Goal: Task Accomplishment & Management: Complete application form

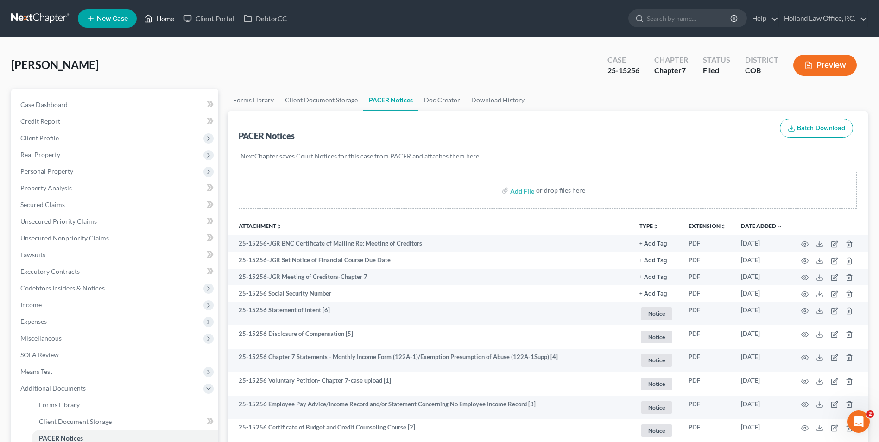
click at [164, 23] on link "Home" at bounding box center [158, 18] width 39 height 17
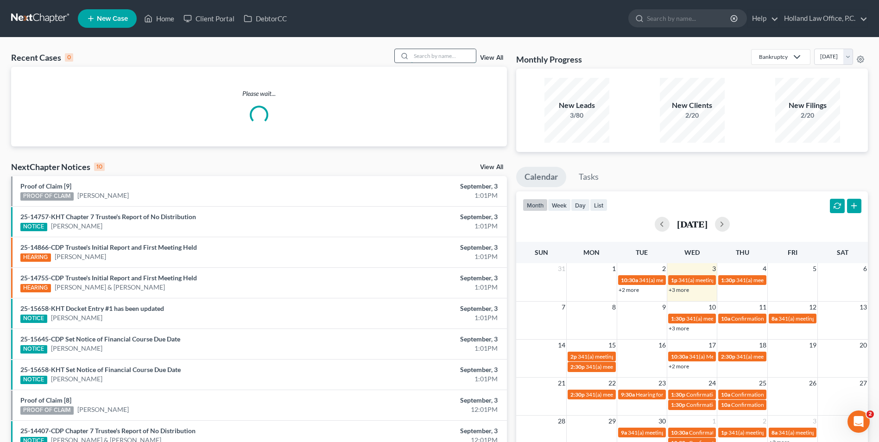
drag, startPoint x: 449, startPoint y: 58, endPoint x: 432, endPoint y: 53, distance: 17.1
click at [443, 56] on input "search" at bounding box center [443, 55] width 65 height 13
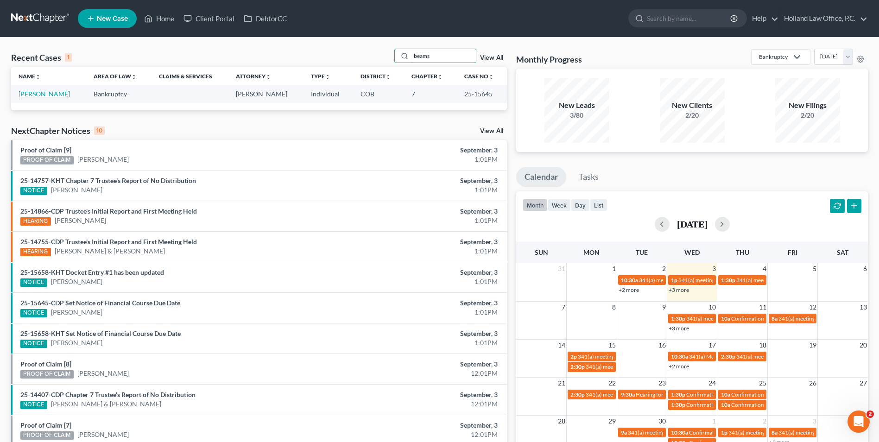
type input "beams"
click at [46, 96] on link "[PERSON_NAME]" at bounding box center [44, 94] width 51 height 8
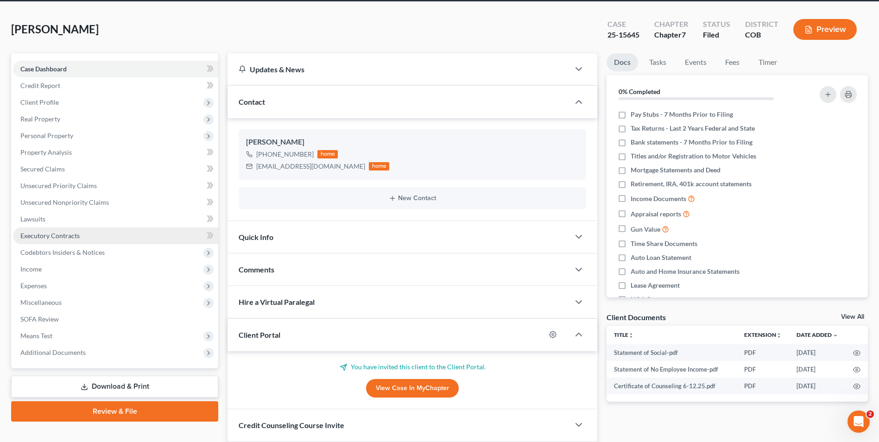
scroll to position [46, 0]
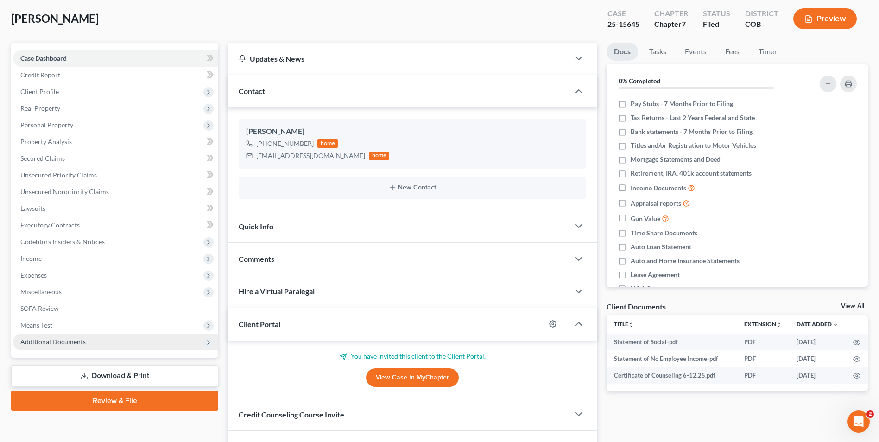
click at [44, 340] on span "Additional Documents" at bounding box center [52, 342] width 65 height 8
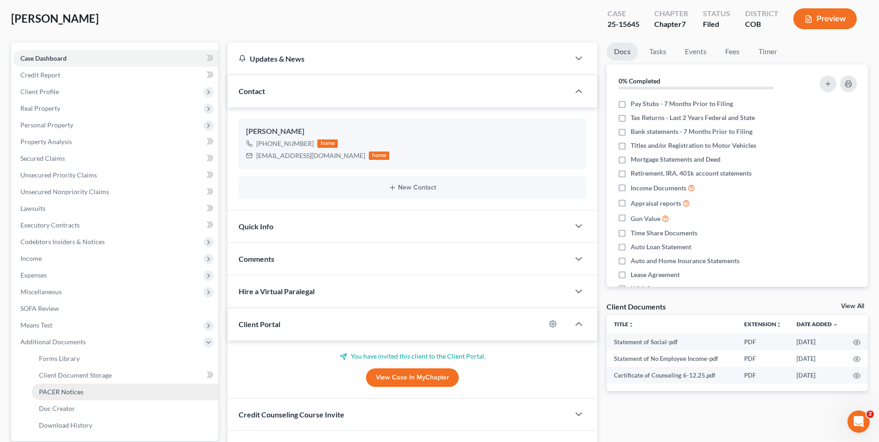
click at [68, 395] on span "PACER Notices" at bounding box center [61, 392] width 44 height 8
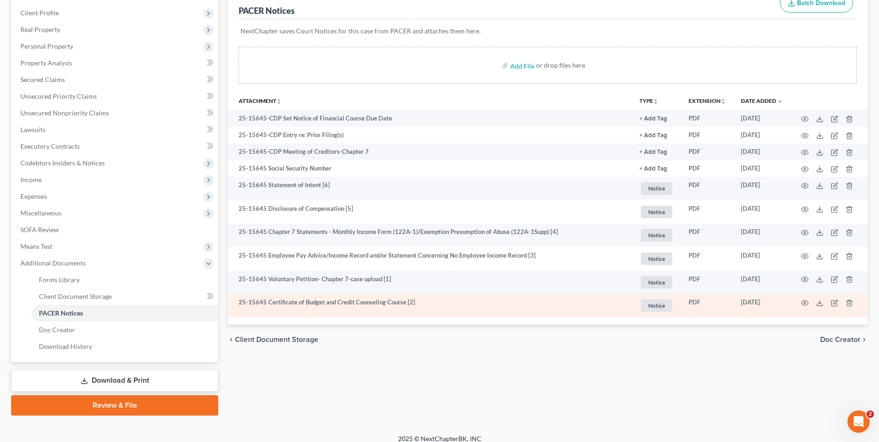
scroll to position [134, 0]
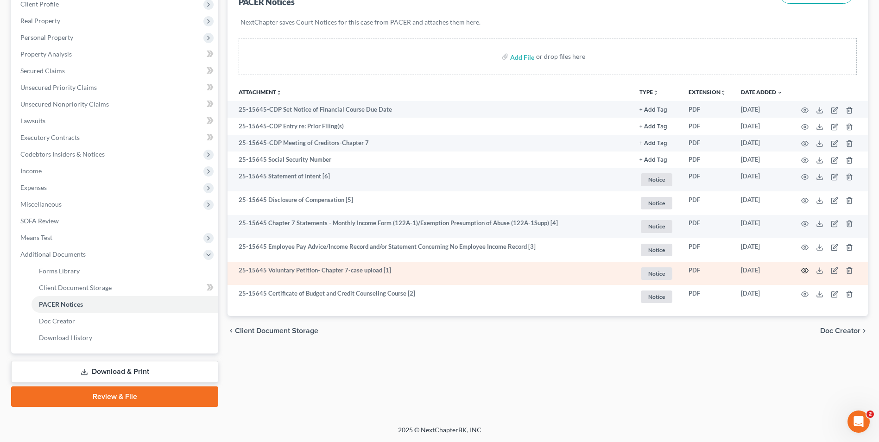
click at [804, 270] on circle "button" at bounding box center [805, 271] width 2 height 2
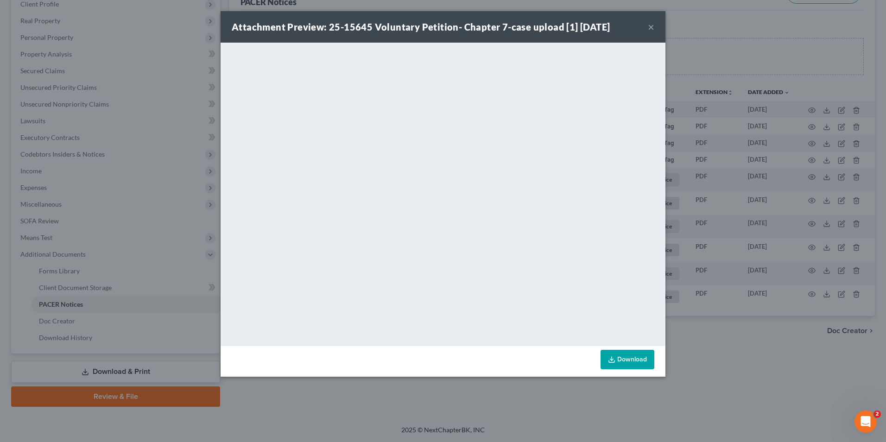
click at [646, 29] on div "Attachment Preview: 25-15645 Voluntary Petition- Chapter 7-case upload [1] [DAT…" at bounding box center [443, 27] width 445 height 32
click at [657, 29] on div "Attachment Preview: 25-15645 Voluntary Petition- Chapter 7-case upload [1] [DAT…" at bounding box center [443, 27] width 445 height 32
click at [648, 29] on button "×" at bounding box center [651, 26] width 6 height 11
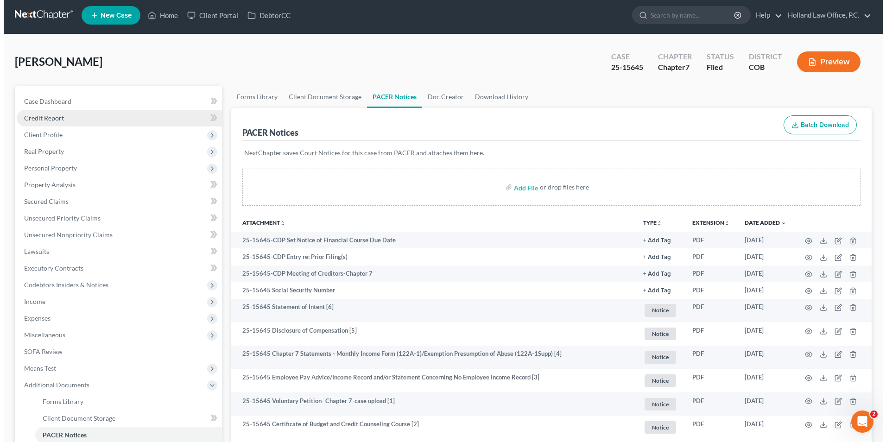
scroll to position [0, 0]
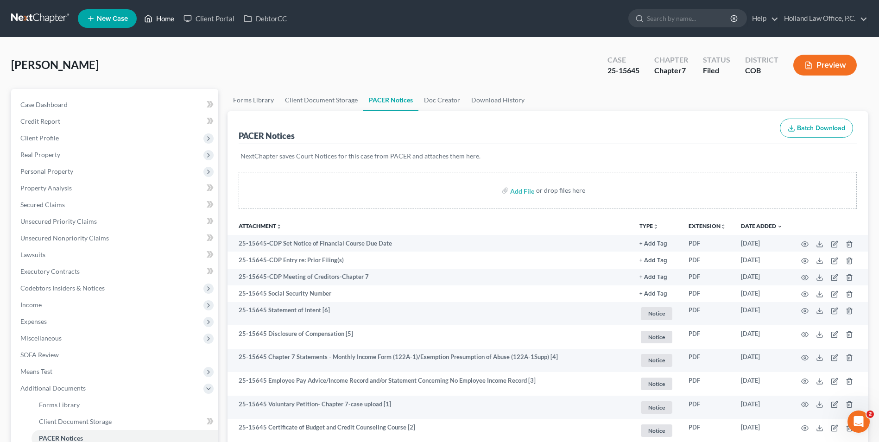
click at [161, 16] on link "Home" at bounding box center [158, 18] width 39 height 17
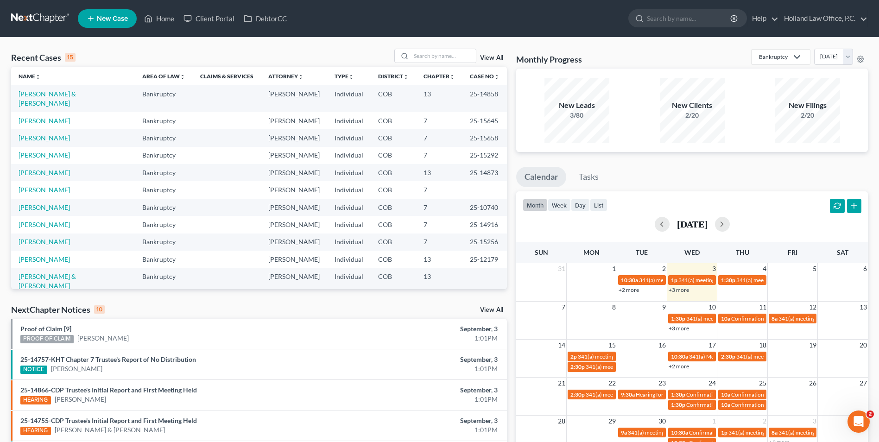
click at [44, 186] on link "[PERSON_NAME]" at bounding box center [44, 190] width 51 height 8
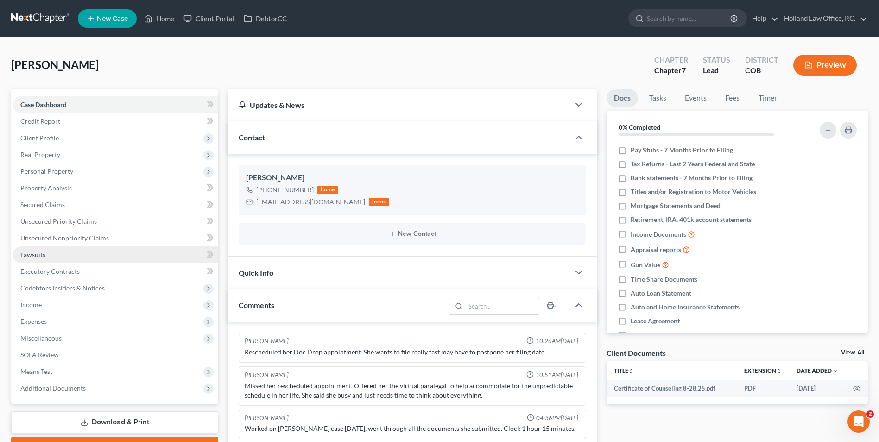
drag, startPoint x: 51, startPoint y: 251, endPoint x: 89, endPoint y: 251, distance: 38.5
click at [51, 251] on link "Lawsuits" at bounding box center [115, 255] width 205 height 17
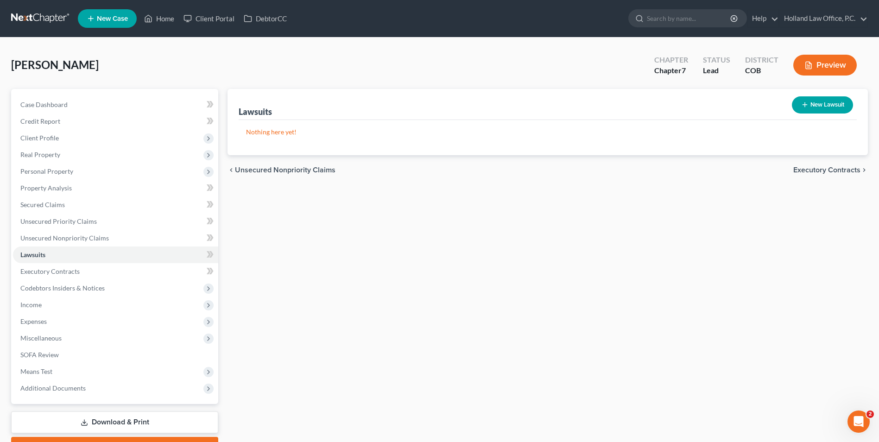
click at [813, 104] on button "New Lawsuit" at bounding box center [822, 104] width 61 height 17
select select "0"
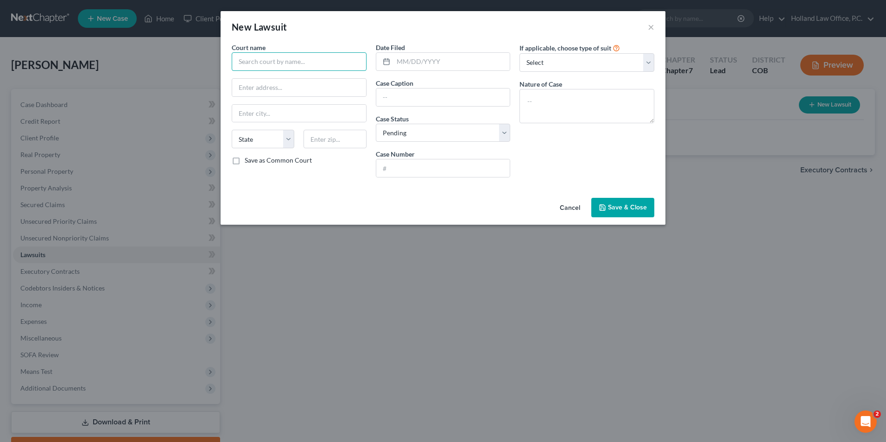
click at [275, 70] on input "text" at bounding box center [299, 61] width 135 height 19
click at [338, 60] on input "text" at bounding box center [299, 61] width 135 height 19
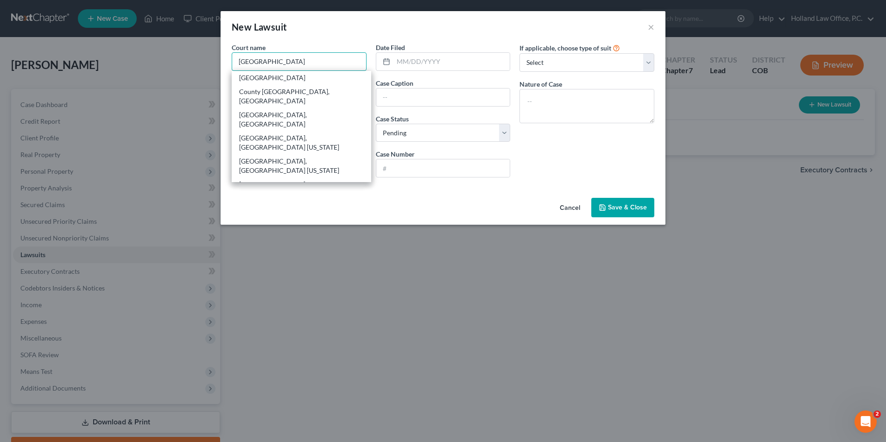
type input "[GEOGRAPHIC_DATA]"
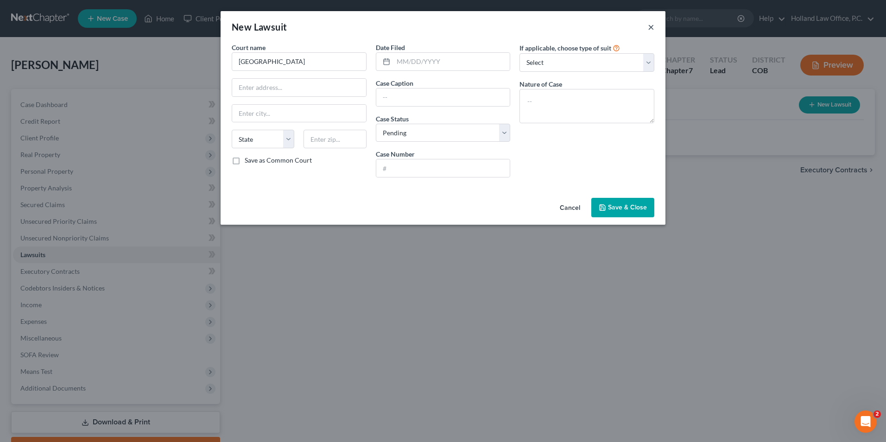
click at [652, 26] on button "×" at bounding box center [651, 26] width 6 height 11
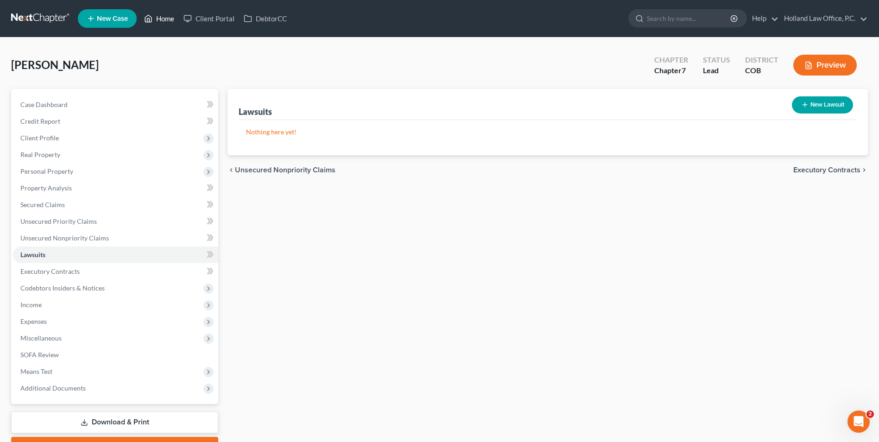
click at [166, 17] on link "Home" at bounding box center [158, 18] width 39 height 17
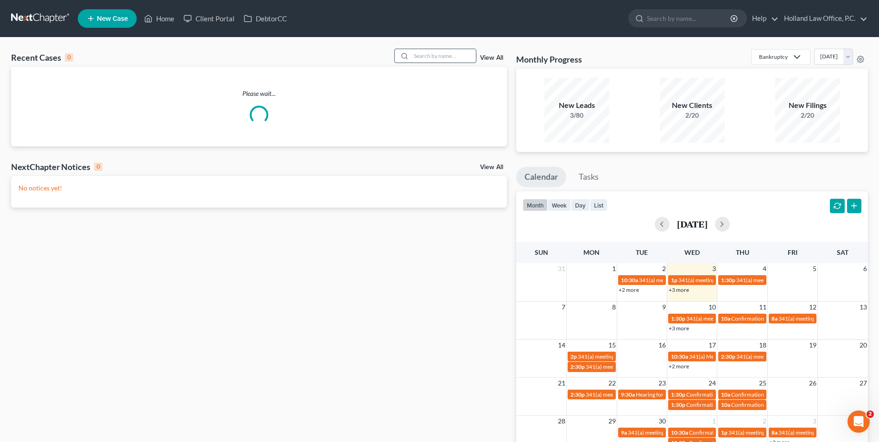
click at [431, 56] on input "search" at bounding box center [443, 55] width 65 height 13
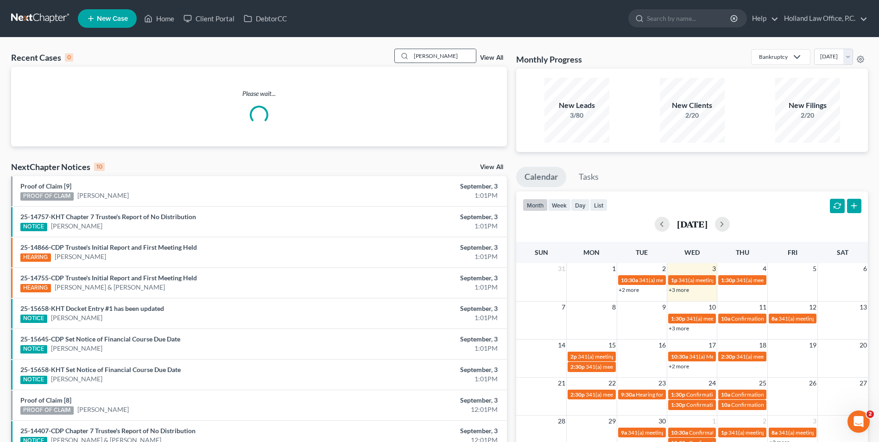
type input "[PERSON_NAME]"
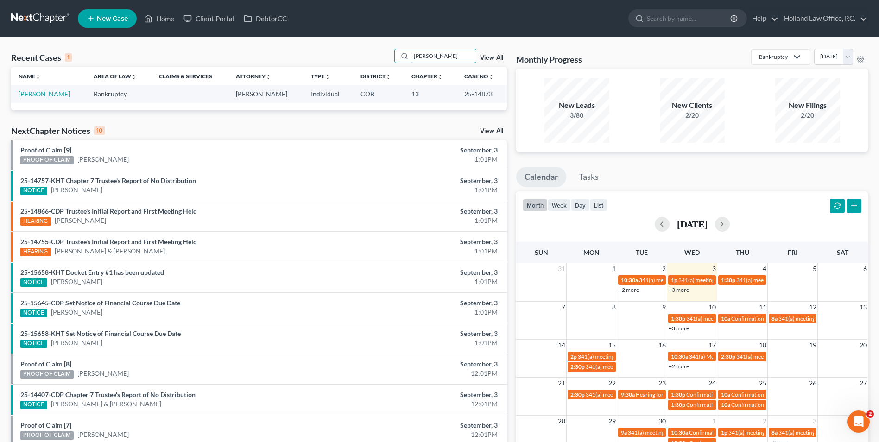
drag, startPoint x: 447, startPoint y: 59, endPoint x: 369, endPoint y: 53, distance: 78.1
click at [369, 53] on div "Recent Cases 1 [PERSON_NAME] View All" at bounding box center [259, 58] width 496 height 18
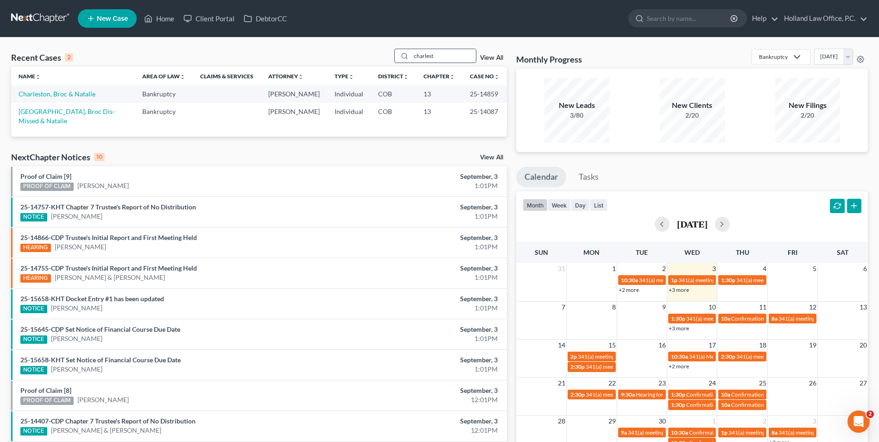
drag, startPoint x: 444, startPoint y: 61, endPoint x: 403, endPoint y: 57, distance: 41.9
click at [403, 57] on div "charlest" at bounding box center [435, 56] width 82 height 14
type input "[PERSON_NAME]"
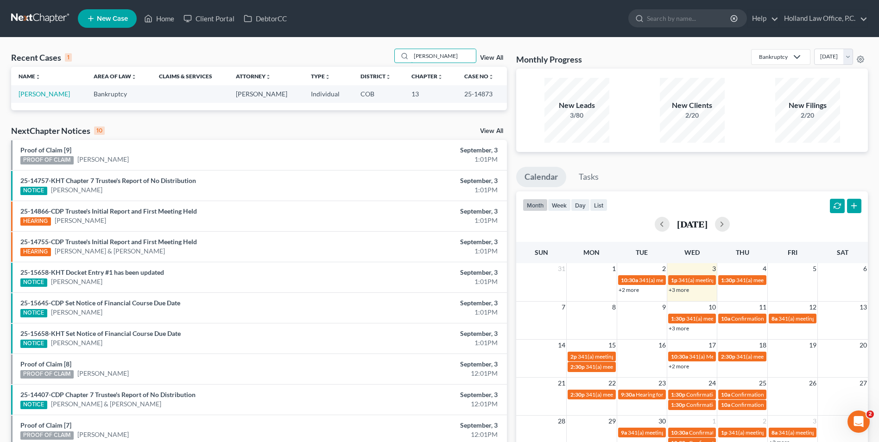
drag, startPoint x: 424, startPoint y: 54, endPoint x: 295, endPoint y: 50, distance: 128.9
click at [295, 50] on div "Recent Cases 1 [PERSON_NAME] View All" at bounding box center [259, 58] width 496 height 18
click at [153, 18] on link "Home" at bounding box center [158, 18] width 39 height 17
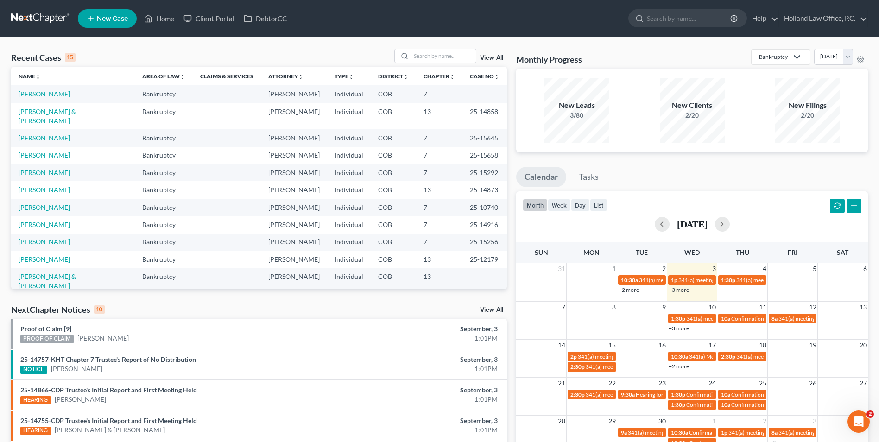
click at [48, 90] on link "[PERSON_NAME]" at bounding box center [44, 94] width 51 height 8
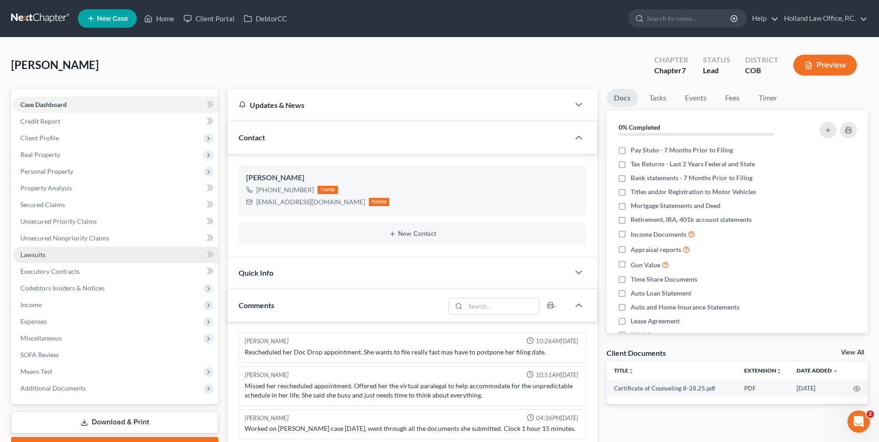
click at [30, 253] on span "Lawsuits" at bounding box center [32, 255] width 25 height 8
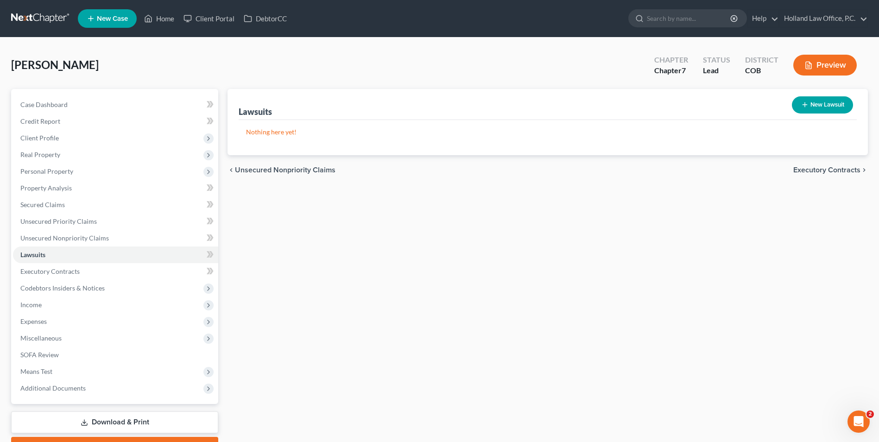
click at [811, 101] on button "New Lawsuit" at bounding box center [822, 104] width 61 height 17
select select "0"
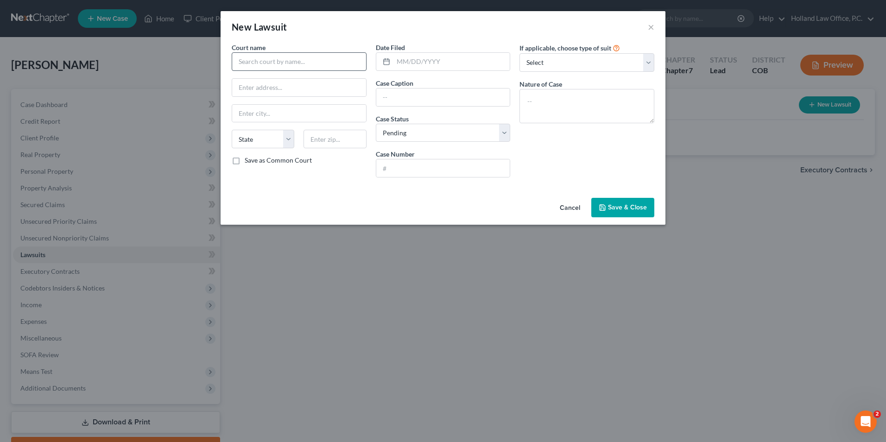
click at [296, 68] on div "Court name * State [US_STATE] AK AR AZ CA CO CT DE DC [GEOGRAPHIC_DATA] GA GU H…" at bounding box center [299, 114] width 144 height 142
click at [295, 65] on input "text" at bounding box center [299, 61] width 135 height 19
type input "w"
type input "W"
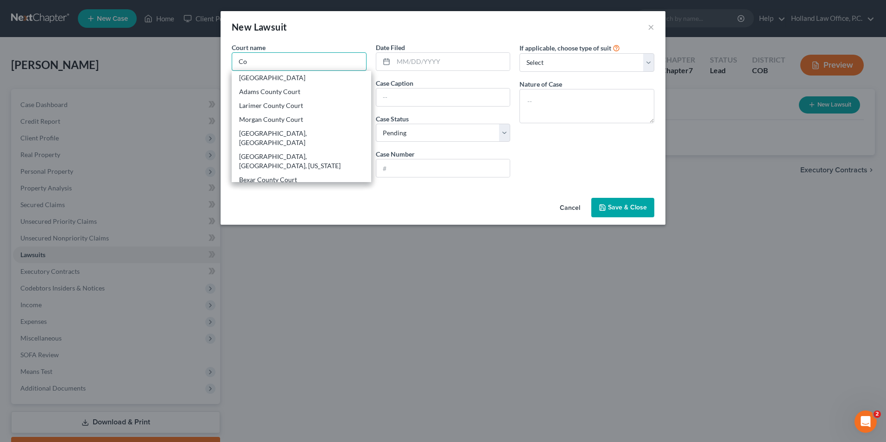
type input "C"
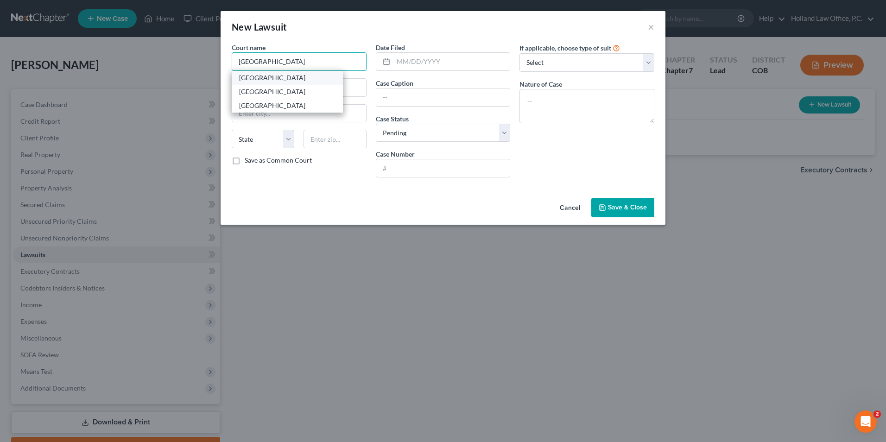
type input "[GEOGRAPHIC_DATA]"
click at [292, 82] on div "[GEOGRAPHIC_DATA]" at bounding box center [287, 77] width 96 height 9
type input "[STREET_ADDRESS]"
type input "Greeley"
select select "5"
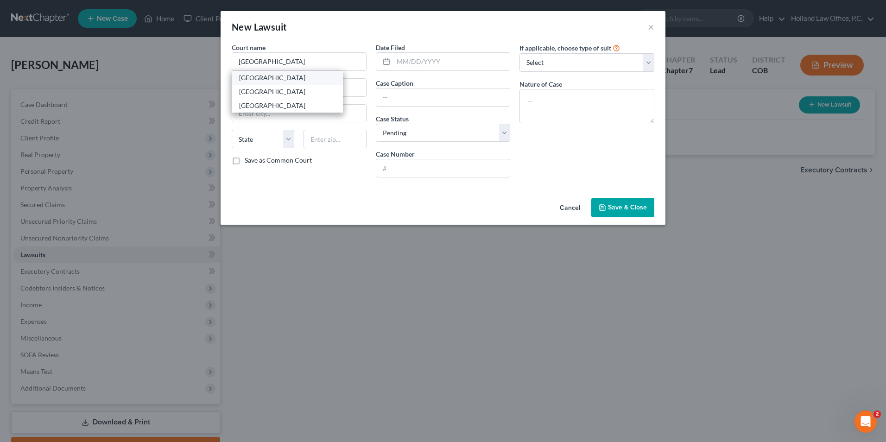
type input "80631"
click at [410, 62] on input "text" at bounding box center [451, 62] width 117 height 18
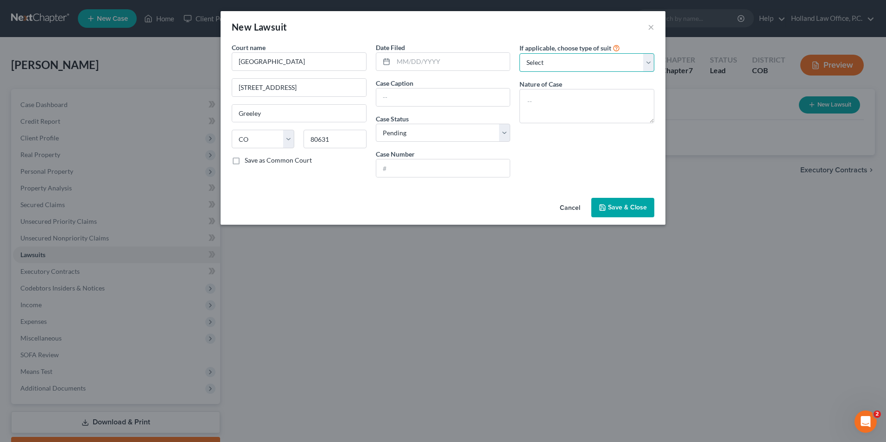
drag, startPoint x: 552, startPoint y: 59, endPoint x: 557, endPoint y: 64, distance: 7.5
click at [552, 59] on select "Select Repossession Garnishment Foreclosure Attached, Seized, Or Levied Other" at bounding box center [586, 62] width 135 height 19
select select "4"
click at [519, 53] on select "Select Repossession Garnishment Foreclosure Attached, Seized, Or Levied Other" at bounding box center [586, 62] width 135 height 19
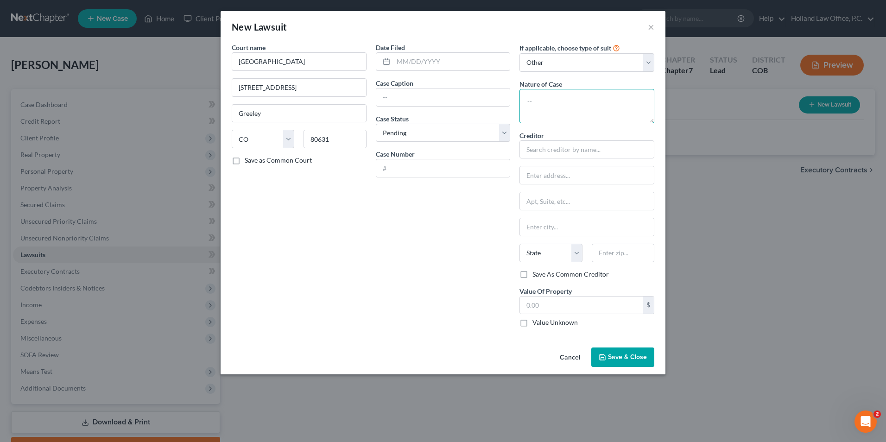
click at [545, 107] on textarea at bounding box center [586, 106] width 135 height 34
click at [586, 144] on input "text" at bounding box center [586, 149] width 135 height 19
drag, startPoint x: 564, startPoint y: 105, endPoint x: 549, endPoint y: 105, distance: 15.3
click at [549, 105] on textarea "Collectoin" at bounding box center [586, 106] width 135 height 34
type textarea "Collection"
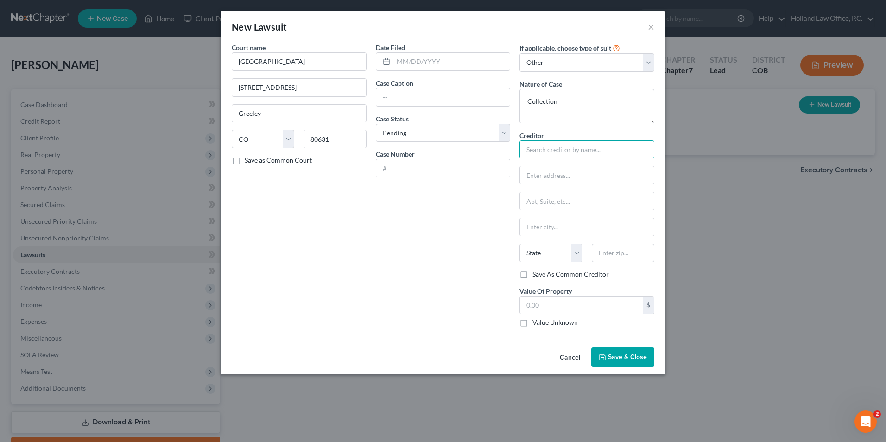
click at [569, 156] on input "text" at bounding box center [586, 149] width 135 height 19
click at [571, 164] on div "Barclays Bank [US_STATE]" at bounding box center [575, 165] width 96 height 9
type input "Barclays Bank [US_STATE]"
type input "Attn: Correspondance"
type input "PO Box 8801"
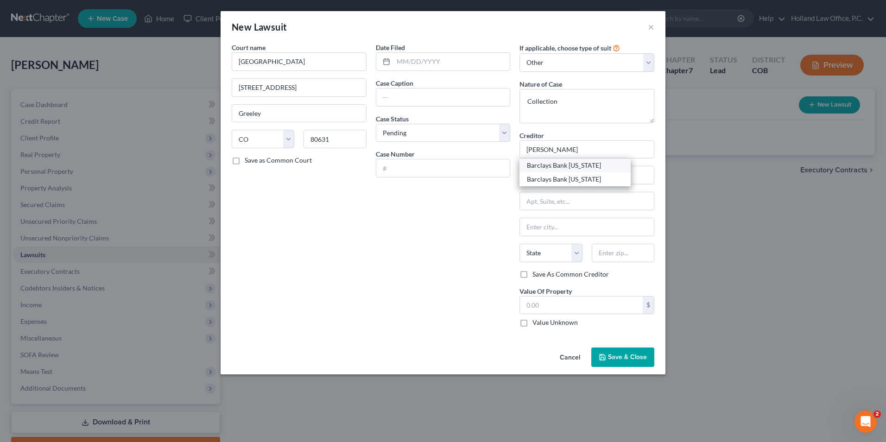
type input "Wilmington"
select select "7"
type input "19899"
drag, startPoint x: 575, startPoint y: 204, endPoint x: 469, endPoint y: 196, distance: 105.9
click at [469, 196] on div "Court name * Weld County Court [GEOGRAPHIC_DATA] [US_STATE] AK AR AZ CA CO [GEO…" at bounding box center [443, 189] width 432 height 292
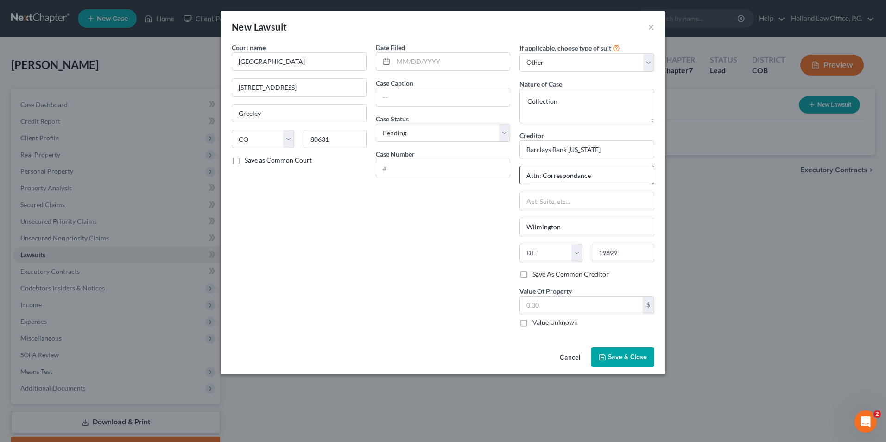
drag, startPoint x: 603, startPoint y: 182, endPoint x: 524, endPoint y: 182, distance: 78.8
click at [503, 178] on div "Court name * Weld County Court [GEOGRAPHIC_DATA] [US_STATE] AK AR AZ CA CO [GEO…" at bounding box center [443, 189] width 432 height 292
paste input "PO Box 8801"
type input "PO Box 8801"
drag, startPoint x: 520, startPoint y: 272, endPoint x: 559, endPoint y: 307, distance: 52.2
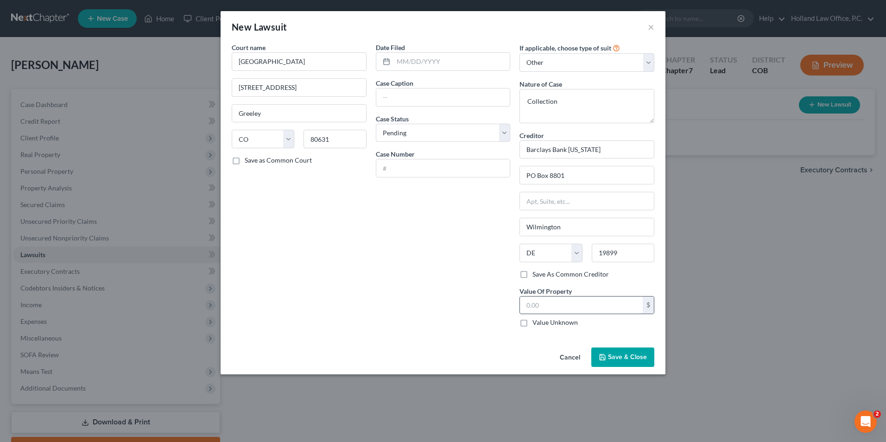
click at [532, 272] on label "Save As Common Creditor" at bounding box center [570, 274] width 76 height 9
click at [536, 272] on input "Save As Common Creditor" at bounding box center [539, 273] width 6 height 6
checkbox input "true"
click at [555, 307] on input "text" at bounding box center [581, 306] width 123 height 18
click at [414, 97] on input "text" at bounding box center [443, 97] width 134 height 18
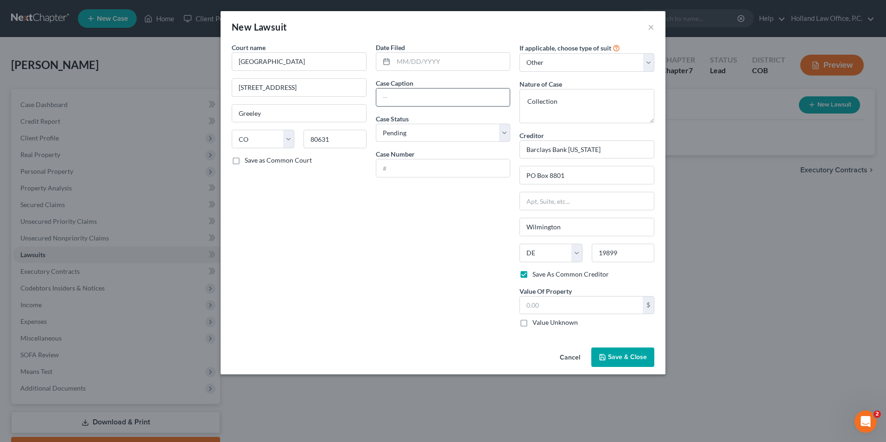
type input "V"
type input "Barclays Bank [US_STATE] vs [PERSON_NAME]"
click at [613, 354] on span "Save & Close" at bounding box center [627, 357] width 39 height 8
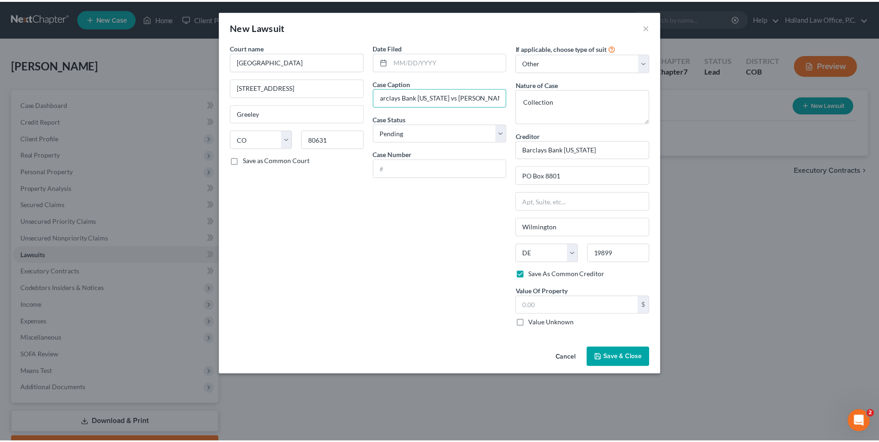
scroll to position [0, 0]
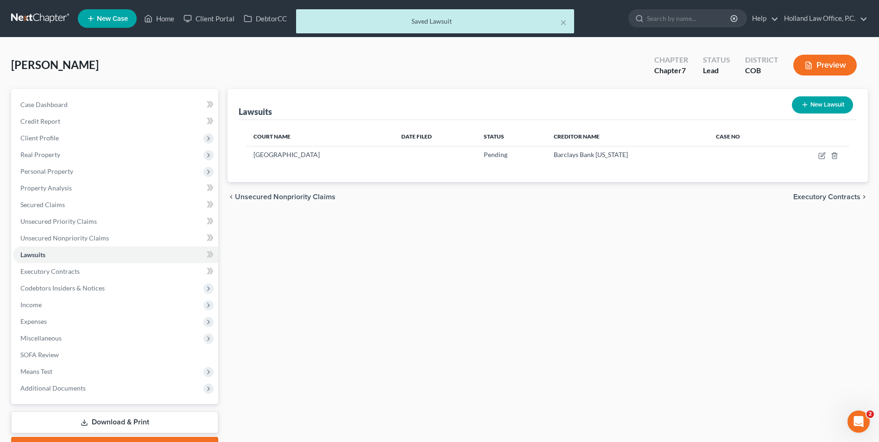
click at [164, 13] on div "× Saved Lawsuit" at bounding box center [434, 23] width 879 height 29
click at [161, 19] on div "× Saved Lawsuit" at bounding box center [434, 23] width 879 height 29
click at [164, 20] on div "× Saved Lawsuit" at bounding box center [434, 23] width 879 height 29
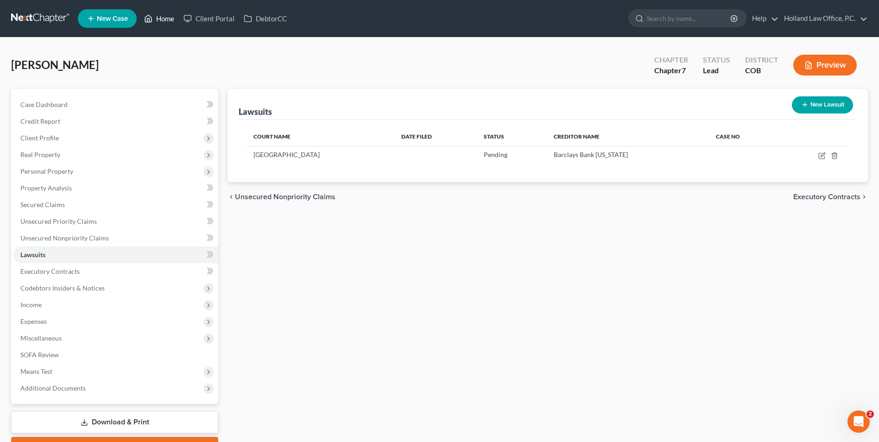
click at [172, 19] on link "Home" at bounding box center [158, 18] width 39 height 17
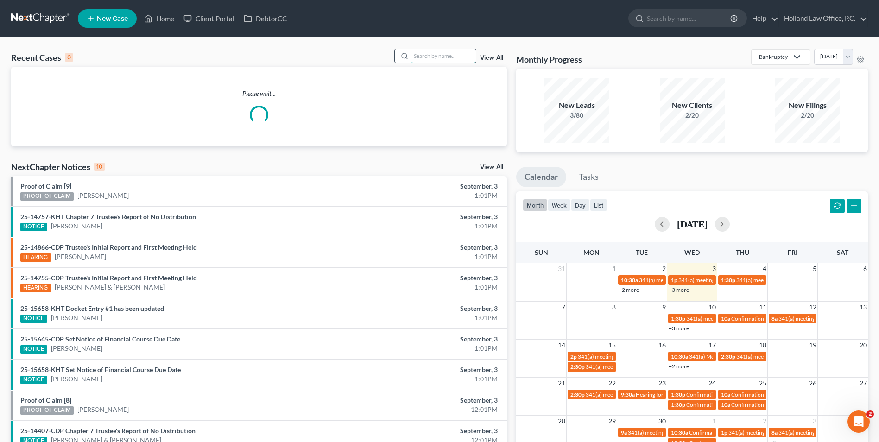
click at [452, 56] on input "search" at bounding box center [443, 55] width 65 height 13
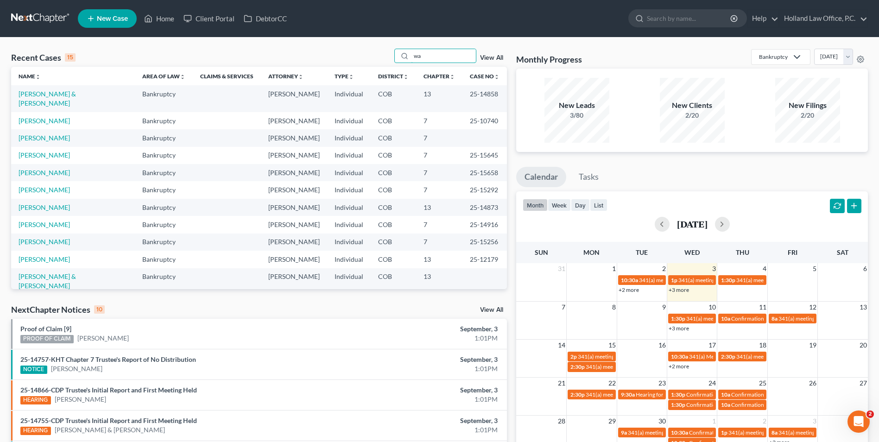
type input "w"
click at [34, 186] on link "[PERSON_NAME]" at bounding box center [44, 190] width 51 height 8
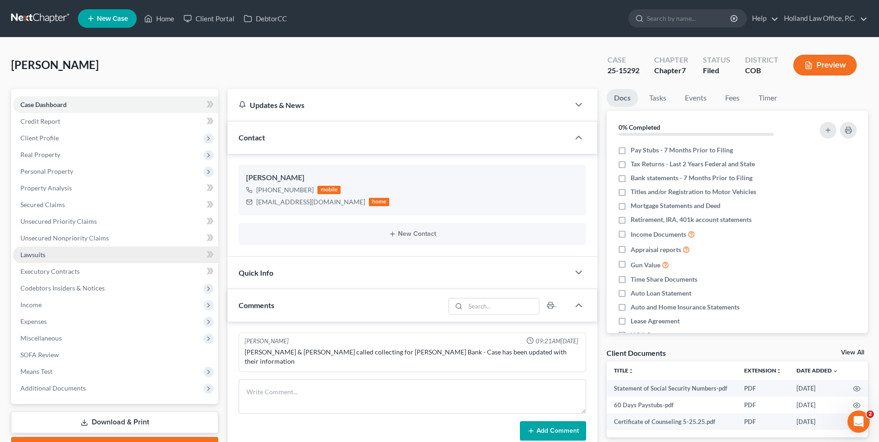
click at [44, 258] on span "Lawsuits" at bounding box center [32, 255] width 25 height 8
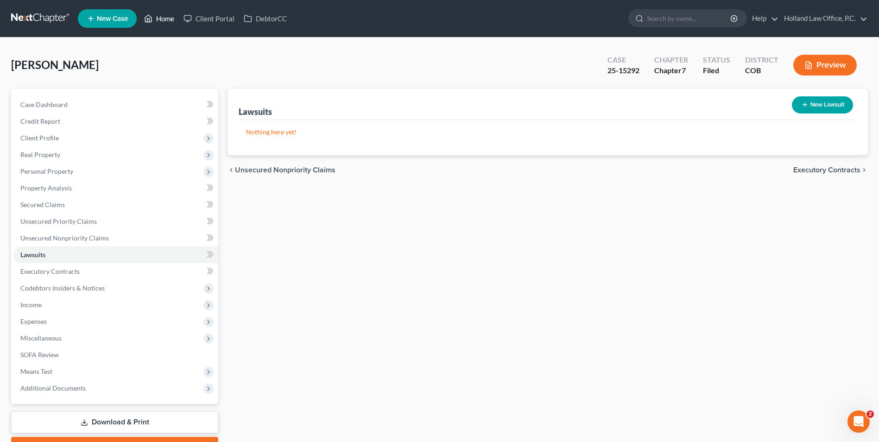
click at [159, 23] on link "Home" at bounding box center [158, 18] width 39 height 17
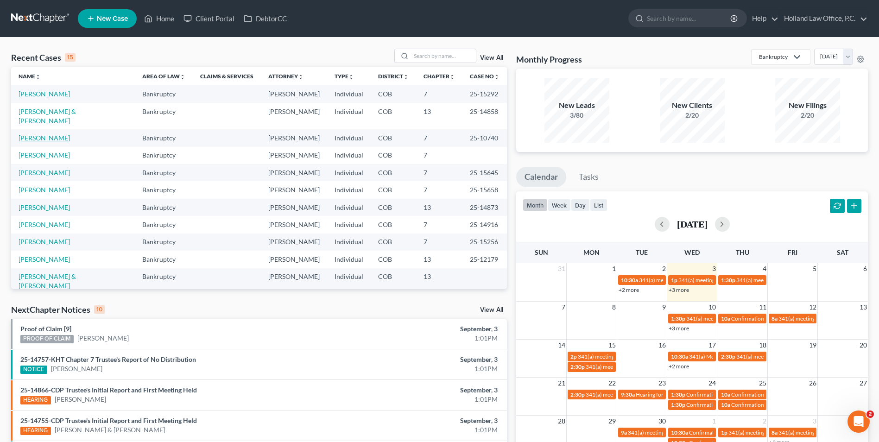
click at [30, 134] on link "[PERSON_NAME]" at bounding box center [44, 138] width 51 height 8
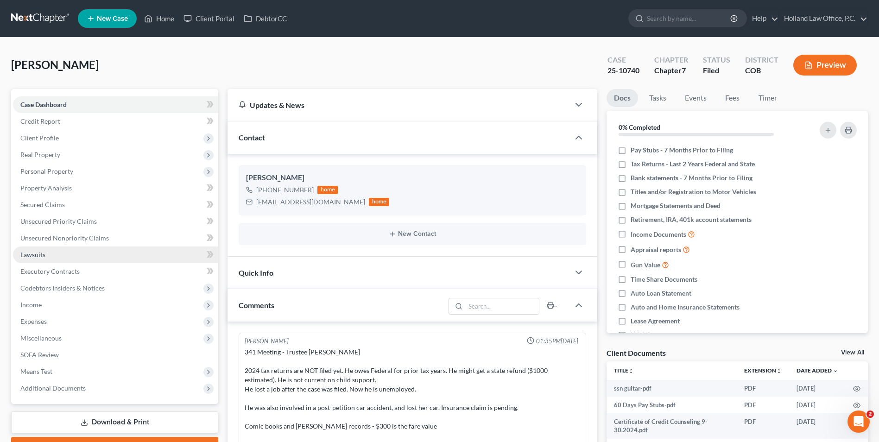
click at [33, 249] on link "Lawsuits" at bounding box center [115, 255] width 205 height 17
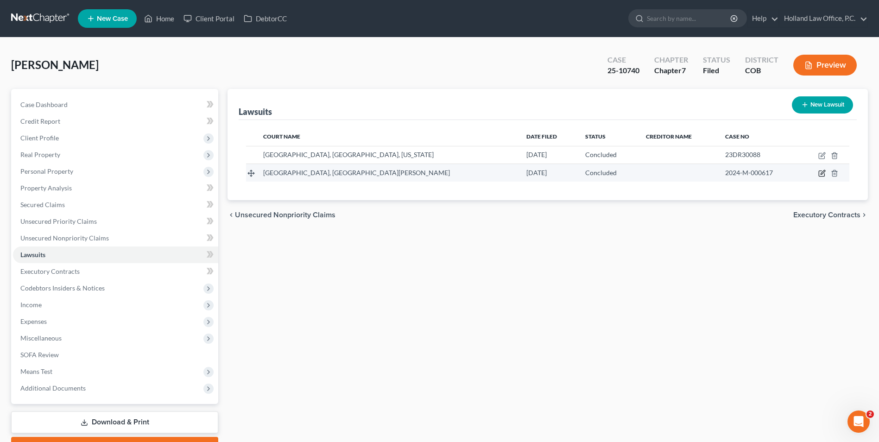
click at [820, 172] on icon "button" at bounding box center [821, 173] width 7 height 7
select select "5"
select select "2"
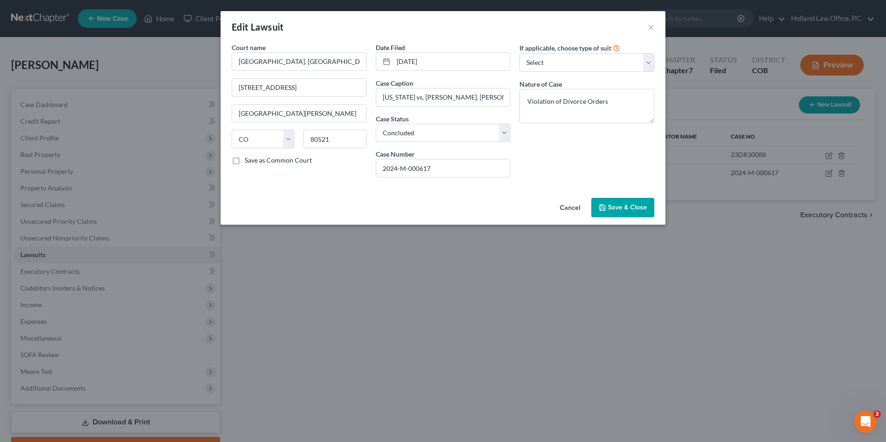
click at [626, 201] on button "Save & Close" at bounding box center [622, 207] width 63 height 19
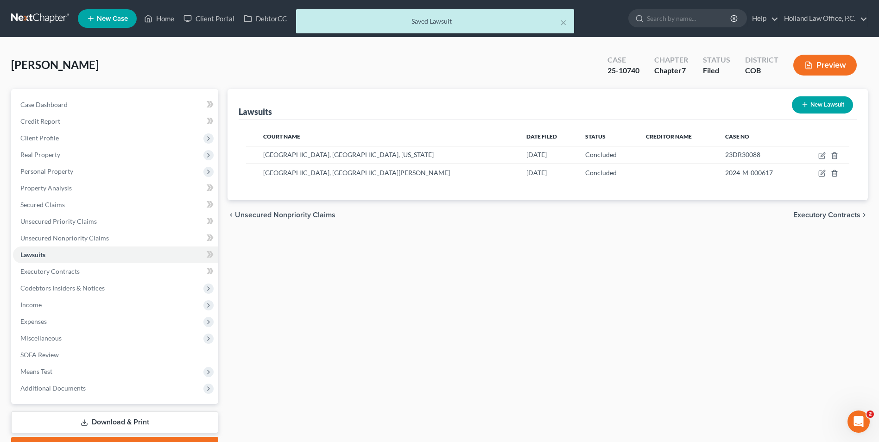
click at [171, 19] on div "× Saved Lawsuit" at bounding box center [434, 23] width 879 height 29
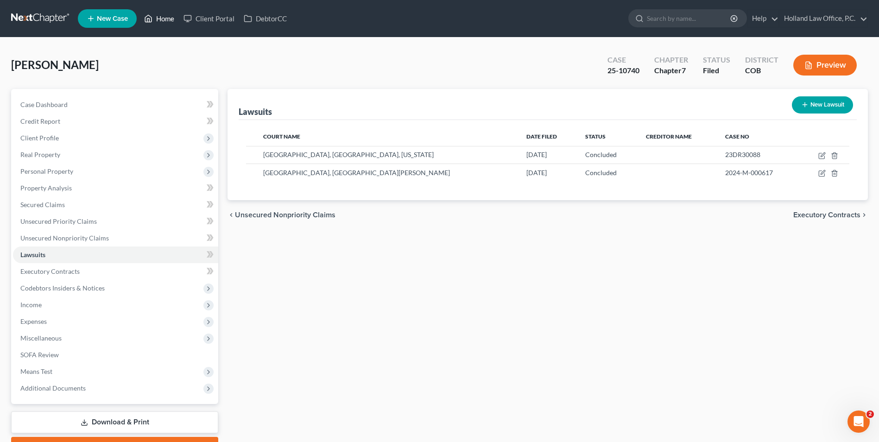
click at [157, 19] on link "Home" at bounding box center [158, 18] width 39 height 17
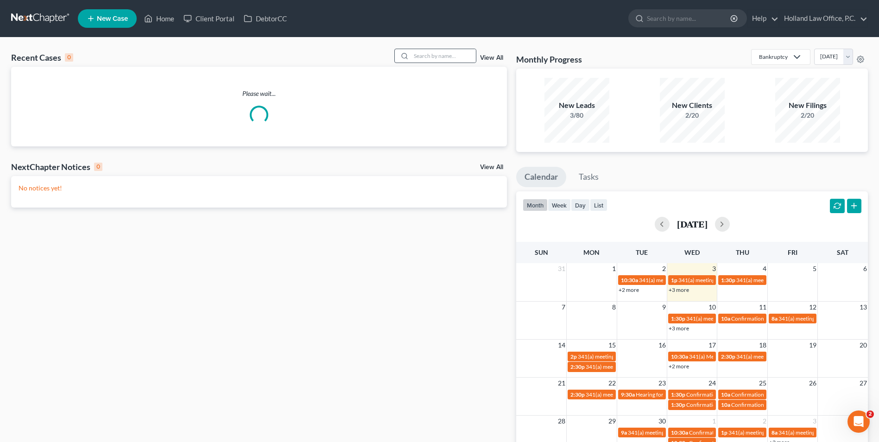
click at [410, 53] on div at bounding box center [403, 55] width 17 height 13
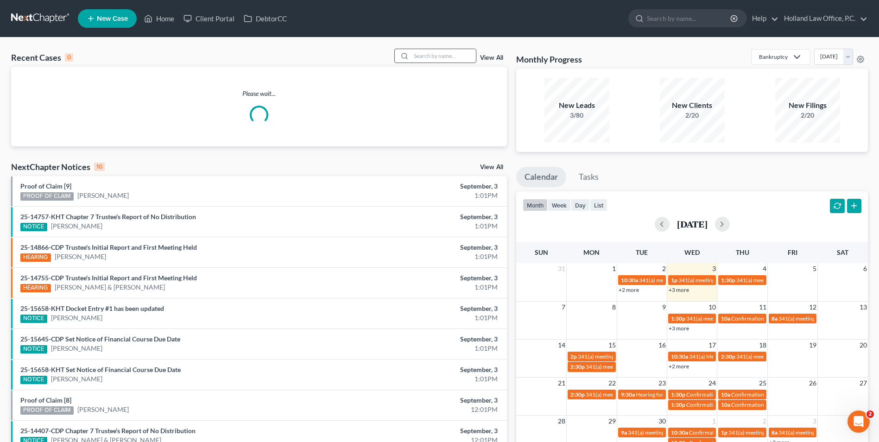
click at [436, 56] on input "search" at bounding box center [443, 55] width 65 height 13
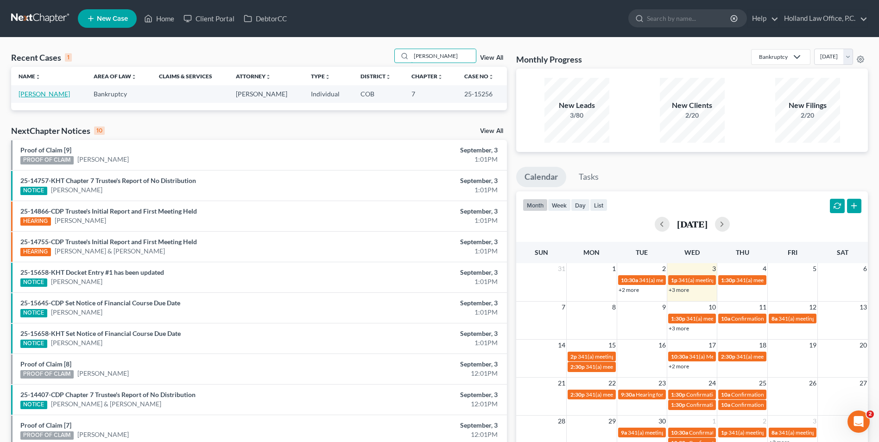
type input "[PERSON_NAME]"
click at [47, 93] on link "[PERSON_NAME]" at bounding box center [44, 94] width 51 height 8
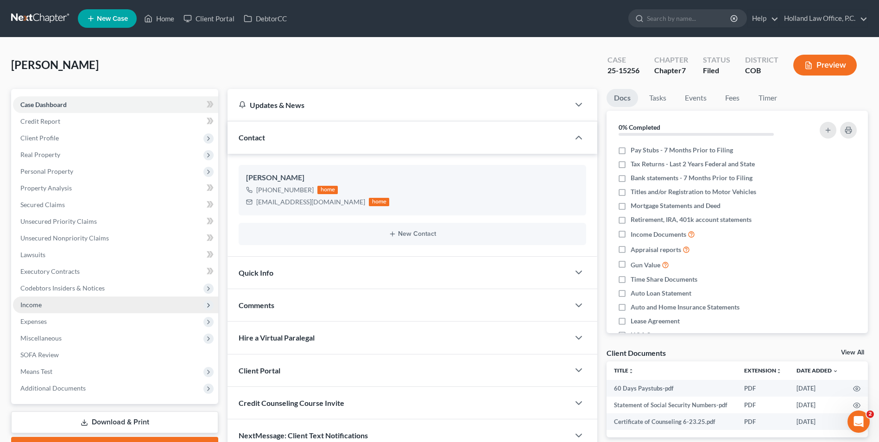
click at [40, 309] on span "Income" at bounding box center [115, 305] width 205 height 17
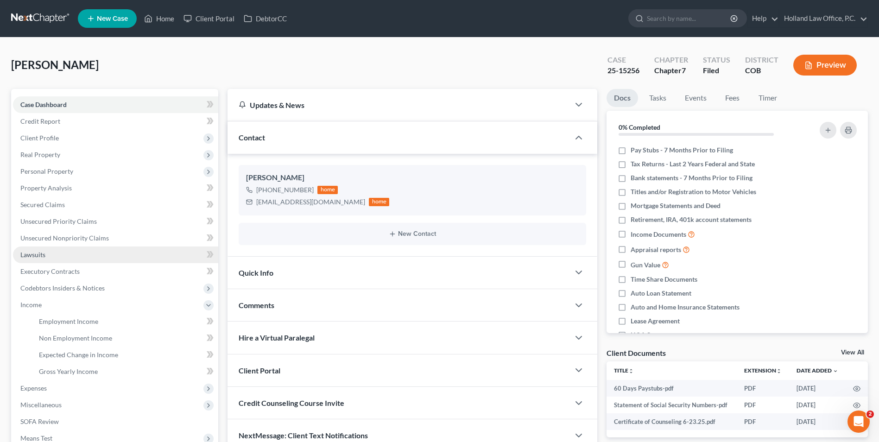
click at [54, 255] on link "Lawsuits" at bounding box center [115, 255] width 205 height 17
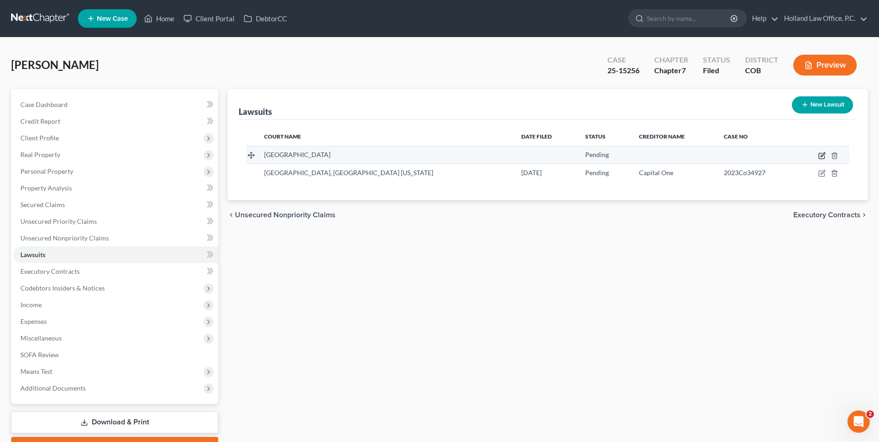
click at [823, 155] on icon "button" at bounding box center [821, 155] width 7 height 7
select select "5"
select select "0"
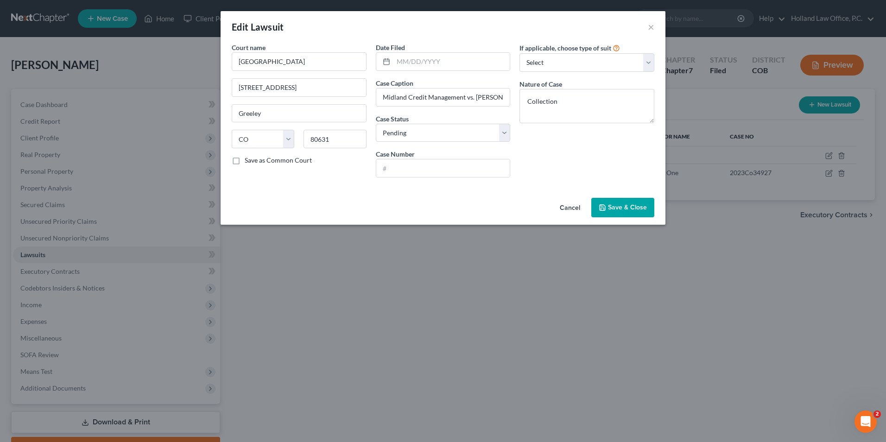
drag, startPoint x: 626, startPoint y: 207, endPoint x: 607, endPoint y: 132, distance: 77.2
click at [613, 132] on div "Edit Lawsuit × Court name * Weld County Court [GEOGRAPHIC_DATA] [US_STATE] AK A…" at bounding box center [443, 118] width 445 height 214
click at [647, 212] on button "Save & Close" at bounding box center [622, 207] width 63 height 19
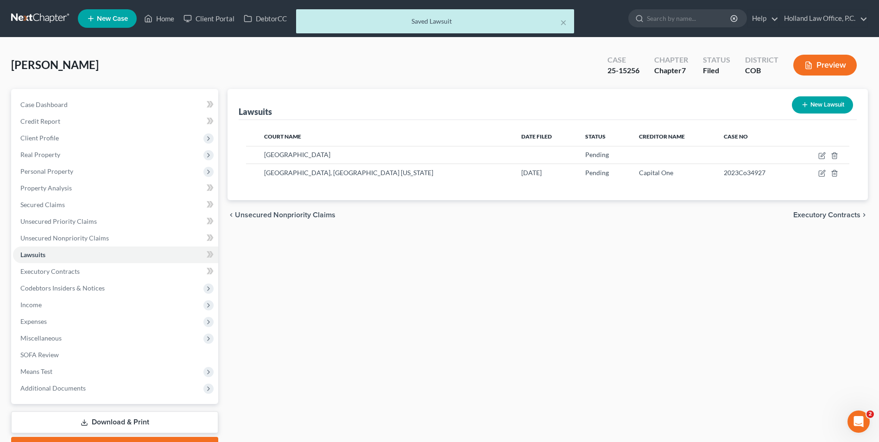
click at [167, 17] on div "× Saved Lawsuit" at bounding box center [434, 23] width 879 height 29
click at [152, 16] on div "× Saved Lawsuit" at bounding box center [434, 23] width 879 height 29
click at [154, 18] on div "× Saved Lawsuit" at bounding box center [434, 23] width 879 height 29
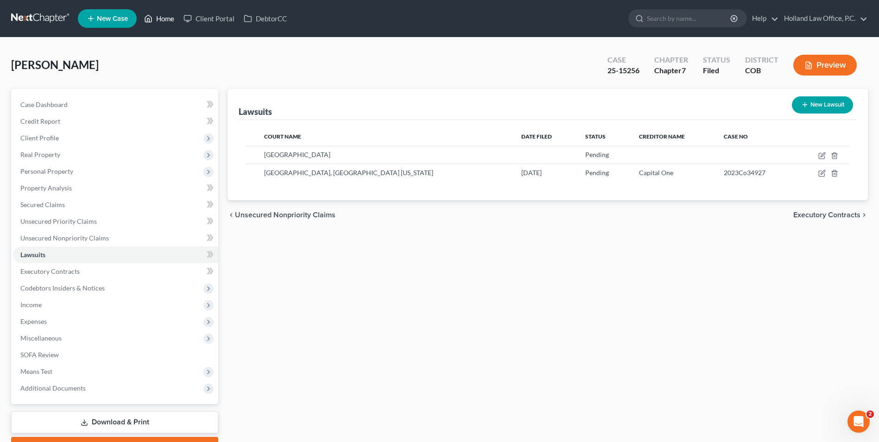
click at [169, 14] on link "Home" at bounding box center [158, 18] width 39 height 17
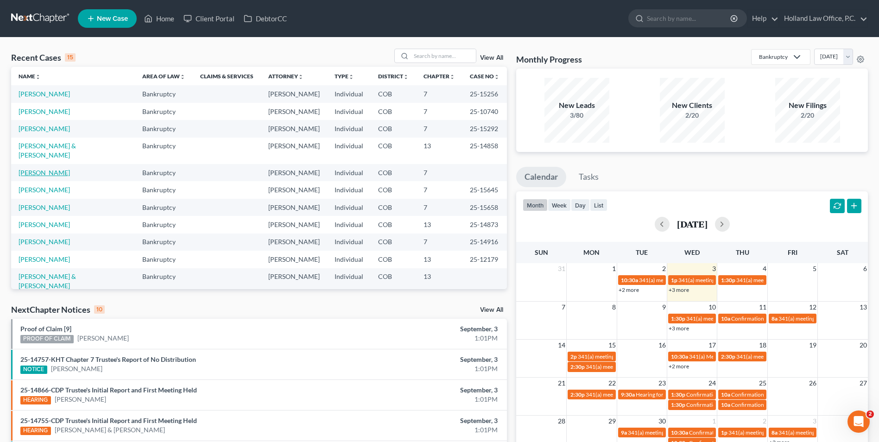
click at [39, 169] on link "[PERSON_NAME]" at bounding box center [44, 173] width 51 height 8
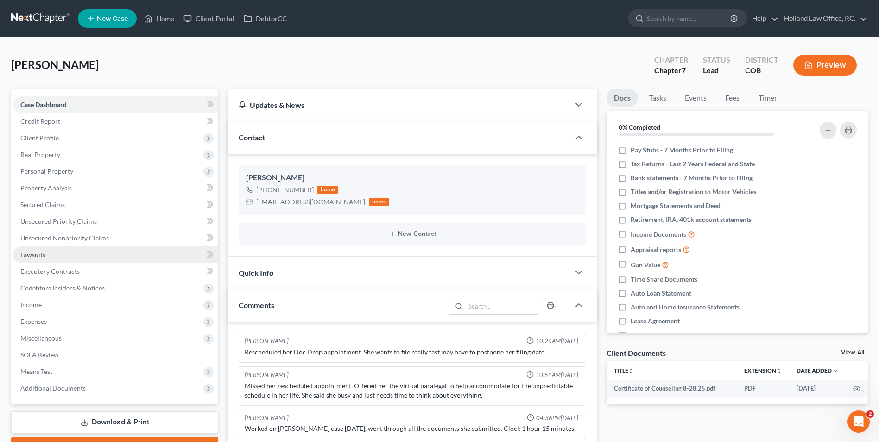
click at [62, 253] on link "Lawsuits" at bounding box center [115, 255] width 205 height 17
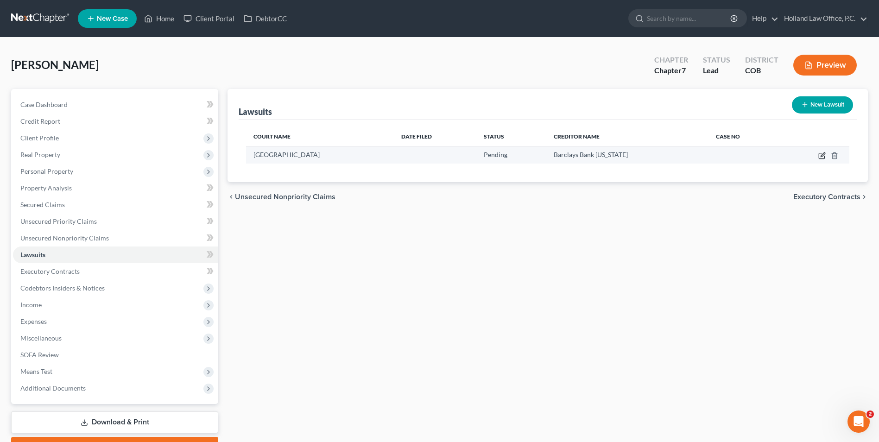
click at [822, 155] on icon "button" at bounding box center [821, 155] width 7 height 7
select select "5"
select select "0"
select select "4"
select select "7"
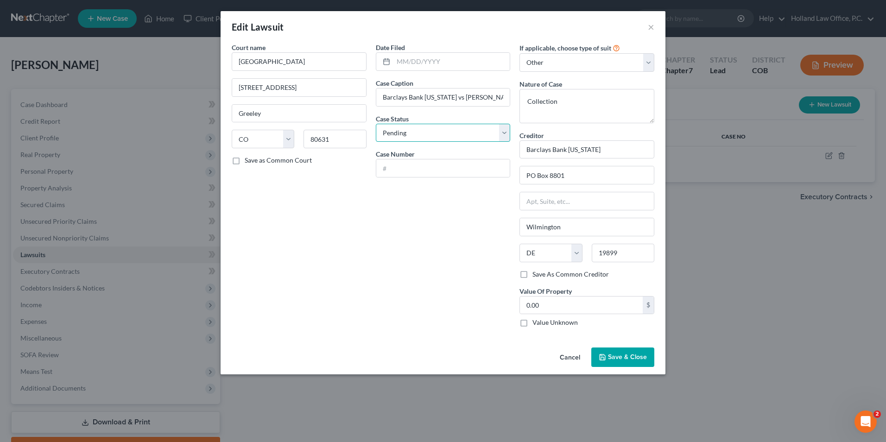
click at [448, 139] on select "Select Pending On Appeal Concluded" at bounding box center [443, 133] width 135 height 19
click at [561, 66] on select "Select Repossession Garnishment Foreclosure Attached, Seized, Or Levied Other" at bounding box center [586, 62] width 135 height 19
click at [616, 354] on span "Save & Close" at bounding box center [627, 357] width 39 height 8
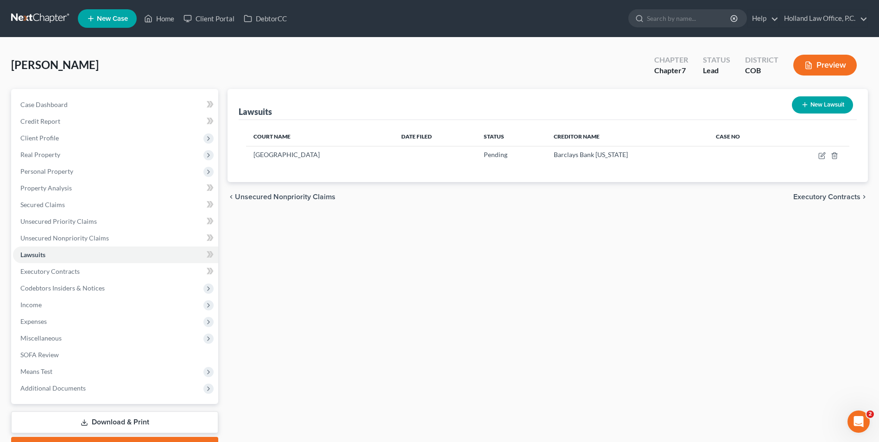
click at [806, 108] on icon "button" at bounding box center [804, 104] width 7 height 7
select select "0"
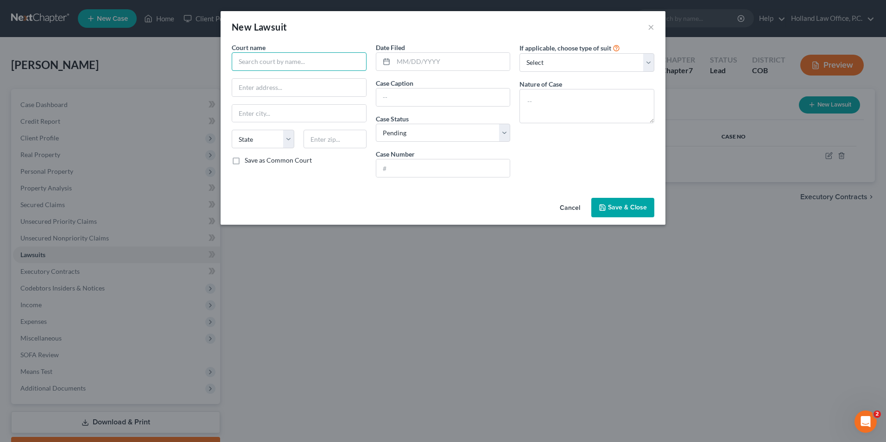
click at [278, 68] on input "text" at bounding box center [299, 61] width 135 height 19
type input "[GEOGRAPHIC_DATA]"
type input "[STREET_ADDRESS]"
type input "Greeley"
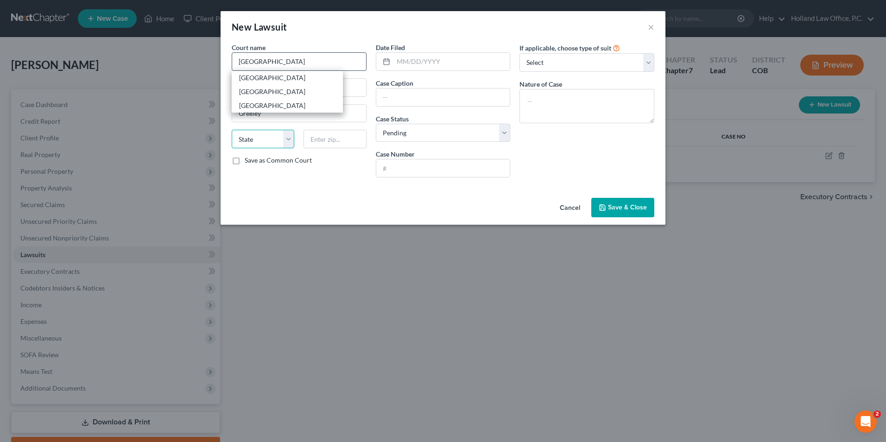
select select "5"
type input "80631"
type input "Barclays Bank [US_STATE] vs [PERSON_NAME]"
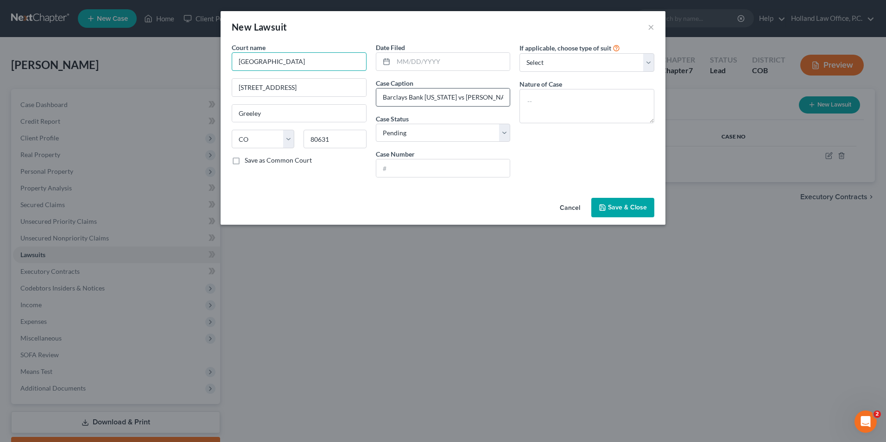
type input "[GEOGRAPHIC_DATA]"
drag, startPoint x: 498, startPoint y: 95, endPoint x: 433, endPoint y: 95, distance: 64.9
click at [417, 95] on input "Barclays Bank [US_STATE] vs [PERSON_NAME]" at bounding box center [443, 97] width 134 height 18
click at [461, 93] on input "Barclays Bank [US_STATE] vs [PERSON_NAME]" at bounding box center [443, 97] width 134 height 18
click at [478, 98] on input "Barclays Bank [US_STATE] vs [PERSON_NAME]" at bounding box center [443, 97] width 134 height 18
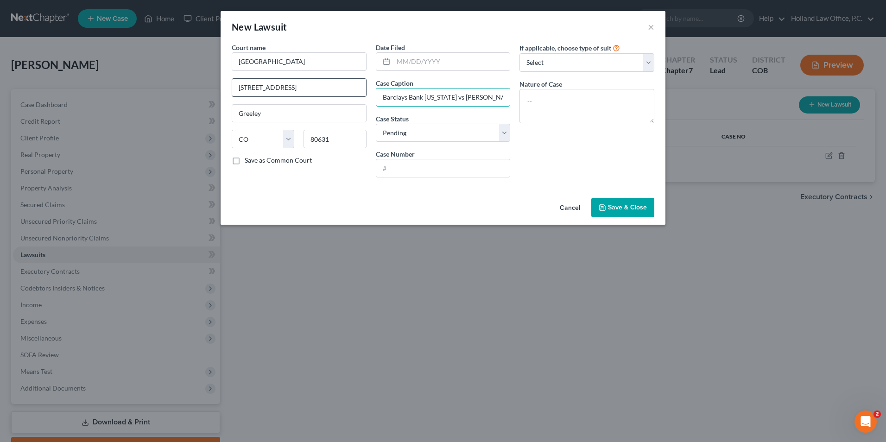
drag, startPoint x: 450, startPoint y: 97, endPoint x: 352, endPoint y: 96, distance: 98.2
click at [353, 97] on div "Court name * Weld County Court [GEOGRAPHIC_DATA] [US_STATE] AK AR AZ CA CO [GEO…" at bounding box center [443, 114] width 432 height 142
type input "Discover vs [PERSON_NAME]"
click at [473, 101] on input "Discover vs [PERSON_NAME]" at bounding box center [443, 97] width 134 height 18
click at [410, 165] on input "text" at bounding box center [443, 168] width 134 height 18
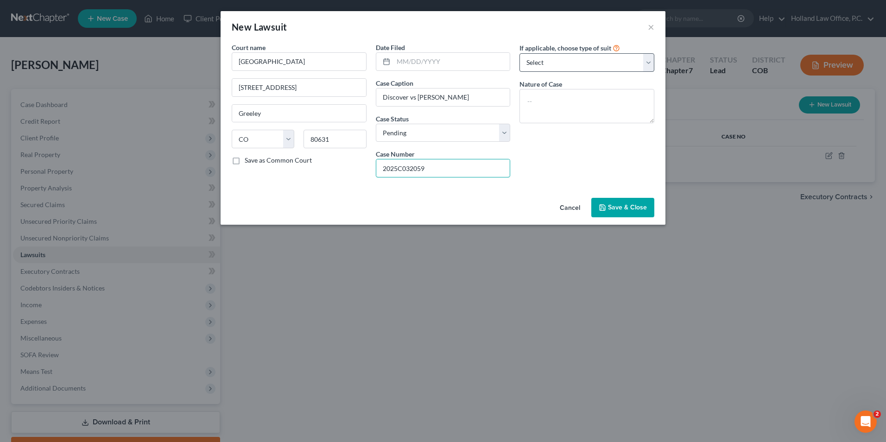
type input "2025C032059"
click at [568, 61] on select "Select Repossession Garnishment Foreclosure Attached, Seized, Or Levied Other" at bounding box center [586, 62] width 135 height 19
select select "4"
click at [519, 53] on select "Select Repossession Garnishment Foreclosure Attached, Seized, Or Levied Other" at bounding box center [586, 62] width 135 height 19
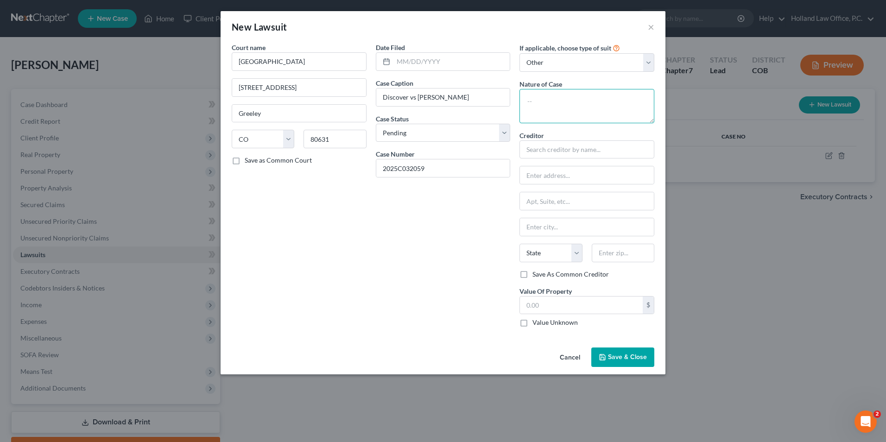
click at [552, 101] on textarea at bounding box center [586, 106] width 135 height 34
type textarea "Collection"
click at [545, 150] on input "text" at bounding box center [586, 149] width 135 height 19
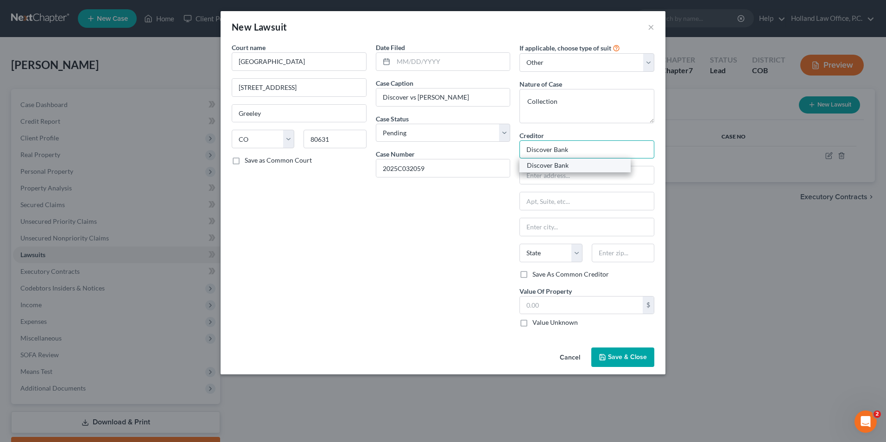
type input "Discover Bank"
click at [541, 164] on div "Discover Bank" at bounding box center [575, 165] width 96 height 9
type input "PO Box 30943"
type input "[GEOGRAPHIC_DATA]"
select select "46"
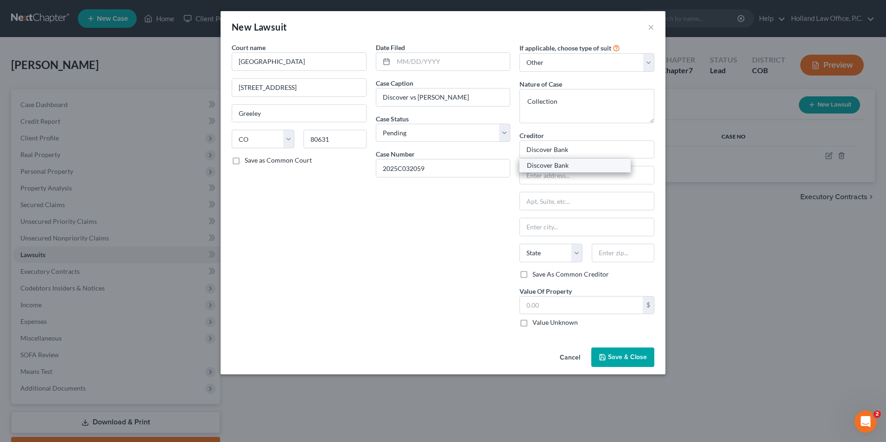
type input "84130-0943"
click at [560, 309] on input "text" at bounding box center [581, 306] width 123 height 18
type input "19,162.03"
click at [419, 63] on input "text" at bounding box center [451, 62] width 117 height 18
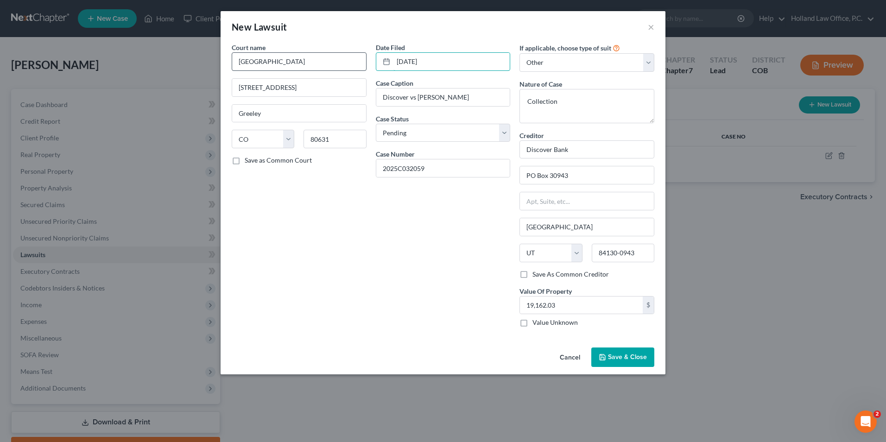
drag, startPoint x: 441, startPoint y: 63, endPoint x: 327, endPoint y: 54, distance: 114.8
click at [327, 54] on div "Court name * Weld County Court [GEOGRAPHIC_DATA] [US_STATE] AK AR AZ CA CO [GEO…" at bounding box center [443, 189] width 432 height 292
type input "[DATE]"
click at [622, 360] on span "Save & Close" at bounding box center [627, 357] width 39 height 8
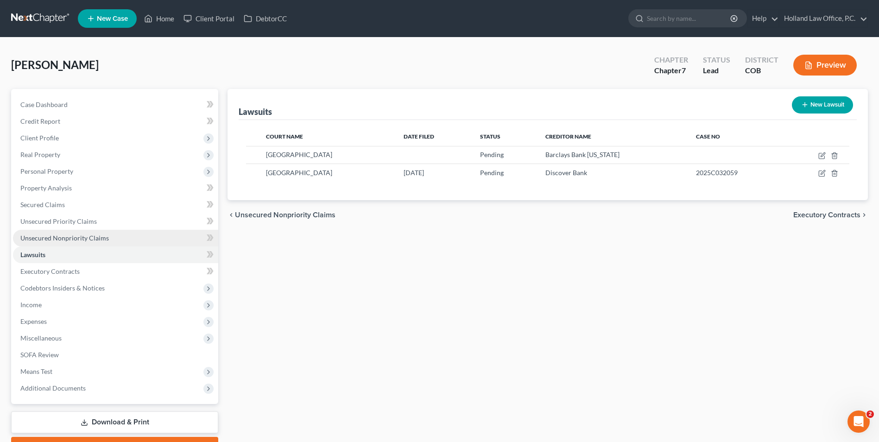
click at [68, 241] on span "Unsecured Nonpriority Claims" at bounding box center [64, 238] width 88 height 8
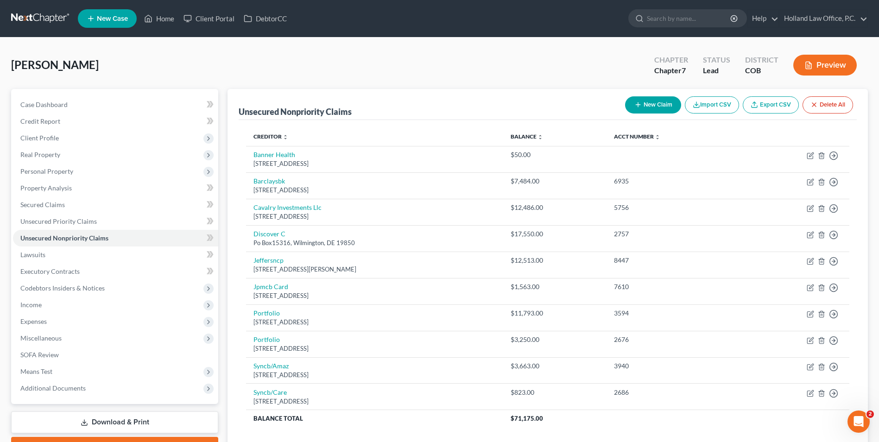
click at [651, 106] on button "New Claim" at bounding box center [653, 104] width 56 height 17
select select "0"
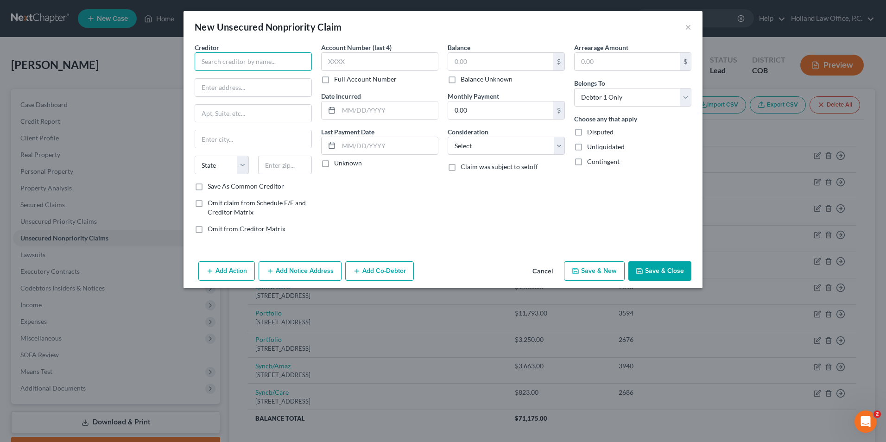
drag, startPoint x: 239, startPoint y: 60, endPoint x: 233, endPoint y: 72, distance: 13.7
click at [237, 63] on input "text" at bounding box center [253, 61] width 117 height 19
drag, startPoint x: 241, startPoint y: 63, endPoint x: 73, endPoint y: 59, distance: 168.2
click at [82, 60] on div "New Unsecured Nonpriority Claim × Creditor * Apple State [US_STATE] AK AR [GEOG…" at bounding box center [443, 221] width 886 height 442
drag, startPoint x: 237, startPoint y: 56, endPoint x: 165, endPoint y: 46, distance: 72.5
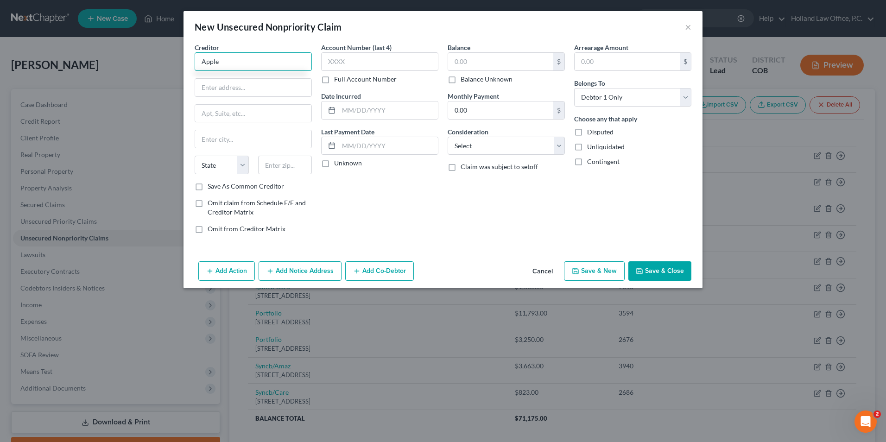
click at [165, 46] on div "New Unsecured Nonpriority Claim × Creditor * Apple State [US_STATE] AK AR [GEOG…" at bounding box center [443, 221] width 886 height 442
click at [243, 60] on input "Apple" at bounding box center [253, 61] width 117 height 19
drag, startPoint x: 233, startPoint y: 61, endPoint x: 130, endPoint y: 16, distance: 112.3
click at [156, 60] on div "New Unsecured Nonpriority Claim × Creditor * Apple State [US_STATE] AK AR [GEOG…" at bounding box center [443, 221] width 886 height 442
type input "s"
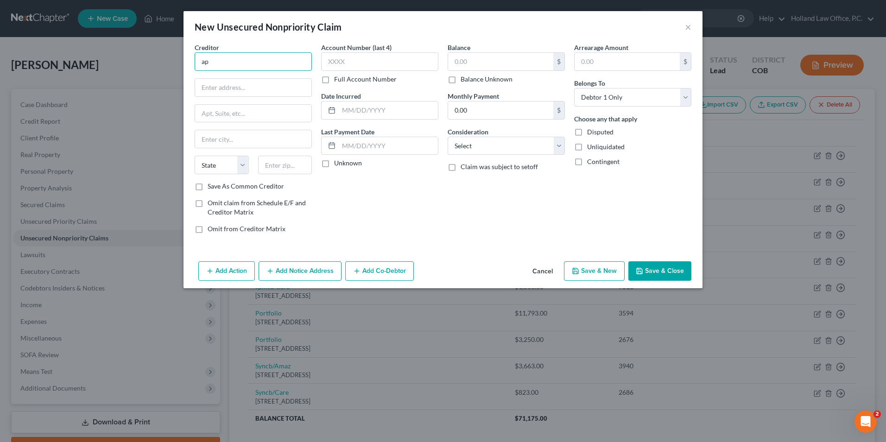
type input "app"
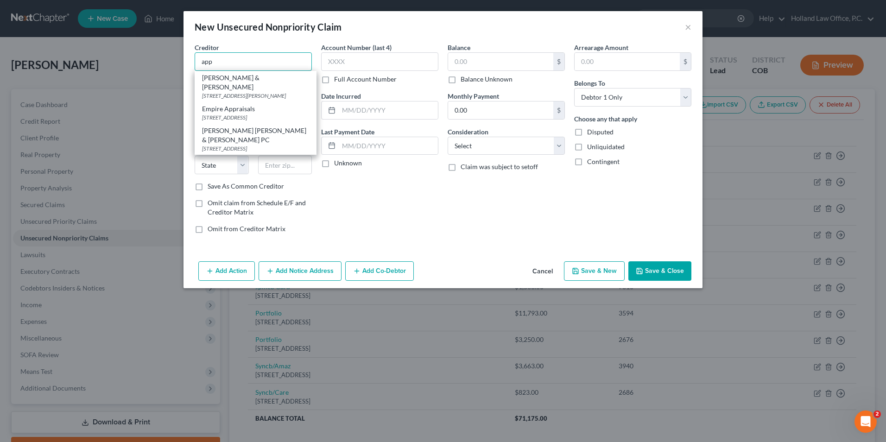
drag, startPoint x: 222, startPoint y: 61, endPoint x: 63, endPoint y: 32, distance: 162.1
click at [63, 32] on div "New Unsecured Nonpriority Claim × Creditor * app [PERSON_NAME] & Weisserman [ST…" at bounding box center [443, 221] width 886 height 442
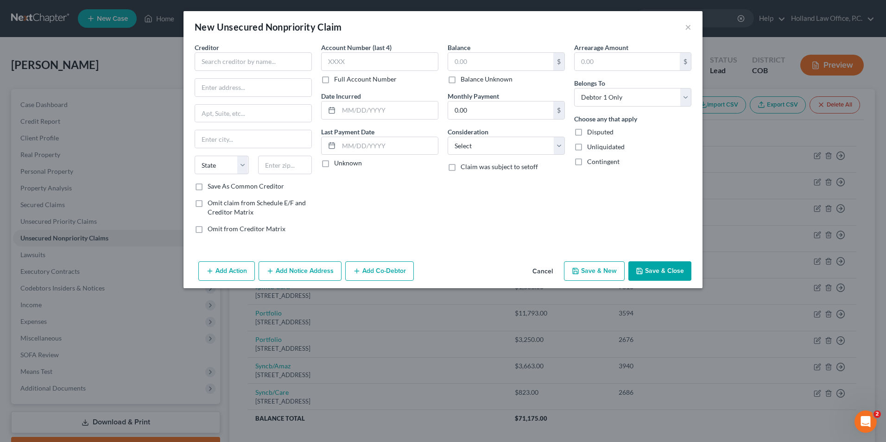
click at [178, 50] on div "New Unsecured Nonpriority Claim × Creditor * State [US_STATE] AK AR AZ [GEOGRAP…" at bounding box center [443, 221] width 886 height 442
click at [255, 73] on div "Creditor * State [US_STATE] AK AR AZ CA CO [GEOGRAPHIC_DATA] DE DC [GEOGRAPHIC_…" at bounding box center [253, 112] width 117 height 139
drag, startPoint x: 255, startPoint y: 64, endPoint x: 266, endPoint y: 49, distance: 19.2
click at [257, 61] on input "text" at bounding box center [253, 61] width 117 height 19
type input "goldm"
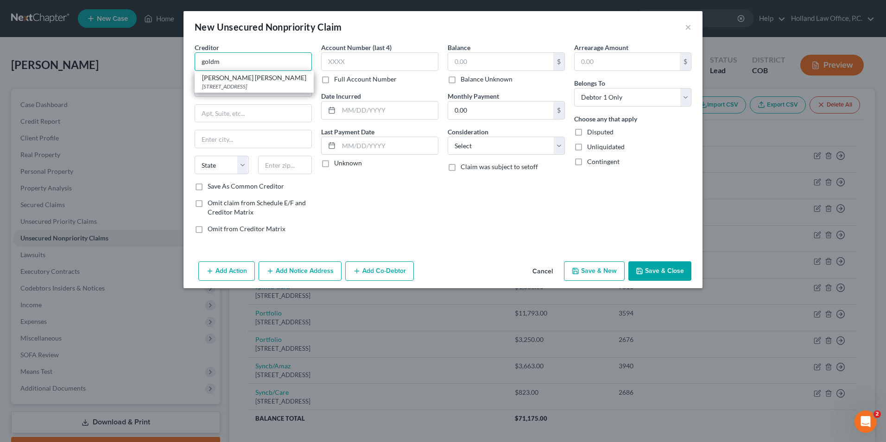
drag, startPoint x: 234, startPoint y: 58, endPoint x: 142, endPoint y: 54, distance: 91.4
click at [143, 54] on div "New Unsecured Nonpriority Claim × Creditor * goldm [PERSON_NAME] [PERSON_NAME] …" at bounding box center [443, 221] width 886 height 442
type input "[PERSON_NAME] [PERSON_NAME] Bank/Apple"
click at [239, 92] on input "text" at bounding box center [253, 88] width 116 height 18
type input "Lockbox 6112"
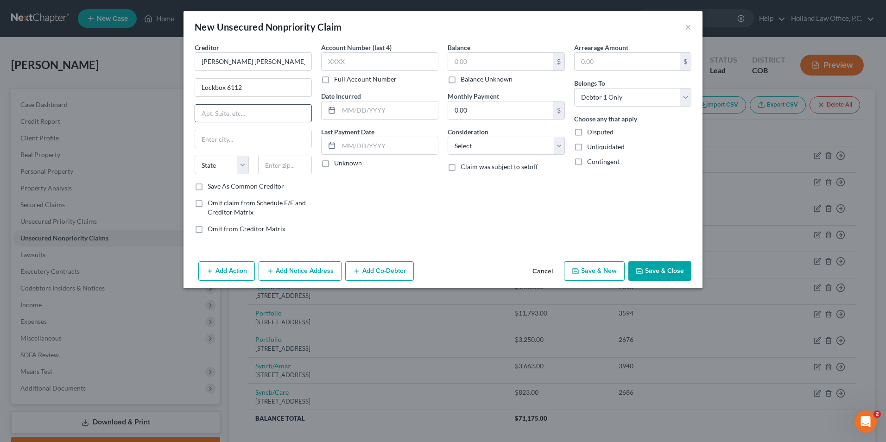
click at [243, 110] on input "text" at bounding box center [253, 114] width 116 height 18
type input "PO Box 7247"
click at [233, 134] on input "text" at bounding box center [253, 139] width 116 height 18
drag, startPoint x: 282, startPoint y: 165, endPoint x: 281, endPoint y: 200, distance: 35.2
click at [281, 197] on div "Creditor * [PERSON_NAME] [PERSON_NAME] Bank/Apple Lockbox 6112 PO Box [GEOGRAPH…" at bounding box center [253, 142] width 126 height 198
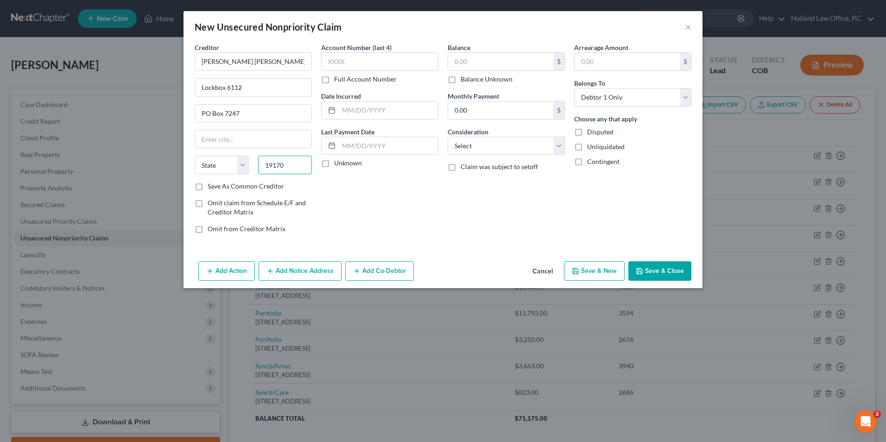
type input "19170"
type input "[GEOGRAPHIC_DATA]"
select select "39"
click at [344, 197] on div "Account Number (last 4) Full Account Number Date Incurred Last Payment Date Unk…" at bounding box center [379, 142] width 126 height 198
click at [489, 108] on input "0.00" at bounding box center [500, 110] width 105 height 18
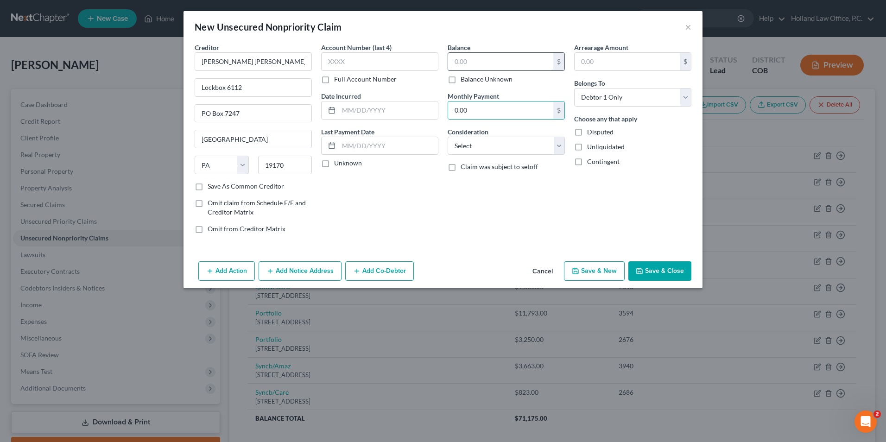
click at [456, 67] on input "text" at bounding box center [500, 62] width 105 height 18
type input "0.00"
click at [385, 113] on input "text" at bounding box center [388, 110] width 99 height 18
click at [368, 145] on input "text" at bounding box center [388, 146] width 99 height 18
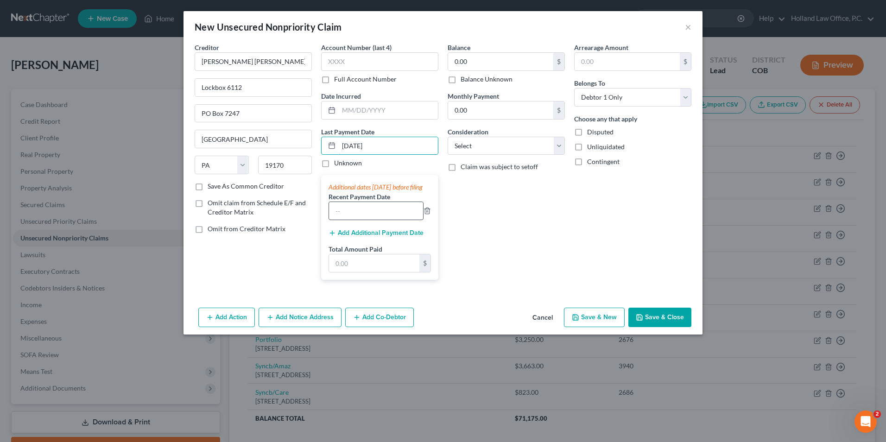
type input "[DATE]"
click at [373, 219] on input "text" at bounding box center [376, 211] width 94 height 18
type input "[DATE]"
drag, startPoint x: 368, startPoint y: 269, endPoint x: 367, endPoint y: 259, distance: 10.4
click at [367, 271] on input "text" at bounding box center [374, 263] width 90 height 18
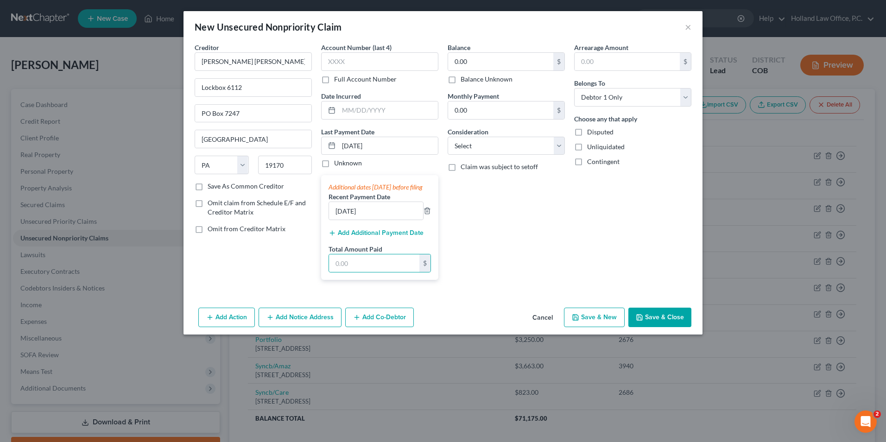
click at [367, 237] on button "Add Additional Payment Date" at bounding box center [376, 232] width 95 height 7
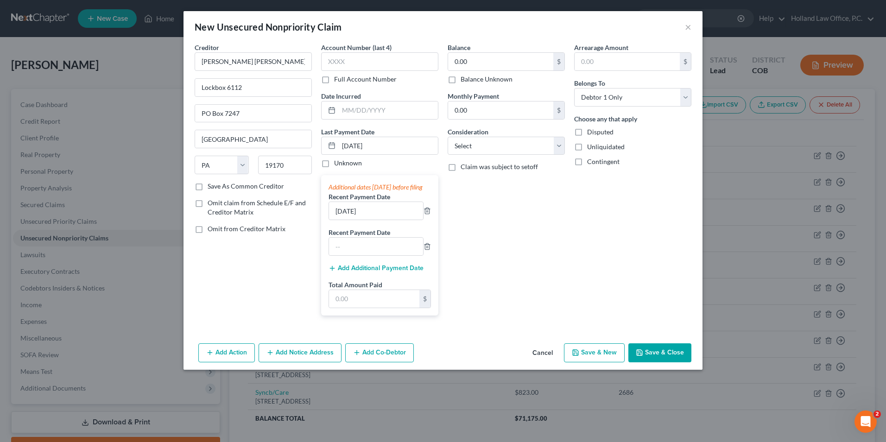
click at [363, 237] on label "Recent Payment Date" at bounding box center [360, 233] width 62 height 10
click at [361, 250] on input "text" at bounding box center [376, 247] width 94 height 18
type input "[DATE]"
click at [346, 307] on input "text" at bounding box center [374, 299] width 90 height 18
click at [368, 308] on input "text" at bounding box center [374, 299] width 90 height 18
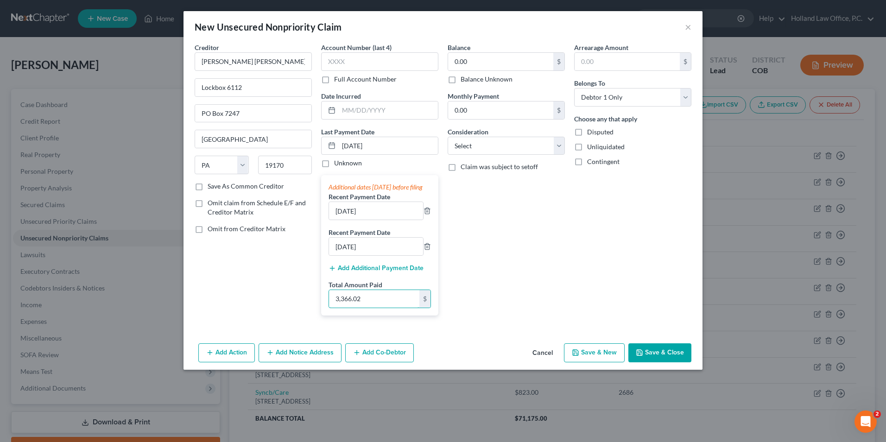
type input "3,366.02"
click at [227, 232] on span "Omit from Creditor Matrix" at bounding box center [247, 229] width 78 height 8
click at [217, 230] on input "Omit from Creditor Matrix" at bounding box center [214, 227] width 6 height 6
checkbox input "true"
click at [234, 208] on span "Omit claim from Schedule E/F and Creditor Matrix" at bounding box center [257, 207] width 98 height 17
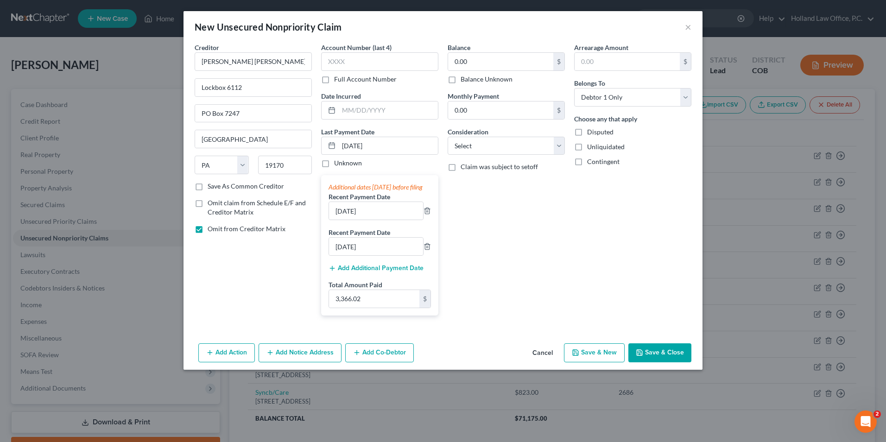
click at [217, 204] on input "Omit claim from Schedule E/F and Creditor Matrix" at bounding box center [214, 201] width 6 height 6
checkbox input "true"
click at [643, 356] on icon "button" at bounding box center [639, 352] width 7 height 7
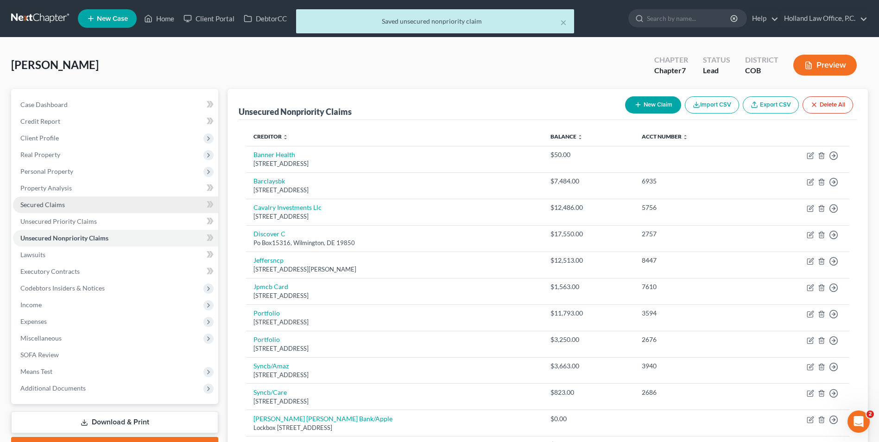
click at [54, 202] on span "Secured Claims" at bounding box center [42, 205] width 44 height 8
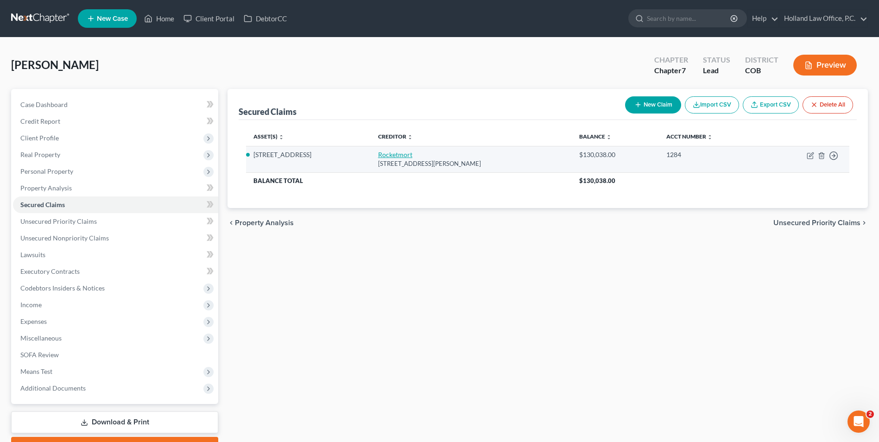
click at [378, 153] on link "Rocketmort" at bounding box center [395, 155] width 34 height 8
select select "23"
select select "4"
select select "0"
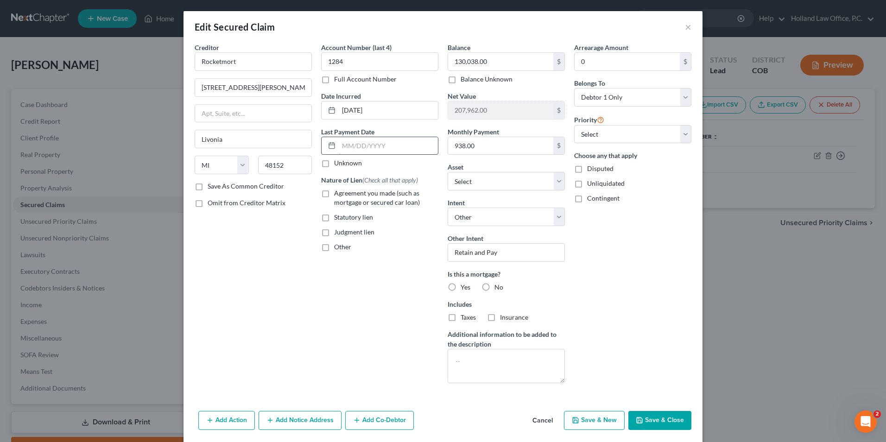
click at [356, 142] on input "text" at bounding box center [388, 146] width 99 height 18
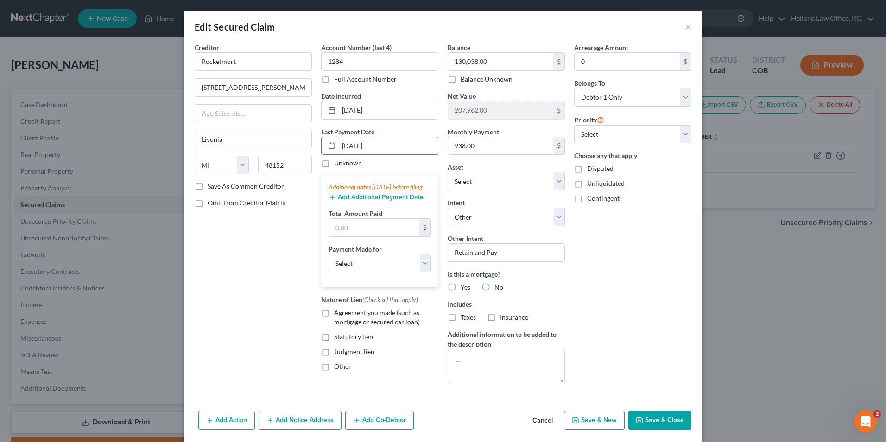
type input "[DATE]"
click at [351, 201] on button "Add Additional Payment Date" at bounding box center [376, 197] width 95 height 7
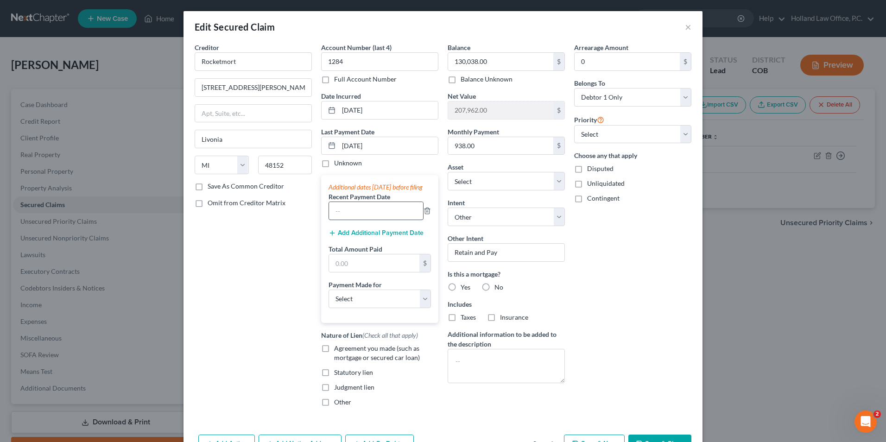
click at [348, 220] on input "text" at bounding box center [376, 211] width 94 height 18
type input "[DATE]"
click at [353, 237] on button "Add Additional Payment Date" at bounding box center [376, 232] width 95 height 7
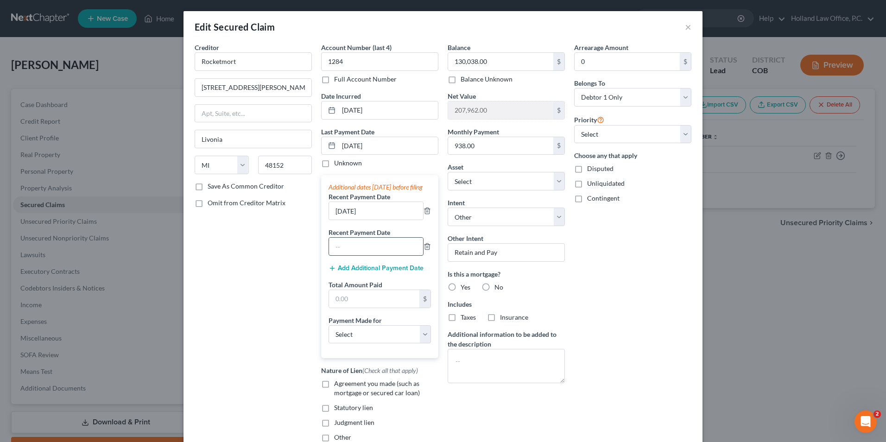
click at [347, 255] on input "text" at bounding box center [376, 247] width 94 height 18
type input "[DATE]"
click at [361, 305] on input "text" at bounding box center [374, 299] width 90 height 18
click at [360, 301] on input "text" at bounding box center [374, 299] width 90 height 18
type input "2,814.00"
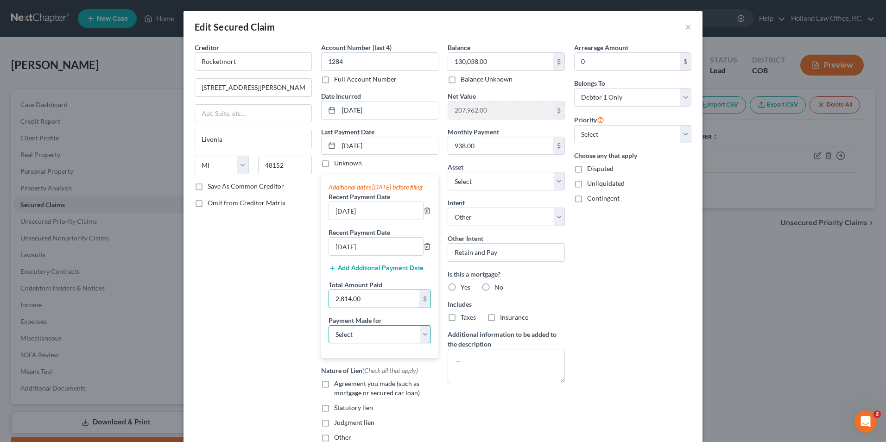
drag, startPoint x: 362, startPoint y: 344, endPoint x: 383, endPoint y: 343, distance: 20.9
click at [362, 344] on select "Select Car Credit Card Loan Repayment Mortgage Other Suppliers Or Vendors" at bounding box center [380, 334] width 102 height 19
select select "3"
click at [329, 334] on select "Select Car Credit Card Loan Repayment Mortgage Other Suppliers Or Vendors" at bounding box center [380, 334] width 102 height 19
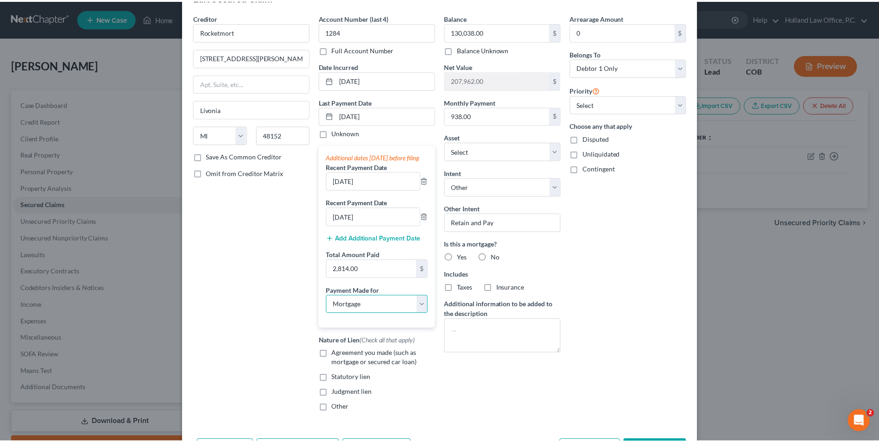
scroll to position [46, 0]
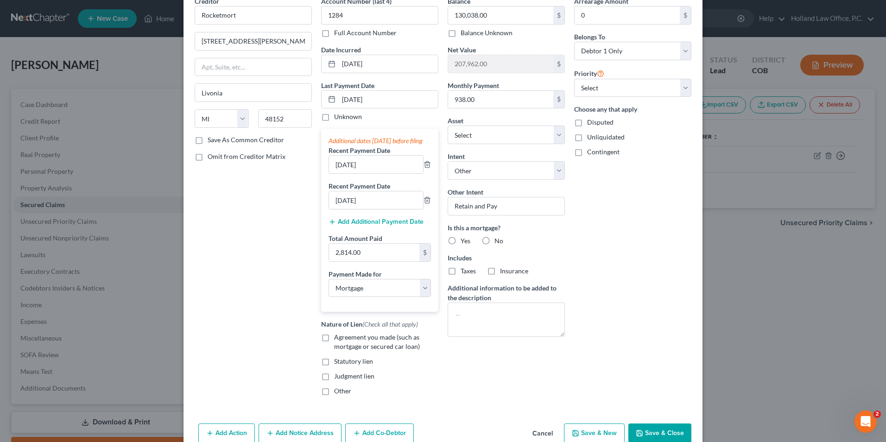
click at [649, 441] on button "Save & Close" at bounding box center [659, 432] width 63 height 19
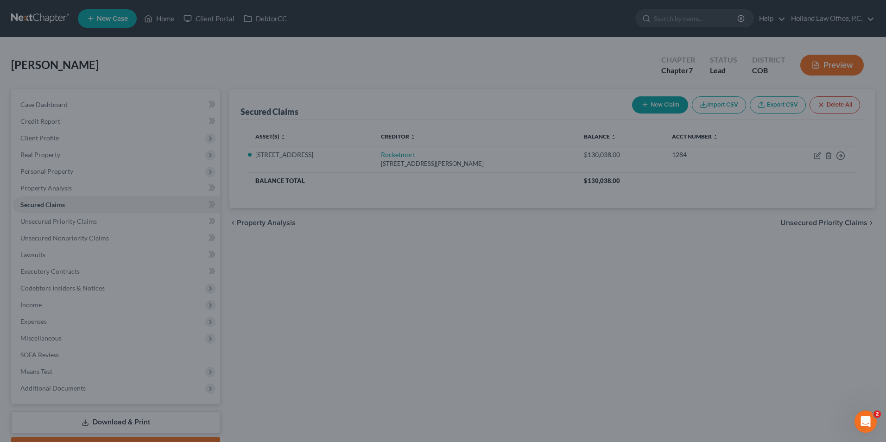
select select "4"
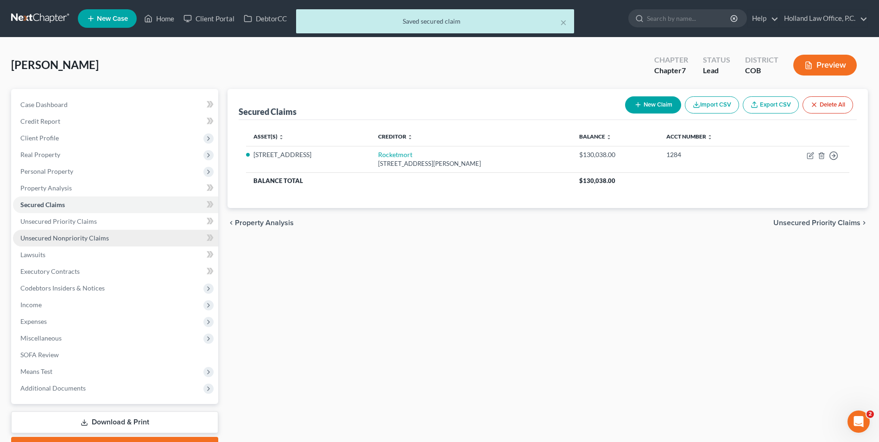
click at [90, 234] on span "Unsecured Nonpriority Claims" at bounding box center [64, 238] width 88 height 8
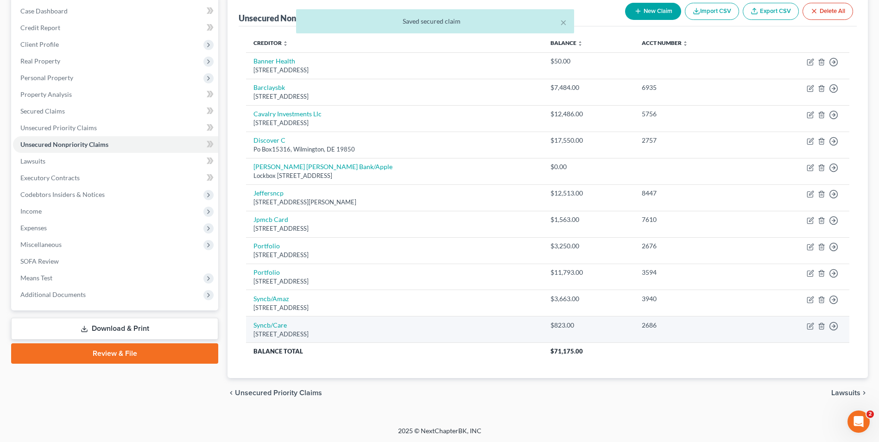
scroll to position [95, 0]
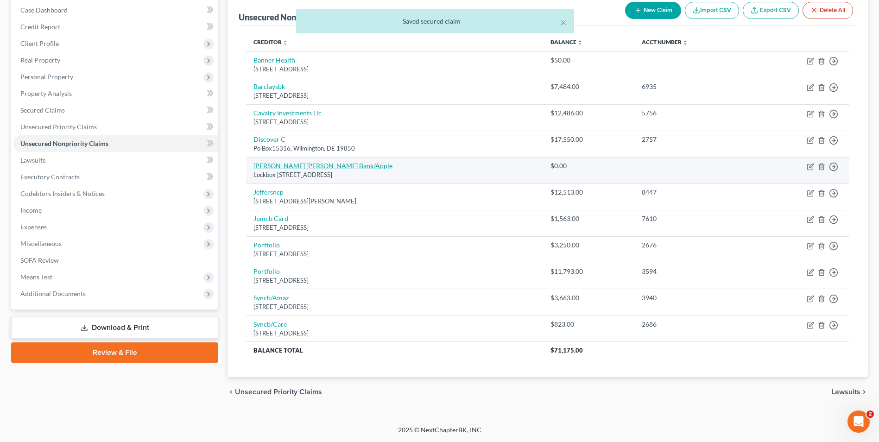
click at [305, 170] on link "[PERSON_NAME] [PERSON_NAME] Bank/Apple" at bounding box center [322, 166] width 139 height 8
select select "39"
select select "0"
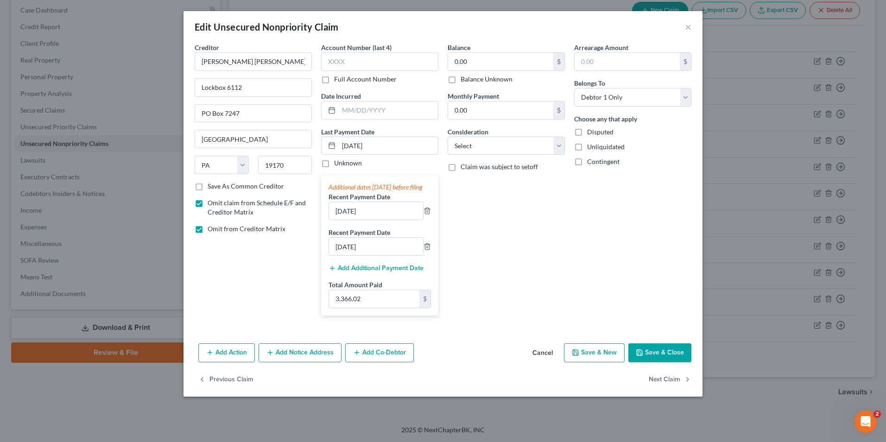
click at [656, 361] on button "Save & Close" at bounding box center [659, 352] width 63 height 19
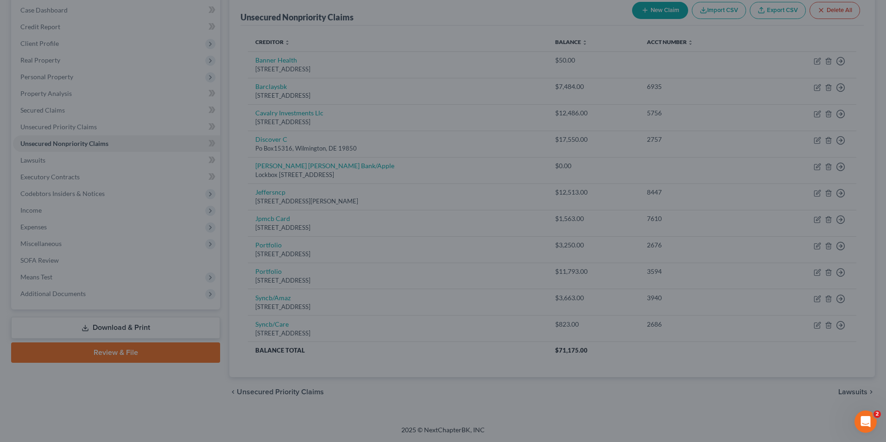
type input "0"
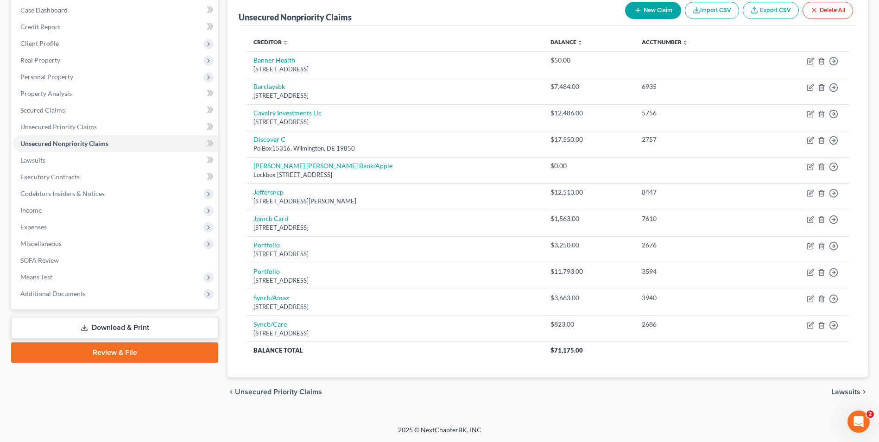
click at [630, 1] on div "New Claim Import CSV Export CSV Delete All" at bounding box center [738, 10] width 235 height 25
click at [642, 10] on button "New Claim" at bounding box center [653, 10] width 56 height 17
select select "0"
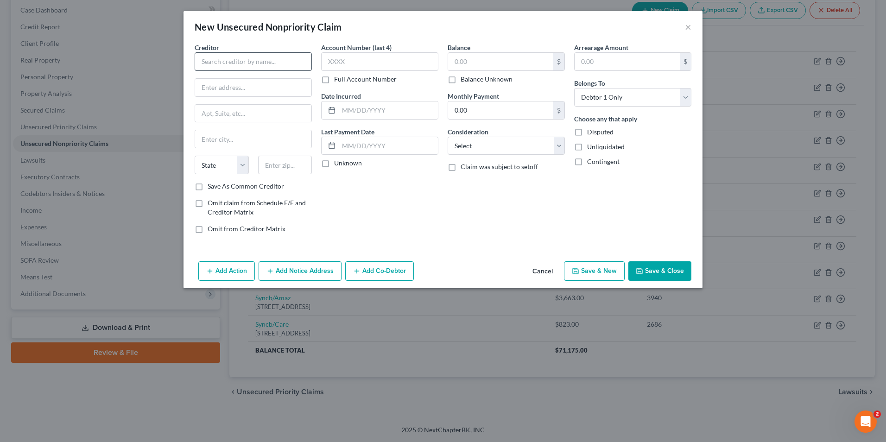
drag, startPoint x: 226, startPoint y: 50, endPoint x: 229, endPoint y: 61, distance: 11.0
click at [227, 53] on div "Creditor *" at bounding box center [253, 57] width 117 height 28
click at [229, 61] on input "text" at bounding box center [253, 61] width 117 height 19
type input "C"
click at [261, 82] on input "text" at bounding box center [253, 88] width 116 height 18
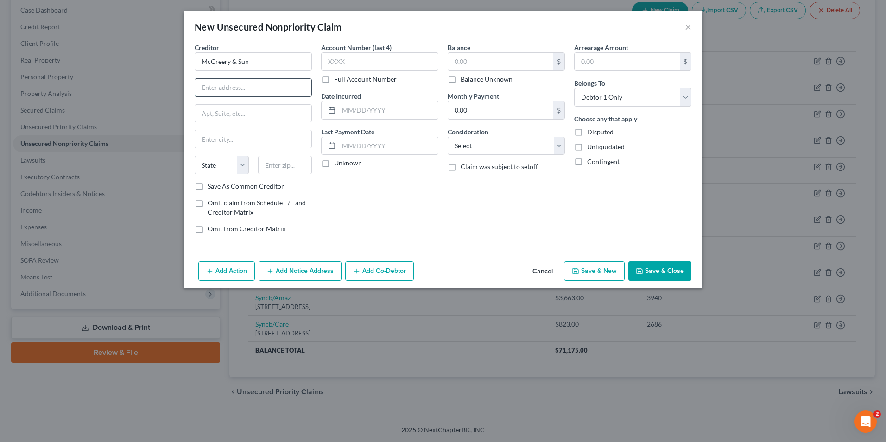
type input "McCreery & Sun"
type input "[STREET_ADDRESS]"
click at [265, 109] on input "text" at bounding box center [253, 114] width 116 height 18
type input "Unit 3"
click at [284, 162] on input "text" at bounding box center [285, 165] width 54 height 19
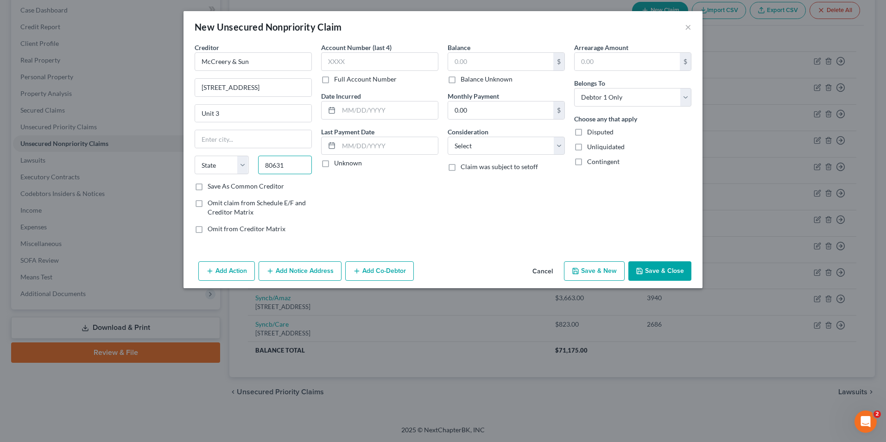
type input "80631"
click at [219, 209] on span "Omit claim from Schedule E/F and Creditor Matrix" at bounding box center [257, 207] width 98 height 17
click at [217, 204] on input "Omit claim from Schedule E/F and Creditor Matrix" at bounding box center [214, 201] width 6 height 6
checkbox input "true"
type input "Greeley"
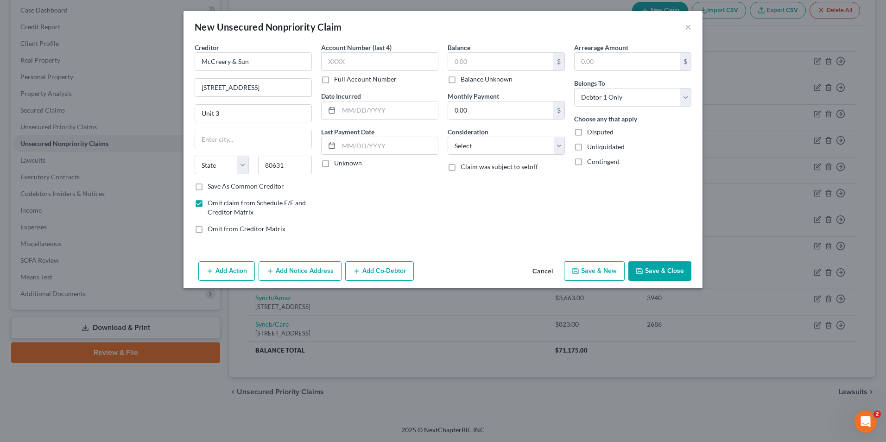
select select "5"
click at [223, 228] on span "Omit from Creditor Matrix" at bounding box center [247, 229] width 78 height 8
click at [217, 228] on input "Omit from Creditor Matrix" at bounding box center [214, 227] width 6 height 6
checkbox input "true"
click at [461, 53] on input "text" at bounding box center [500, 62] width 105 height 18
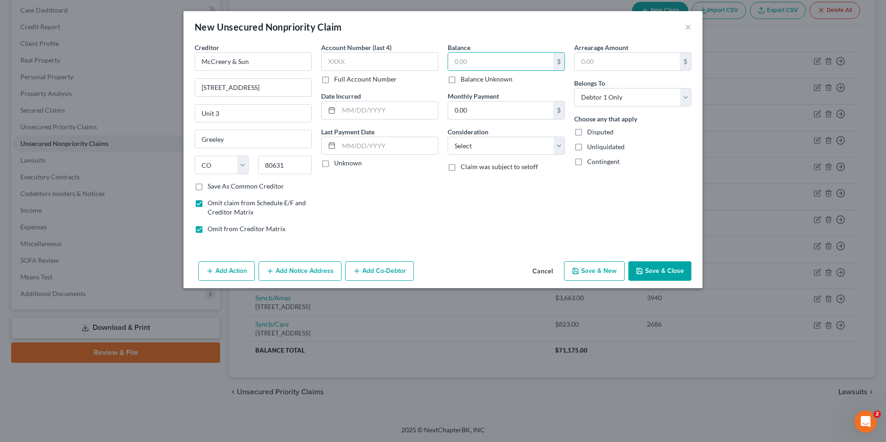
click at [663, 280] on button "Save & Close" at bounding box center [659, 270] width 63 height 19
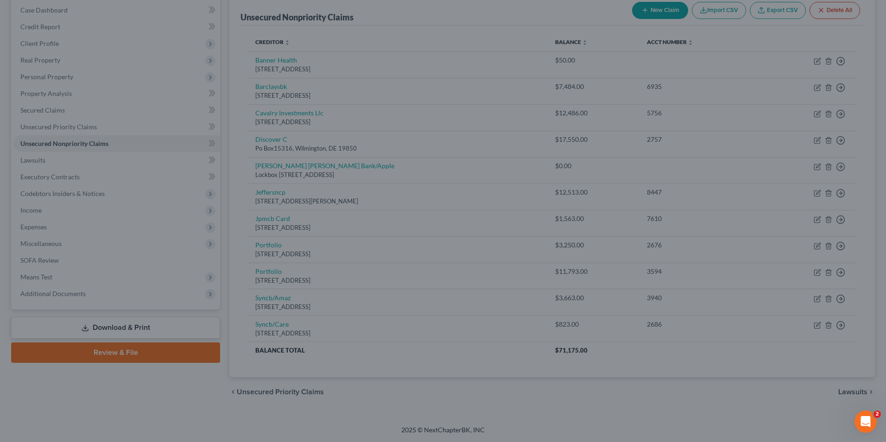
type input "0.00"
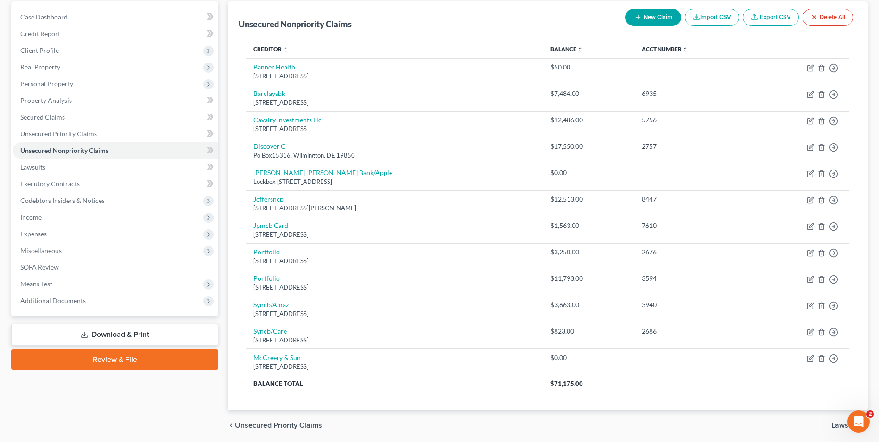
scroll to position [0, 0]
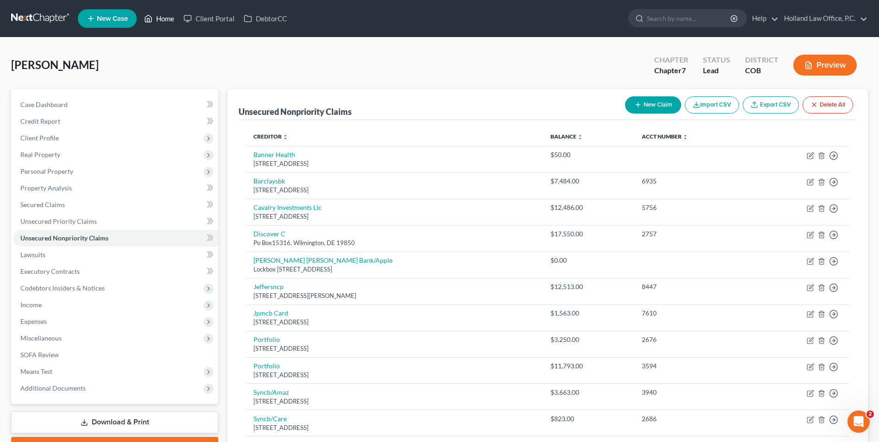
click at [156, 21] on link "Home" at bounding box center [158, 18] width 39 height 17
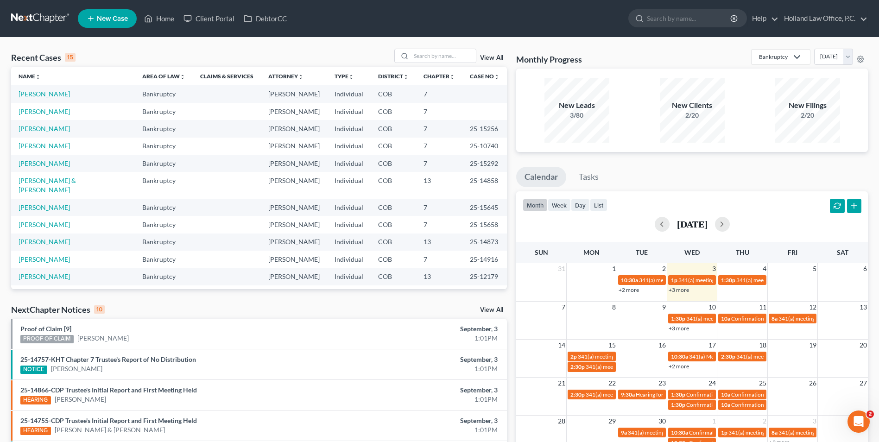
click at [36, 199] on td "[PERSON_NAME]" at bounding box center [73, 207] width 124 height 17
click at [36, 203] on link "[PERSON_NAME]" at bounding box center [44, 207] width 51 height 8
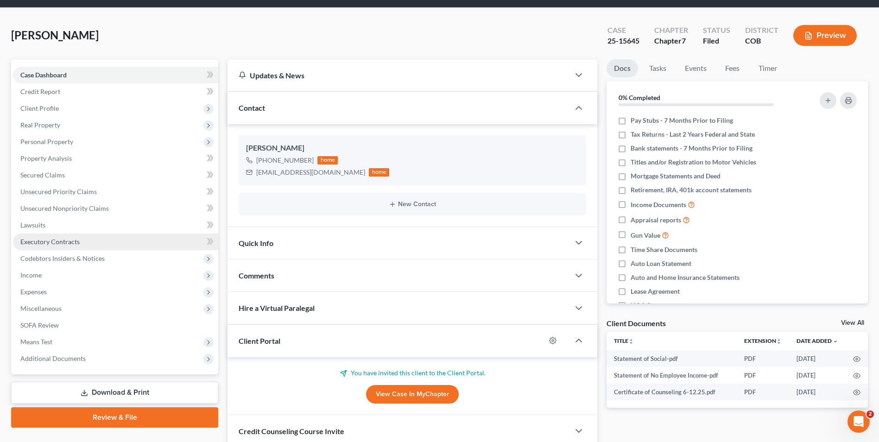
scroll to position [46, 0]
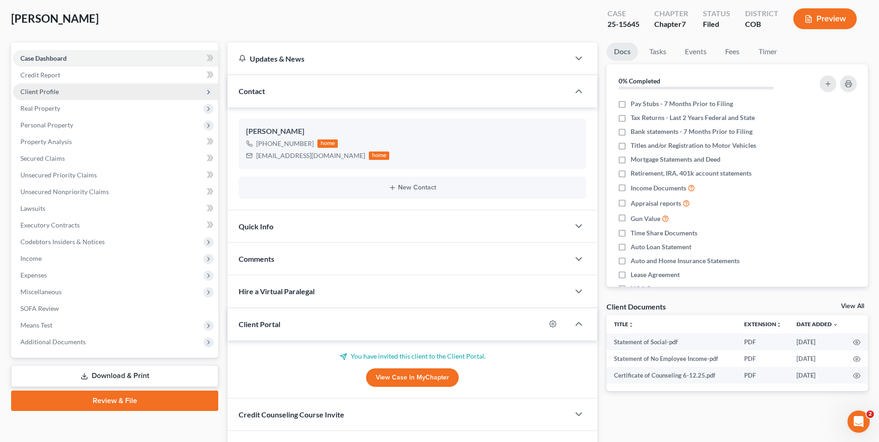
click at [42, 95] on span "Client Profile" at bounding box center [39, 92] width 38 height 8
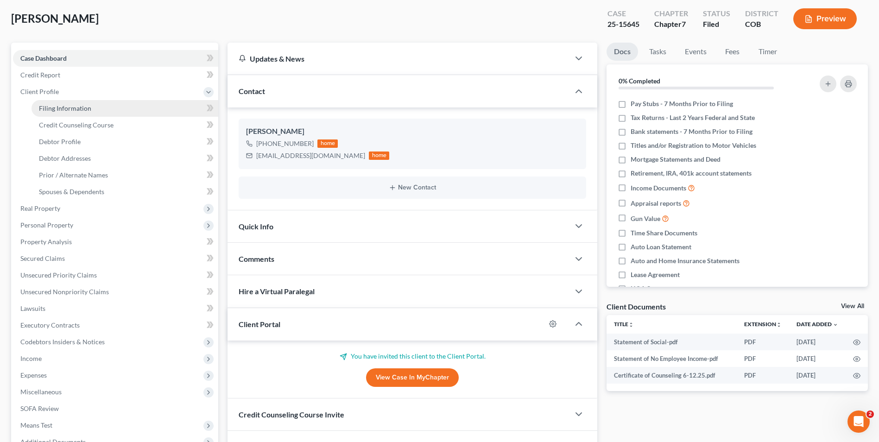
click at [66, 112] on link "Filing Information" at bounding box center [125, 108] width 187 height 17
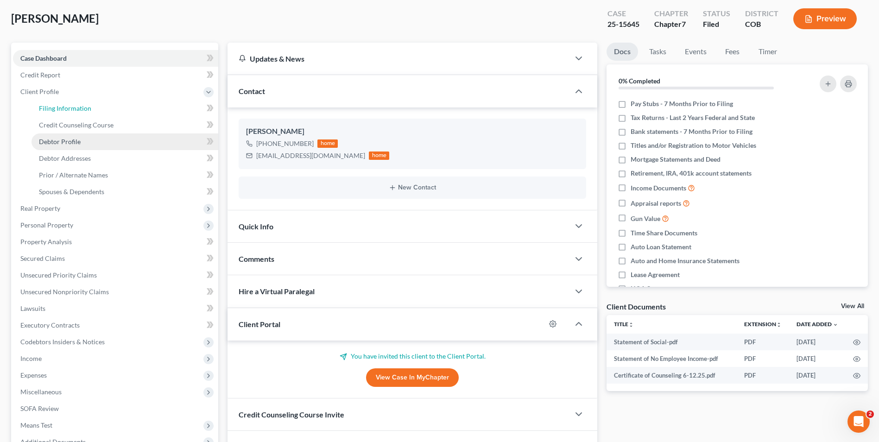
select select "1"
select select "0"
select select "5"
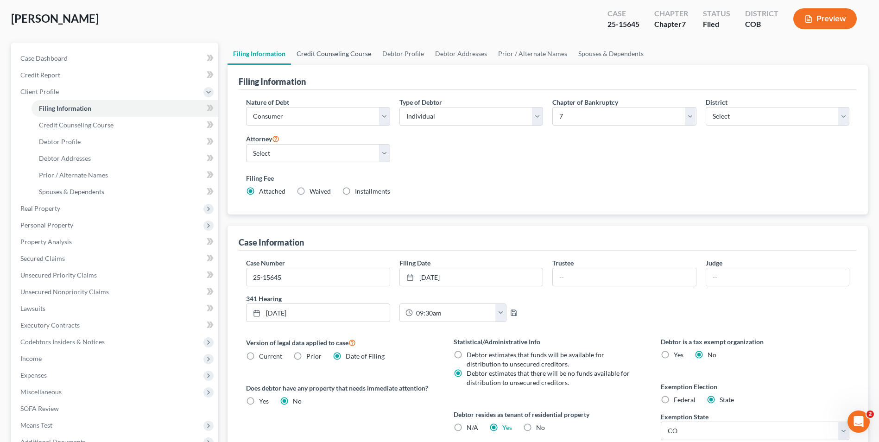
click at [328, 57] on link "Credit Counseling Course" at bounding box center [334, 54] width 86 height 22
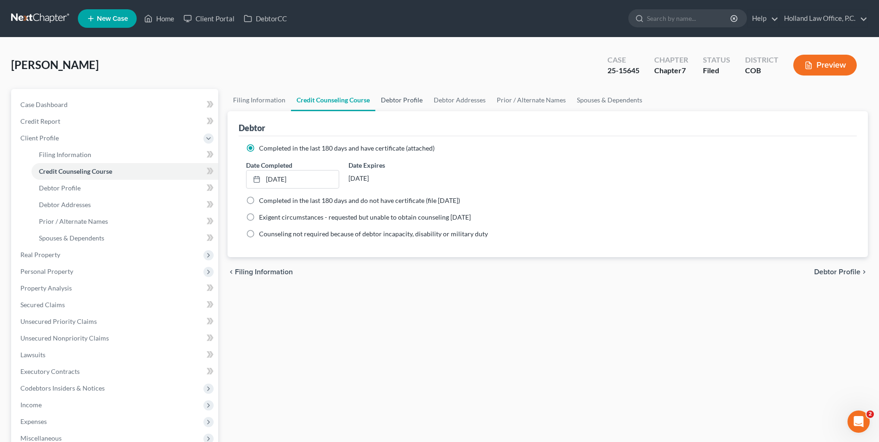
click at [399, 96] on link "Debtor Profile" at bounding box center [401, 100] width 53 height 22
select select "0"
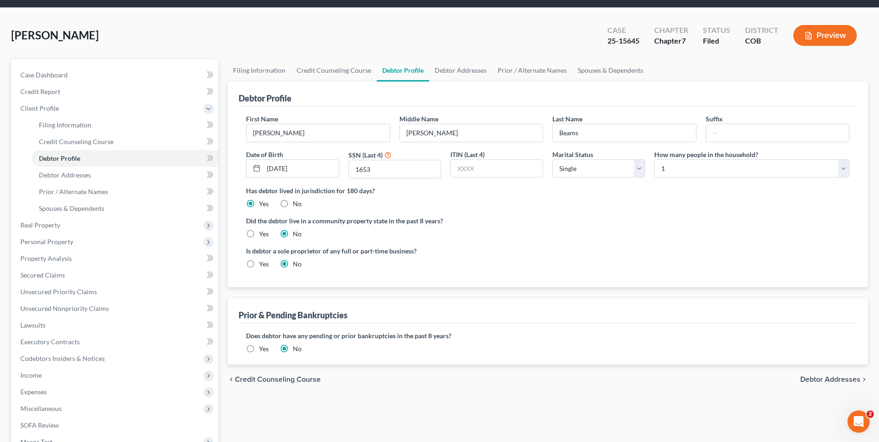
scroll to position [46, 0]
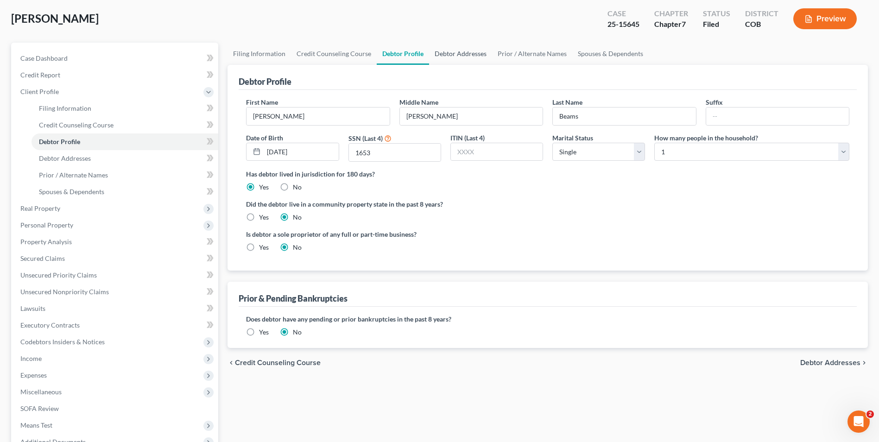
click at [453, 58] on link "Debtor Addresses" at bounding box center [460, 54] width 63 height 22
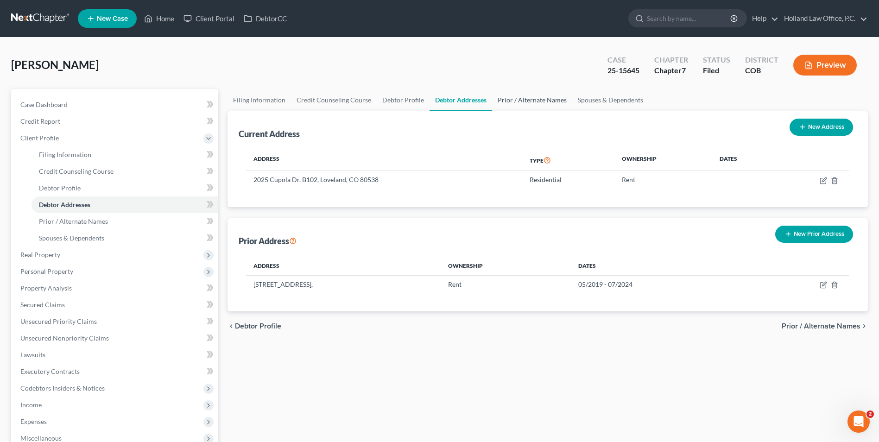
click at [529, 91] on link "Prior / Alternate Names" at bounding box center [532, 100] width 80 height 22
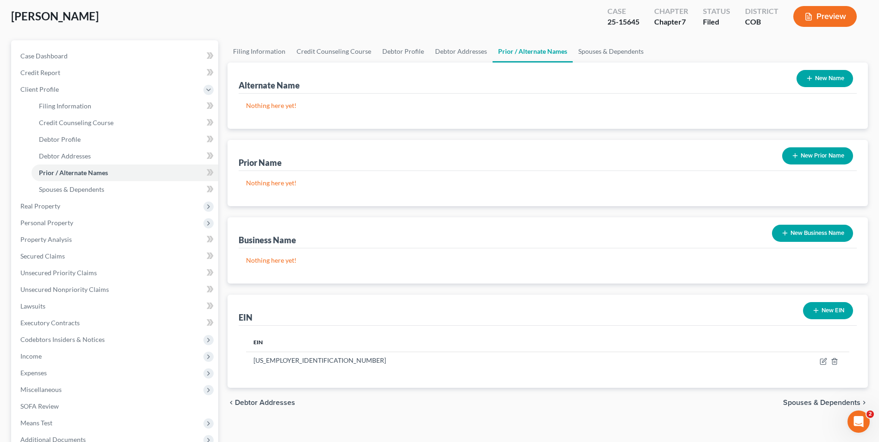
scroll to position [46, 0]
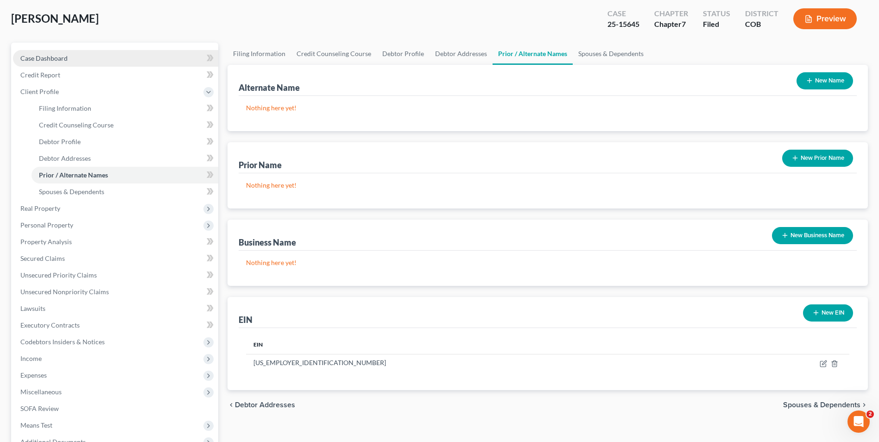
click at [56, 62] on span "Case Dashboard" at bounding box center [43, 58] width 47 height 8
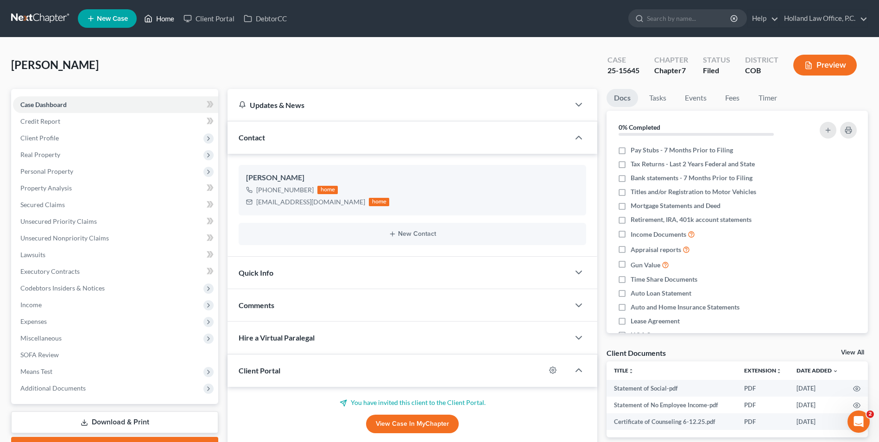
click at [174, 11] on link "Home" at bounding box center [158, 18] width 39 height 17
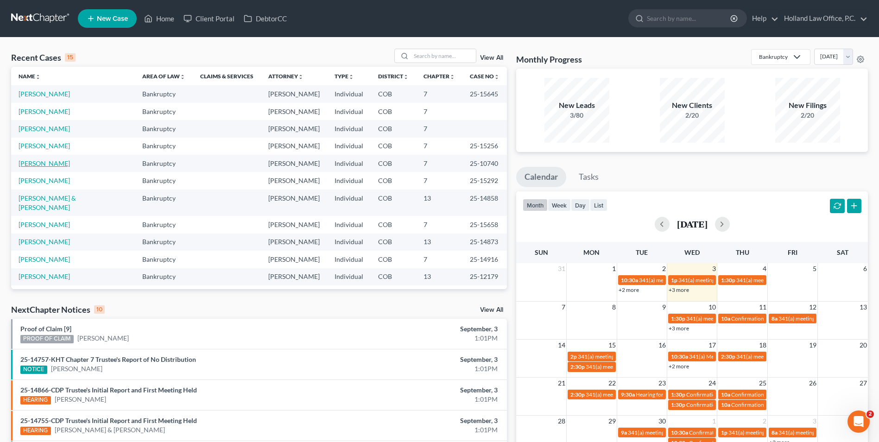
click at [41, 161] on link "[PERSON_NAME]" at bounding box center [44, 163] width 51 height 8
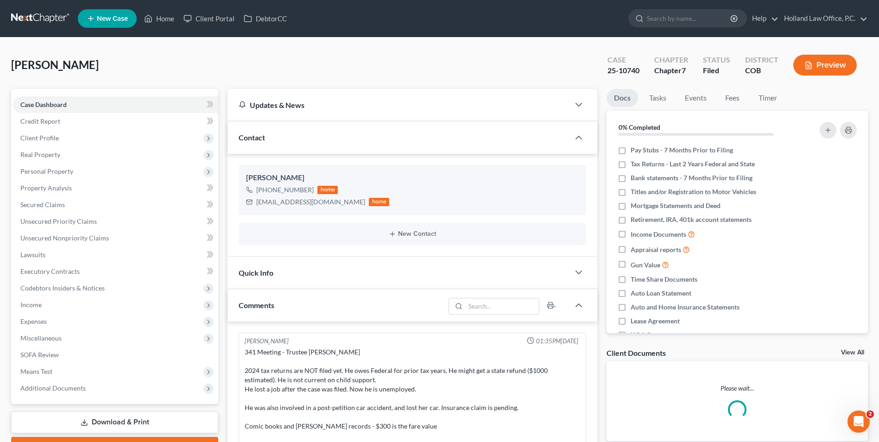
scroll to position [12, 0]
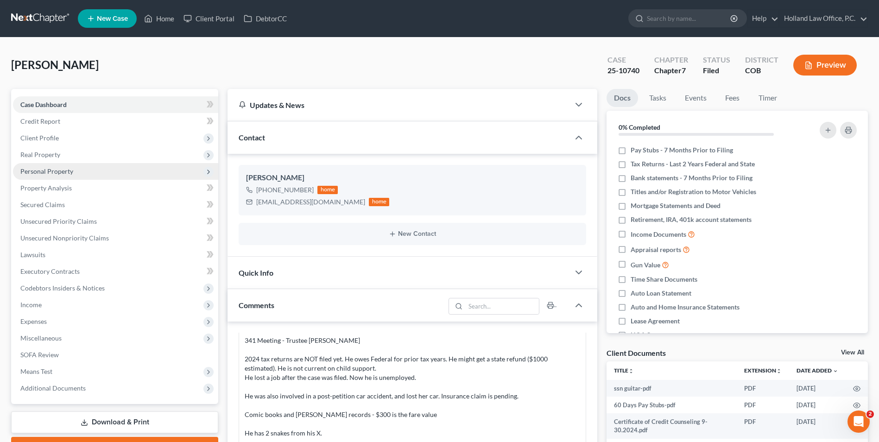
click at [55, 166] on span "Personal Property" at bounding box center [115, 171] width 205 height 17
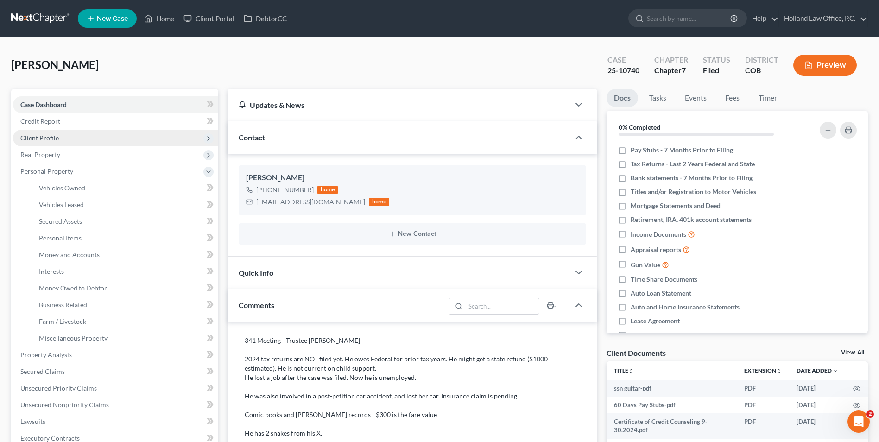
click at [67, 133] on span "Client Profile" at bounding box center [115, 138] width 205 height 17
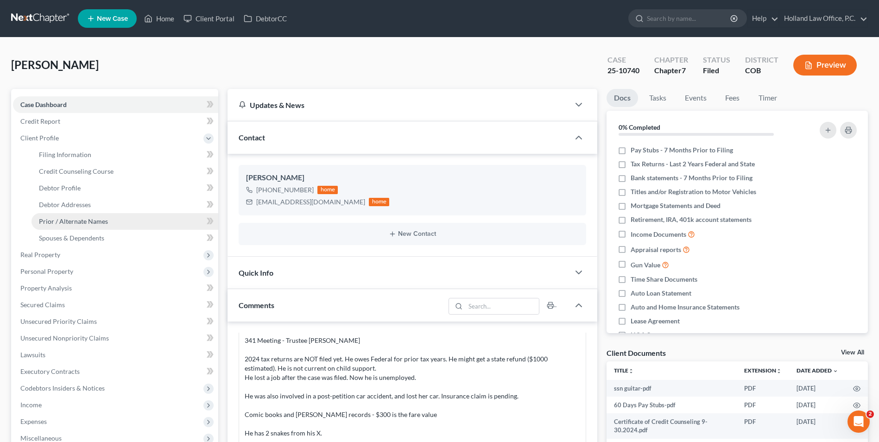
click at [80, 225] on span "Prior / Alternate Names" at bounding box center [73, 221] width 69 height 8
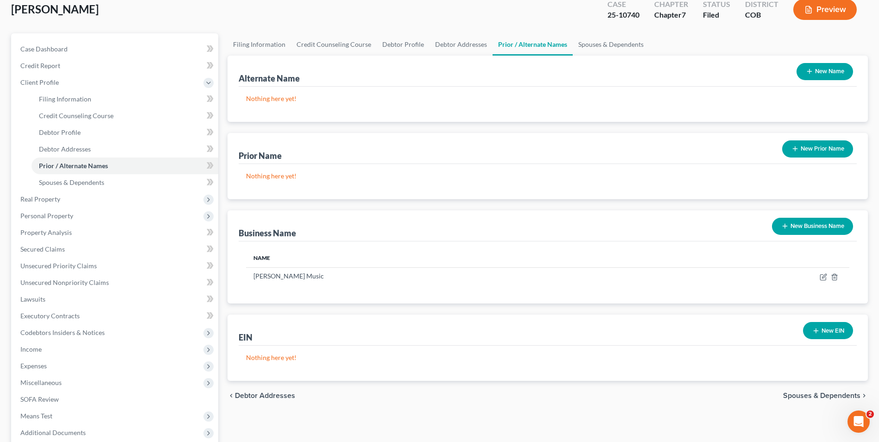
scroll to position [93, 0]
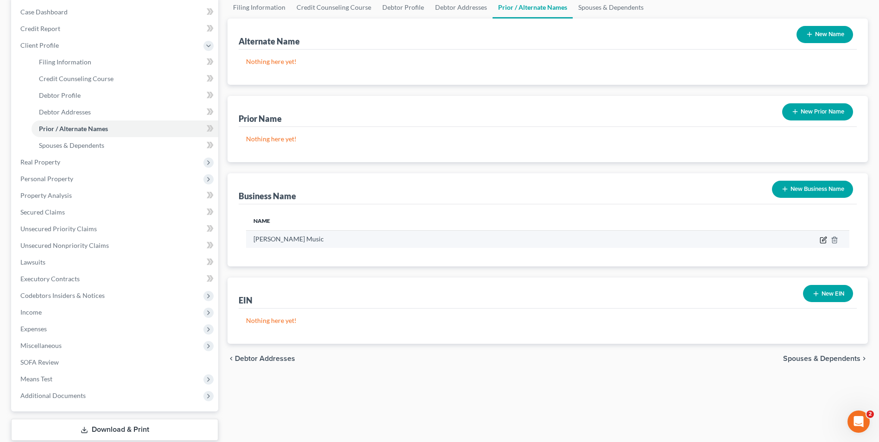
click at [821, 240] on icon "button" at bounding box center [823, 239] width 7 height 7
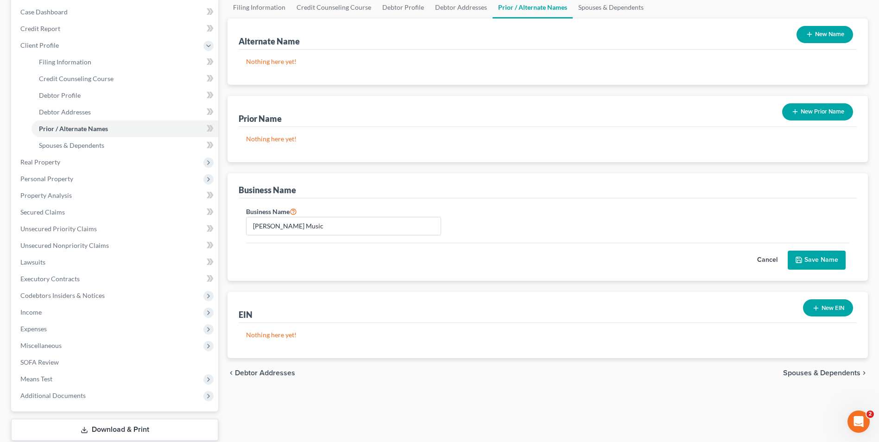
click at [821, 262] on button "Save Name" at bounding box center [817, 260] width 58 height 19
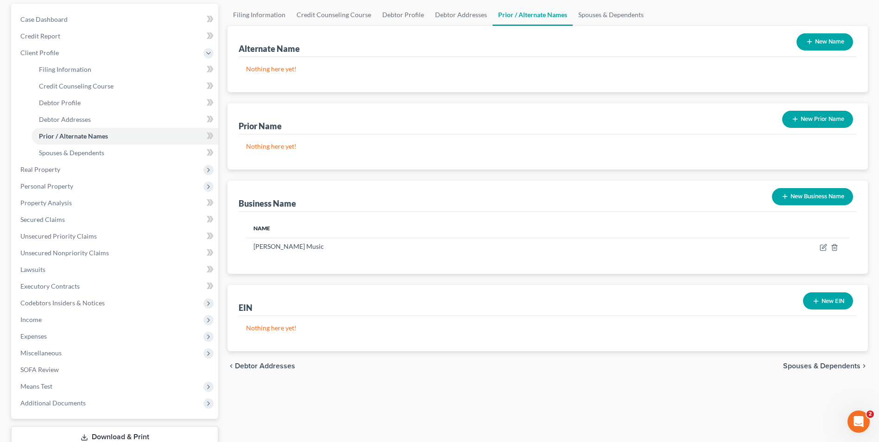
scroll to position [0, 0]
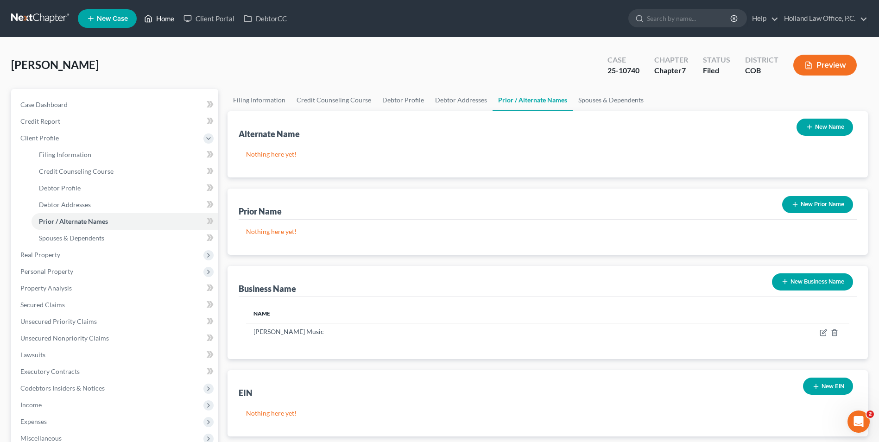
click at [166, 13] on link "Home" at bounding box center [158, 18] width 39 height 17
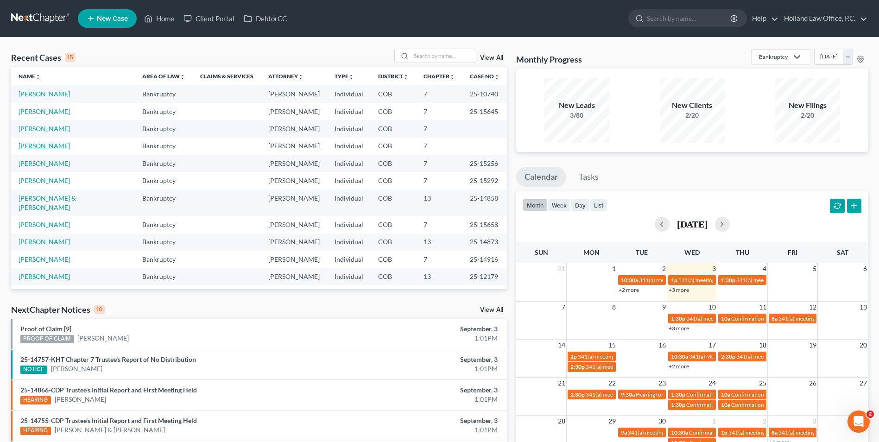
click at [39, 146] on link "[PERSON_NAME]" at bounding box center [44, 146] width 51 height 8
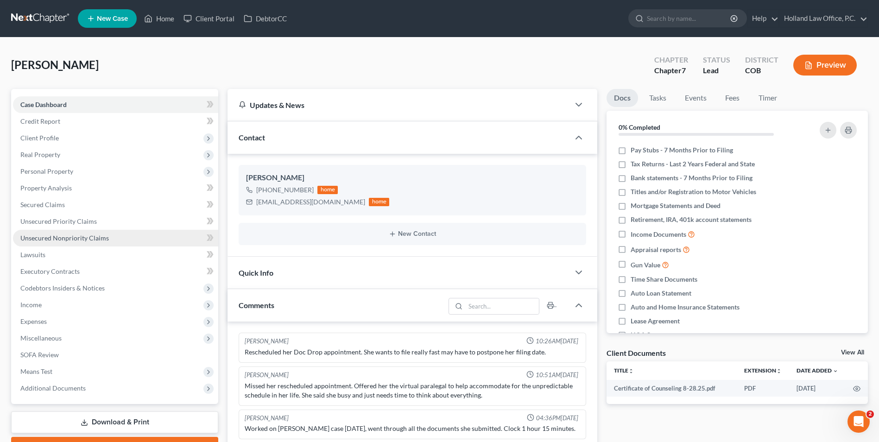
click at [55, 240] on span "Unsecured Nonpriority Claims" at bounding box center [64, 238] width 88 height 8
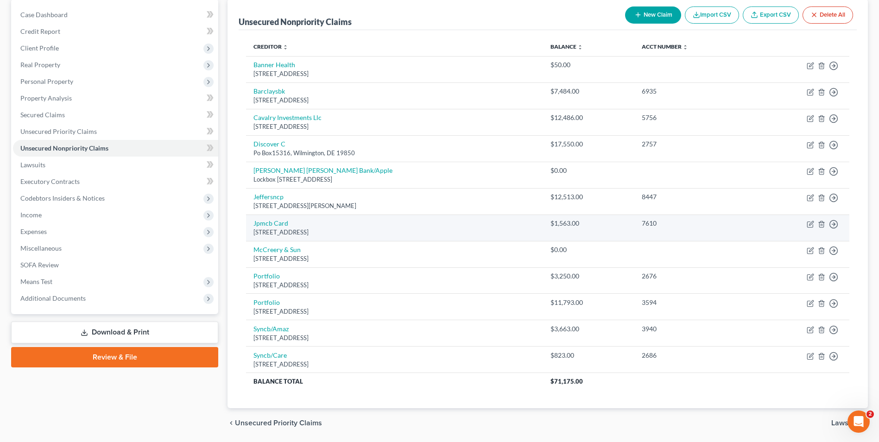
scroll to position [93, 0]
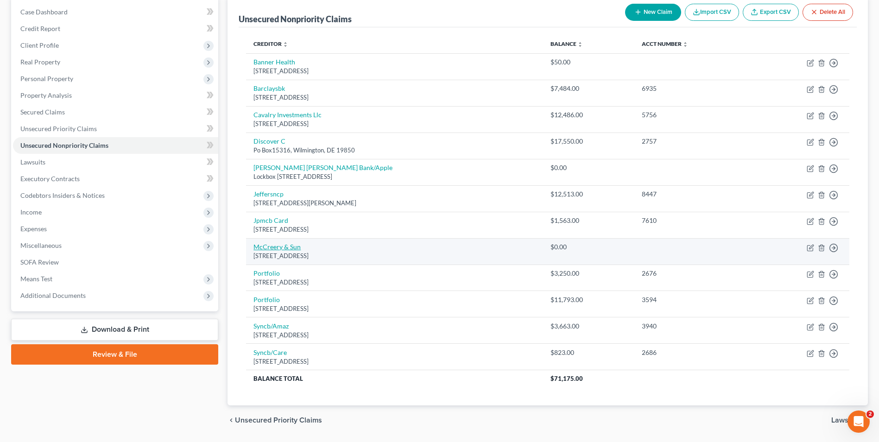
click at [274, 248] on link "McCreery & Sun" at bounding box center [276, 247] width 47 height 8
select select "5"
select select "0"
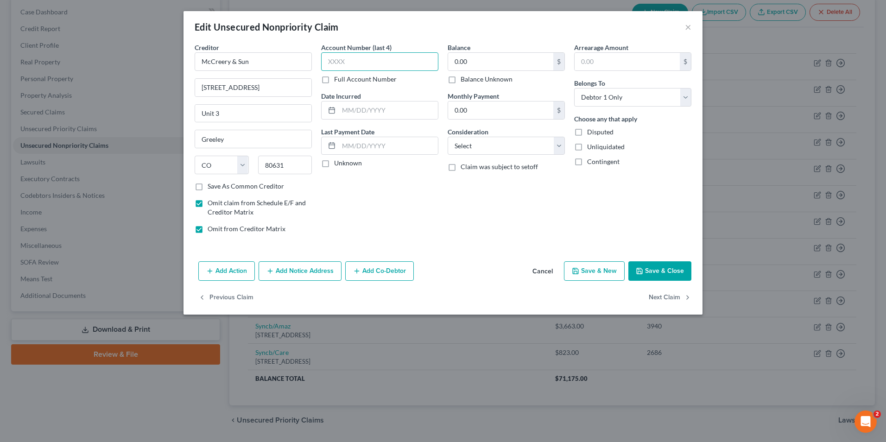
click at [357, 57] on input "text" at bounding box center [379, 61] width 117 height 19
click at [356, 144] on input "text" at bounding box center [388, 146] width 99 height 18
click at [390, 54] on input "text" at bounding box center [379, 61] width 117 height 19
click at [475, 60] on input "0.00" at bounding box center [500, 62] width 105 height 18
click at [353, 112] on input "text" at bounding box center [388, 110] width 99 height 18
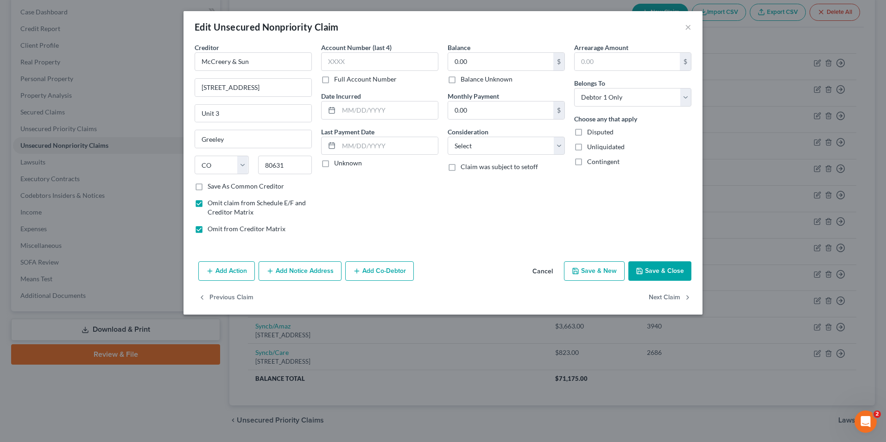
click at [350, 157] on div "Last Payment Date Unknown" at bounding box center [379, 147] width 117 height 41
click at [353, 150] on input "text" at bounding box center [388, 146] width 99 height 18
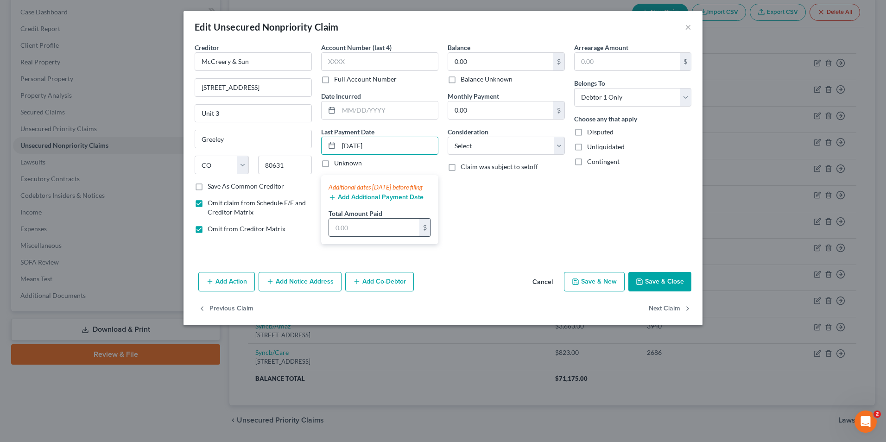
type input "[DATE]"
click at [369, 236] on input "text" at bounding box center [374, 228] width 90 height 18
type input "6,676.80"
click at [648, 287] on button "Save & Close" at bounding box center [659, 281] width 63 height 19
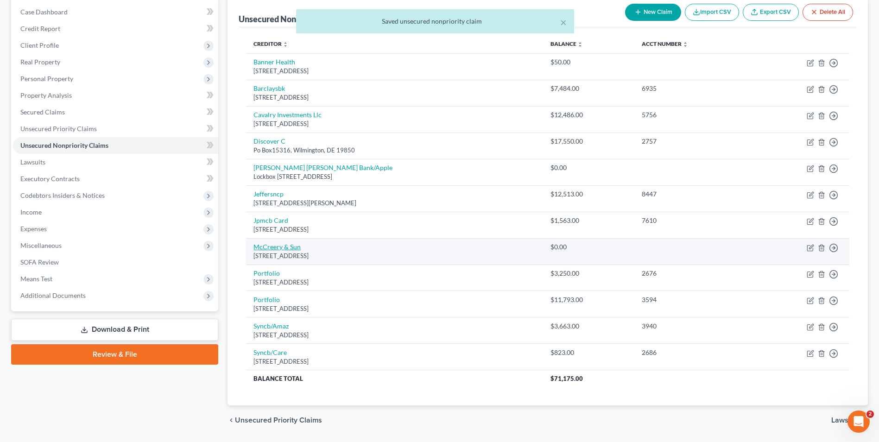
click at [291, 249] on link "McCreery & Sun" at bounding box center [276, 247] width 47 height 8
select select "5"
select select "0"
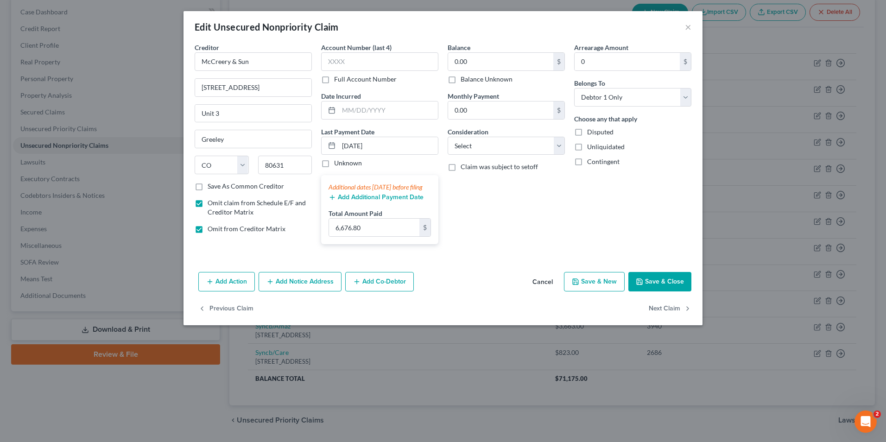
click at [645, 289] on button "Save & Close" at bounding box center [659, 281] width 63 height 19
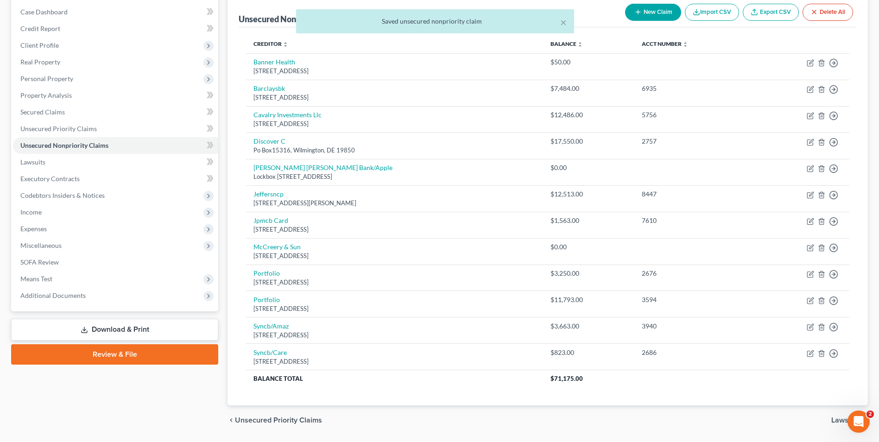
click at [664, 8] on button "New Claim" at bounding box center [653, 12] width 56 height 17
select select "0"
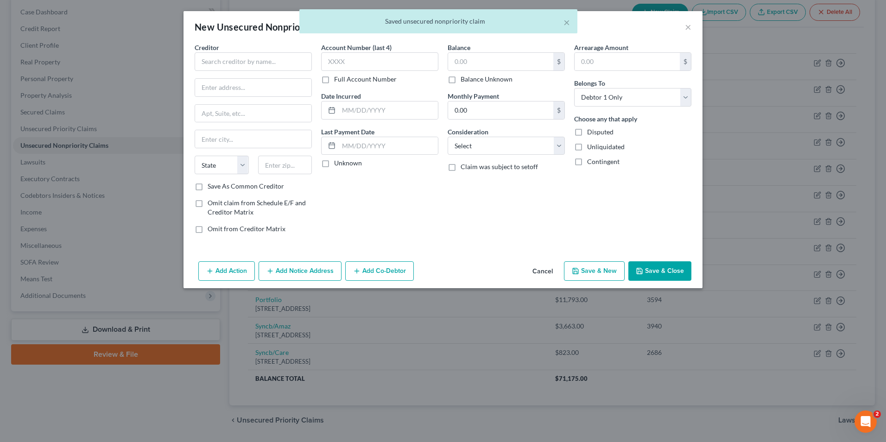
click at [280, 51] on div "Creditor *" at bounding box center [253, 57] width 117 height 28
click at [272, 65] on input "text" at bounding box center [253, 61] width 117 height 19
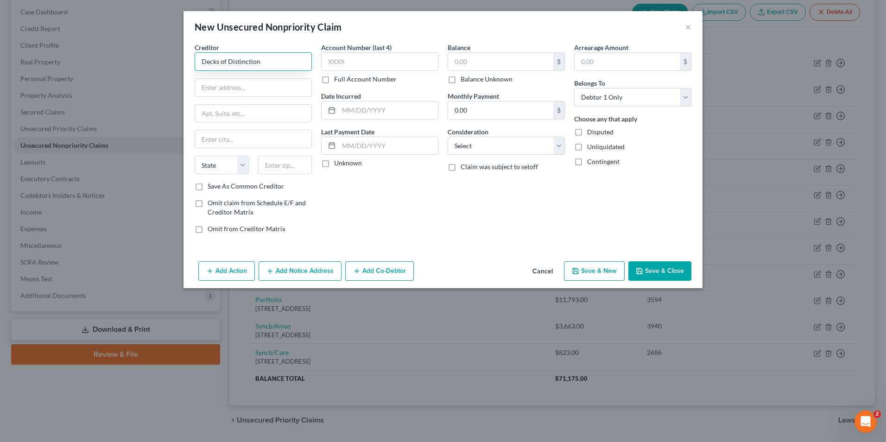
type input "Decks of Distinction"
click at [241, 90] on input "text" at bounding box center [253, 88] width 116 height 18
type input "[STREET_ADDRESS]"
click at [279, 165] on input "text" at bounding box center [285, 165] width 54 height 19
type input "80525"
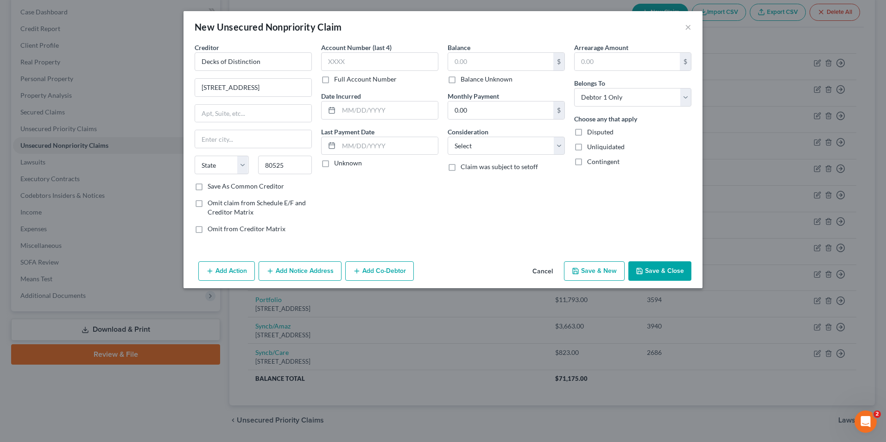
click at [344, 178] on div "Account Number (last 4) Full Account Number Date Incurred Last Payment Date Unk…" at bounding box center [379, 142] width 126 height 198
type input "[GEOGRAPHIC_DATA][PERSON_NAME]"
select select "5"
click at [372, 135] on label "Last Payment Date" at bounding box center [347, 132] width 53 height 10
click at [369, 144] on input "text" at bounding box center [388, 146] width 99 height 18
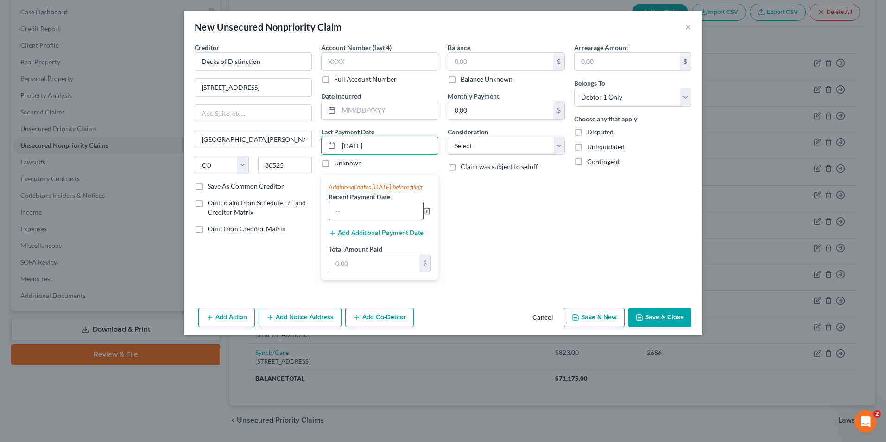
type input "[DATE]"
click at [351, 219] on input "text" at bounding box center [376, 211] width 94 height 18
type input "[DATE]"
drag, startPoint x: 341, startPoint y: 262, endPoint x: 343, endPoint y: 267, distance: 5.4
click at [341, 263] on div "Total Amount Paid $" at bounding box center [380, 258] width 102 height 28
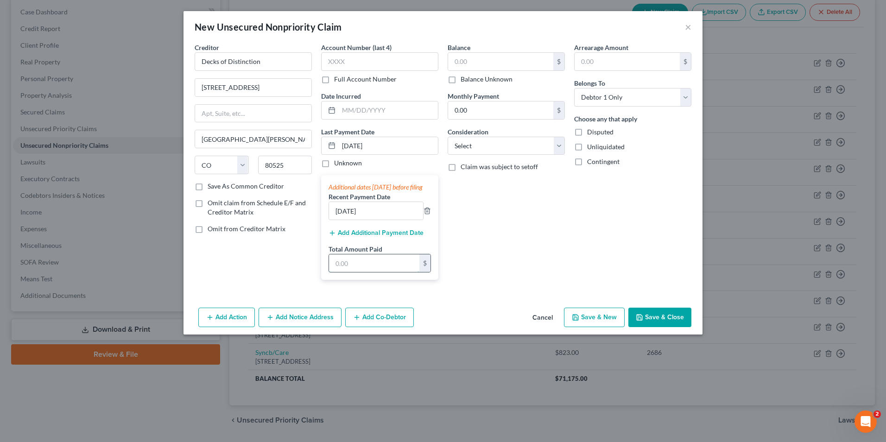
click at [343, 267] on input "text" at bounding box center [374, 263] width 90 height 18
click at [354, 272] on input "text" at bounding box center [374, 263] width 90 height 18
type input "12,424.95"
click at [208, 203] on label "Omit claim from Schedule E/F and Creditor Matrix" at bounding box center [260, 207] width 104 height 19
click at [211, 203] on input "Omit claim from Schedule E/F and Creditor Matrix" at bounding box center [214, 201] width 6 height 6
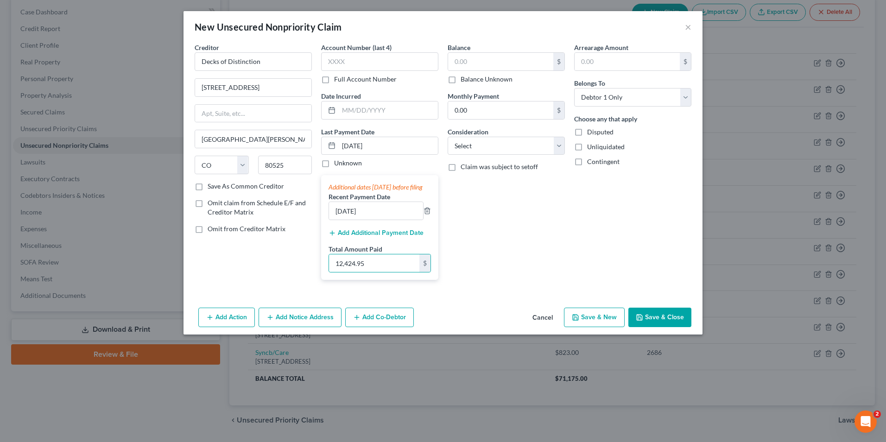
checkbox input "true"
click at [208, 234] on label "Omit from Creditor Matrix" at bounding box center [247, 228] width 78 height 9
click at [211, 230] on input "Omit from Creditor Matrix" at bounding box center [214, 227] width 6 height 6
checkbox input "true"
click at [650, 324] on button "Save & Close" at bounding box center [659, 317] width 63 height 19
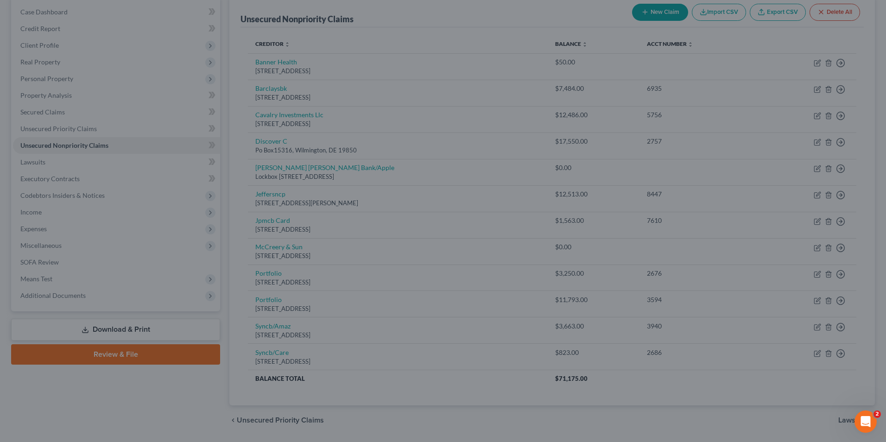
type input "0.00"
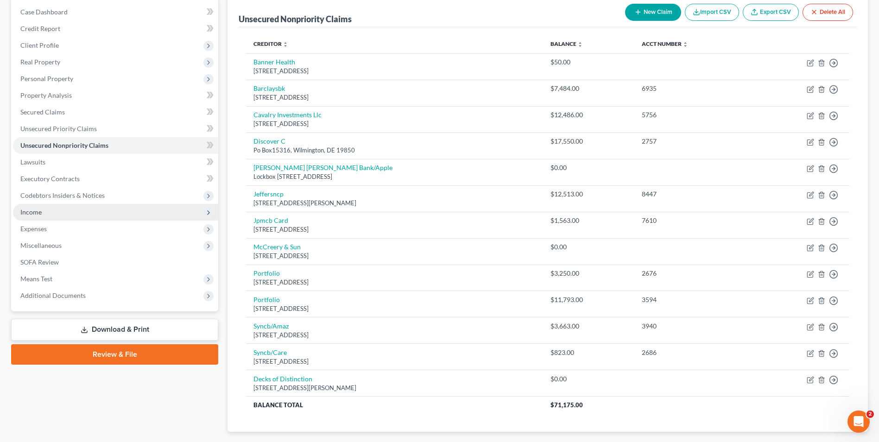
click at [45, 214] on span "Income" at bounding box center [115, 212] width 205 height 17
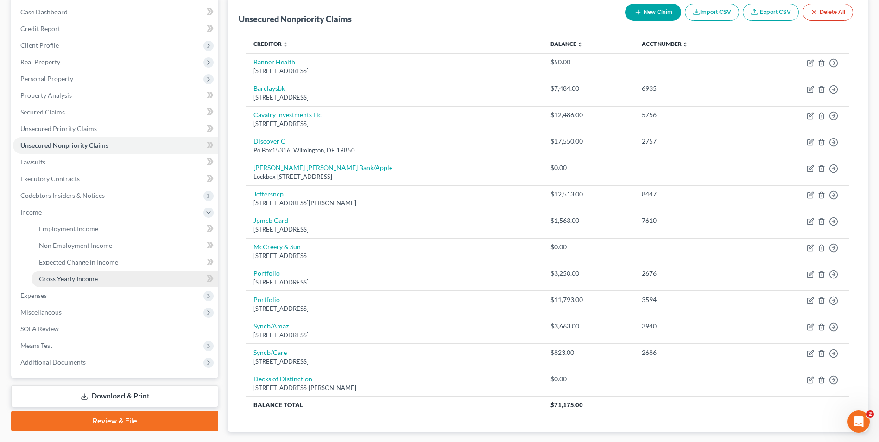
click at [70, 277] on span "Gross Yearly Income" at bounding box center [68, 279] width 59 height 8
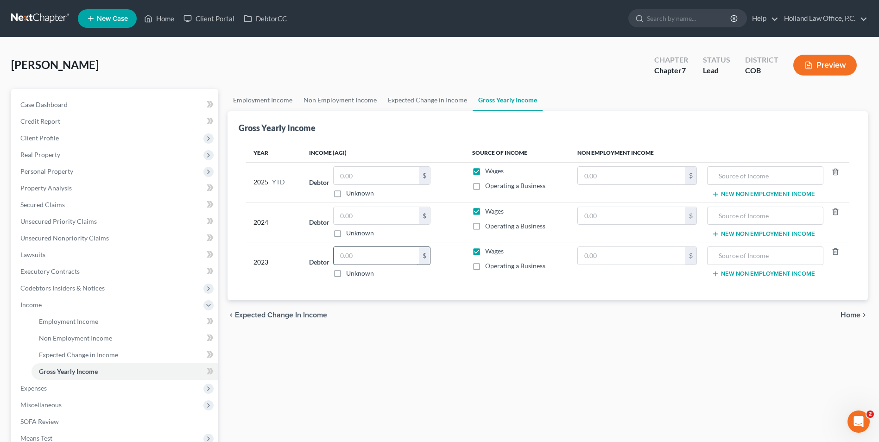
click at [382, 258] on input "text" at bounding box center [376, 256] width 85 height 18
click at [372, 253] on input "text" at bounding box center [376, 256] width 85 height 18
click at [359, 214] on input "text" at bounding box center [376, 216] width 85 height 18
type input "68,056.00"
click at [369, 252] on input "text" at bounding box center [376, 256] width 85 height 18
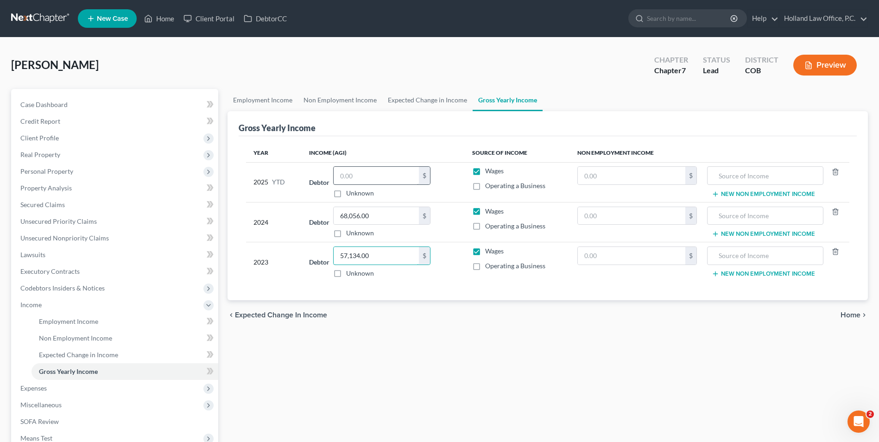
type input "57,134.00"
click at [377, 178] on input "text" at bounding box center [376, 176] width 85 height 18
type input "41,401.60"
click at [411, 93] on link "Expected Change in Income" at bounding box center [427, 100] width 90 height 22
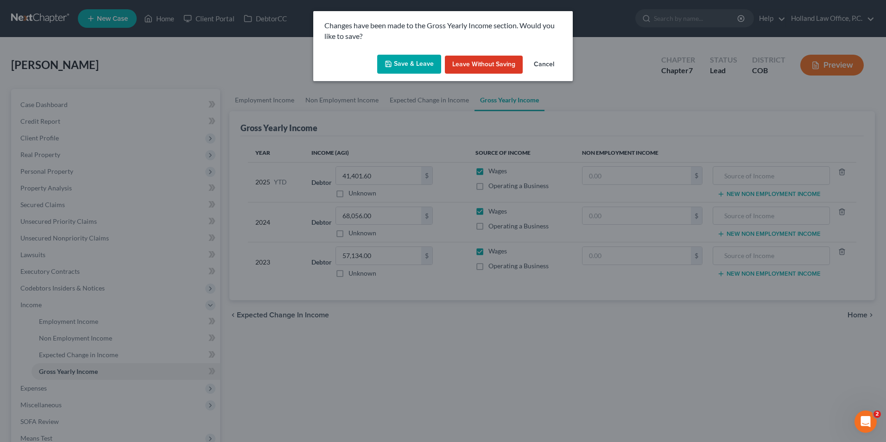
click at [405, 59] on button "Save & Leave" at bounding box center [409, 64] width 64 height 19
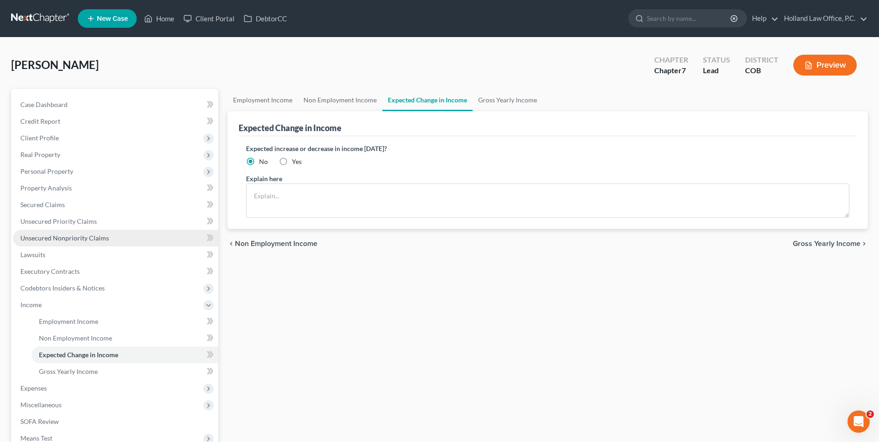
drag, startPoint x: 85, startPoint y: 235, endPoint x: 96, endPoint y: 231, distance: 11.7
click at [85, 235] on span "Unsecured Nonpriority Claims" at bounding box center [64, 238] width 88 height 8
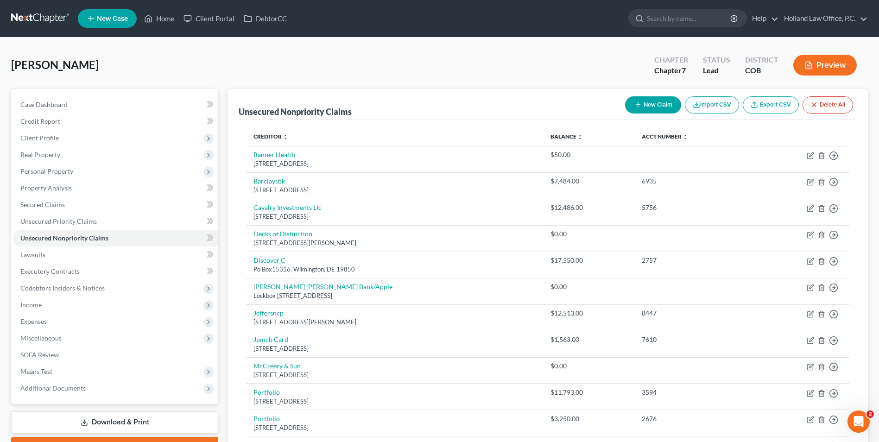
click at [648, 108] on button "New Claim" at bounding box center [653, 104] width 56 height 17
select select "0"
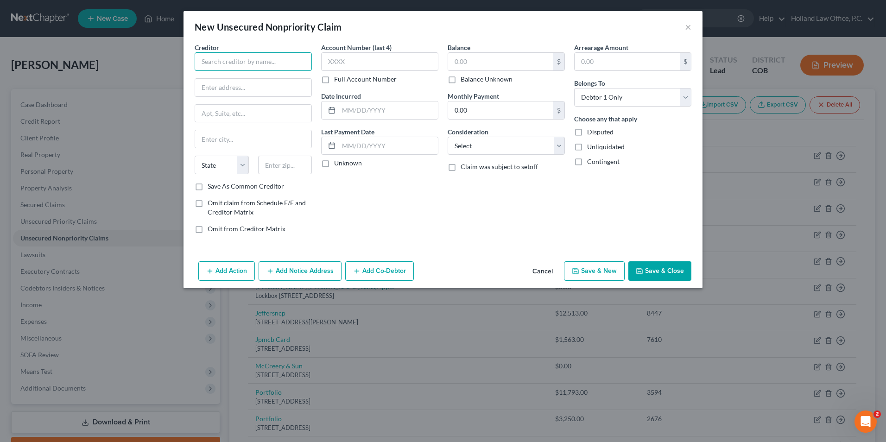
click at [240, 67] on input "text" at bounding box center [253, 61] width 117 height 19
click at [300, 62] on input "Sleep Nu" at bounding box center [253, 61] width 117 height 19
type input "Sleep Number"
click at [224, 88] on input "text" at bounding box center [253, 88] width 116 height 18
type input "[STREET_ADDRESS]"
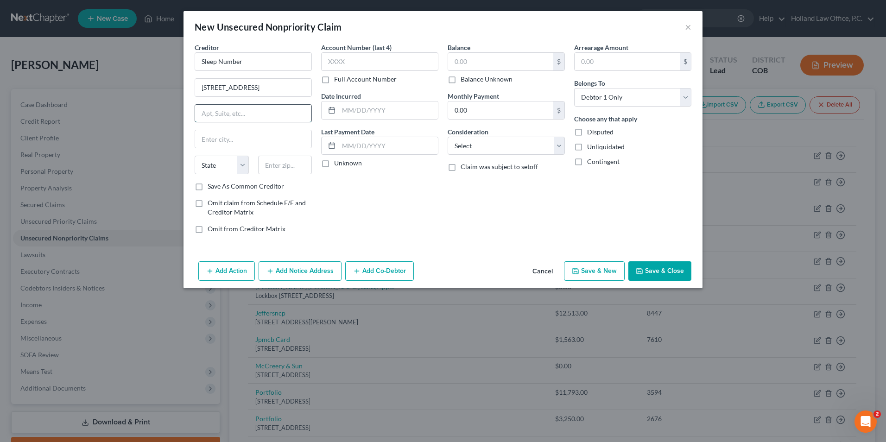
click at [268, 117] on input "text" at bounding box center [253, 114] width 116 height 18
click at [259, 93] on input "[STREET_ADDRESS]" at bounding box center [253, 88] width 116 height 18
click at [282, 164] on input "text" at bounding box center [285, 165] width 54 height 19
type input "55404"
type input "[GEOGRAPHIC_DATA]"
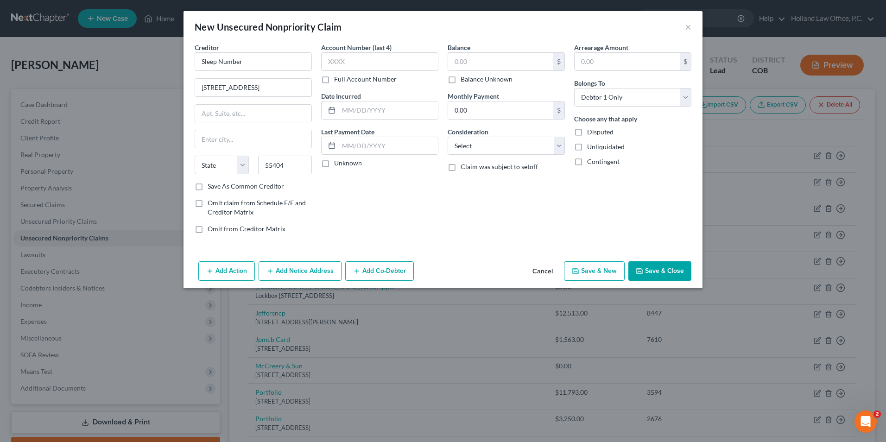
select select "24"
click at [367, 197] on div "Account Number (last 4) Full Account Number Date Incurred Last Payment Date Unk…" at bounding box center [379, 142] width 126 height 198
drag, startPoint x: 240, startPoint y: 206, endPoint x: 227, endPoint y: 238, distance: 34.1
click at [240, 207] on label "Omit claim from Schedule E/F and Creditor Matrix" at bounding box center [260, 207] width 104 height 19
click at [217, 204] on input "Omit claim from Schedule E/F and Creditor Matrix" at bounding box center [214, 201] width 6 height 6
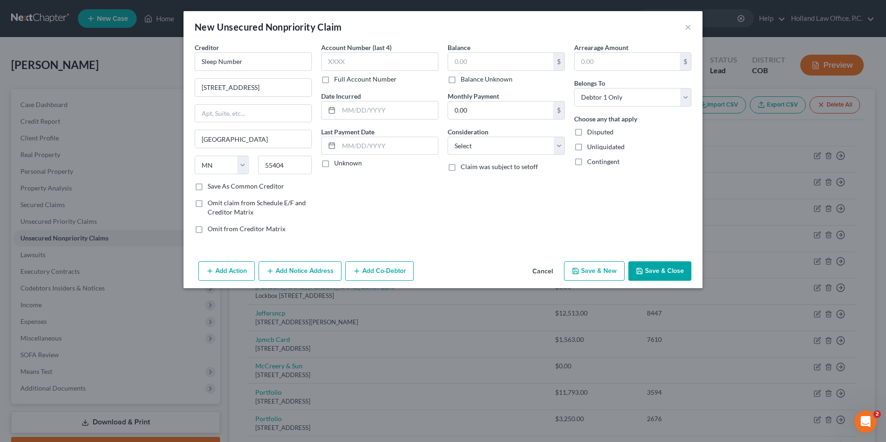
checkbox input "true"
click at [226, 228] on span "Omit from Creditor Matrix" at bounding box center [247, 229] width 78 height 8
click at [217, 228] on input "Omit from Creditor Matrix" at bounding box center [214, 227] width 6 height 6
checkbox input "true"
click at [360, 145] on input "text" at bounding box center [388, 146] width 99 height 18
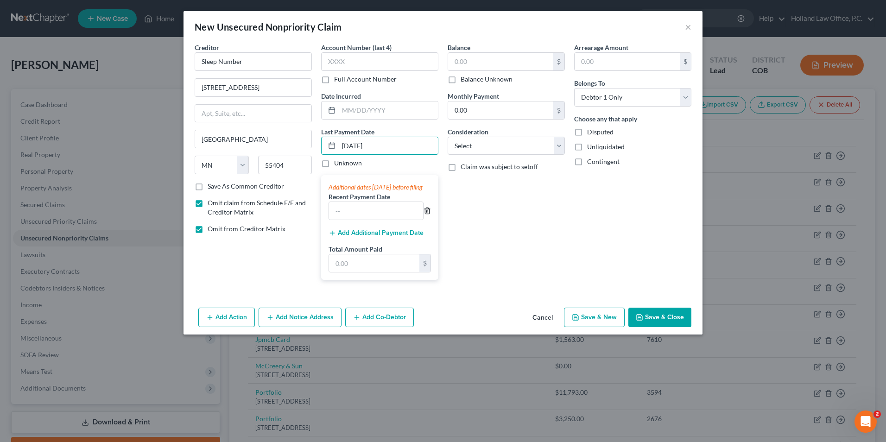
type input "[DATE]"
click at [430, 215] on icon "button" at bounding box center [426, 210] width 7 height 7
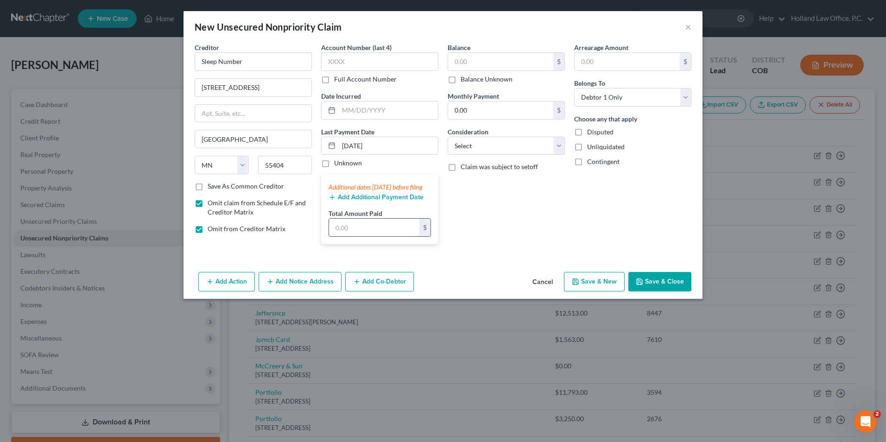
click at [365, 236] on input "text" at bounding box center [374, 228] width 90 height 18
type input "606.73"
click at [647, 288] on button "Save & Close" at bounding box center [659, 281] width 63 height 19
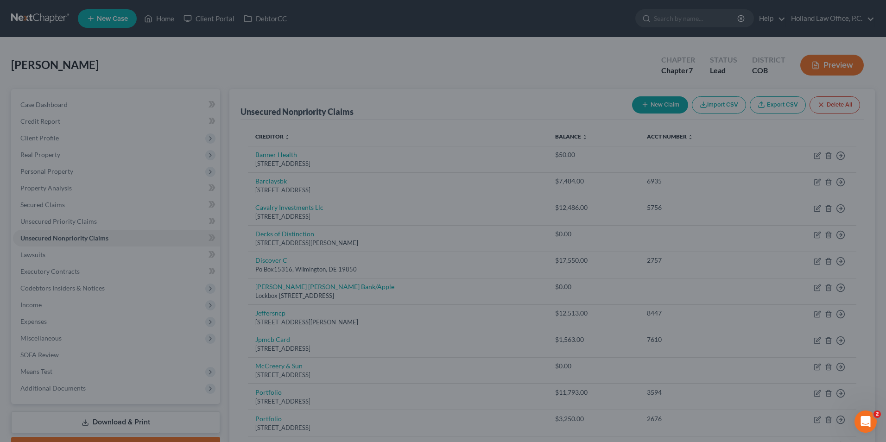
type input "0.00"
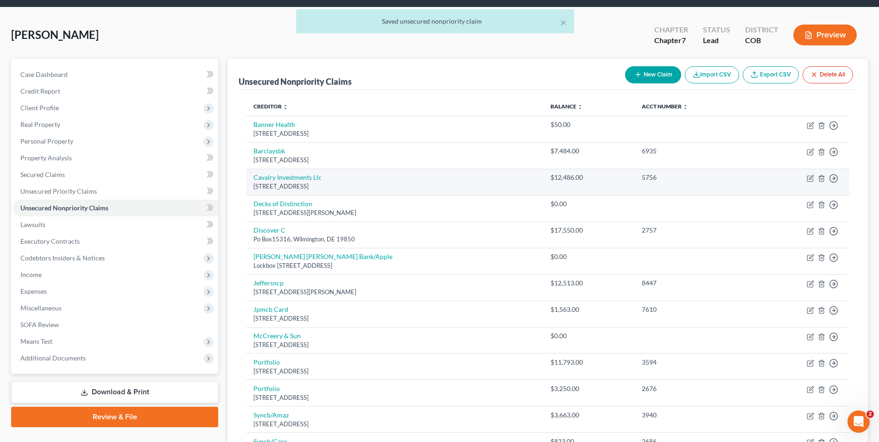
scroll to position [46, 0]
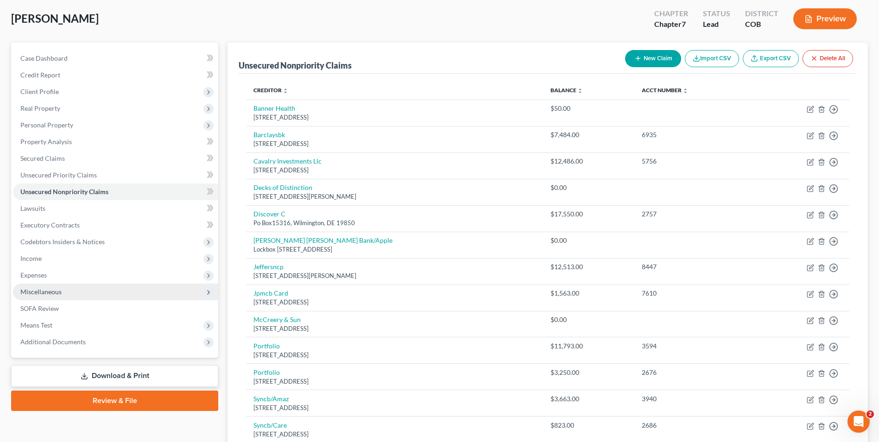
click at [39, 297] on span "Miscellaneous" at bounding box center [115, 292] width 205 height 17
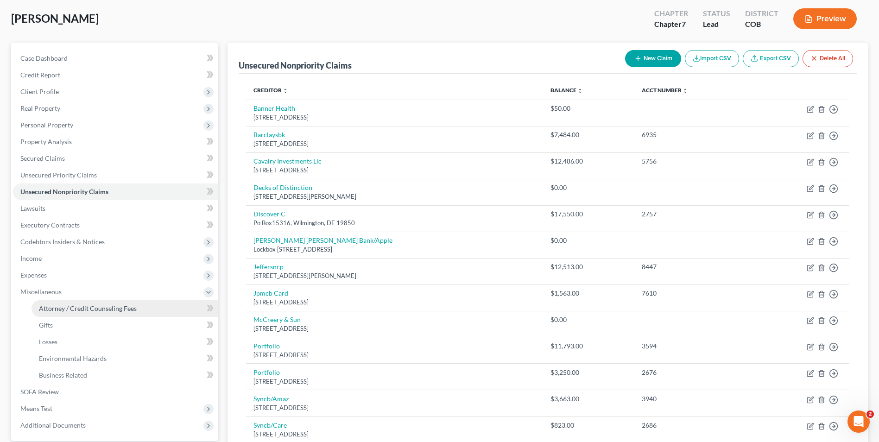
click at [94, 310] on span "Attorney / Credit Counseling Fees" at bounding box center [88, 308] width 98 height 8
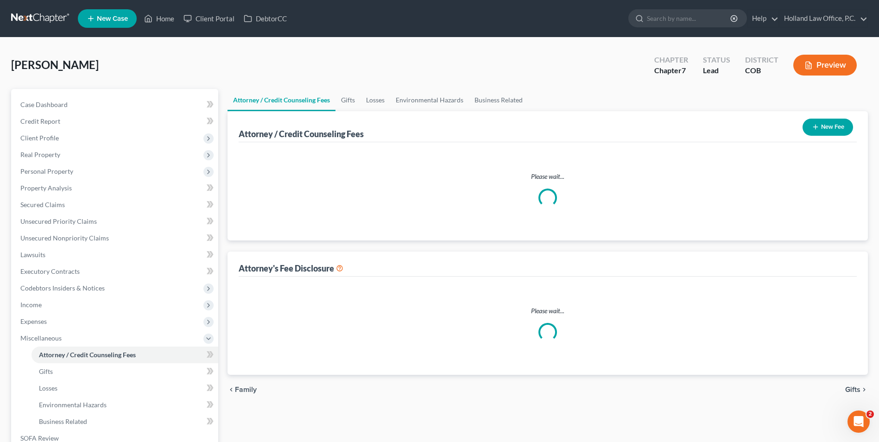
select select "0"
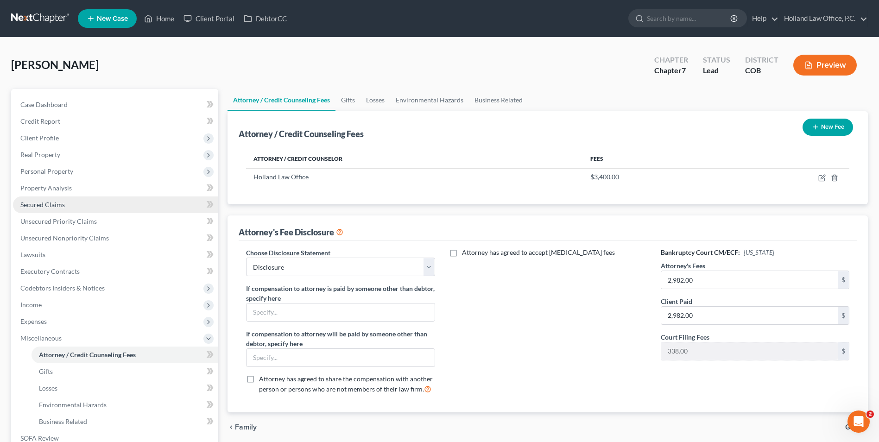
click at [57, 202] on span "Secured Claims" at bounding box center [42, 205] width 44 height 8
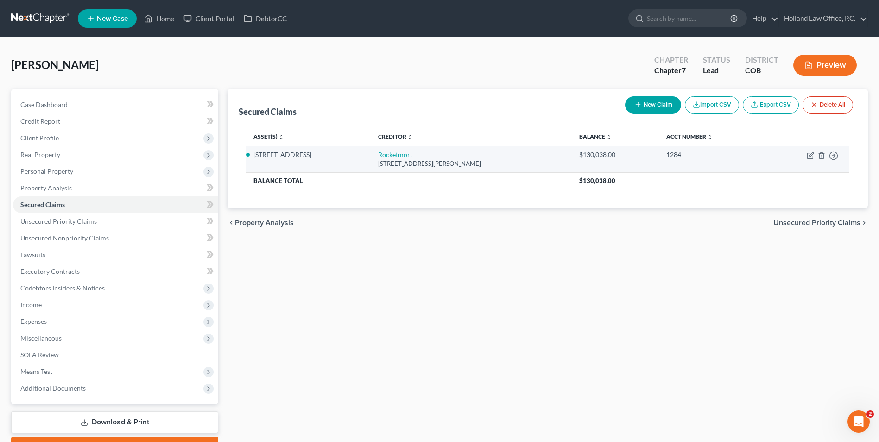
click at [378, 155] on link "Rocketmort" at bounding box center [395, 155] width 34 height 8
select select "23"
select select "3"
select select "4"
select select "0"
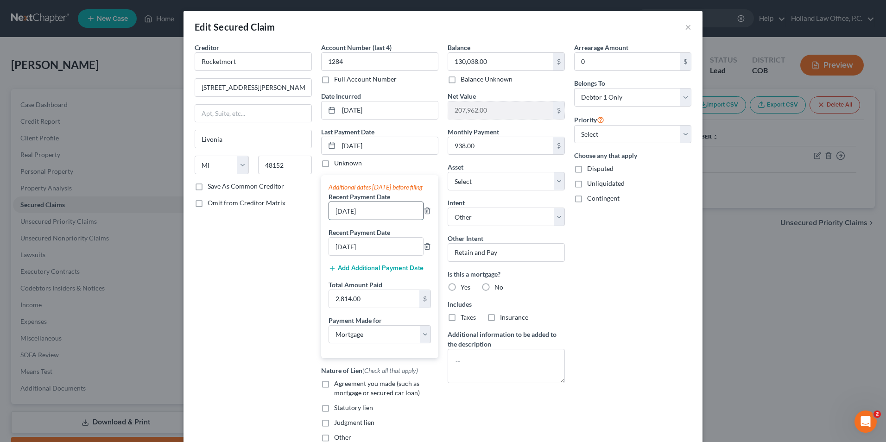
click at [347, 220] on input "[DATE]" at bounding box center [376, 211] width 94 height 18
type input "[DATE]"
click at [346, 255] on input "[DATE]" at bounding box center [376, 247] width 94 height 18
type input "[DATE]"
click at [373, 344] on select "Select Car Credit Card Loan Repayment Mortgage Other Suppliers Or Vendors" at bounding box center [380, 334] width 102 height 19
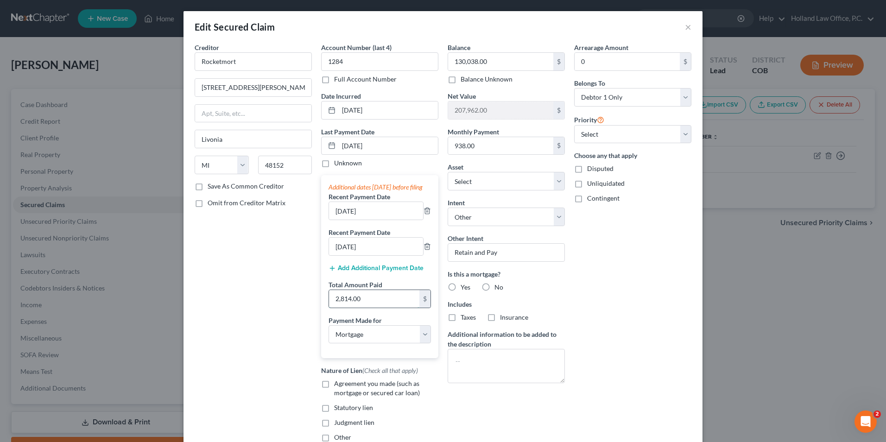
click at [367, 308] on input "2,814.00" at bounding box center [374, 299] width 90 height 18
click at [362, 308] on input "2,814.00" at bounding box center [374, 299] width 90 height 18
click at [367, 308] on input "2,814.00" at bounding box center [374, 299] width 90 height 18
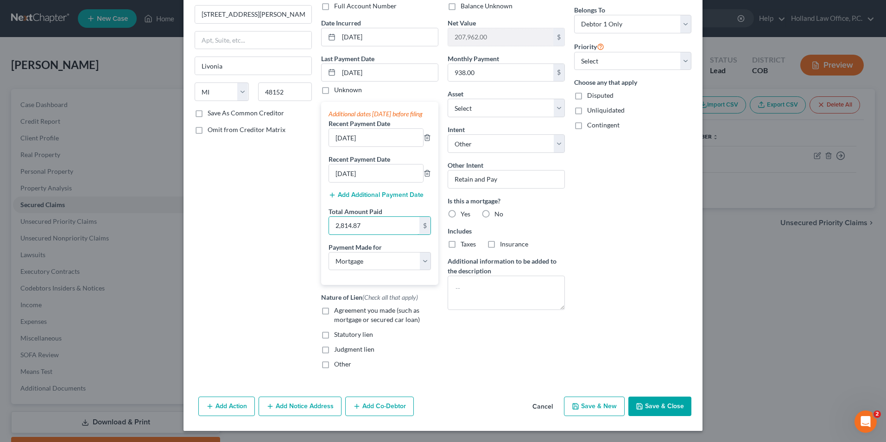
scroll to position [82, 0]
type input "2,814.87"
click at [659, 404] on button "Save & Close" at bounding box center [659, 406] width 63 height 19
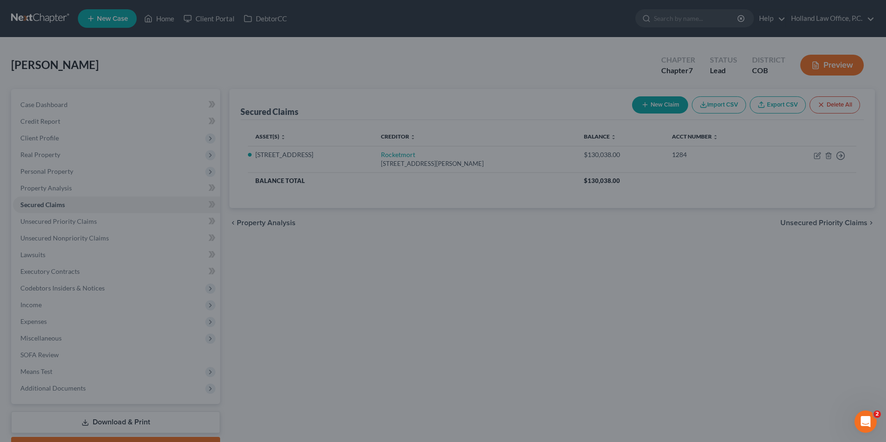
select select "4"
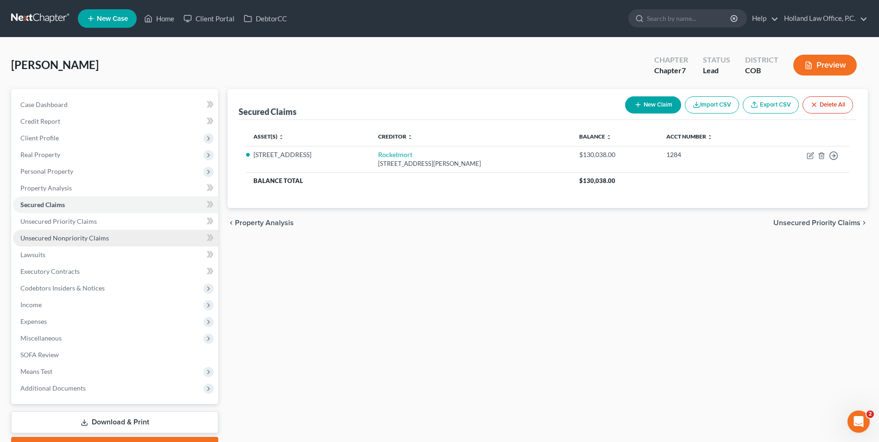
click at [41, 237] on span "Unsecured Nonpriority Claims" at bounding box center [64, 238] width 88 height 8
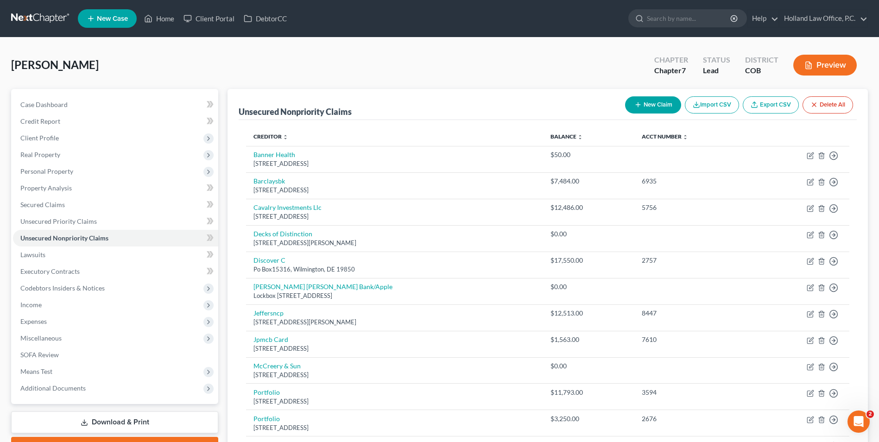
click at [656, 109] on button "New Claim" at bounding box center [653, 104] width 56 height 17
select select "0"
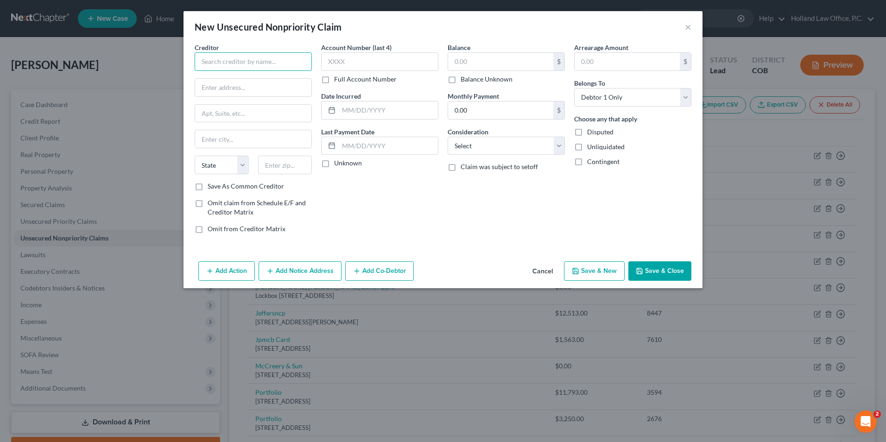
drag, startPoint x: 261, startPoint y: 59, endPoint x: 257, endPoint y: 67, distance: 8.5
click at [260, 59] on input "text" at bounding box center [253, 61] width 117 height 19
click at [246, 82] on div "[GEOGRAPHIC_DATA]" at bounding box center [250, 86] width 96 height 8
type input "Beyond Finance"
type input "PO Box 660442"
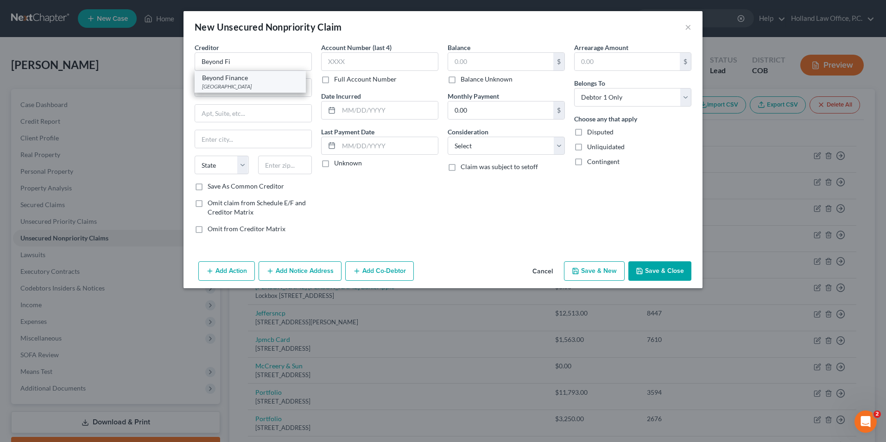
type input "[GEOGRAPHIC_DATA]"
select select "45"
type input "75266"
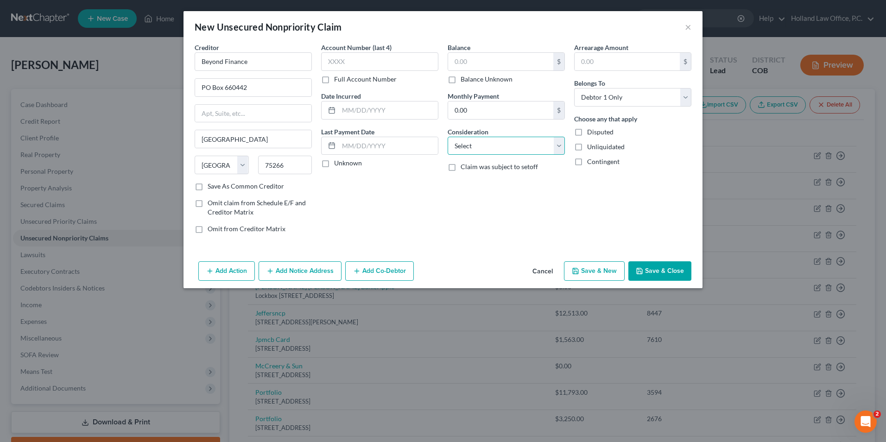
drag, startPoint x: 498, startPoint y: 145, endPoint x: 506, endPoint y: 148, distance: 8.7
click at [497, 145] on select "Select Cable / Satellite Services Collection Agency Credit Card Debt Debt Couns…" at bounding box center [506, 146] width 117 height 19
select select "16"
click at [448, 137] on select "Select Cable / Satellite Services Collection Agency Credit Card Debt Debt Couns…" at bounding box center [506, 146] width 117 height 19
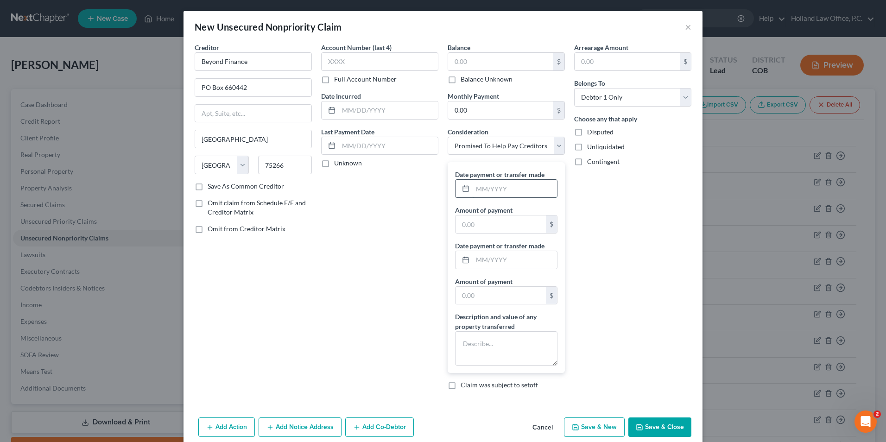
click at [490, 190] on input "text" at bounding box center [515, 189] width 84 height 18
type input "[DATE]"
drag, startPoint x: 521, startPoint y: 187, endPoint x: 416, endPoint y: 187, distance: 105.2
click at [416, 187] on div "Creditor * Beyond Finance [GEOGRAPHIC_DATA] [GEOGRAPHIC_DATA] [US_STATE] AK AR …" at bounding box center [443, 220] width 506 height 354
drag, startPoint x: 423, startPoint y: 191, endPoint x: 405, endPoint y: 191, distance: 18.5
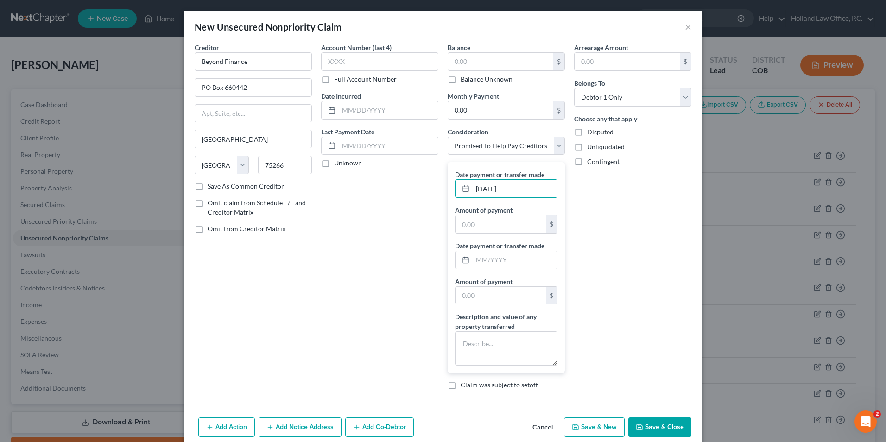
click at [405, 191] on div "Creditor * Beyond Finance [GEOGRAPHIC_DATA] [GEOGRAPHIC_DATA] [US_STATE] AK AR …" at bounding box center [443, 220] width 506 height 354
click at [501, 186] on input "[DATE]" at bounding box center [515, 189] width 84 height 18
drag, startPoint x: 488, startPoint y: 186, endPoint x: 436, endPoint y: 193, distance: 51.9
click at [448, 190] on div "Date payment or transfer made [DATE] Amount of payment $ Date payment or transf…" at bounding box center [506, 267] width 117 height 211
type input "[DATE]"
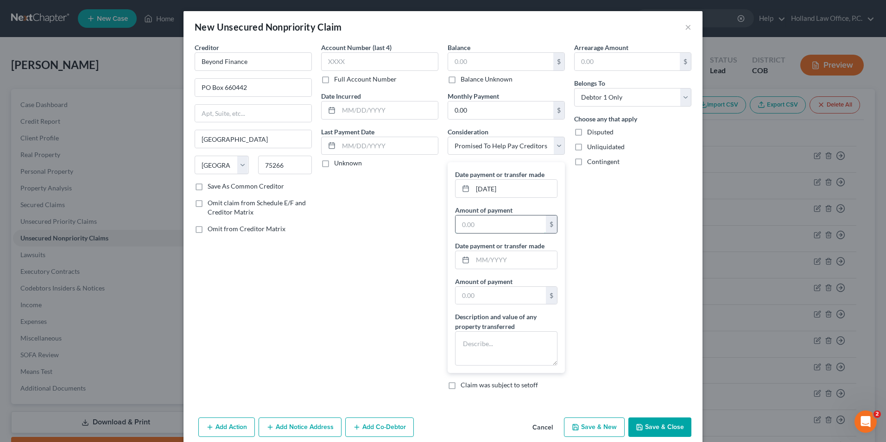
click at [473, 223] on input "text" at bounding box center [500, 224] width 90 height 18
type input "919,202"
drag, startPoint x: 484, startPoint y: 224, endPoint x: 435, endPoint y: 221, distance: 49.3
click at [433, 219] on div "Creditor * Beyond Finance [GEOGRAPHIC_DATA] [GEOGRAPHIC_DATA] [US_STATE] AK AR …" at bounding box center [443, 220] width 506 height 354
click at [506, 258] on input "text" at bounding box center [515, 260] width 84 height 18
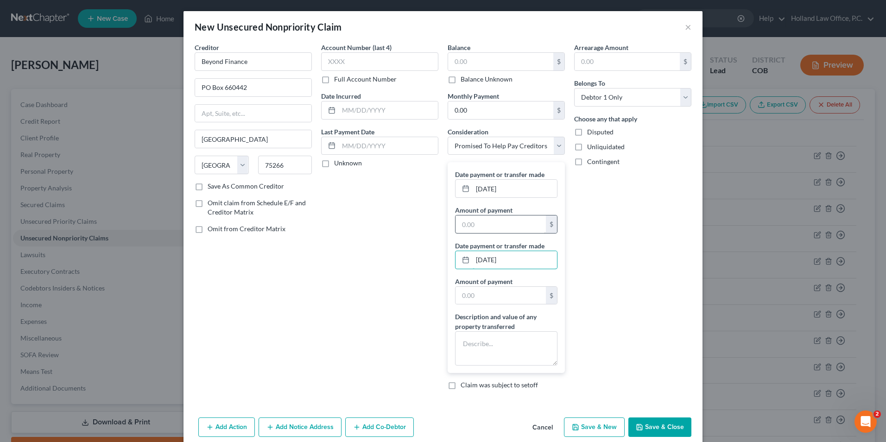
type input "[DATE]"
drag, startPoint x: 504, startPoint y: 227, endPoint x: 519, endPoint y: 227, distance: 15.8
click at [504, 227] on input "text" at bounding box center [500, 224] width 90 height 18
click at [506, 220] on input "text" at bounding box center [500, 224] width 90 height 18
type input "611.44"
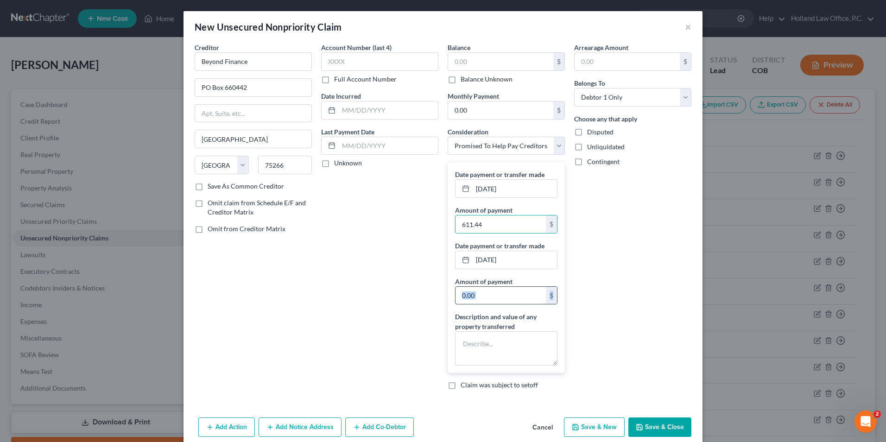
click at [503, 303] on div "Date payment or transfer made [DATE] Amount of payment 611.44 $ Date payment or…" at bounding box center [506, 267] width 117 height 211
click at [503, 298] on input "text" at bounding box center [500, 296] width 90 height 18
type input "403.88"
click at [482, 347] on textarea at bounding box center [506, 348] width 102 height 34
type textarea "A"
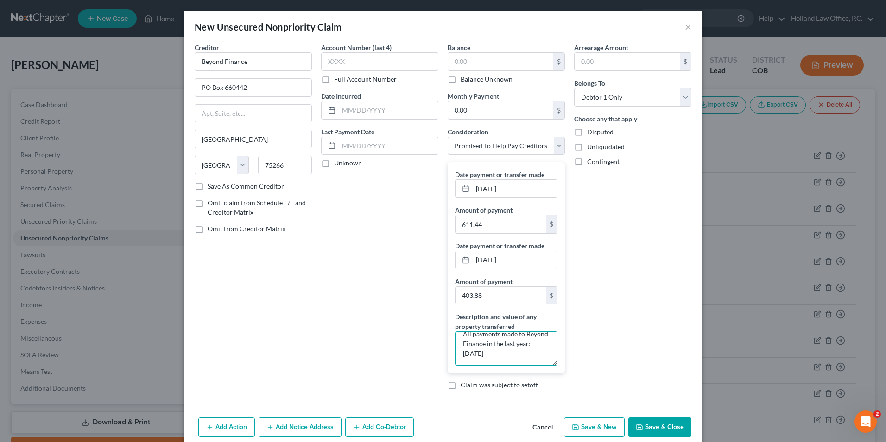
scroll to position [19, 0]
drag, startPoint x: 473, startPoint y: 362, endPoint x: 465, endPoint y: 362, distance: 7.4
click at [465, 362] on textarea "All payments made to Beyond Finance in the last year: [DATE]" at bounding box center [506, 348] width 102 height 34
click at [519, 352] on textarea "All payments made to Beyond Finance in the last year: [DATE]" at bounding box center [506, 348] width 102 height 34
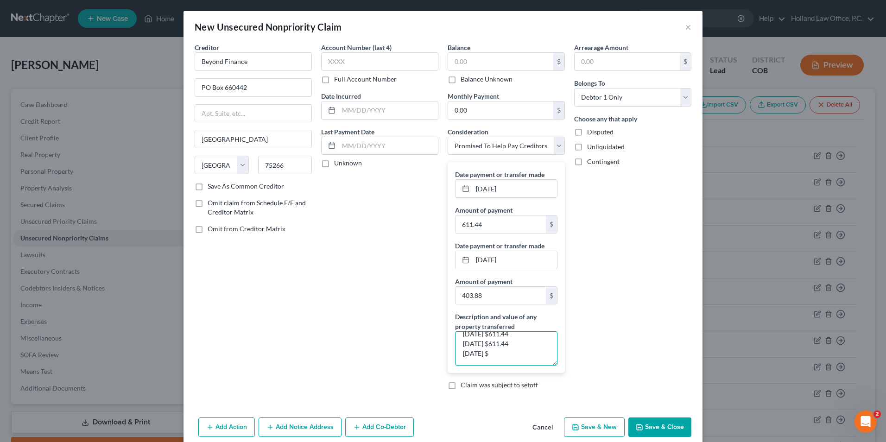
click at [506, 361] on textarea "All payments made to Beyond Finance in the last year: [DATE] $611.44 [DATE] $61…" at bounding box center [506, 348] width 102 height 34
click at [493, 352] on textarea "All payments made to Beyond Finance in the last year: [DATE] $611.44 [DATE] $61…" at bounding box center [506, 348] width 102 height 34
drag, startPoint x: 523, startPoint y: 352, endPoint x: 505, endPoint y: 362, distance: 20.1
click at [523, 353] on textarea "All payments made to Beyond Finance in the last year: [DATE] $611.44 [DATE] $61…" at bounding box center [506, 348] width 102 height 34
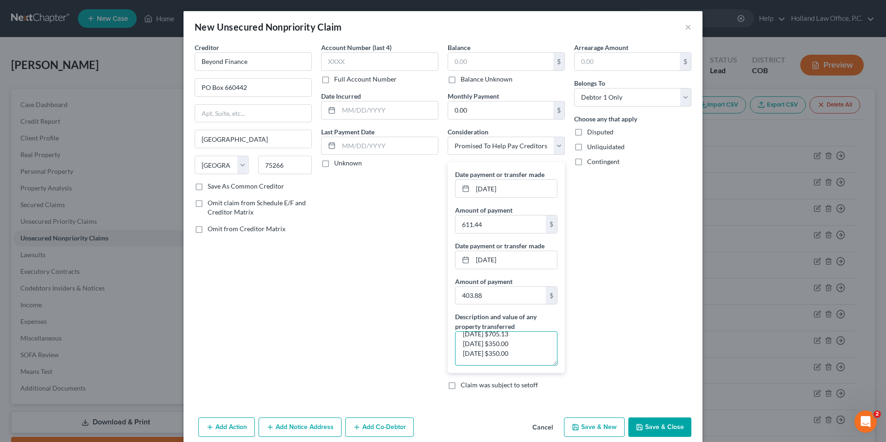
click at [505, 361] on textarea "All payments made to Beyond Finance in the last year: [DATE] $611.44 [DATE] $61…" at bounding box center [506, 348] width 102 height 34
click at [484, 361] on textarea "All payments made to Beyond Finance in the last year: [DATE] $611.44 [DATE] $61…" at bounding box center [506, 348] width 102 height 34
click at [506, 360] on textarea "All payments made to Beyond Finance in the last year: [DATE] $611.44 [DATE] $61…" at bounding box center [506, 348] width 102 height 34
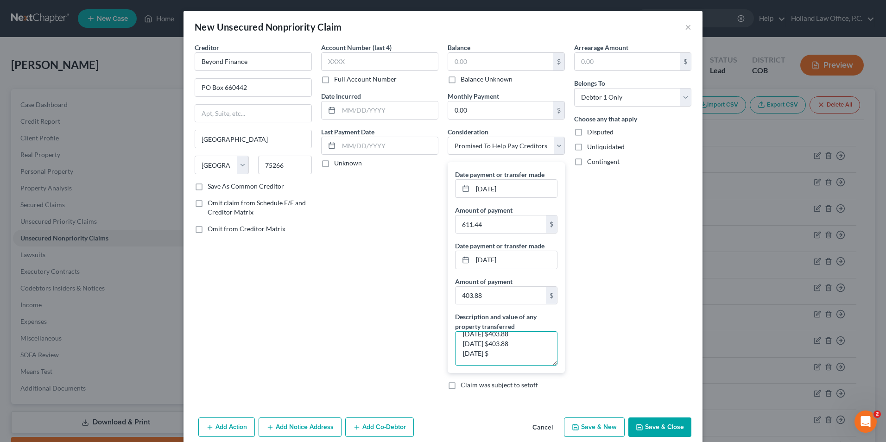
click at [463, 361] on textarea "All payments made to Beyond Finance in the last year: [DATE] $611.44 [DATE] $61…" at bounding box center [506, 348] width 102 height 34
click at [508, 353] on textarea "All payments made to Beyond Finance in the last year: [DATE] $611.44 [DATE] $61…" at bounding box center [506, 348] width 102 height 34
drag, startPoint x: 523, startPoint y: 355, endPoint x: 430, endPoint y: 351, distance: 92.7
click at [431, 351] on div "Creditor * Beyond Finance [GEOGRAPHIC_DATA] [GEOGRAPHIC_DATA] [US_STATE] AK AR …" at bounding box center [443, 220] width 506 height 354
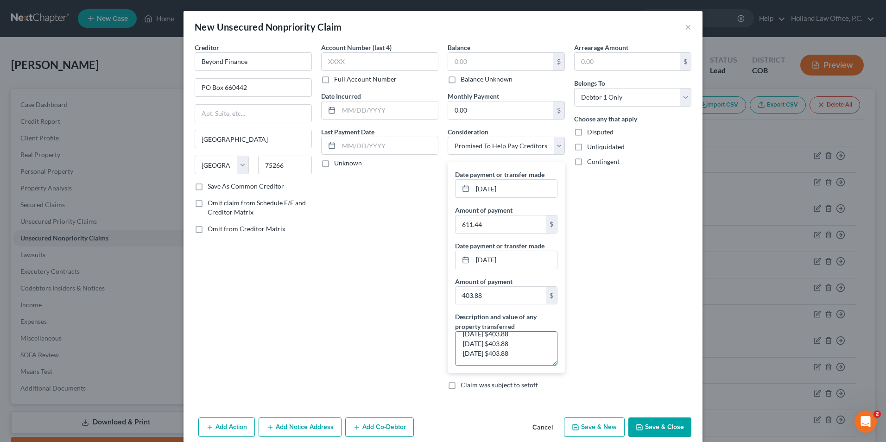
click at [472, 359] on textarea "All payments made to Beyond Finance in the last year: [DATE] $611.44 [DATE] $61…" at bounding box center [506, 348] width 102 height 34
drag, startPoint x: 470, startPoint y: 346, endPoint x: 438, endPoint y: 326, distance: 37.7
click at [443, 344] on div "Balance $ Balance Unknown Balance Undetermined $ Balance Unknown Monthly Paymen…" at bounding box center [506, 220] width 126 height 354
drag, startPoint x: 506, startPoint y: 343, endPoint x: 484, endPoint y: 342, distance: 22.3
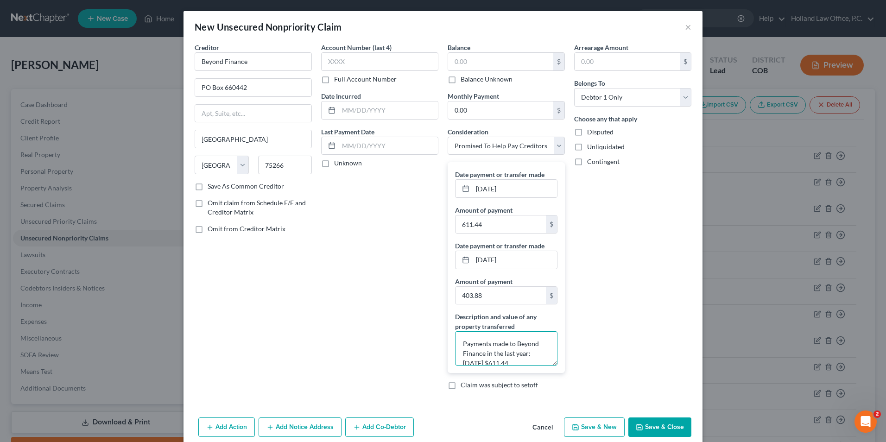
click at [484, 342] on textarea "Payments made to Beyond Finance in the last year: [DATE] $611.44 [DATE] $611.44…" at bounding box center [506, 348] width 102 height 34
drag, startPoint x: 519, startPoint y: 351, endPoint x: 501, endPoint y: 354, distance: 17.8
click at [518, 351] on textarea "Payments made to Beyond Finance in the last year: [DATE] $611.44 [DATE] $611.44…" at bounding box center [506, 348] width 102 height 34
drag, startPoint x: 482, startPoint y: 354, endPoint x: 489, endPoint y: 346, distance: 11.2
click at [489, 346] on textarea "Payments made to Beyond Finance in the last year: [DATE] $611.44 [DATE] $611.44…" at bounding box center [506, 348] width 102 height 34
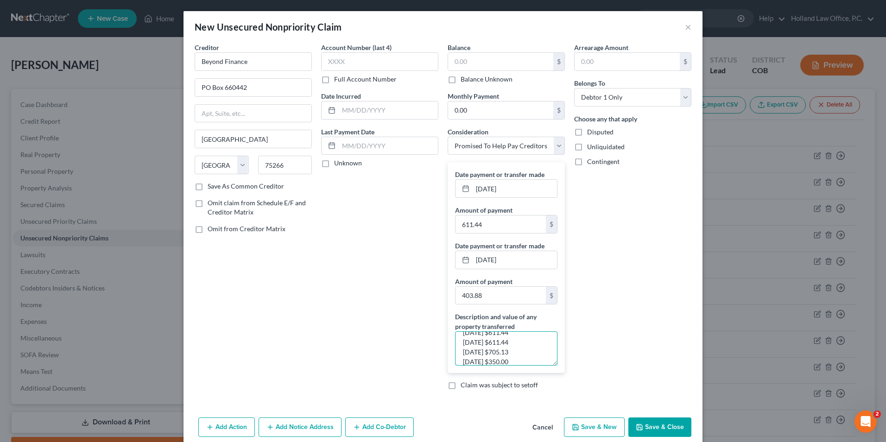
scroll to position [46, 0]
type textarea "Payments made in the last year: [DATE] $611.44 [DATE] $611.44 [DATE] $705.13 [D…"
click at [660, 423] on button "Save & Close" at bounding box center [659, 426] width 63 height 19
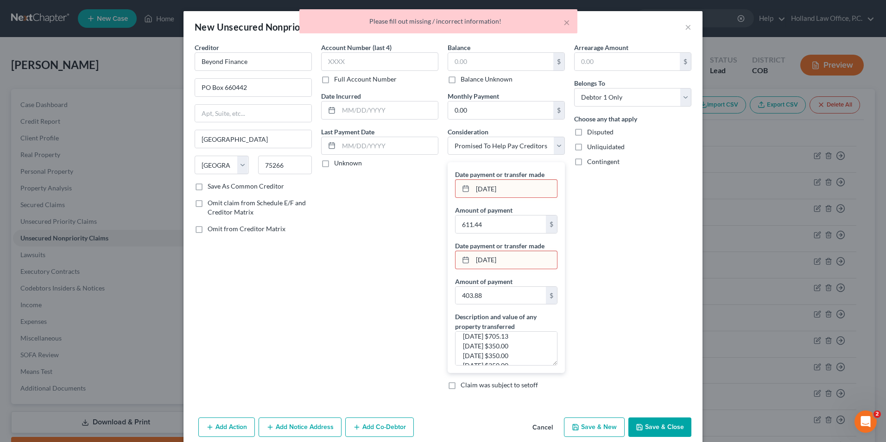
click at [505, 257] on input "[DATE]" at bounding box center [515, 260] width 84 height 18
click at [504, 188] on input "[DATE]" at bounding box center [515, 189] width 84 height 18
click at [455, 185] on div "[DATE]" at bounding box center [506, 188] width 102 height 19
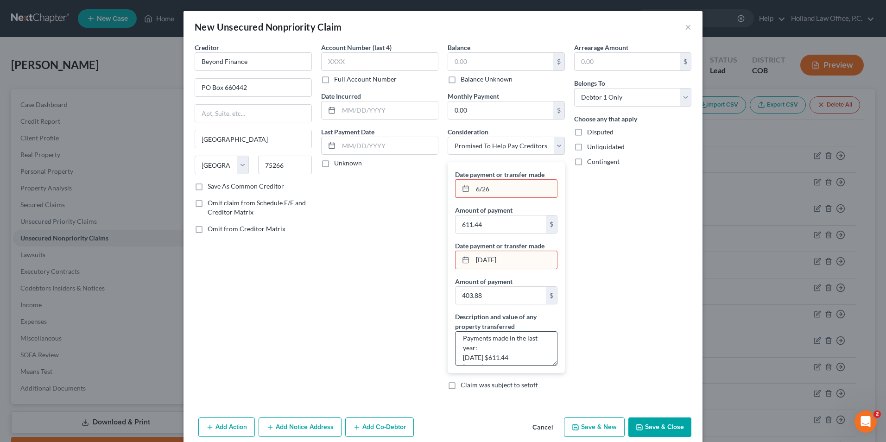
scroll to position [0, 0]
click at [543, 202] on div "Date payment or transfer made [DATE] Amount of payment 611.44 $ Date payment or…" at bounding box center [506, 267] width 117 height 211
click at [525, 191] on input "[DATE]" at bounding box center [515, 189] width 84 height 18
click at [473, 189] on input "[DATE]" at bounding box center [515, 189] width 84 height 18
click at [511, 198] on div "[DATE]" at bounding box center [506, 188] width 102 height 19
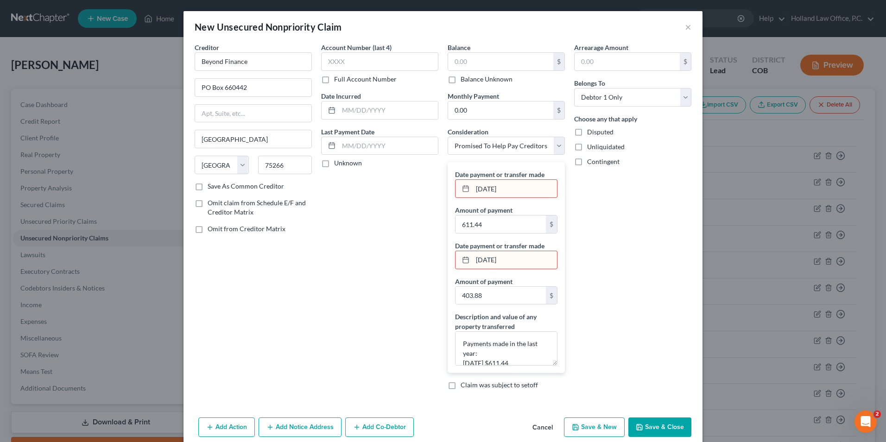
click at [507, 192] on input "[DATE]" at bounding box center [515, 189] width 84 height 18
click at [524, 188] on input "[DATE]" at bounding box center [515, 189] width 84 height 18
click at [649, 423] on button "Save & Close" at bounding box center [659, 426] width 63 height 19
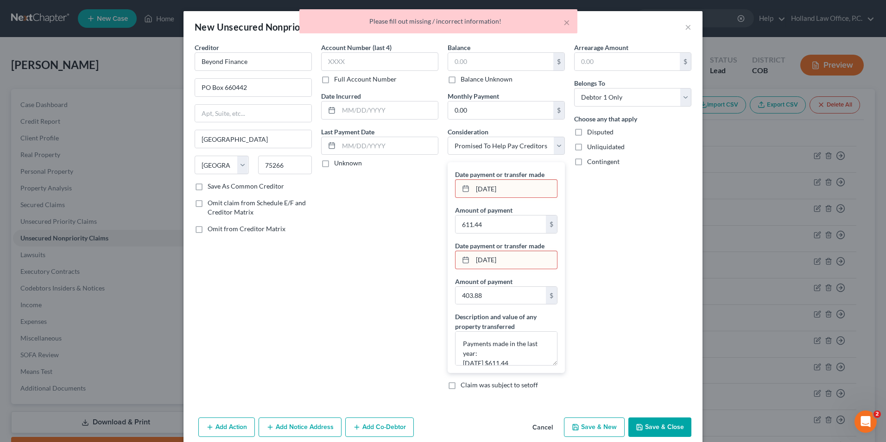
drag, startPoint x: 521, startPoint y: 182, endPoint x: 460, endPoint y: 189, distance: 61.6
click at [460, 189] on div "[DATE]" at bounding box center [506, 188] width 102 height 19
type input "06/2025"
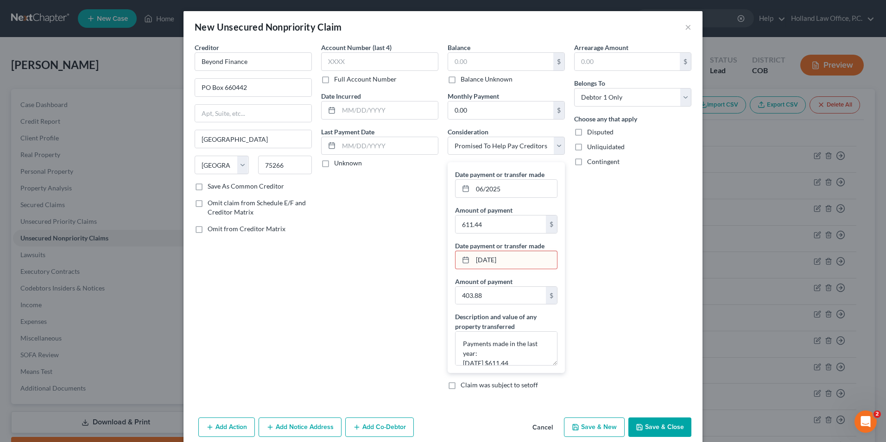
click at [633, 233] on div "Arrearage Amount $ Belongs To * Select Debtor 1 Only Debtor 2 Only Debtor 1 And…" at bounding box center [632, 220] width 126 height 354
drag, startPoint x: 516, startPoint y: 260, endPoint x: 443, endPoint y: 257, distance: 72.8
click at [448, 257] on div "Date payment or transfer made 06/2025 Amount of payment 611.44 $ Date payment o…" at bounding box center [506, 267] width 117 height 211
type input "09/2024"
drag, startPoint x: 674, startPoint y: 253, endPoint x: 628, endPoint y: 249, distance: 46.0
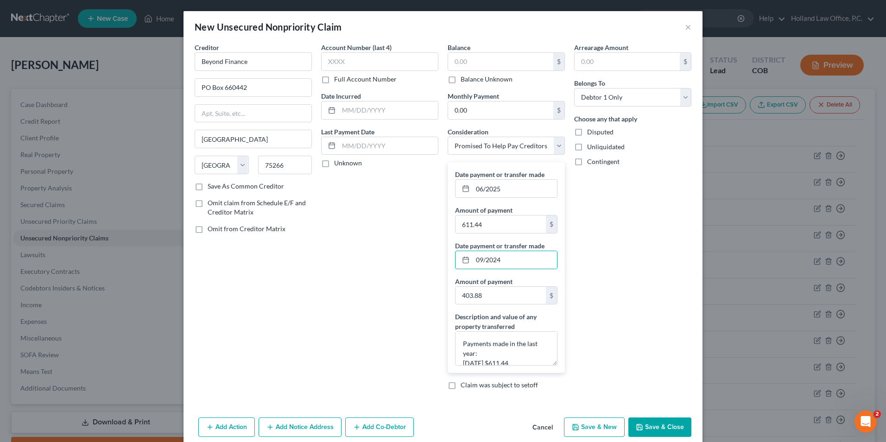
click at [674, 253] on div "Arrearage Amount $ Belongs To * Select Debtor 1 Only Debtor 2 Only Debtor 1 And…" at bounding box center [632, 220] width 126 height 354
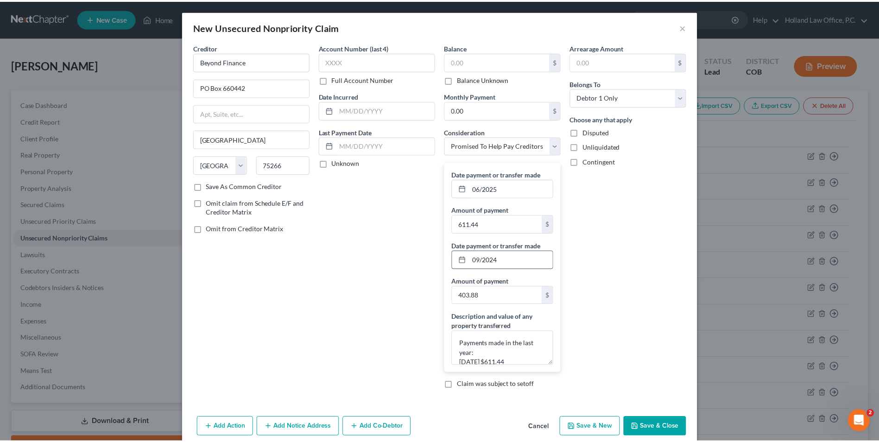
scroll to position [13, 0]
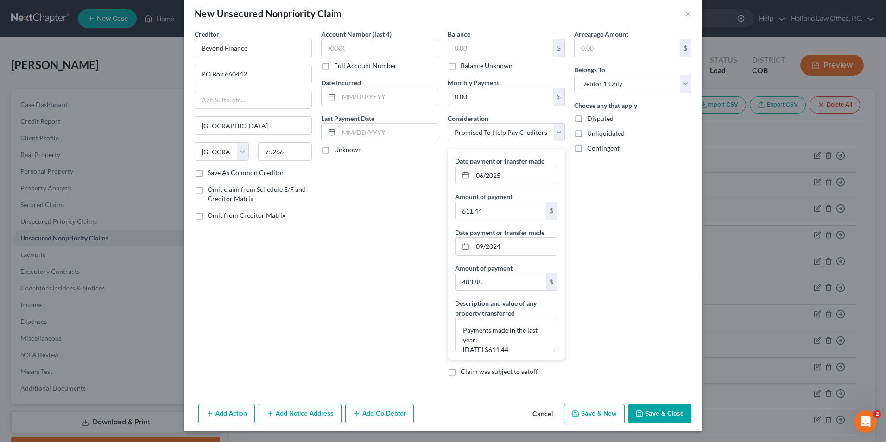
click at [645, 410] on button "Save & Close" at bounding box center [659, 413] width 63 height 19
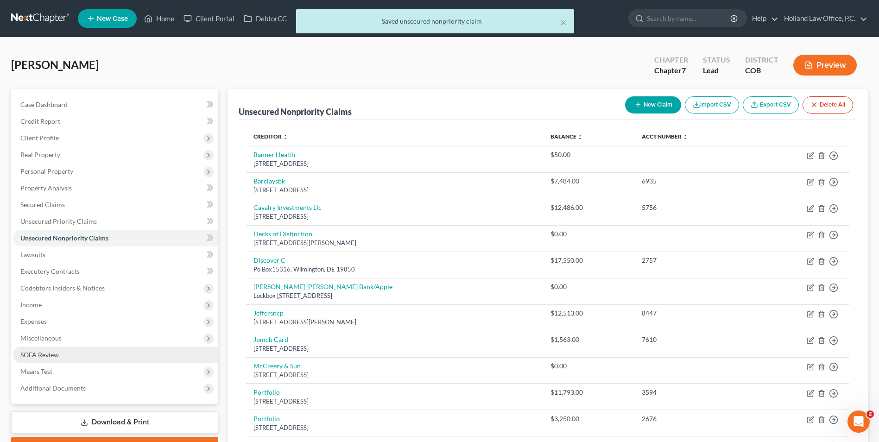
click at [72, 349] on link "SOFA Review" at bounding box center [115, 355] width 205 height 17
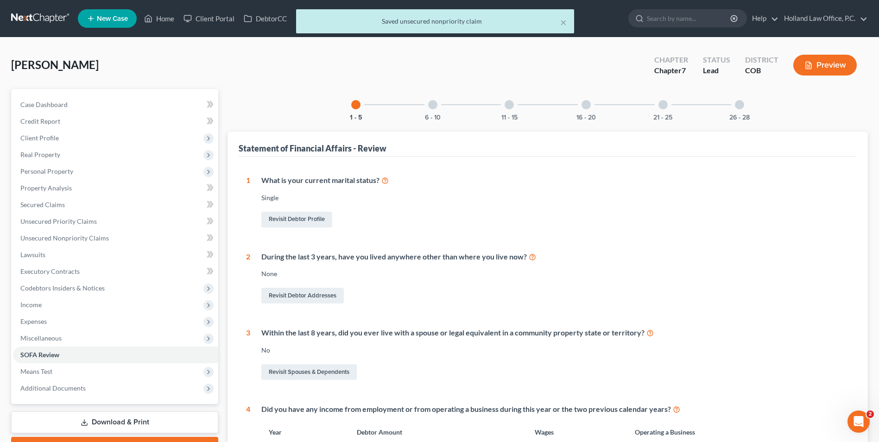
click at [437, 102] on div at bounding box center [432, 104] width 9 height 9
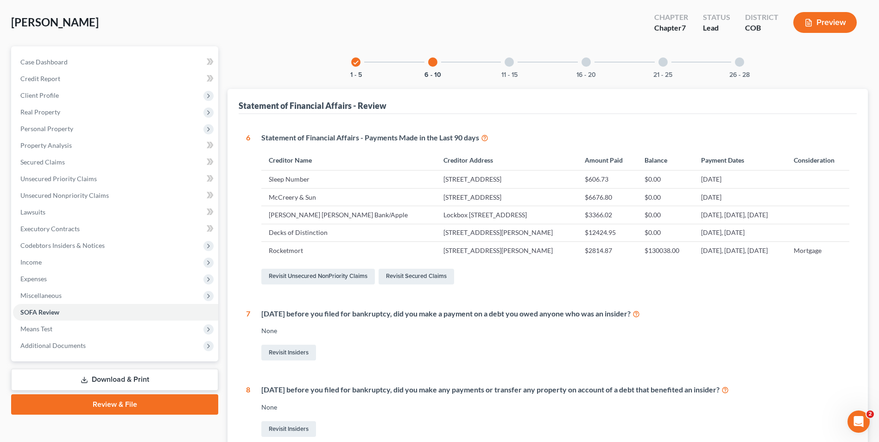
scroll to position [59, 0]
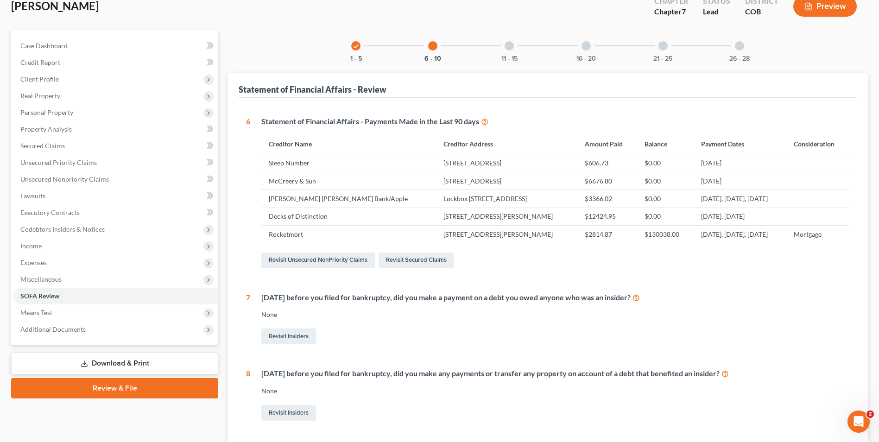
click at [506, 26] on div "[PERSON_NAME] Upgraded Chapter Chapter 7 Status Lead District COB Preview" at bounding box center [439, 10] width 857 height 40
click at [517, 56] on button "11 - 15" at bounding box center [509, 59] width 16 height 6
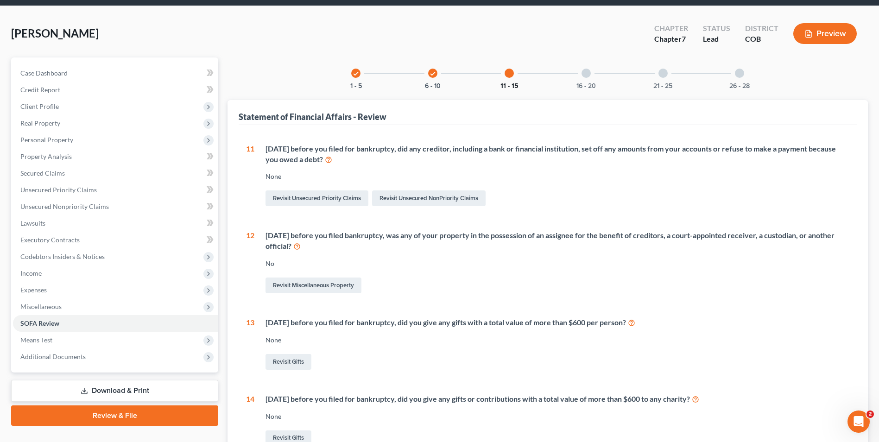
scroll to position [27, 0]
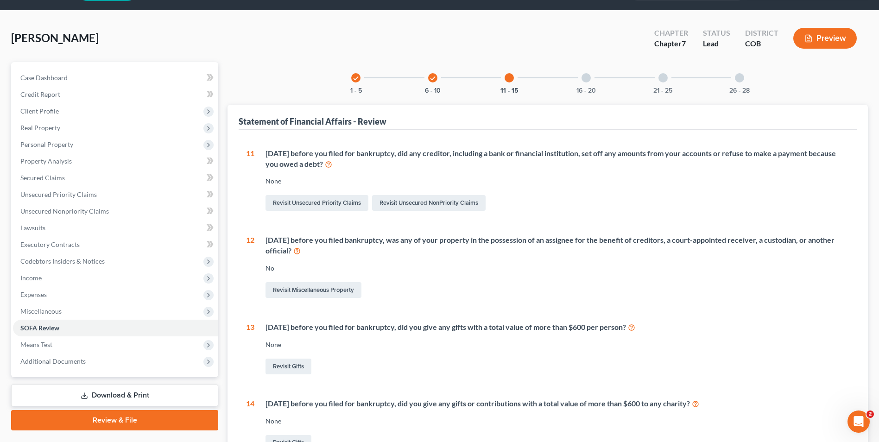
click at [435, 82] on div "check 6 - 10" at bounding box center [433, 78] width 32 height 32
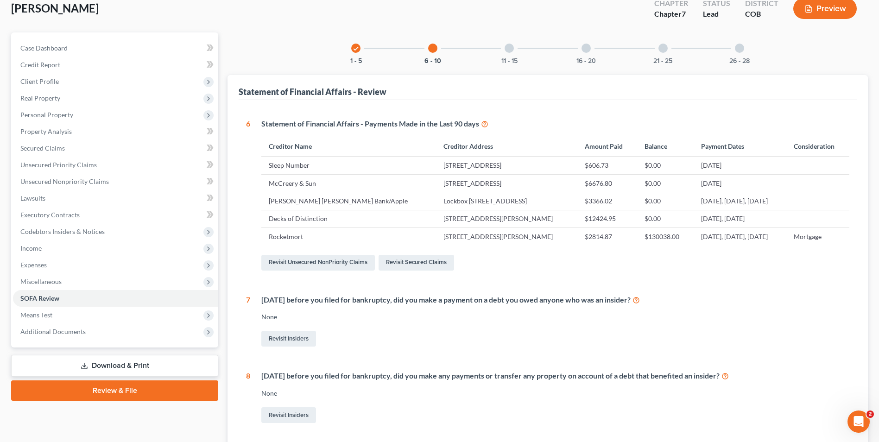
scroll to position [13, 0]
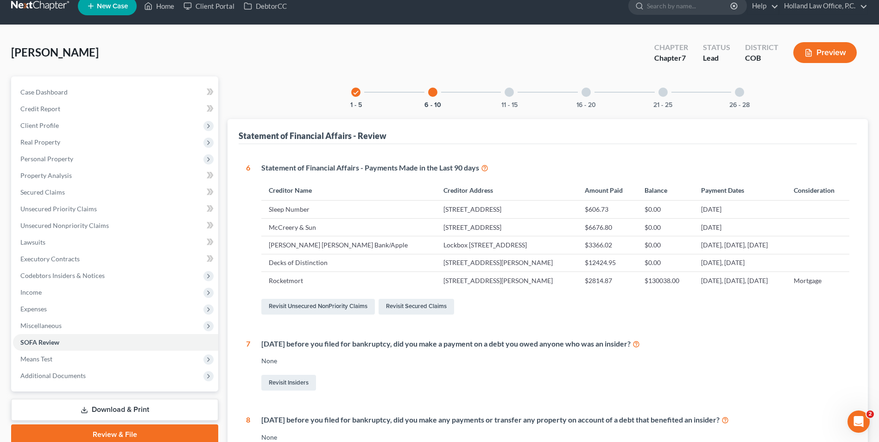
click at [594, 88] on div "16 - 20" at bounding box center [586, 92] width 32 height 32
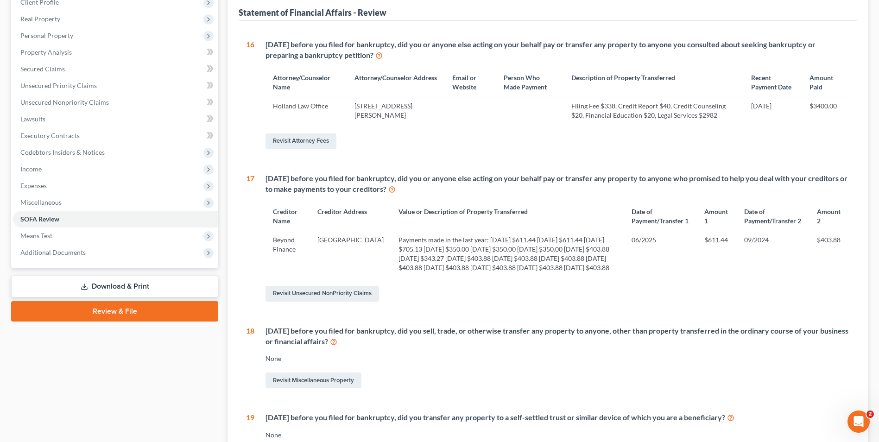
scroll to position [152, 0]
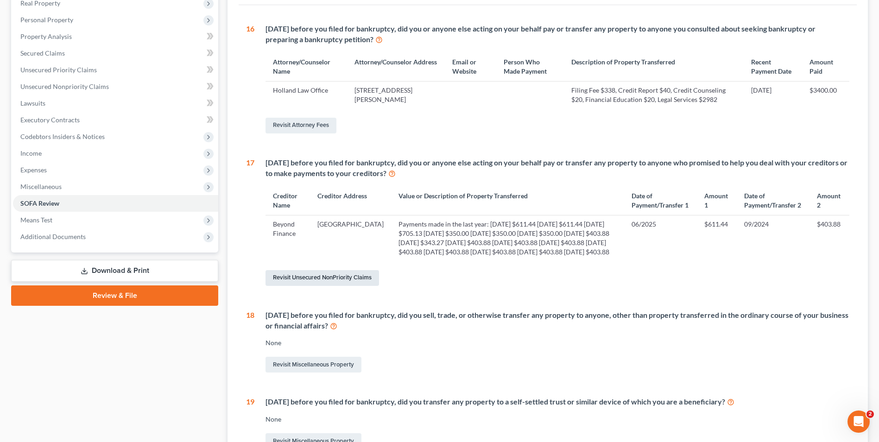
click at [333, 286] on link "Revisit Unsecured NonPriority Claims" at bounding box center [322, 278] width 114 height 16
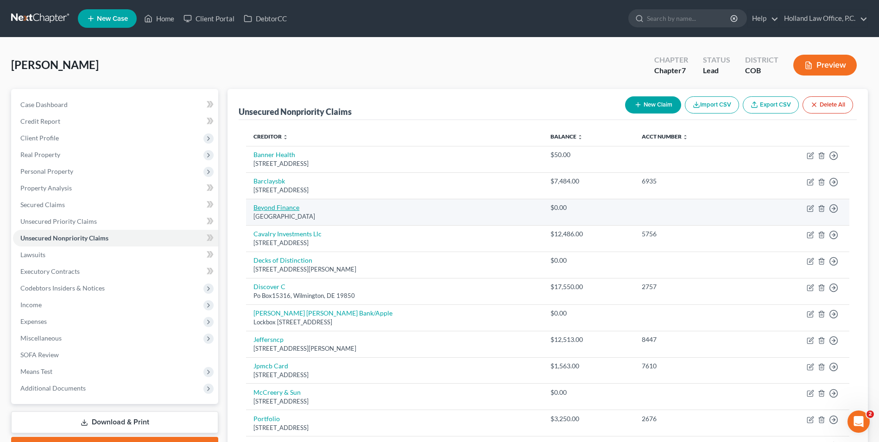
click at [280, 207] on link "Beyond Finance" at bounding box center [276, 207] width 46 height 8
select select "45"
select select "16"
select select "0"
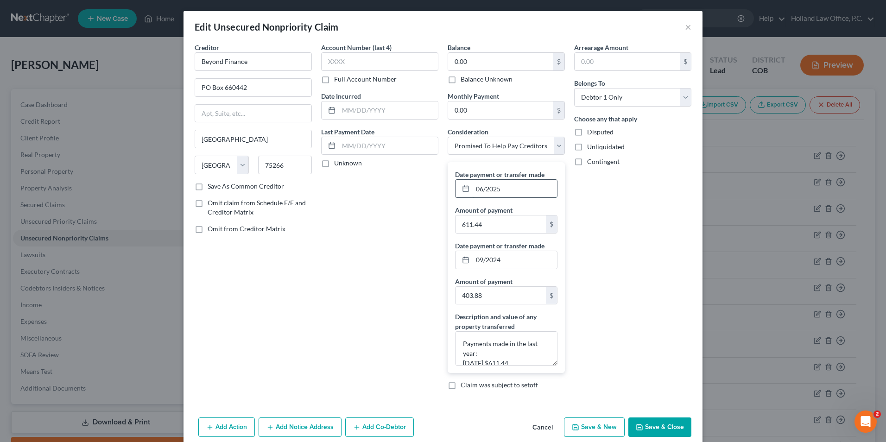
click at [512, 191] on input "06/2025" at bounding box center [515, 189] width 84 height 18
click at [521, 360] on textarea "Payments made in the last year: [DATE] $611.44 [DATE] $611.44 [DATE] $705.13 [D…" at bounding box center [506, 348] width 102 height 34
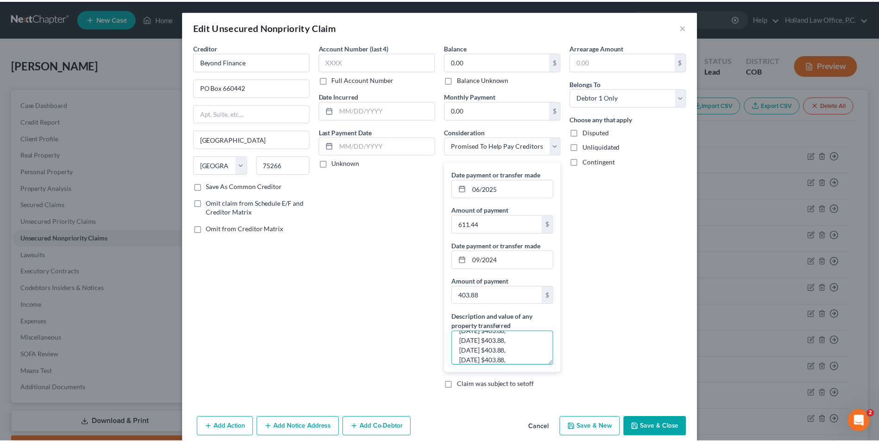
scroll to position [148, 0]
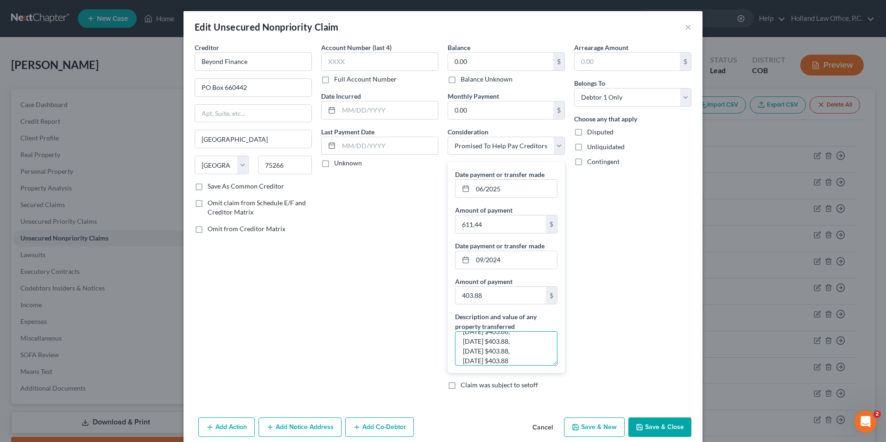
type textarea "Payments made in the last year: [DATE] $611.44, [DATE] $611.44, [DATE] $705.13,…"
click at [675, 427] on button "Save & Close" at bounding box center [659, 426] width 63 height 19
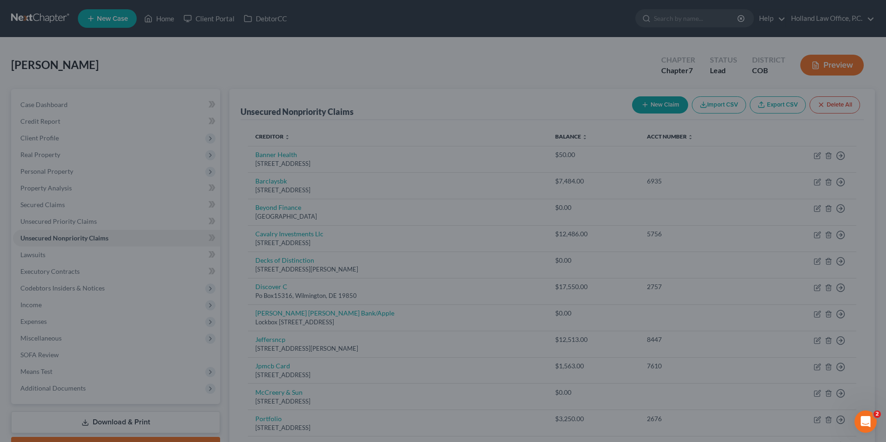
type input "0"
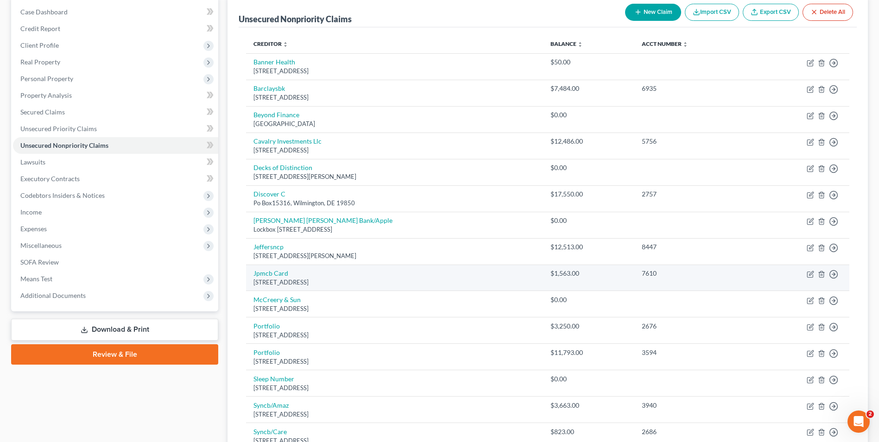
scroll to position [139, 0]
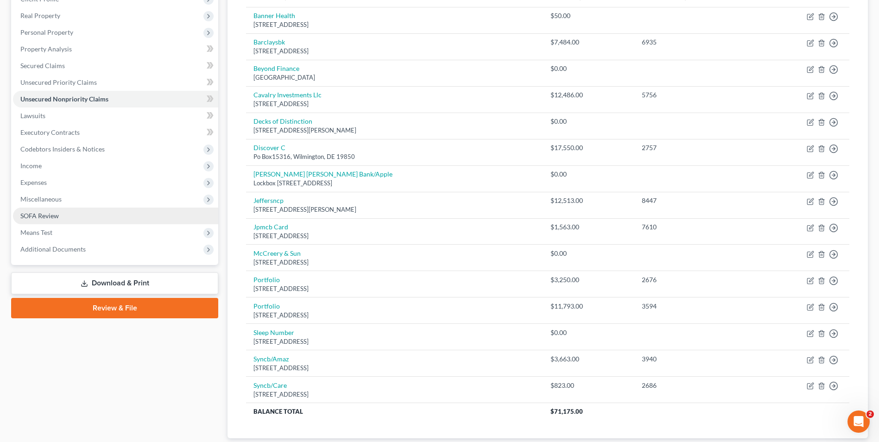
click at [67, 216] on link "SOFA Review" at bounding box center [115, 216] width 205 height 17
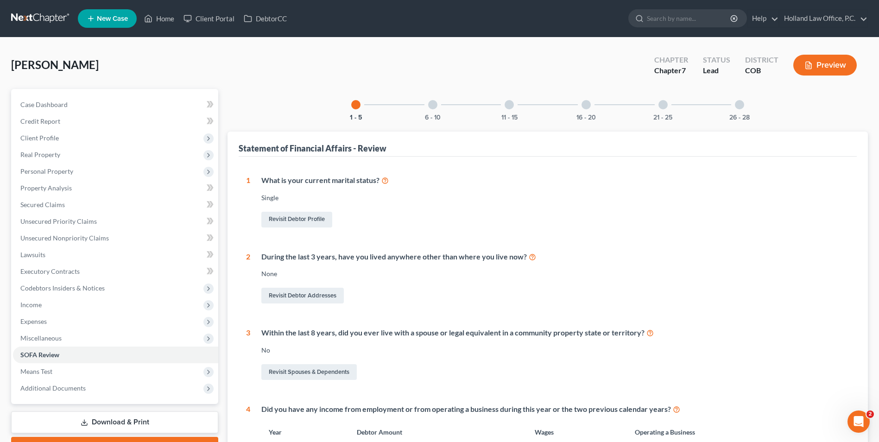
click at [581, 100] on div "16 - 20" at bounding box center [586, 105] width 32 height 32
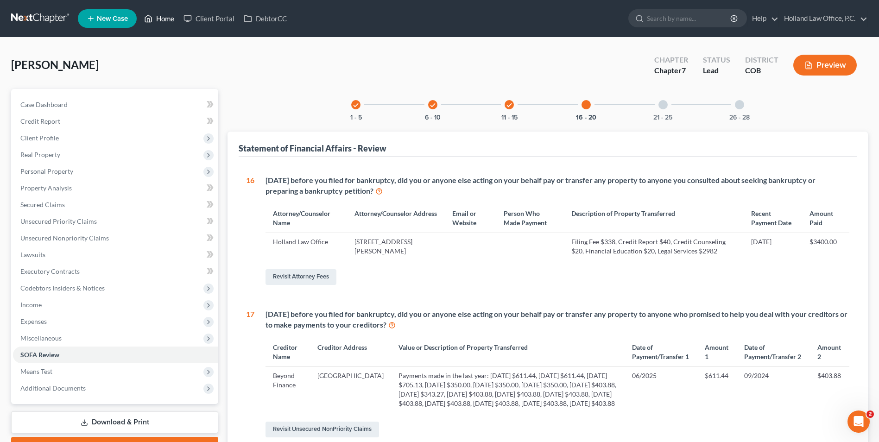
click at [165, 15] on link "Home" at bounding box center [158, 18] width 39 height 17
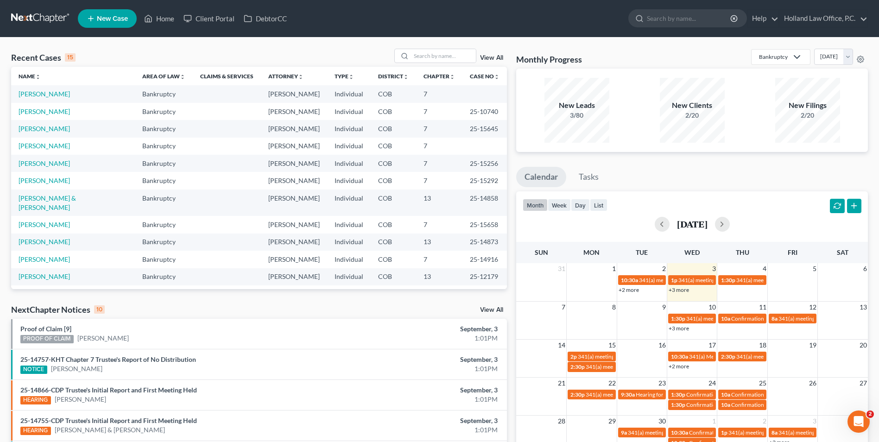
click at [393, 62] on div "Recent Cases 15 View All" at bounding box center [259, 58] width 496 height 18
click at [444, 55] on input "search" at bounding box center [443, 55] width 65 height 13
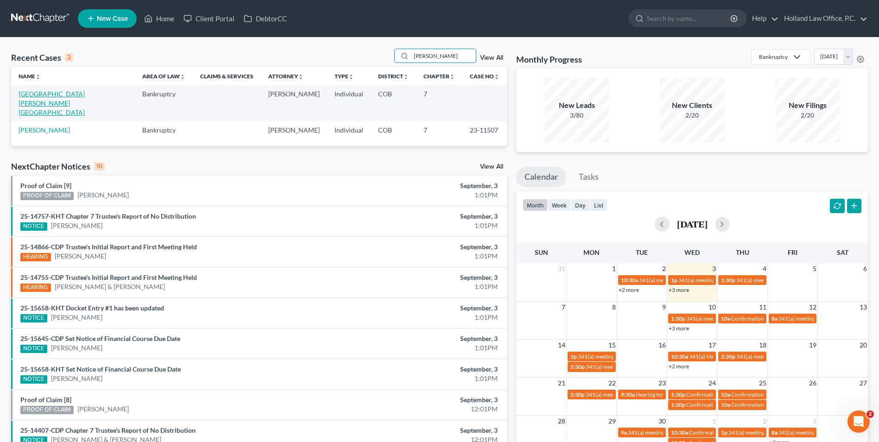
type input "[PERSON_NAME]"
click at [58, 95] on link "[GEOGRAPHIC_DATA][PERSON_NAME][GEOGRAPHIC_DATA]" at bounding box center [52, 103] width 66 height 26
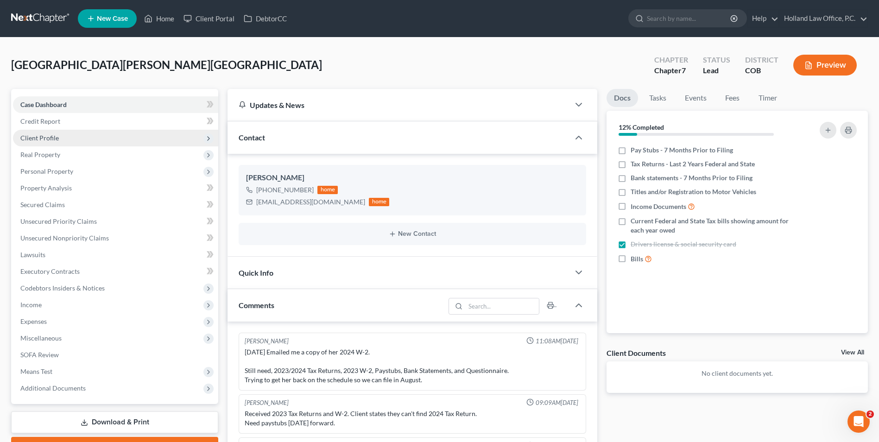
click at [61, 137] on span "Client Profile" at bounding box center [115, 138] width 205 height 17
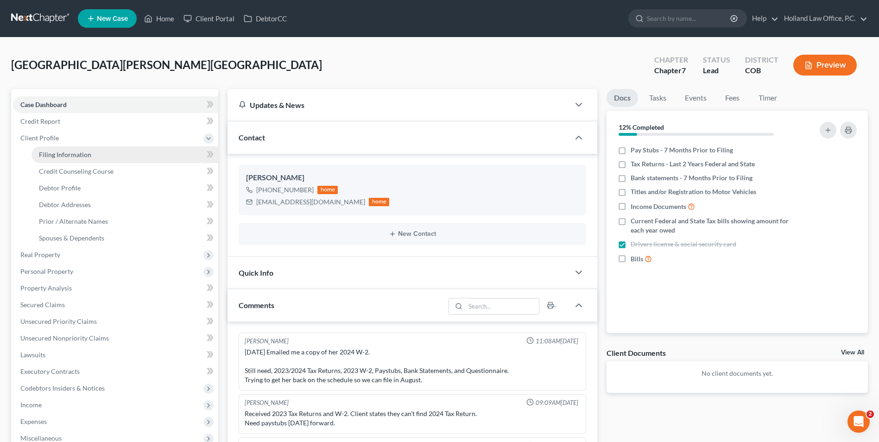
click at [70, 158] on link "Filing Information" at bounding box center [125, 154] width 187 height 17
select select "1"
select select "0"
select select "11"
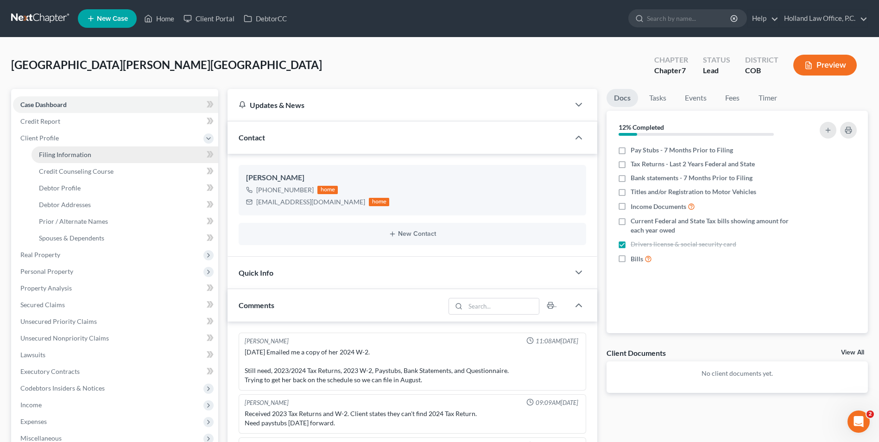
select select "0"
select select "5"
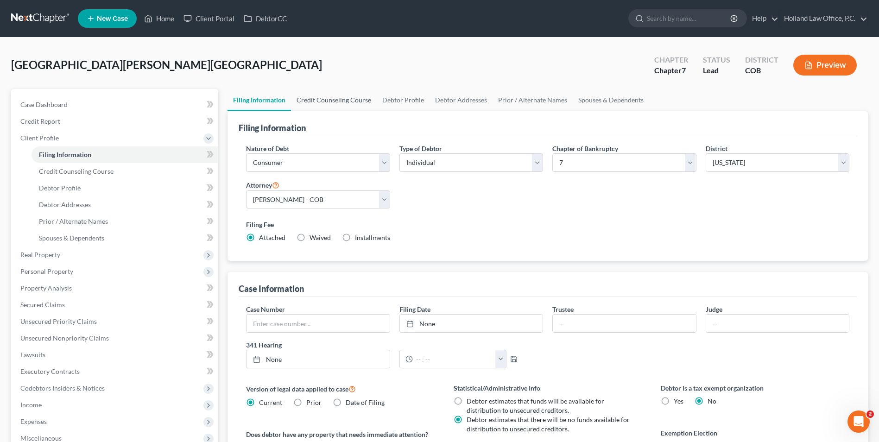
drag, startPoint x: 342, startPoint y: 107, endPoint x: 372, endPoint y: 102, distance: 29.6
click at [342, 107] on link "Credit Counseling Course" at bounding box center [334, 100] width 86 height 22
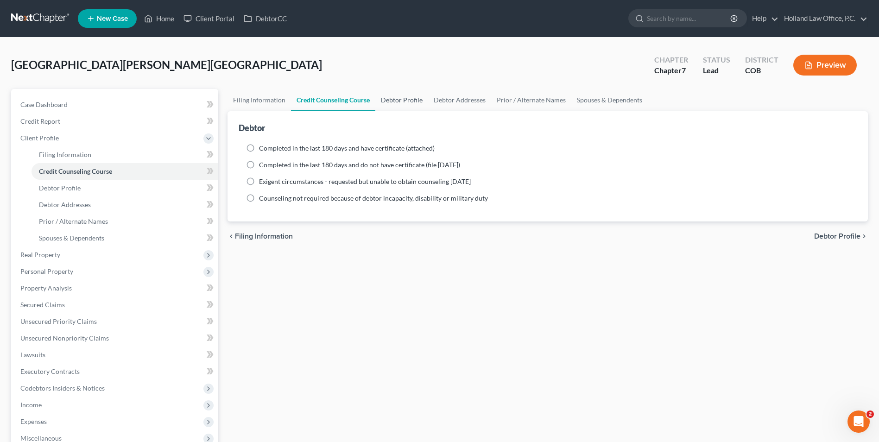
click at [394, 101] on link "Debtor Profile" at bounding box center [401, 100] width 53 height 22
select select "0"
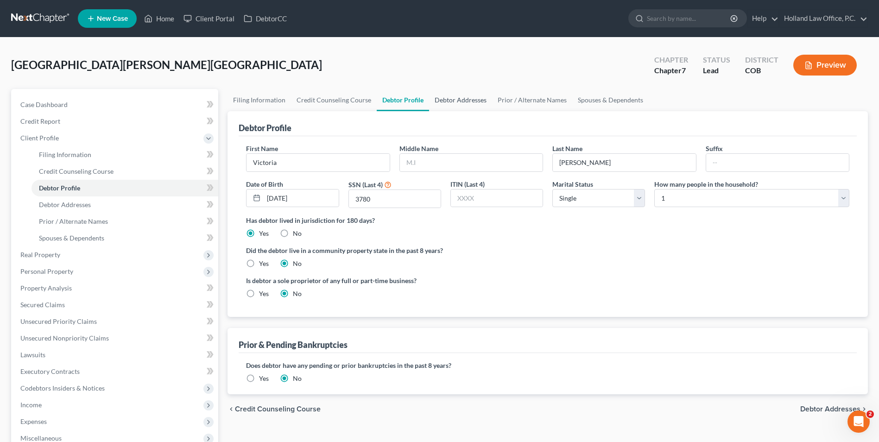
click at [475, 98] on link "Debtor Addresses" at bounding box center [460, 100] width 63 height 22
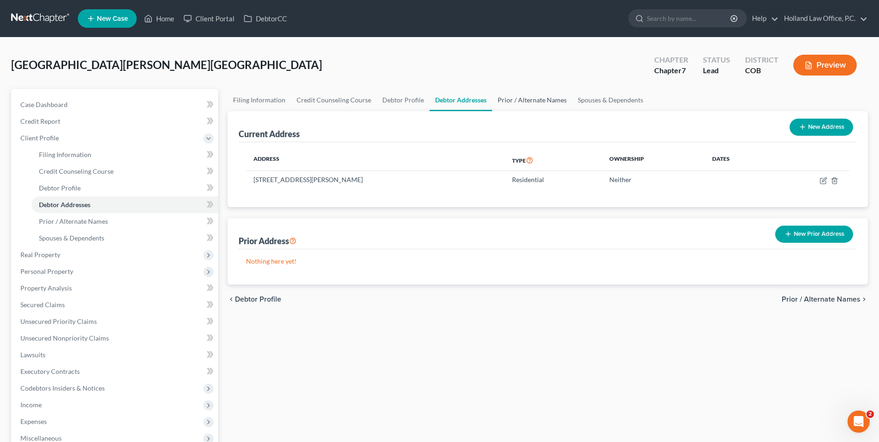
click at [492, 100] on link "Prior / Alternate Names" at bounding box center [532, 100] width 80 height 22
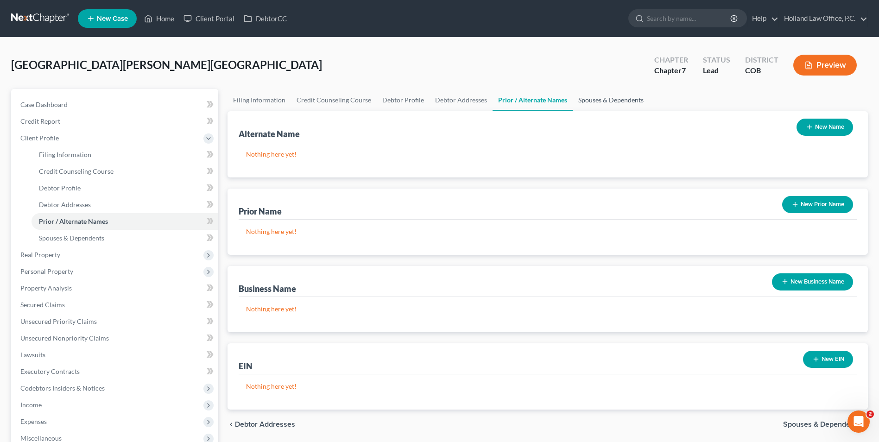
click at [588, 97] on link "Spouses & Dependents" at bounding box center [611, 100] width 76 height 22
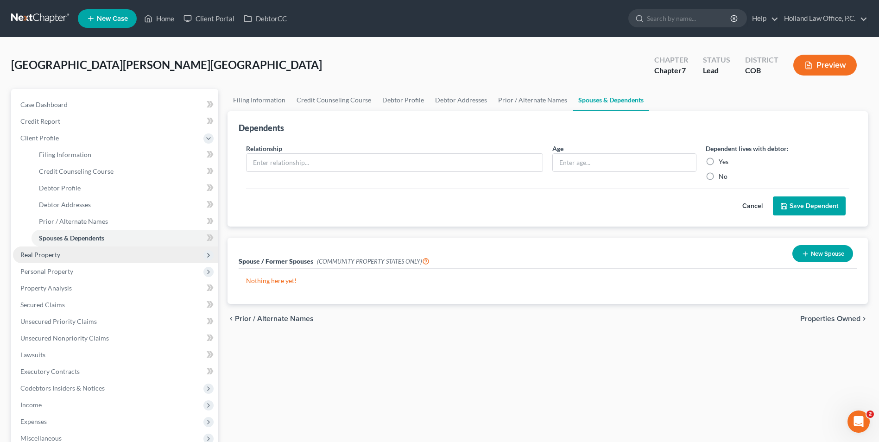
click at [53, 256] on span "Real Property" at bounding box center [40, 255] width 40 height 8
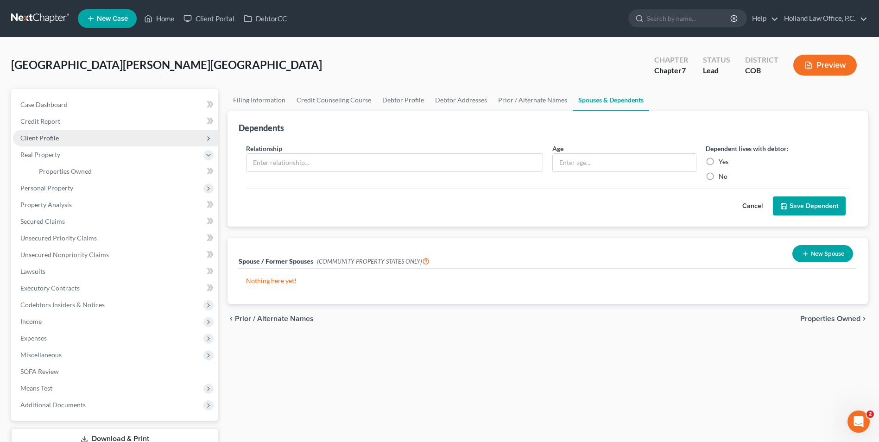
click at [56, 139] on span "Client Profile" at bounding box center [39, 138] width 38 height 8
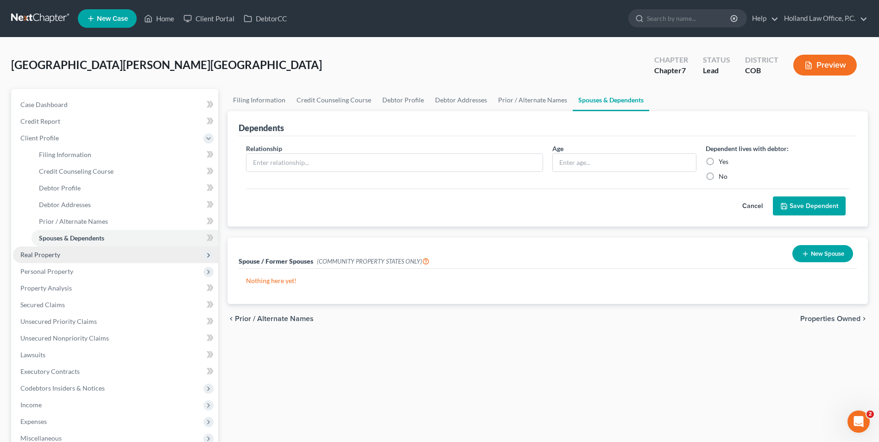
click at [57, 258] on span "Real Property" at bounding box center [40, 255] width 40 height 8
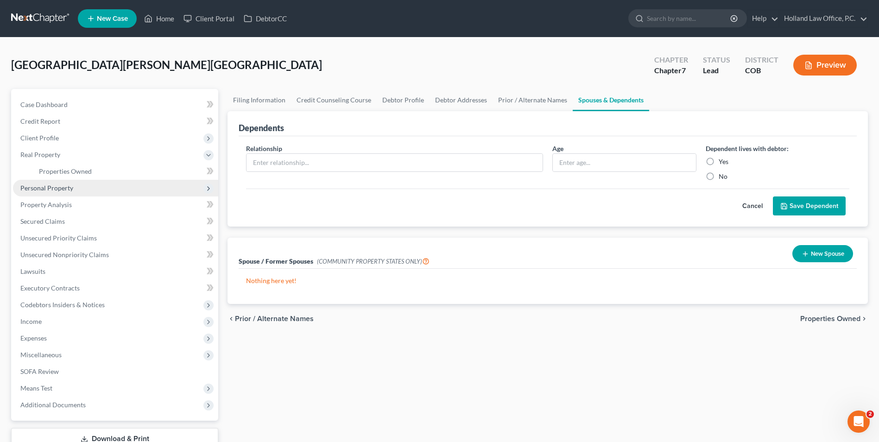
click at [51, 182] on span "Personal Property" at bounding box center [115, 188] width 205 height 17
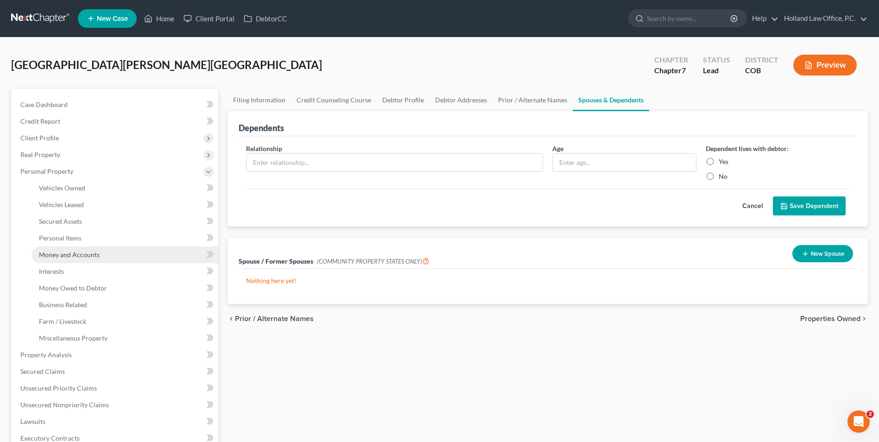
click at [81, 253] on span "Money and Accounts" at bounding box center [69, 255] width 61 height 8
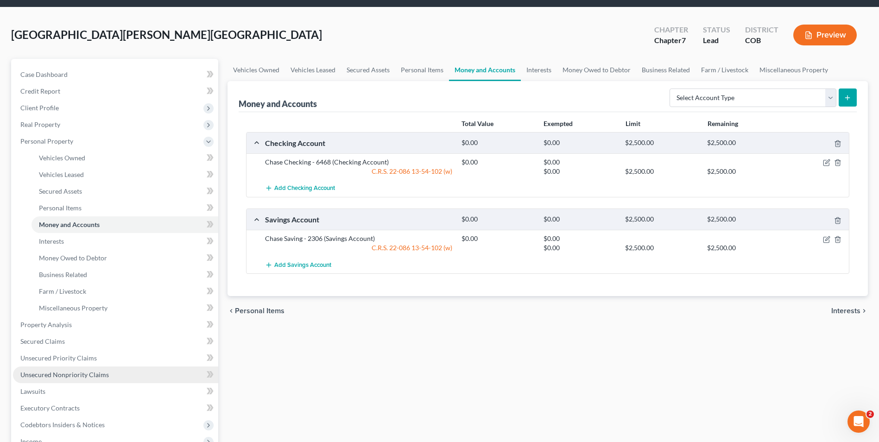
scroll to position [93, 0]
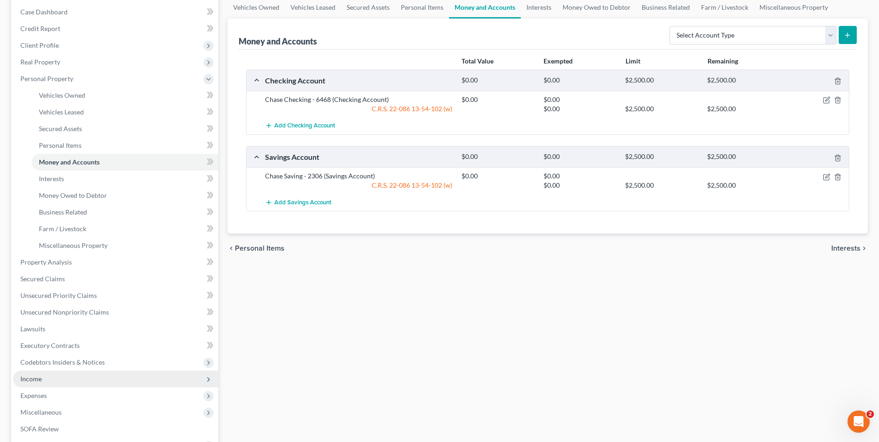
click at [53, 382] on span "Income" at bounding box center [115, 379] width 205 height 17
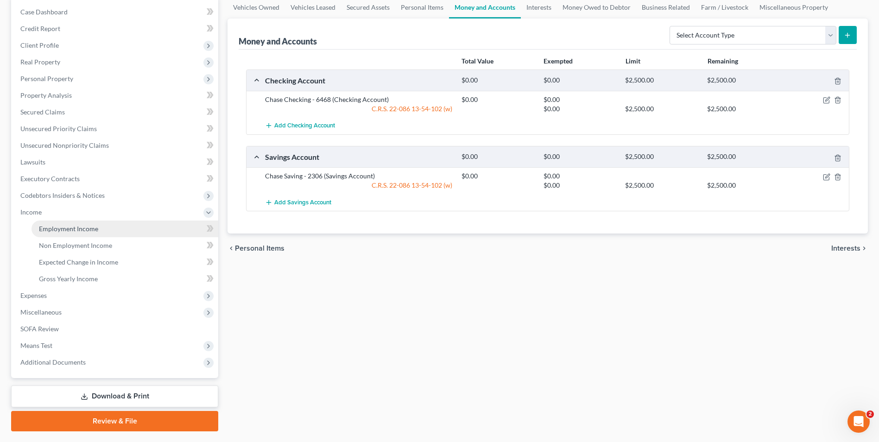
click at [57, 232] on span "Employment Income" at bounding box center [68, 229] width 59 height 8
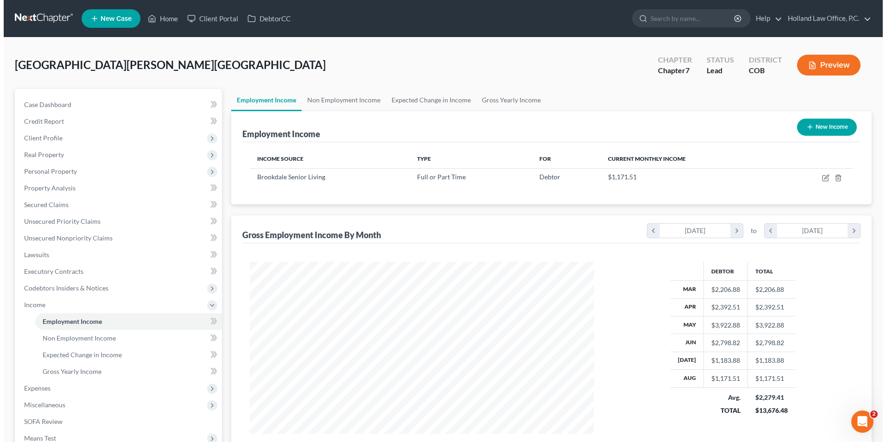
scroll to position [172, 362]
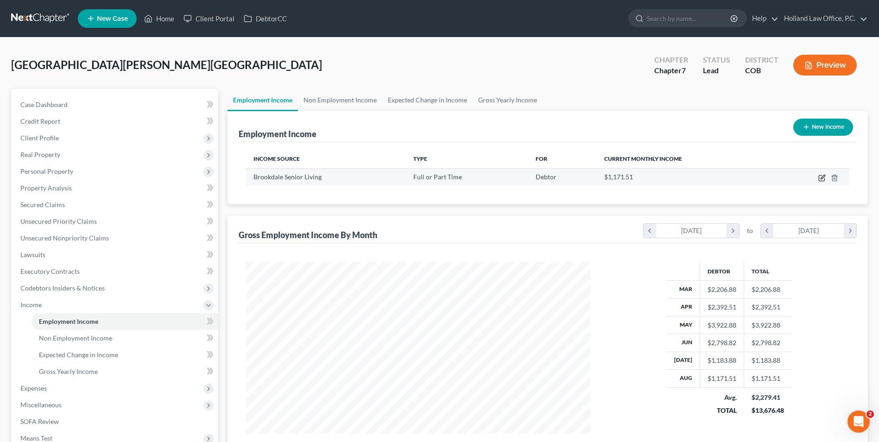
click at [821, 181] on icon "button" at bounding box center [822, 179] width 6 height 6
select select "0"
select select "5"
select select "0"
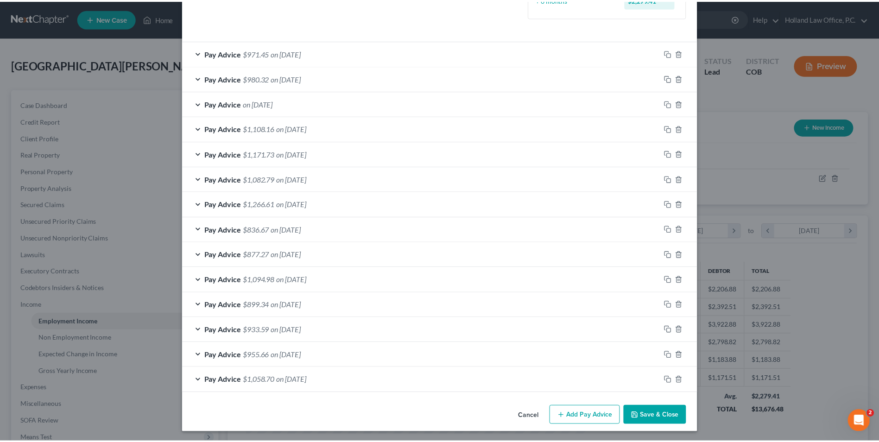
scroll to position [256, 0]
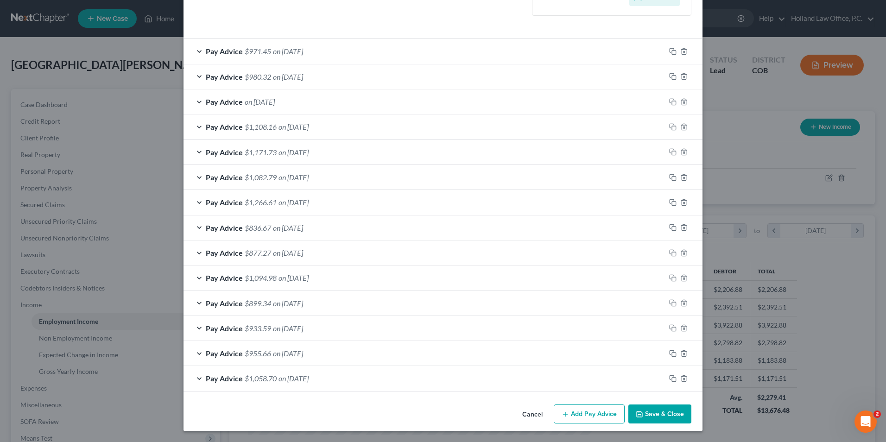
drag, startPoint x: 656, startPoint y: 408, endPoint x: 277, endPoint y: 314, distance: 390.2
click at [656, 409] on button "Save & Close" at bounding box center [659, 414] width 63 height 19
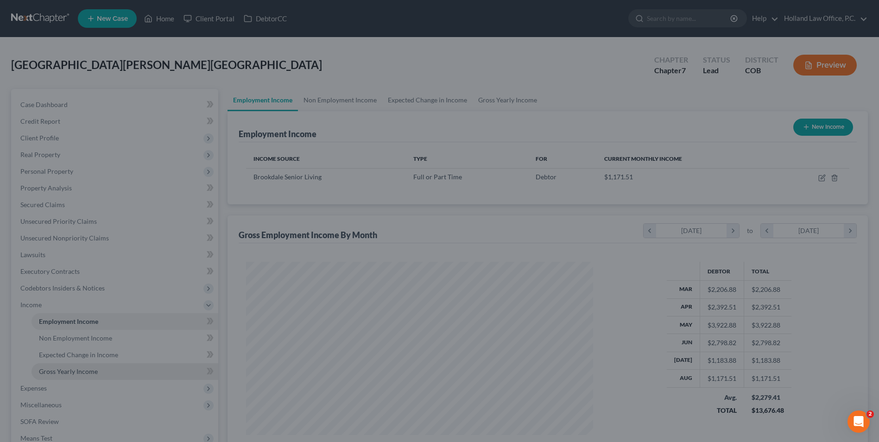
scroll to position [463175, 462984]
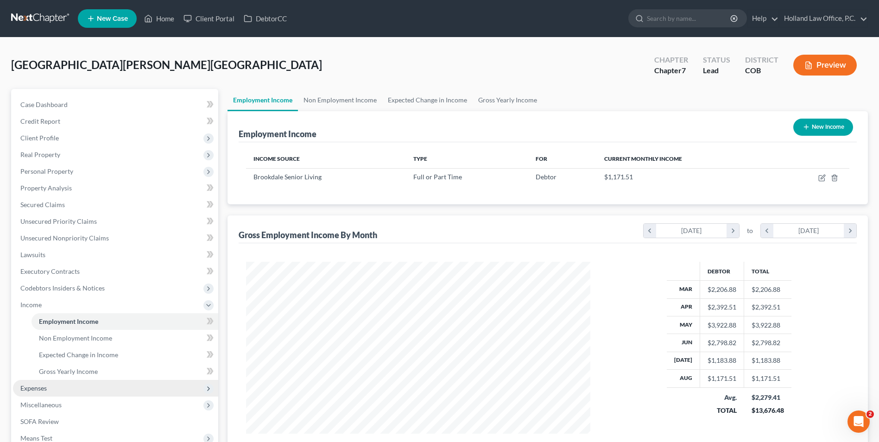
click at [48, 388] on span "Expenses" at bounding box center [115, 388] width 205 height 17
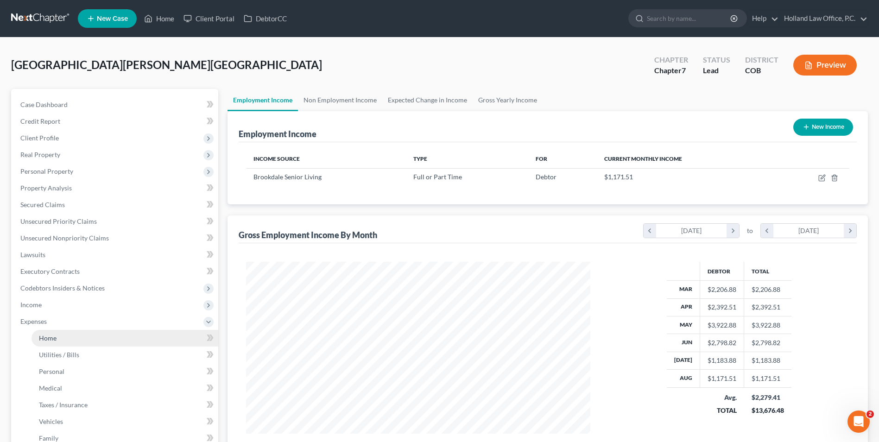
click at [66, 344] on link "Home" at bounding box center [125, 338] width 187 height 17
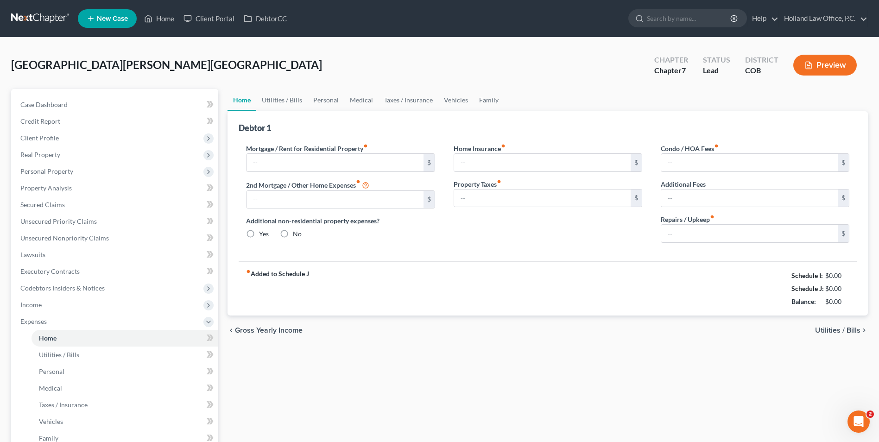
type input "0.00"
radio input "true"
type input "0.00"
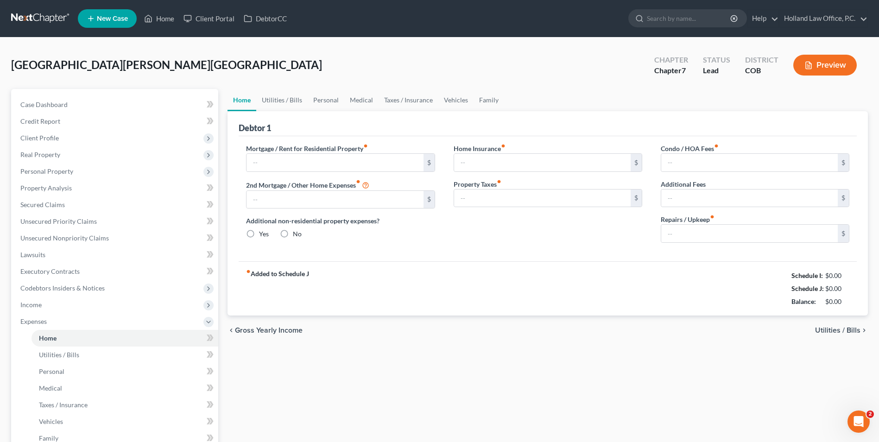
type input "0.00"
click at [304, 100] on link "Utilities / Bills" at bounding box center [281, 100] width 51 height 22
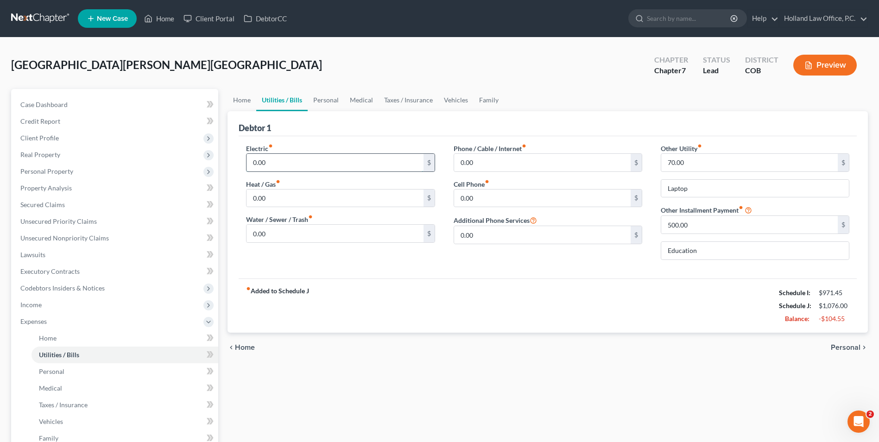
click at [311, 164] on input "0.00" at bounding box center [335, 163] width 177 height 18
click at [324, 99] on link "Personal" at bounding box center [326, 100] width 37 height 22
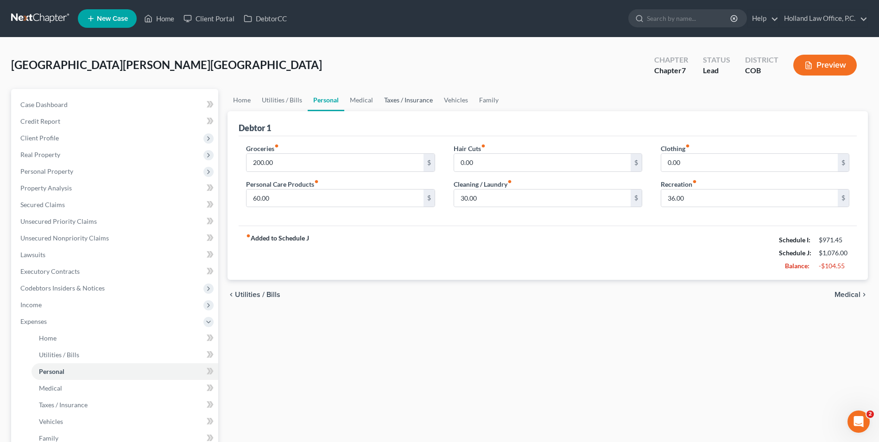
click at [405, 103] on link "Taxes / Insurance" at bounding box center [409, 100] width 60 height 22
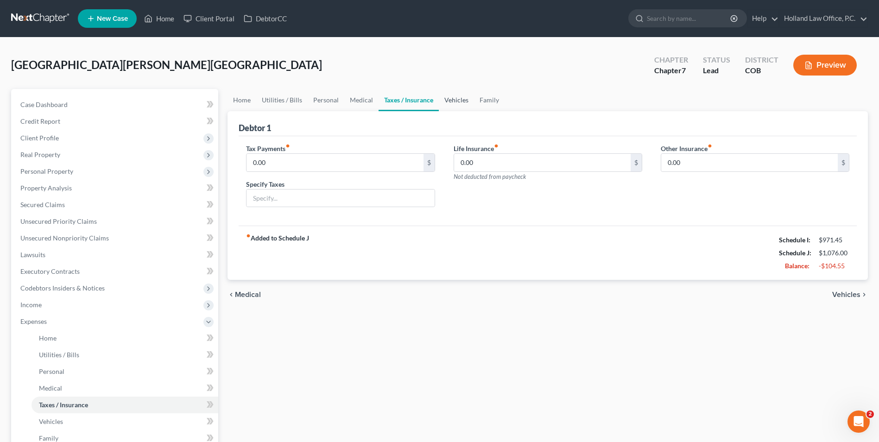
click at [439, 99] on link "Vehicles" at bounding box center [456, 100] width 35 height 22
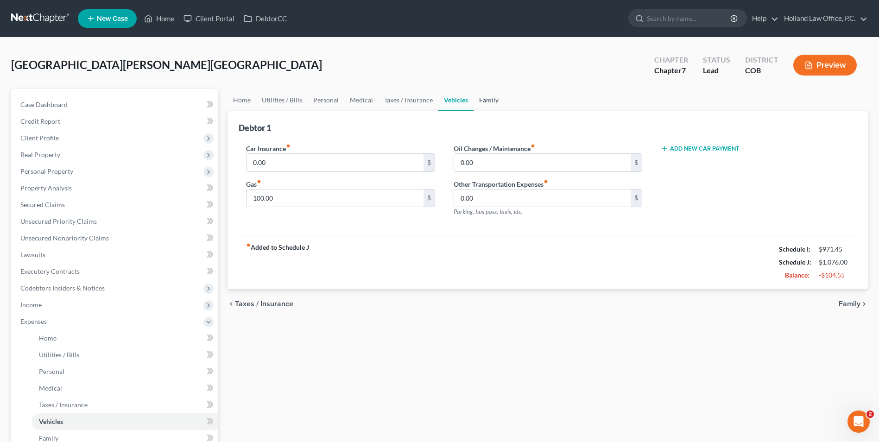
click at [480, 99] on link "Family" at bounding box center [489, 100] width 31 height 22
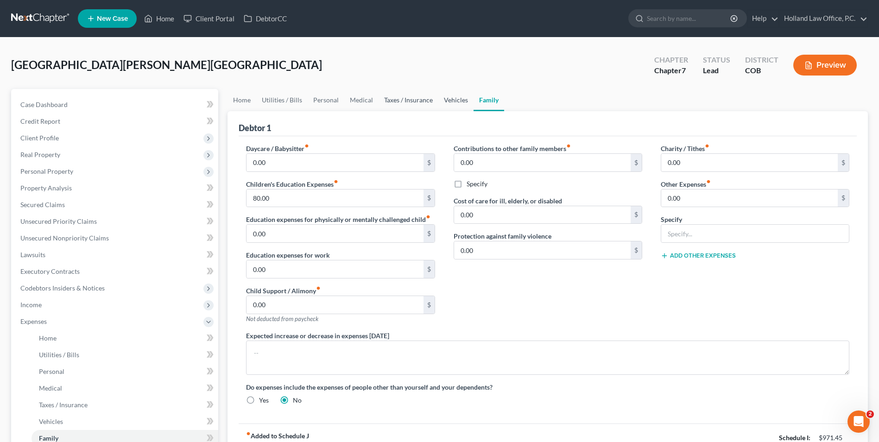
drag, startPoint x: 444, startPoint y: 102, endPoint x: 419, endPoint y: 101, distance: 25.5
click at [444, 102] on link "Vehicles" at bounding box center [455, 100] width 35 height 22
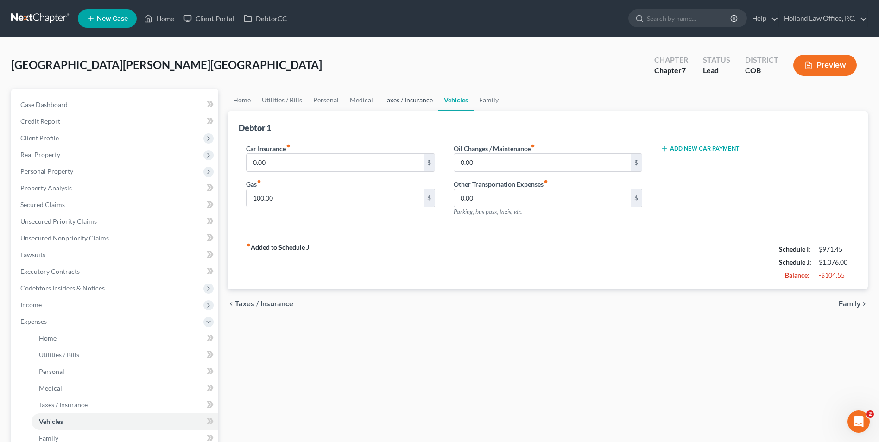
click at [419, 101] on link "Taxes / Insurance" at bounding box center [409, 100] width 60 height 22
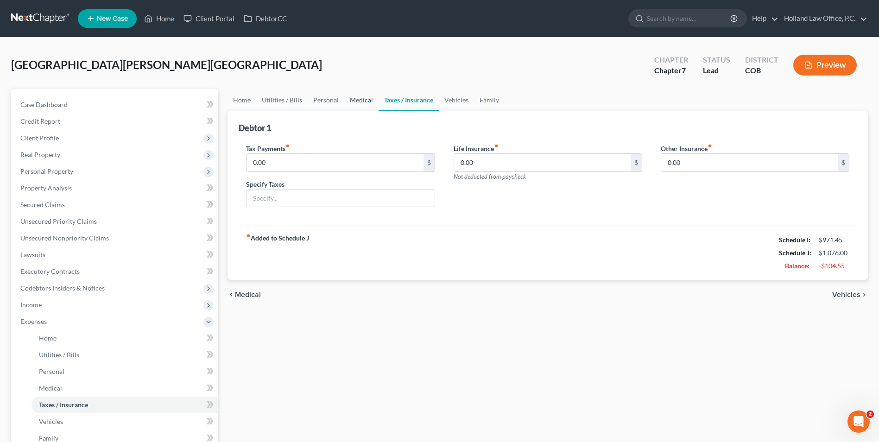
click at [362, 99] on link "Medical" at bounding box center [361, 100] width 34 height 22
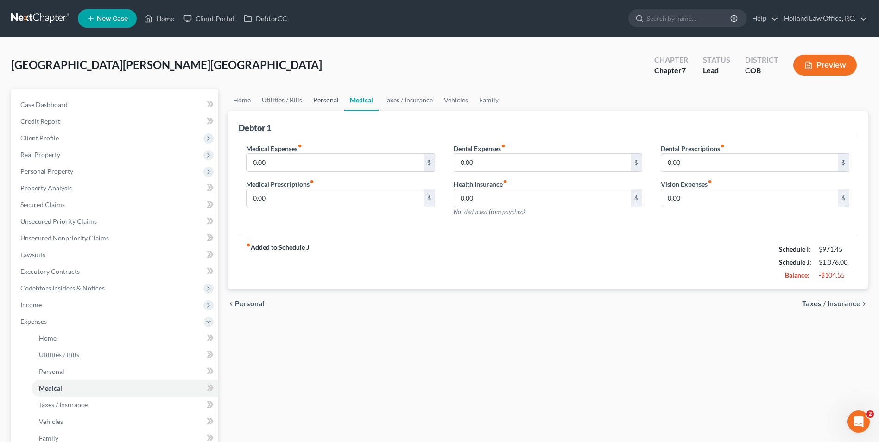
click at [309, 101] on link "Personal" at bounding box center [326, 100] width 37 height 22
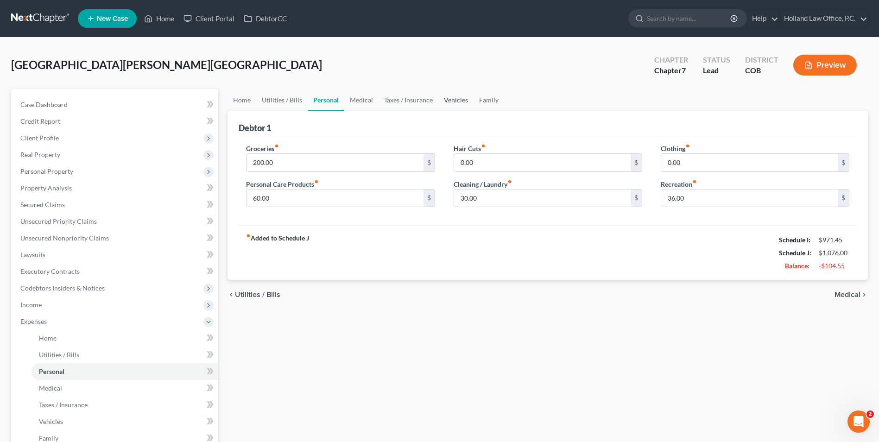
click at [446, 95] on link "Vehicles" at bounding box center [455, 100] width 35 height 22
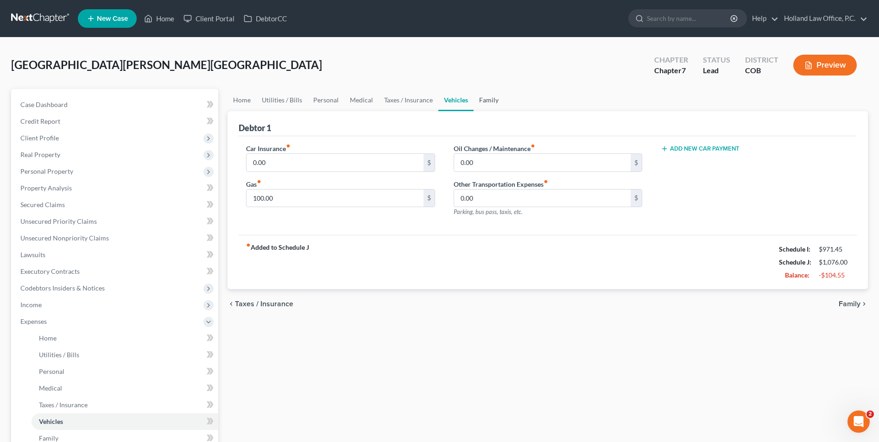
click at [492, 98] on link "Family" at bounding box center [489, 100] width 31 height 22
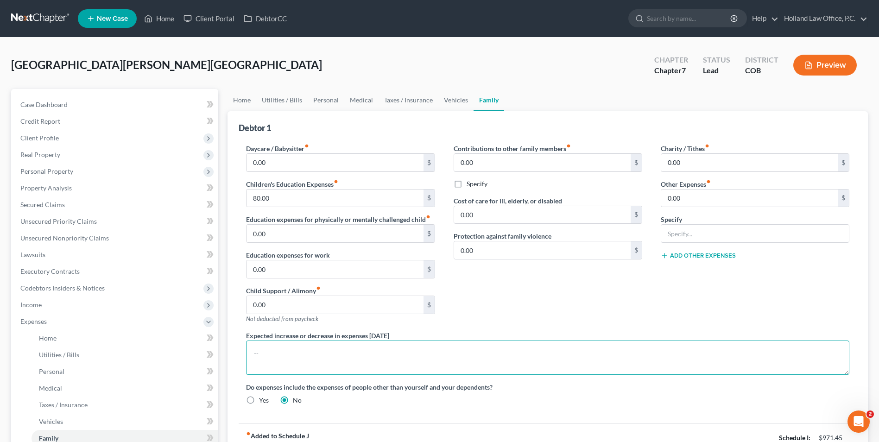
click at [296, 357] on textarea at bounding box center [547, 358] width 603 height 34
type textarea "D"
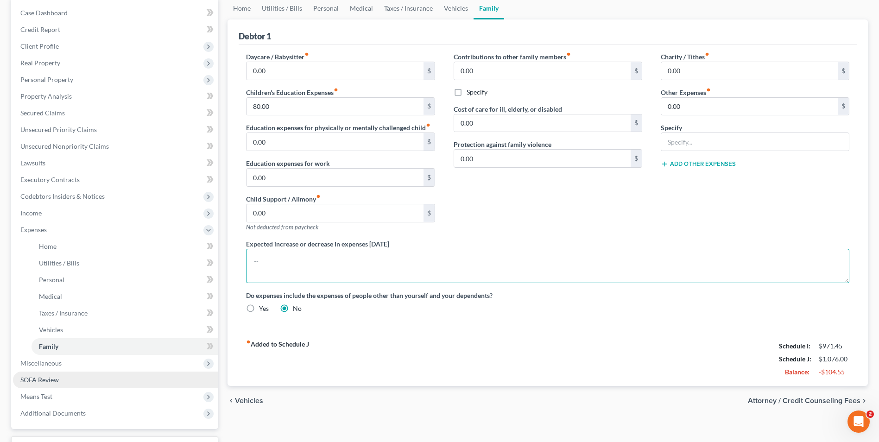
scroll to position [93, 0]
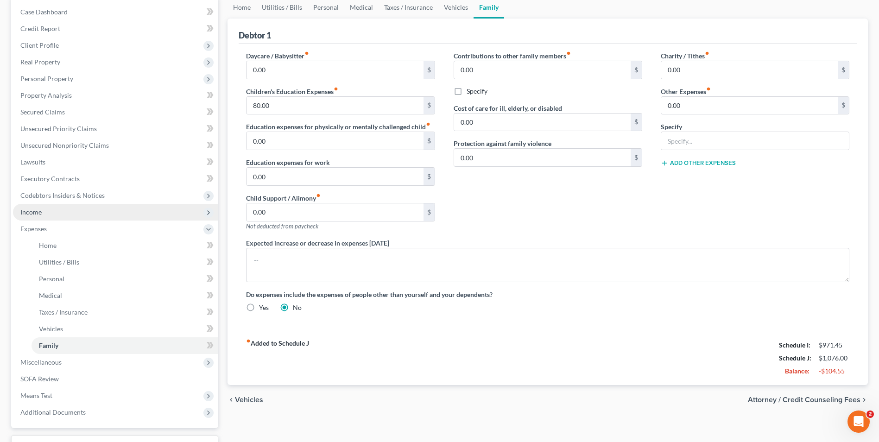
click at [40, 215] on span "Income" at bounding box center [30, 212] width 21 height 8
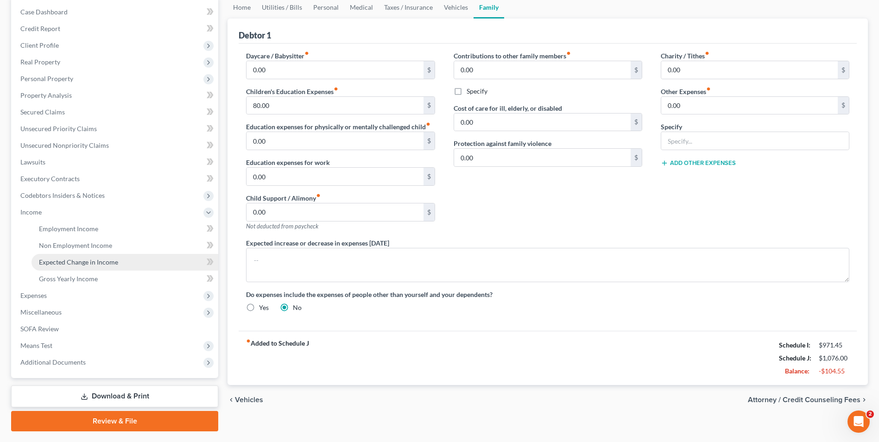
click at [71, 263] on span "Expected Change in Income" at bounding box center [78, 262] width 79 height 8
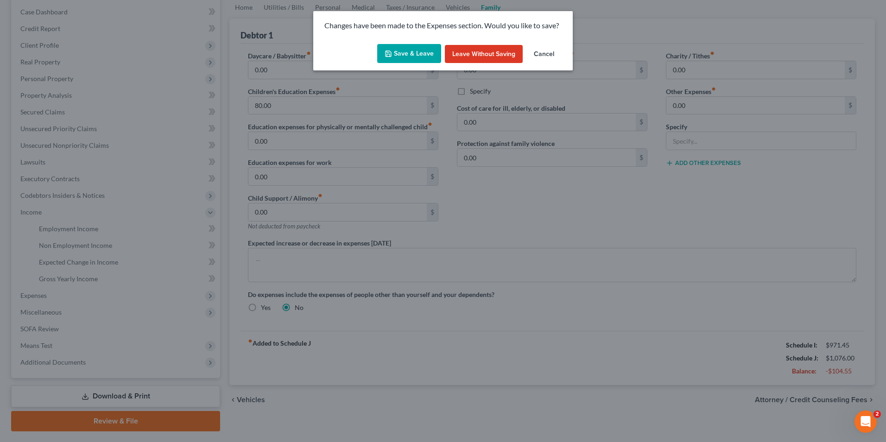
click at [412, 43] on div "Save & Leave Leave without Saving Cancel" at bounding box center [442, 55] width 259 height 31
click at [407, 50] on button "Save & Leave" at bounding box center [409, 53] width 64 height 19
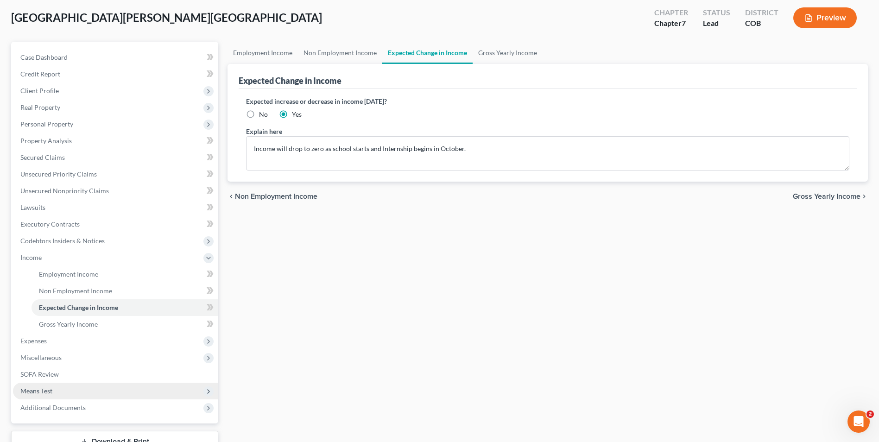
scroll to position [93, 0]
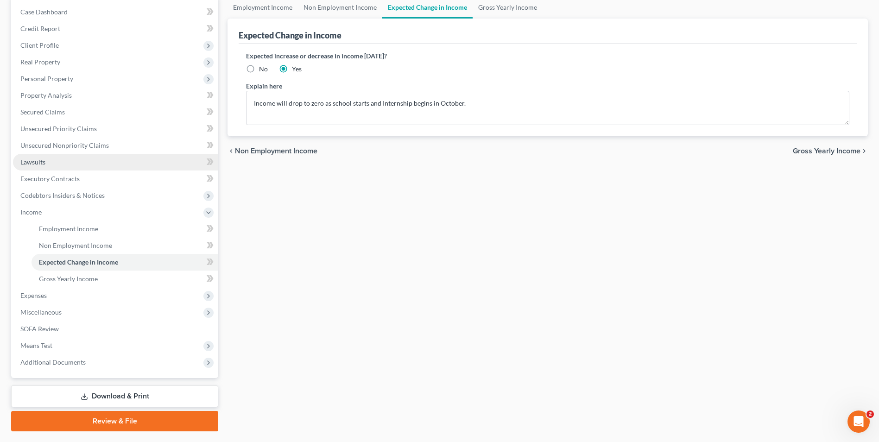
click at [38, 160] on span "Lawsuits" at bounding box center [32, 162] width 25 height 8
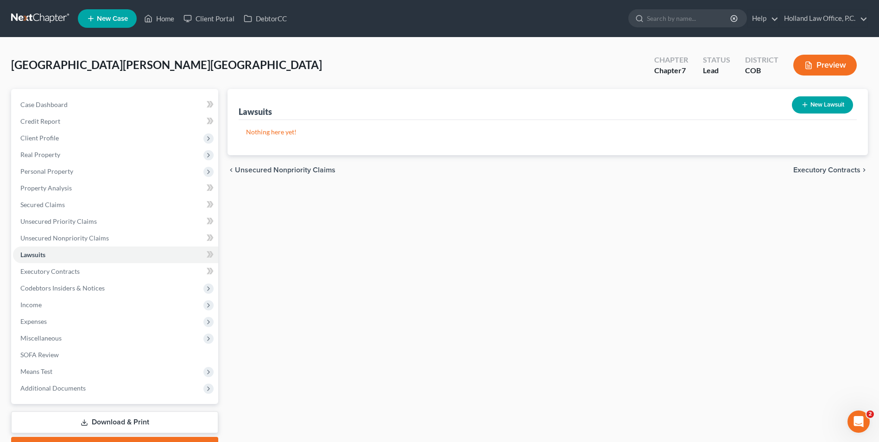
click at [810, 99] on button "New Lawsuit" at bounding box center [822, 104] width 61 height 17
select select "0"
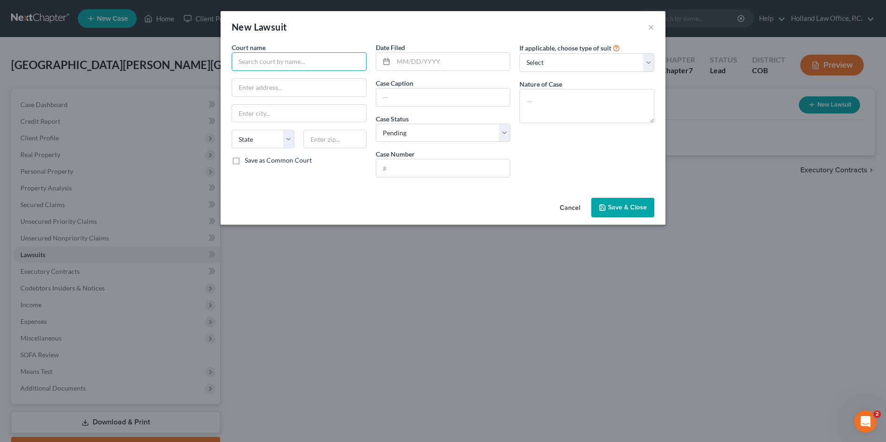
click at [293, 60] on input "text" at bounding box center [299, 61] width 135 height 19
drag, startPoint x: 621, startPoint y: 210, endPoint x: 473, endPoint y: 213, distance: 148.3
click at [621, 210] on span "Save & Close" at bounding box center [627, 207] width 39 height 8
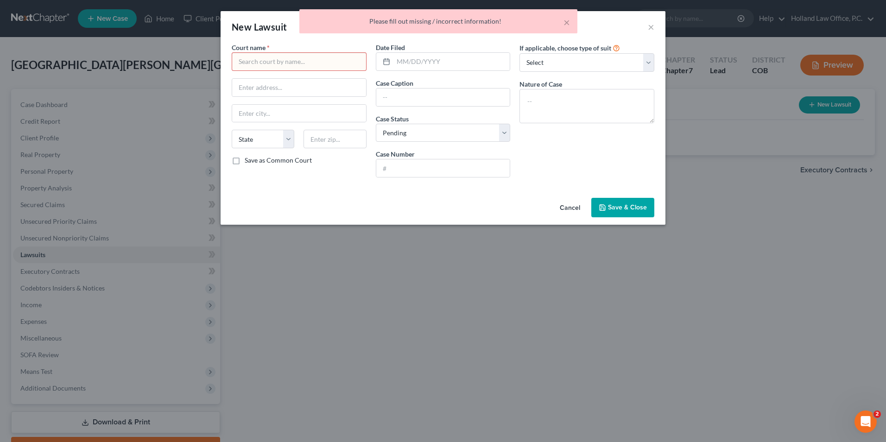
click at [654, 24] on div "× Please fill out missing / incorrect information!" at bounding box center [438, 23] width 886 height 29
click at [652, 30] on div "× Please fill out missing / incorrect information!" at bounding box center [438, 23] width 886 height 29
click at [648, 26] on div "× Please fill out missing / incorrect information!" at bounding box center [438, 23] width 886 height 29
click at [650, 26] on div "× Please fill out missing / incorrect information!" at bounding box center [438, 23] width 886 height 29
click at [651, 28] on div "× Please fill out missing / incorrect information!" at bounding box center [438, 23] width 886 height 29
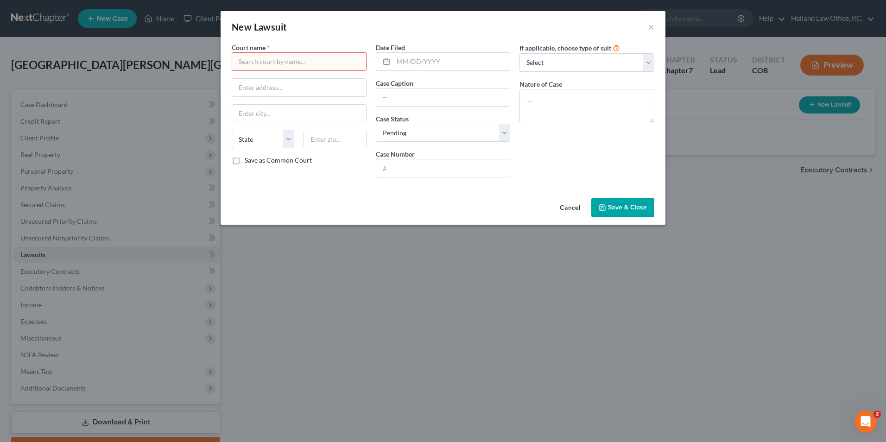
click at [566, 211] on button "Cancel" at bounding box center [569, 208] width 35 height 19
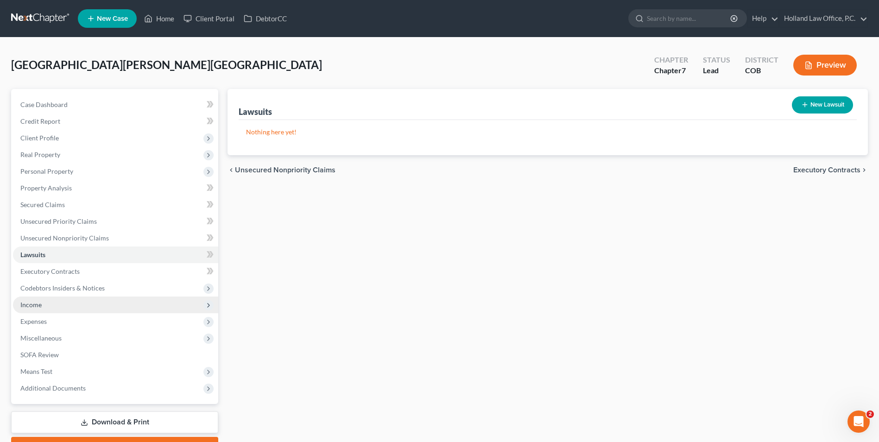
click at [47, 305] on span "Income" at bounding box center [115, 305] width 205 height 17
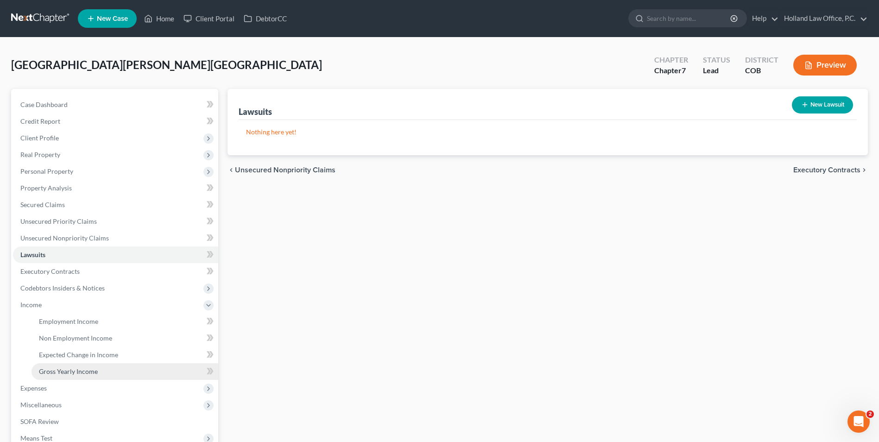
click at [80, 371] on span "Gross Yearly Income" at bounding box center [68, 371] width 59 height 8
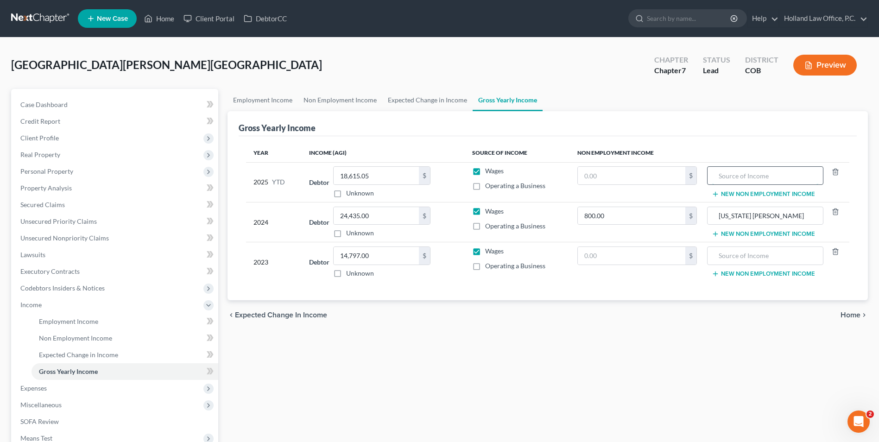
click at [757, 181] on input "text" at bounding box center [765, 176] width 106 height 18
type input "[US_STATE] [PERSON_NAME]"
click at [96, 239] on span "Unsecured Nonpriority Claims" at bounding box center [64, 238] width 88 height 8
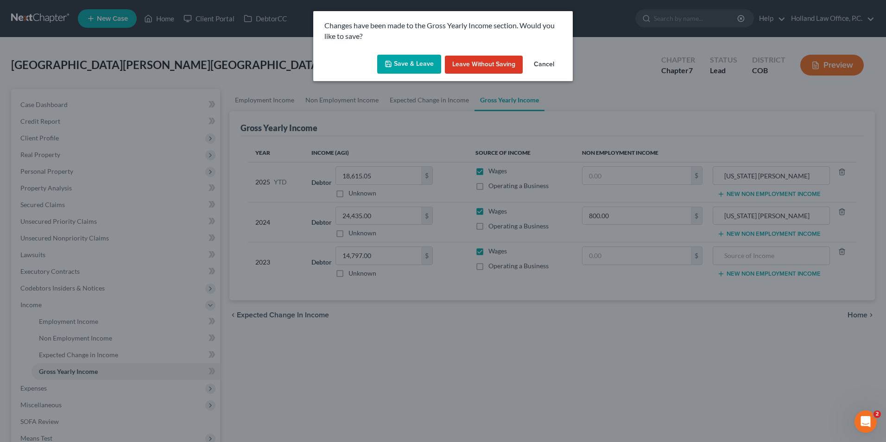
drag, startPoint x: 404, startPoint y: 65, endPoint x: 520, endPoint y: 99, distance: 121.4
click at [591, 234] on div "Changes have been made to the Gross Yearly Income section. Would you like to sa…" at bounding box center [443, 221] width 886 height 442
click at [534, 64] on button "Cancel" at bounding box center [543, 65] width 35 height 19
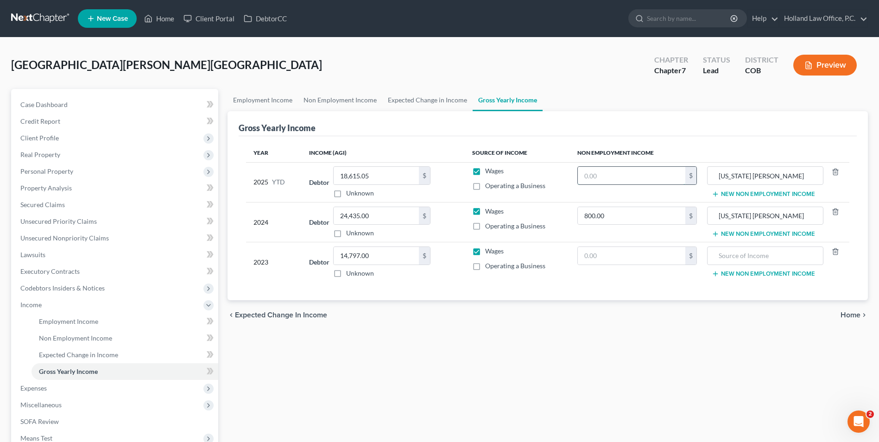
click at [655, 173] on input "text" at bounding box center [631, 176] width 107 height 18
click at [681, 177] on input "text" at bounding box center [631, 176] width 107 height 18
click at [839, 171] on icon "button" at bounding box center [835, 171] width 7 height 7
click at [740, 176] on button "New Non Employment Income" at bounding box center [763, 175] width 103 height 7
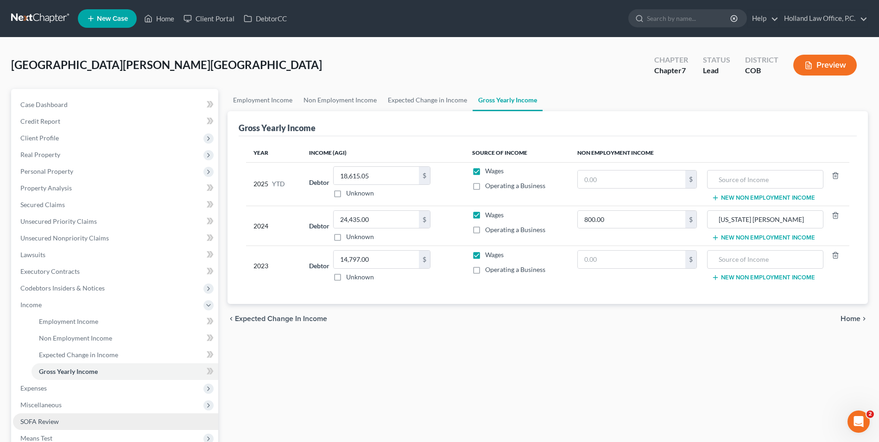
scroll to position [46, 0]
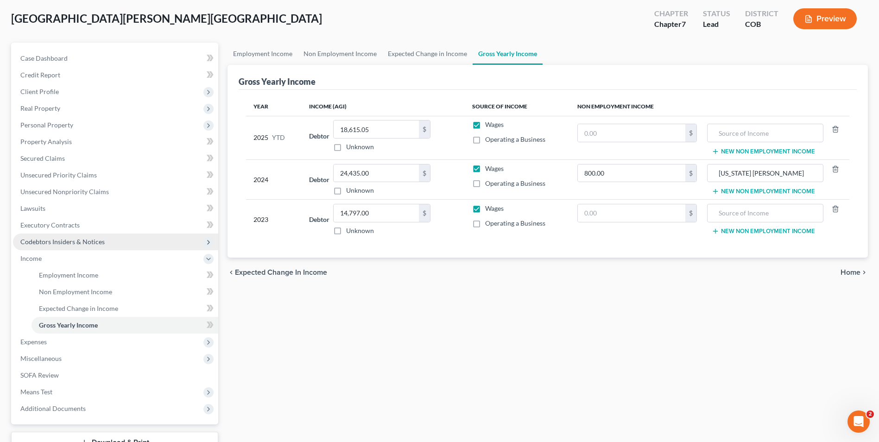
click at [37, 248] on span "Codebtors Insiders & Notices" at bounding box center [115, 242] width 205 height 17
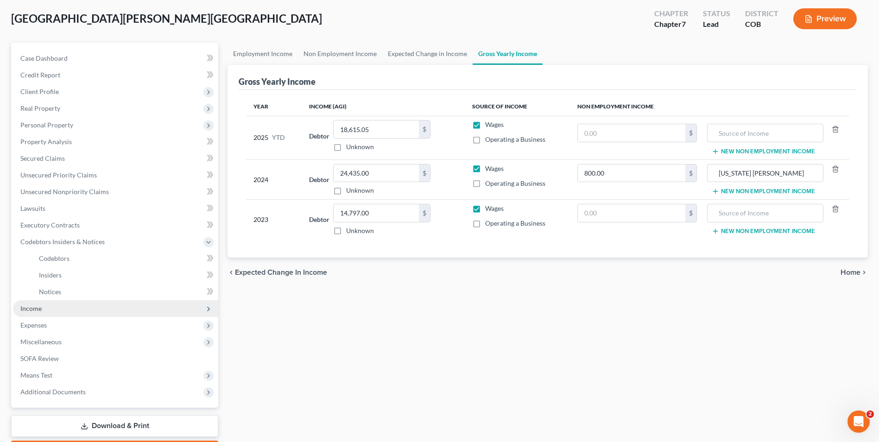
click at [32, 313] on span "Income" at bounding box center [115, 308] width 205 height 17
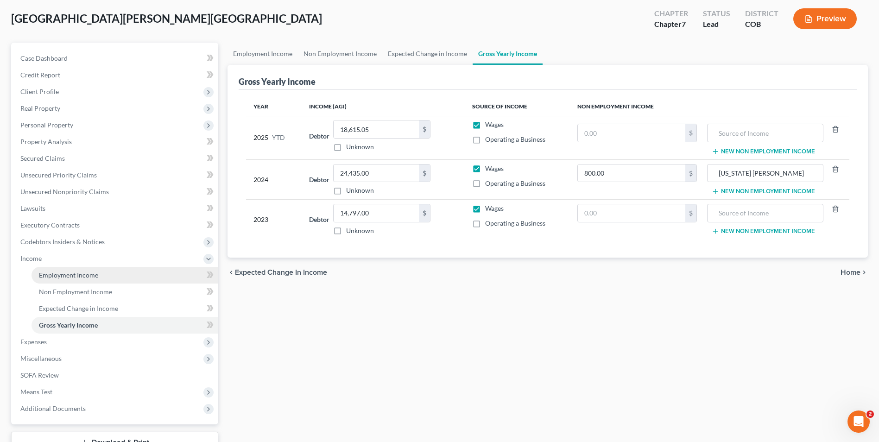
click at [74, 272] on span "Employment Income" at bounding box center [68, 275] width 59 height 8
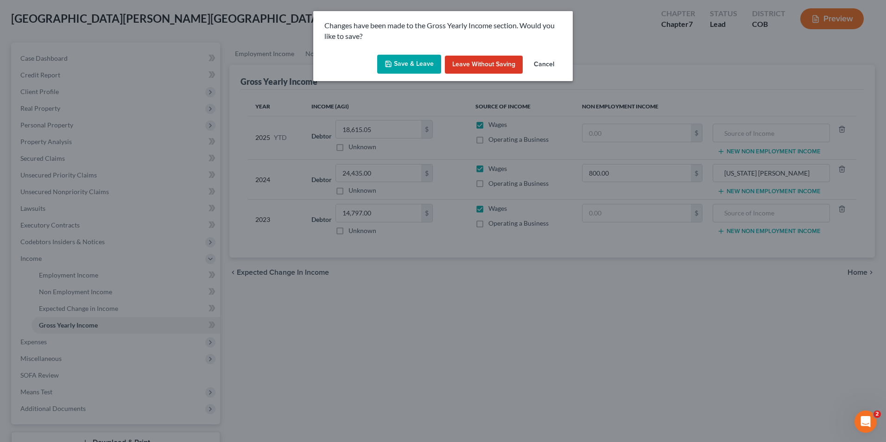
click at [385, 62] on button "Save & Leave" at bounding box center [409, 64] width 64 height 19
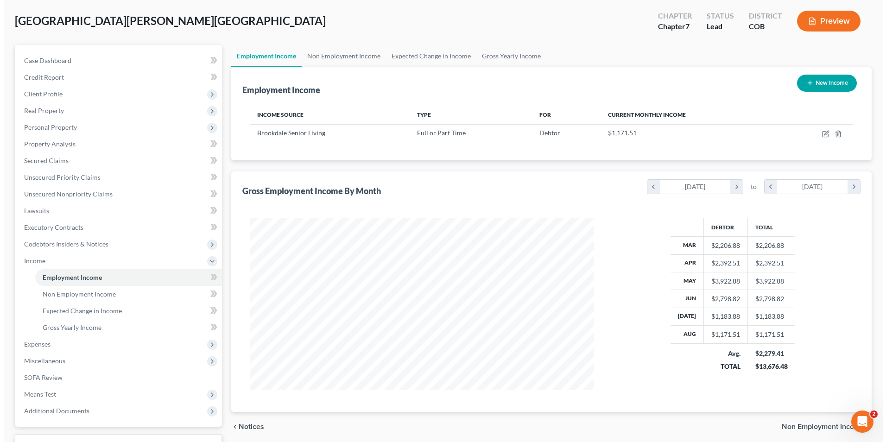
scroll to position [46, 0]
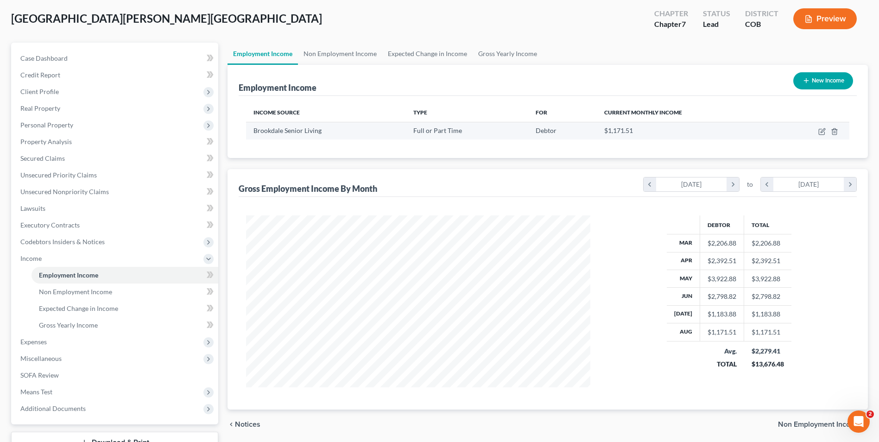
click at [817, 133] on td at bounding box center [812, 131] width 74 height 18
click at [822, 133] on icon "button" at bounding box center [823, 130] width 4 height 4
select select "0"
select select "5"
select select "0"
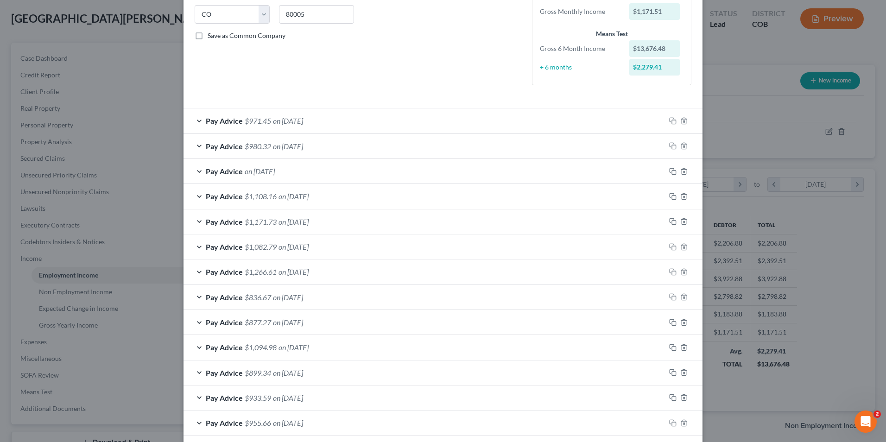
scroll to position [256, 0]
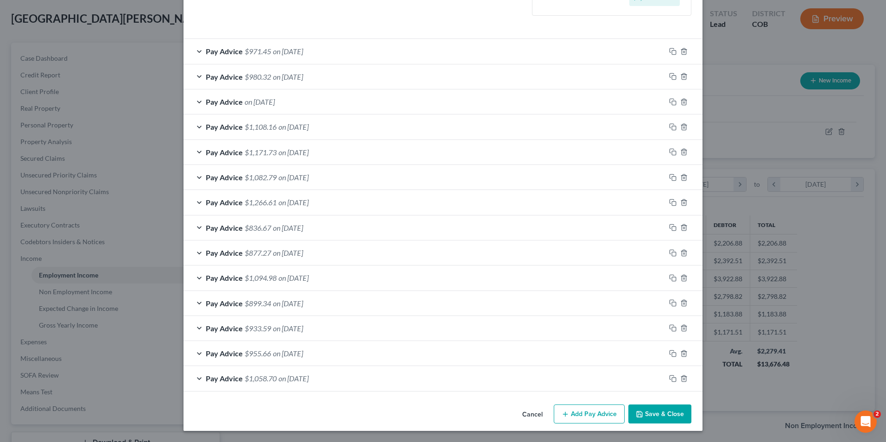
click at [652, 415] on button "Save & Close" at bounding box center [659, 414] width 63 height 19
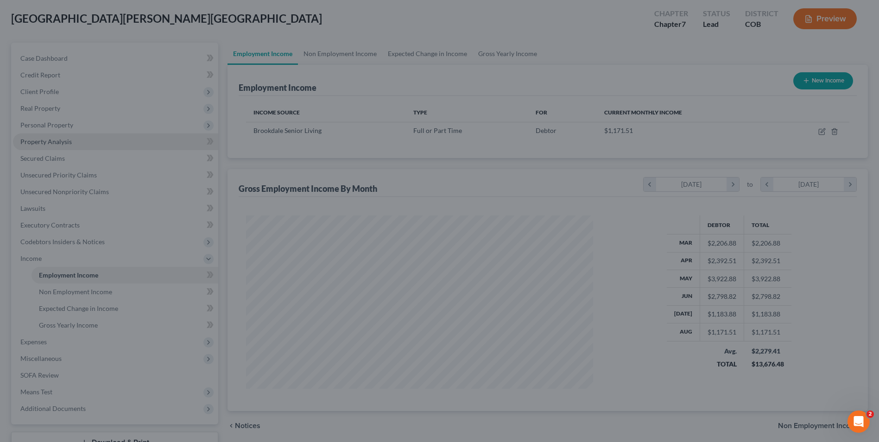
scroll to position [463175, 462984]
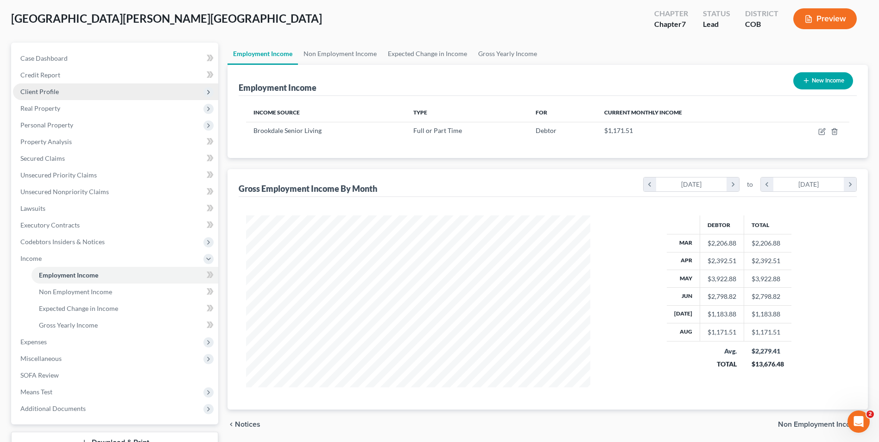
click at [49, 91] on span "Client Profile" at bounding box center [39, 92] width 38 height 8
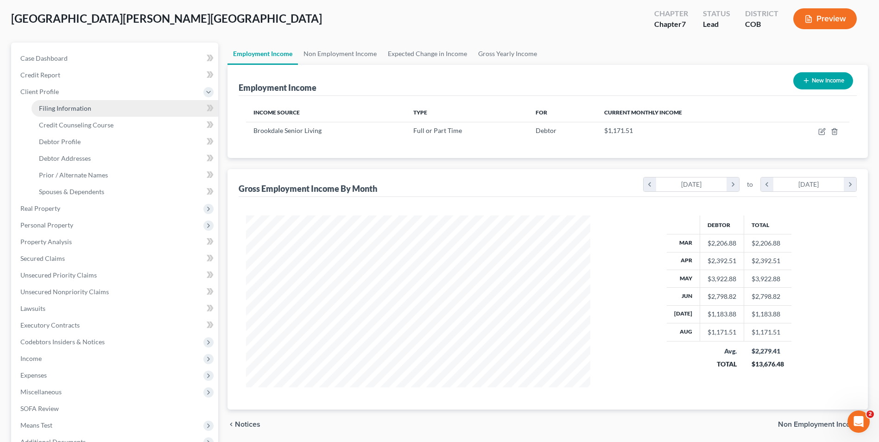
click at [77, 111] on span "Filing Information" at bounding box center [65, 108] width 52 height 8
select select "1"
select select "0"
select select "11"
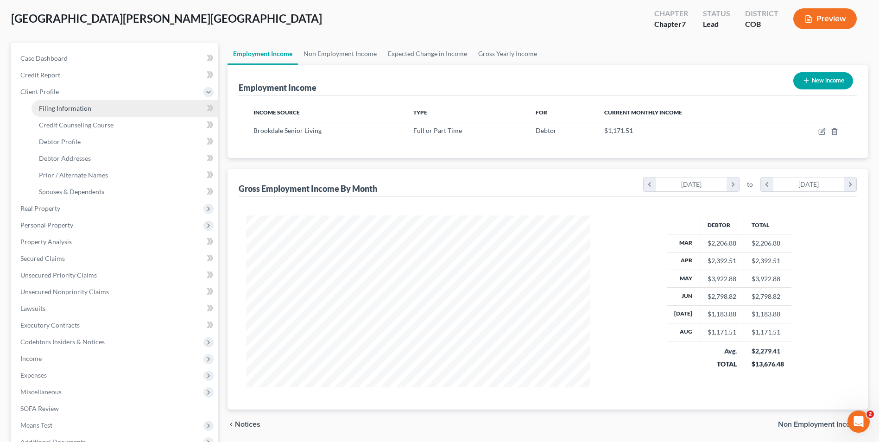
select select "0"
select select "5"
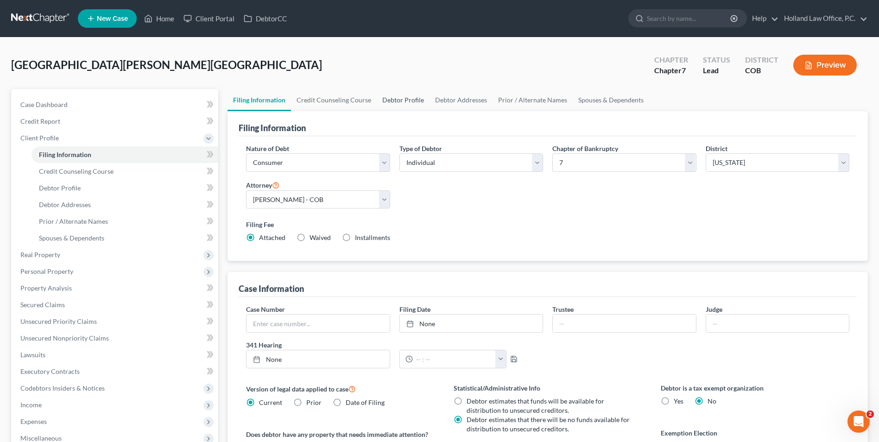
click at [387, 98] on link "Debtor Profile" at bounding box center [403, 100] width 53 height 22
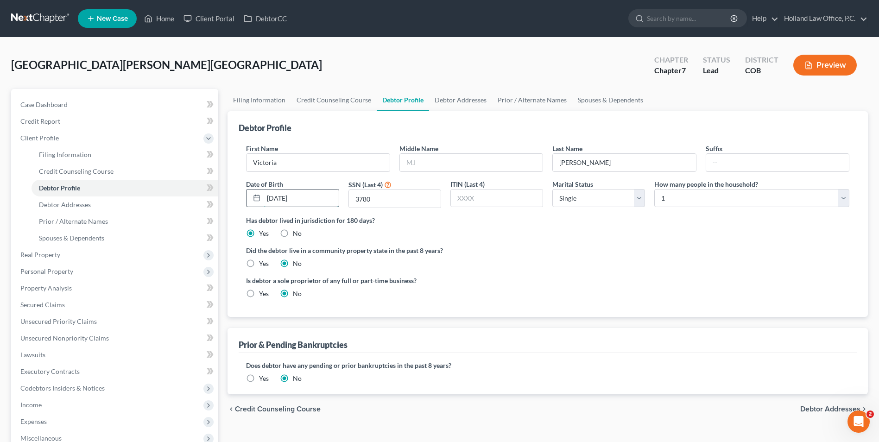
click at [278, 200] on input "[DATE]" at bounding box center [301, 199] width 75 height 18
click at [27, 404] on span "Income" at bounding box center [30, 405] width 21 height 8
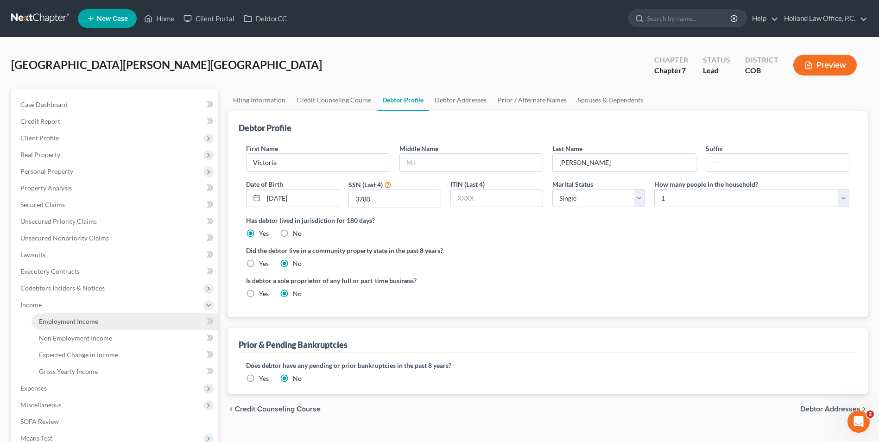
click at [55, 329] on link "Employment Income" at bounding box center [125, 321] width 187 height 17
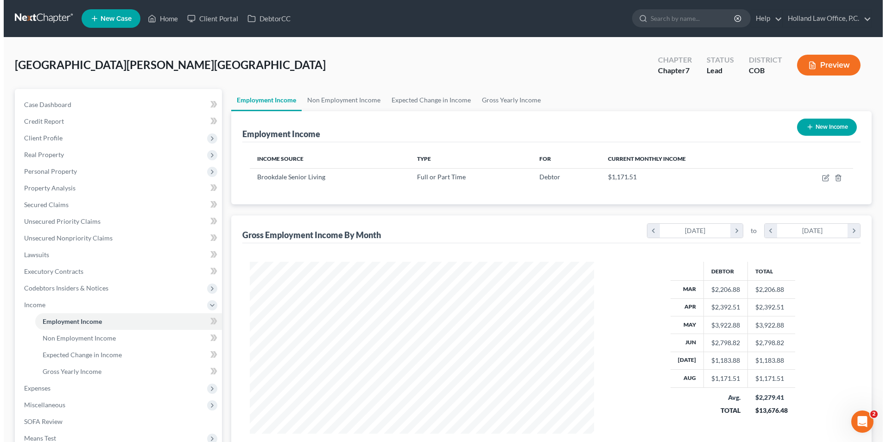
scroll to position [172, 362]
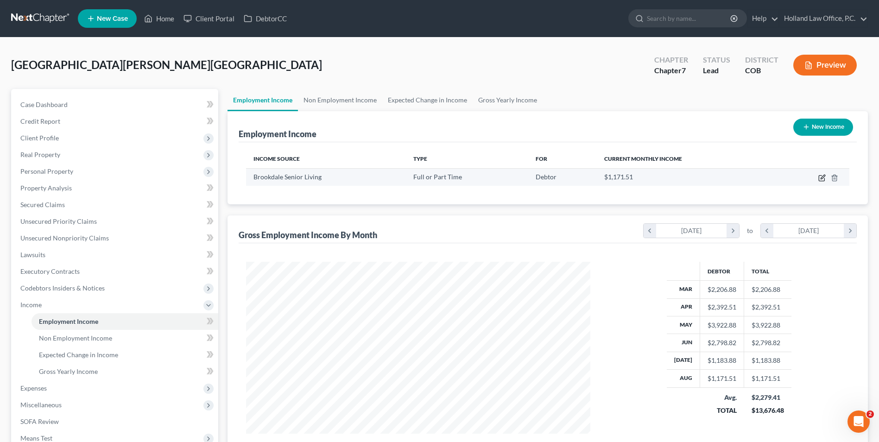
click at [824, 176] on icon "button" at bounding box center [821, 177] width 7 height 7
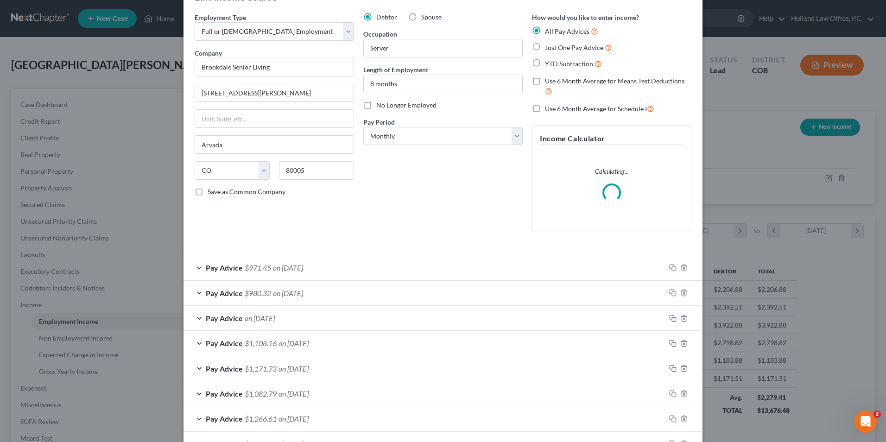
scroll to position [46, 0]
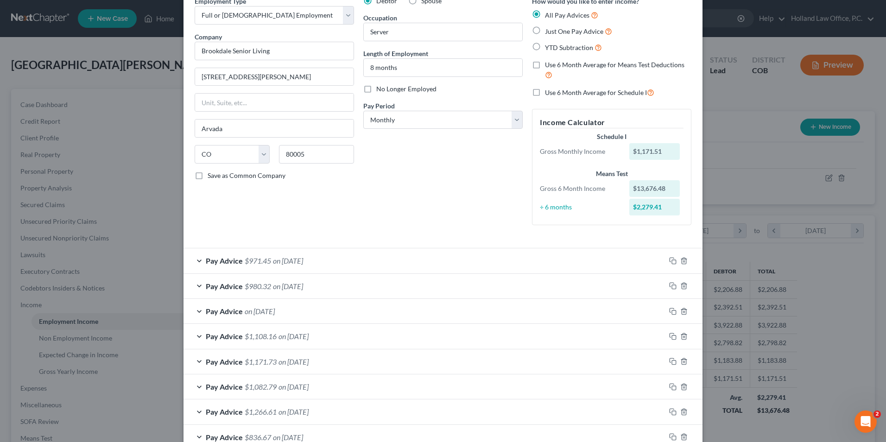
click at [291, 310] on div "Pay Advice on [DATE]" at bounding box center [424, 311] width 482 height 25
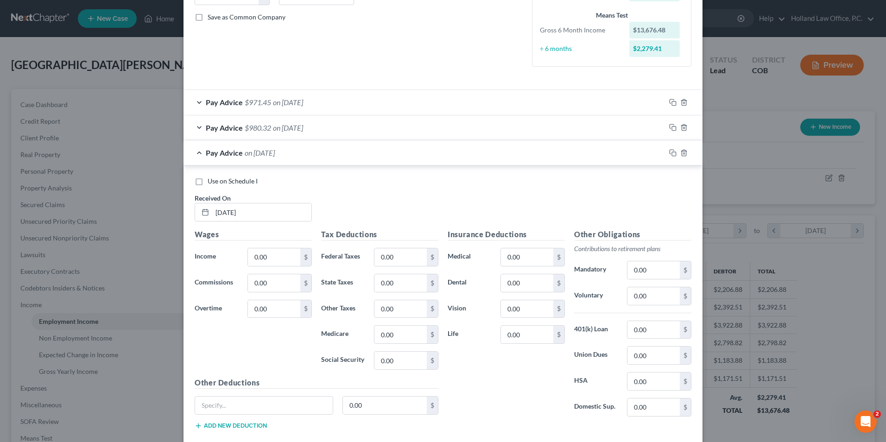
scroll to position [278, 0]
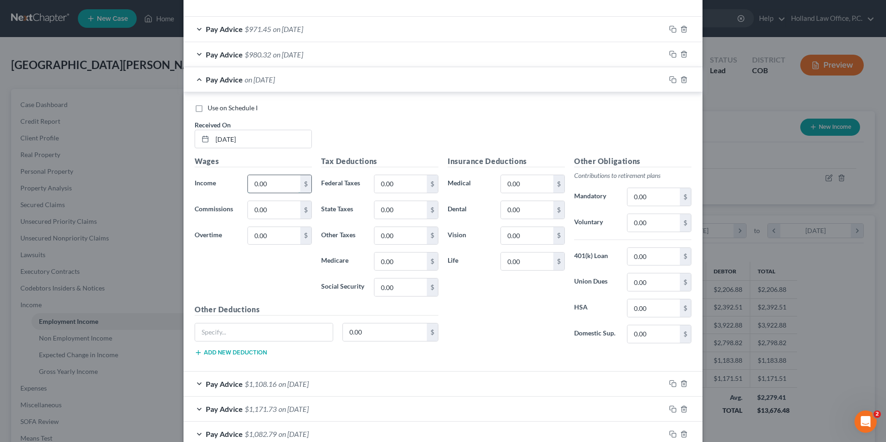
click at [257, 181] on input "0.00" at bounding box center [274, 184] width 52 height 18
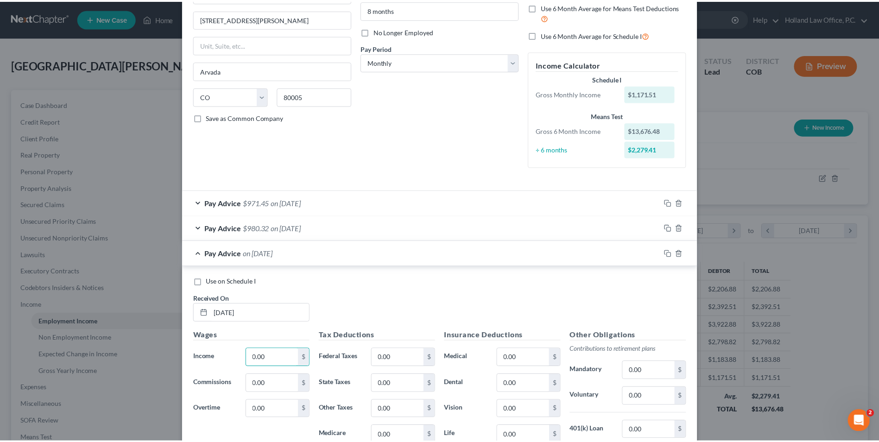
scroll to position [0, 0]
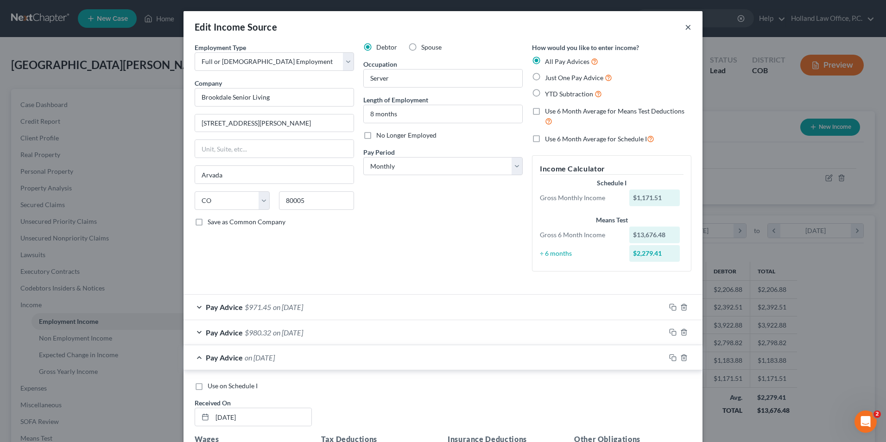
click at [685, 27] on button "×" at bounding box center [688, 26] width 6 height 11
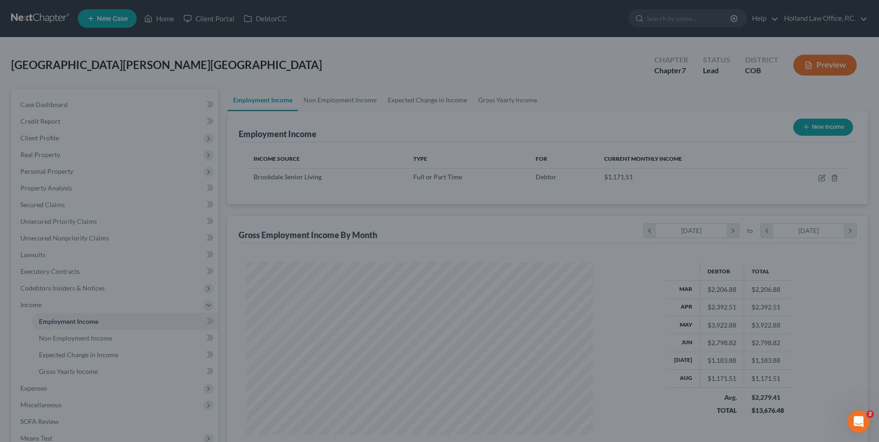
scroll to position [463175, 462984]
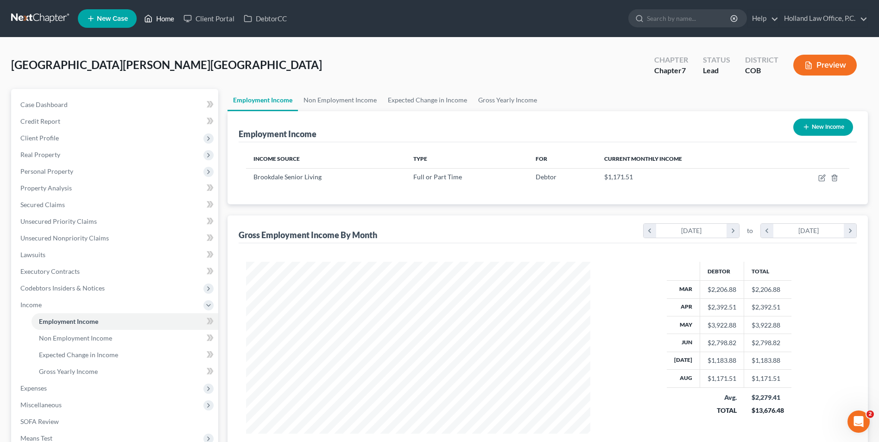
click at [170, 13] on link "Home" at bounding box center [158, 18] width 39 height 17
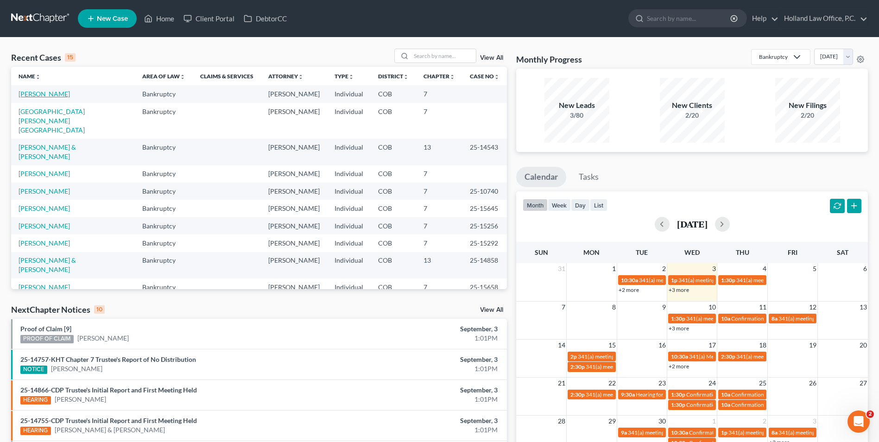
click at [40, 90] on link "[PERSON_NAME]" at bounding box center [44, 94] width 51 height 8
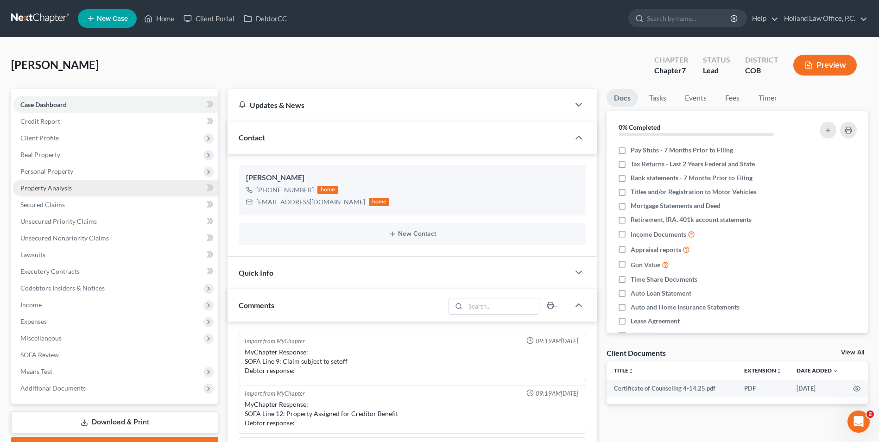
scroll to position [204, 0]
click at [47, 187] on span "Property Analysis" at bounding box center [45, 188] width 51 height 8
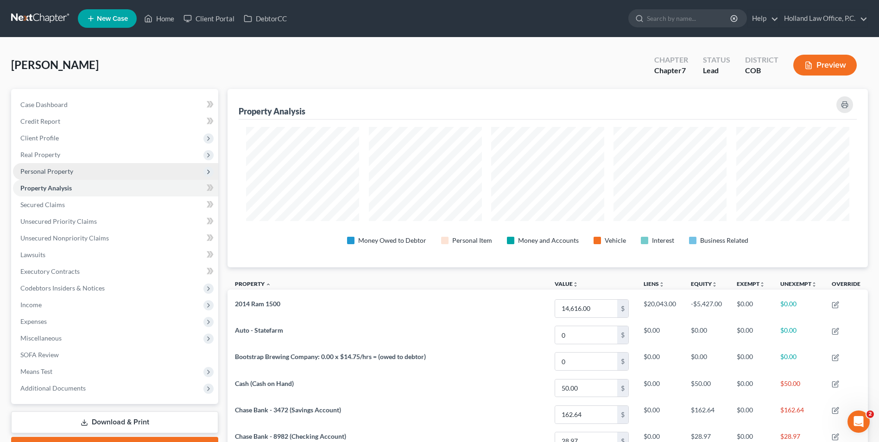
scroll to position [178, 640]
click at [52, 174] on span "Personal Property" at bounding box center [46, 171] width 53 height 8
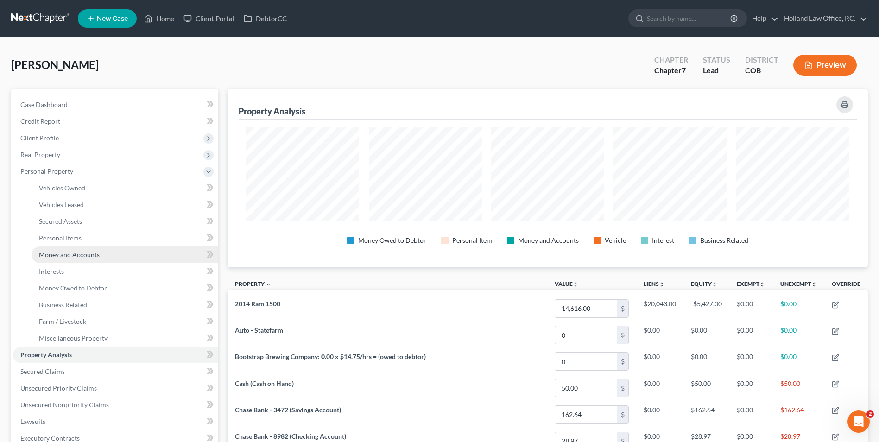
click at [72, 255] on span "Money and Accounts" at bounding box center [69, 255] width 61 height 8
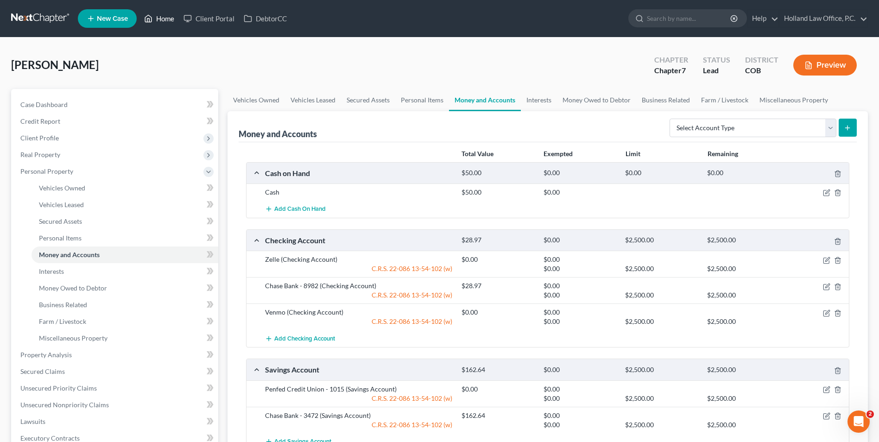
click at [162, 24] on link "Home" at bounding box center [158, 18] width 39 height 17
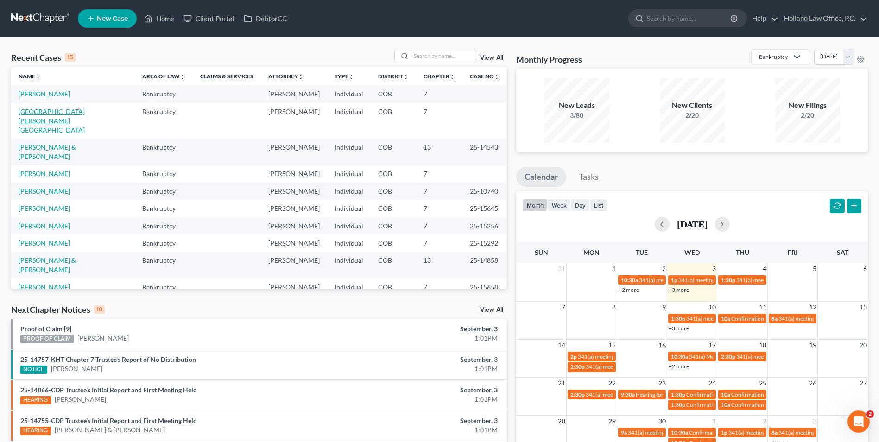
click at [56, 111] on link "[GEOGRAPHIC_DATA][PERSON_NAME][GEOGRAPHIC_DATA]" at bounding box center [52, 120] width 66 height 26
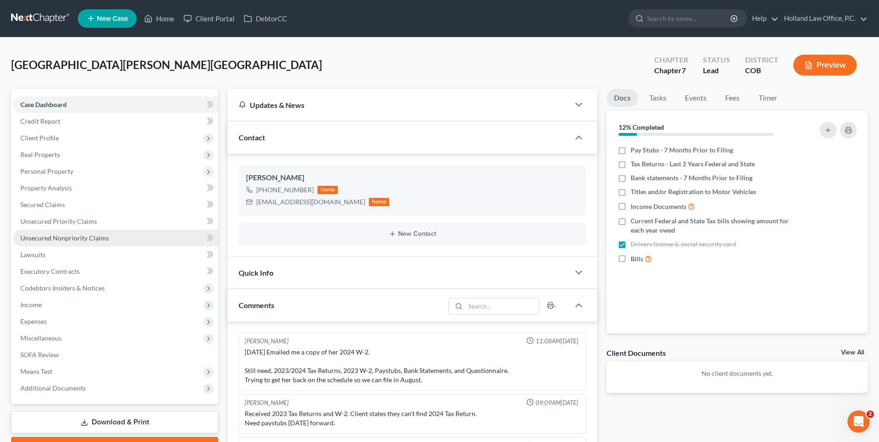
click at [80, 240] on span "Unsecured Nonpriority Claims" at bounding box center [64, 238] width 88 height 8
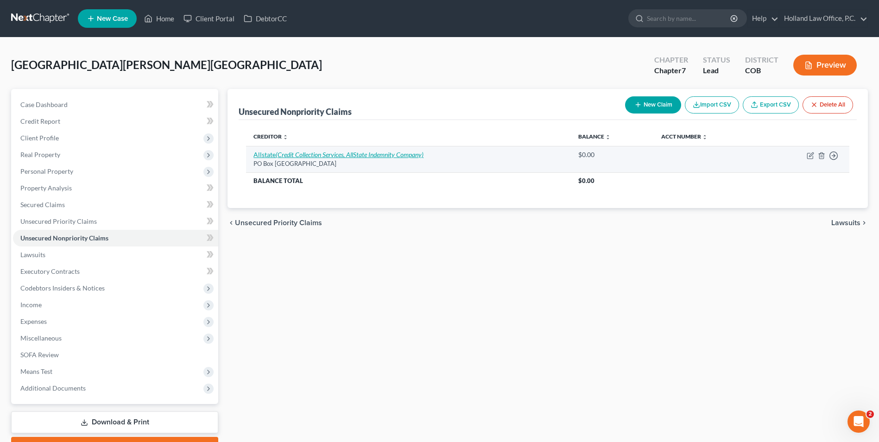
click at [388, 153] on icon "(Credit Collection Services, AllState Indemnity Company)" at bounding box center [350, 155] width 148 height 8
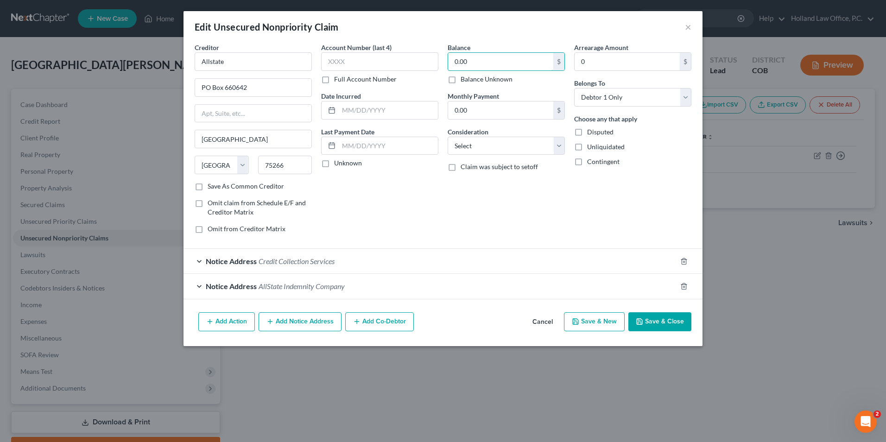
drag, startPoint x: 483, startPoint y: 58, endPoint x: 485, endPoint y: 36, distance: 22.3
click at [483, 58] on input "0.00" at bounding box center [500, 62] width 105 height 18
click at [672, 317] on button "Save & Close" at bounding box center [659, 321] width 63 height 19
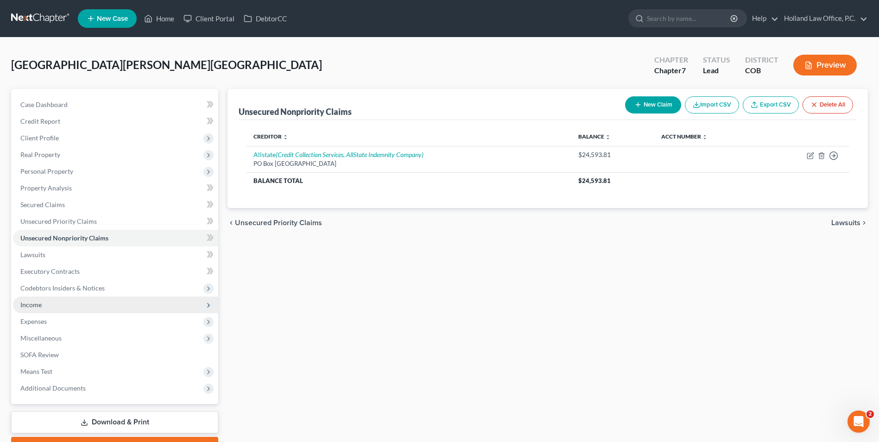
click at [57, 309] on span "Income" at bounding box center [115, 305] width 205 height 17
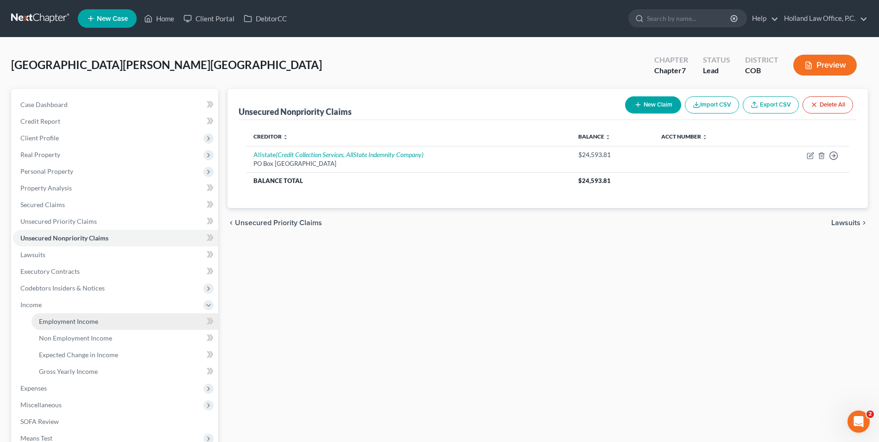
click at [81, 329] on link "Employment Income" at bounding box center [125, 321] width 187 height 17
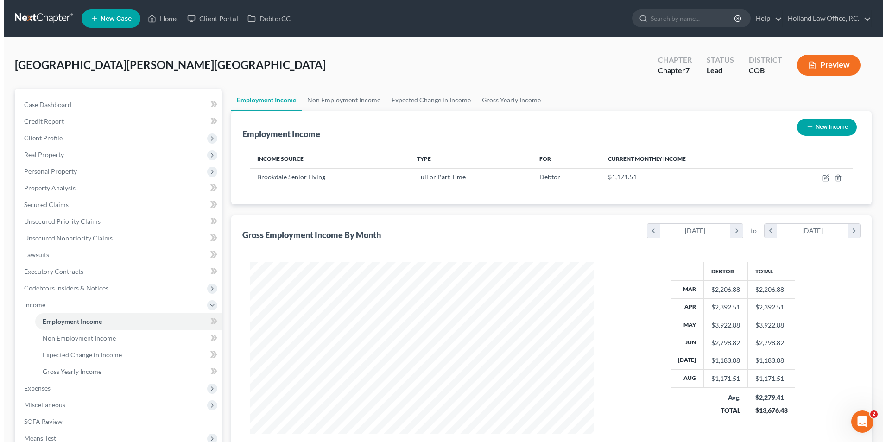
scroll to position [172, 362]
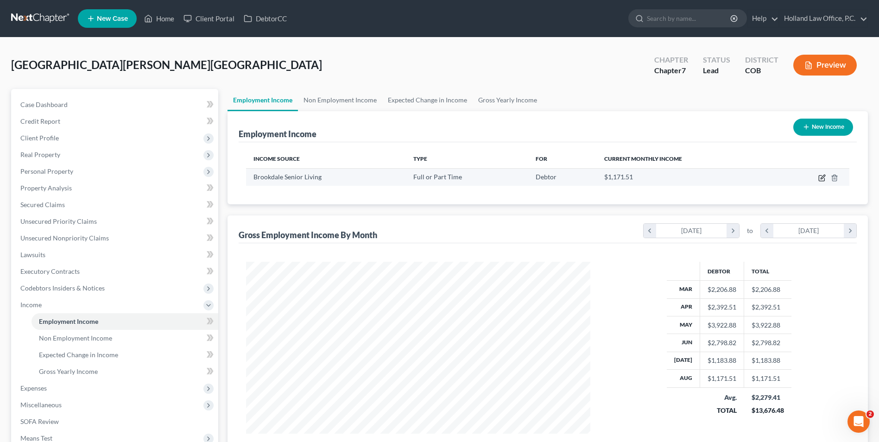
click at [822, 178] on icon "button" at bounding box center [823, 177] width 4 height 4
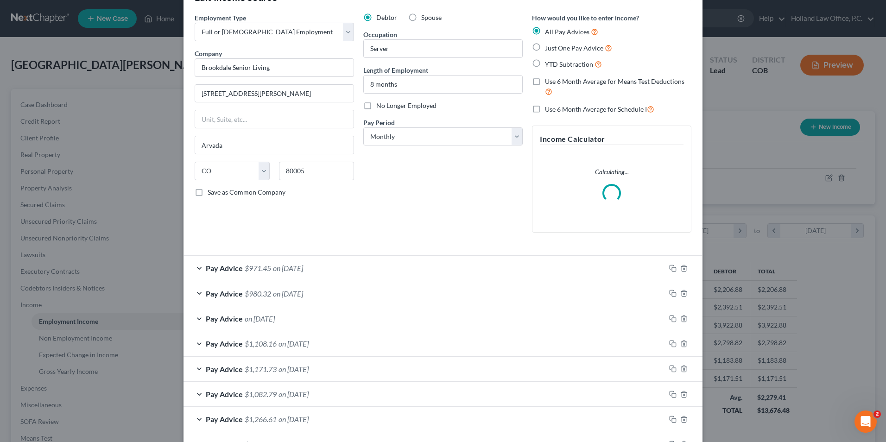
scroll to position [46, 0]
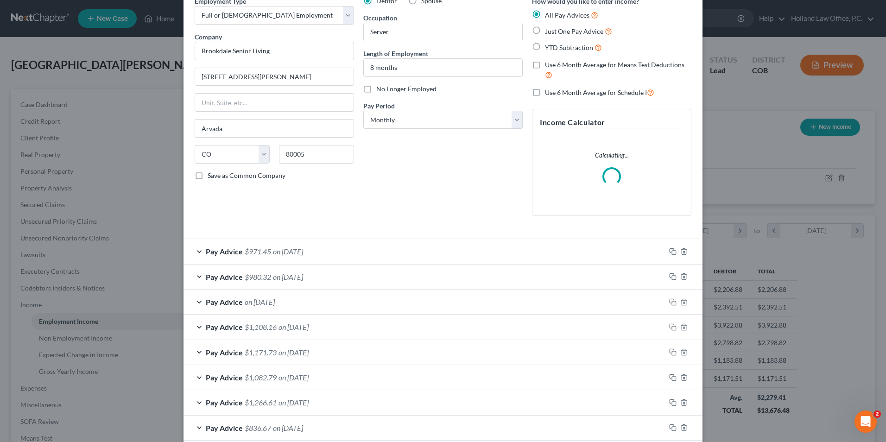
click at [299, 300] on div "Pay Advice on [DATE]" at bounding box center [424, 302] width 482 height 25
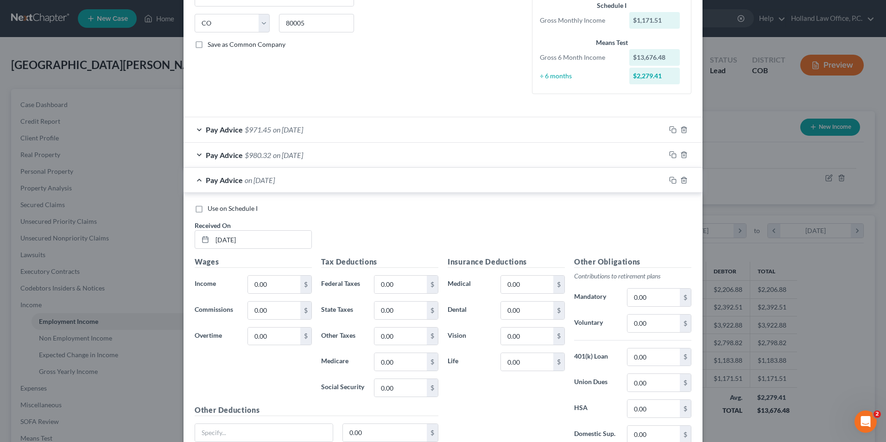
scroll to position [185, 0]
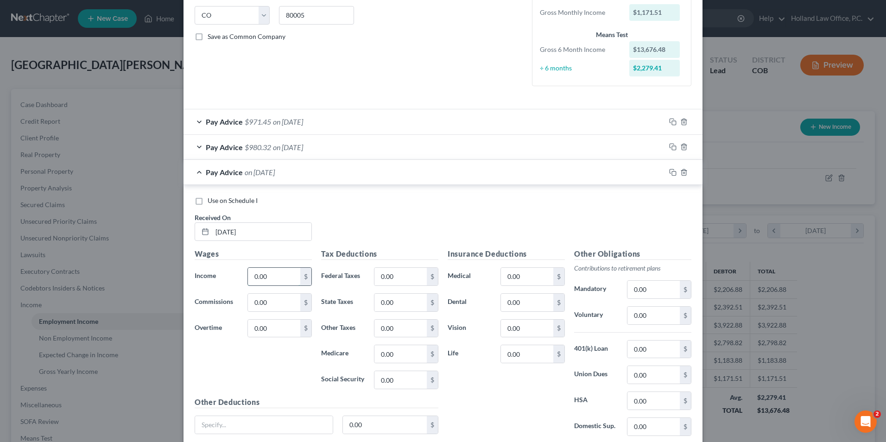
click at [286, 272] on input "0.00" at bounding box center [274, 277] width 52 height 18
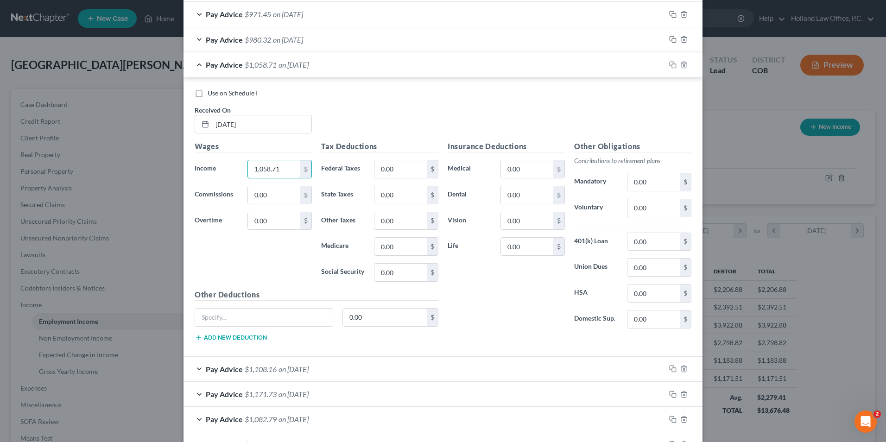
scroll to position [324, 0]
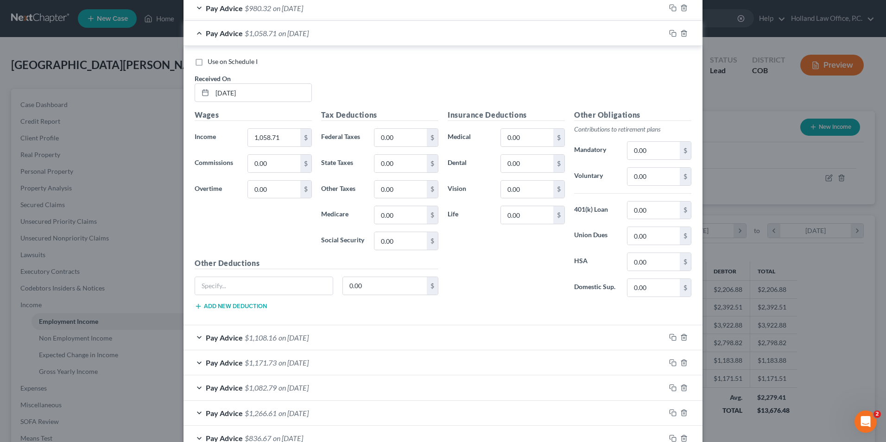
click at [290, 27] on div "Pay Advice $1,058.71 on [DATE]" at bounding box center [424, 33] width 482 height 25
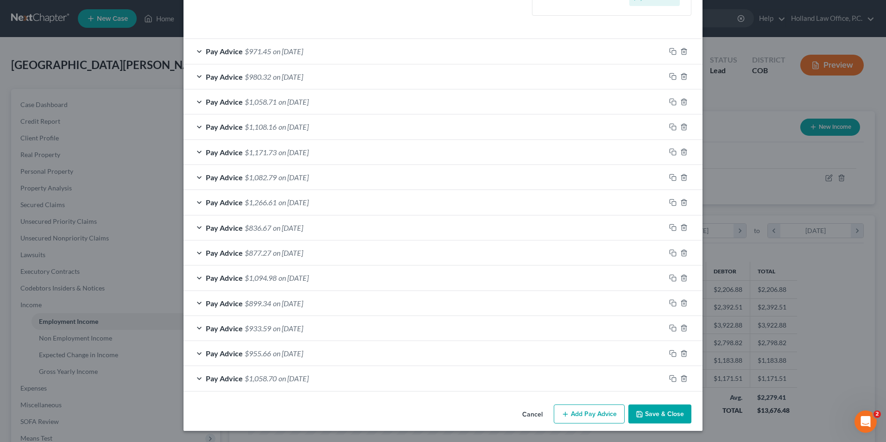
scroll to position [256, 0]
click at [303, 81] on span "on [DATE]" at bounding box center [288, 76] width 30 height 9
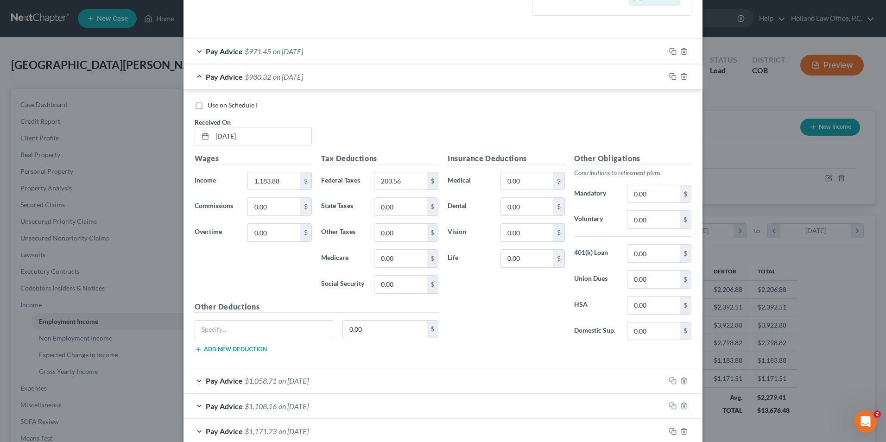
click at [283, 384] on span "on [DATE]" at bounding box center [293, 380] width 30 height 9
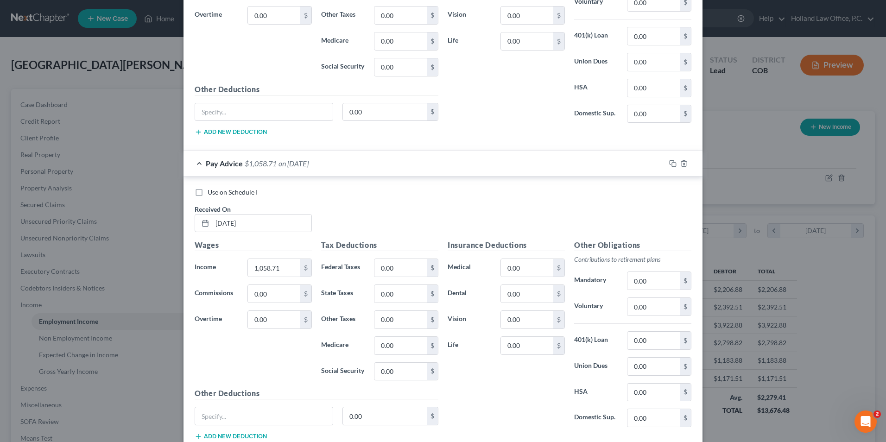
scroll to position [487, 0]
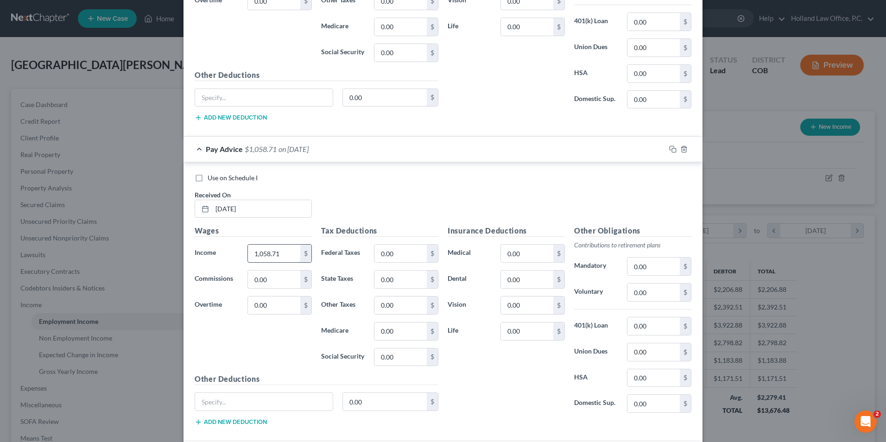
drag, startPoint x: 278, startPoint y: 252, endPoint x: 284, endPoint y: 252, distance: 5.6
click at [278, 252] on input "1,058.71" at bounding box center [274, 254] width 52 height 18
click at [393, 249] on input "0.00" at bounding box center [400, 254] width 52 height 18
click at [399, 256] on input "0.00" at bounding box center [400, 254] width 52 height 18
drag, startPoint x: 399, startPoint y: 253, endPoint x: 394, endPoint y: 248, distance: 7.5
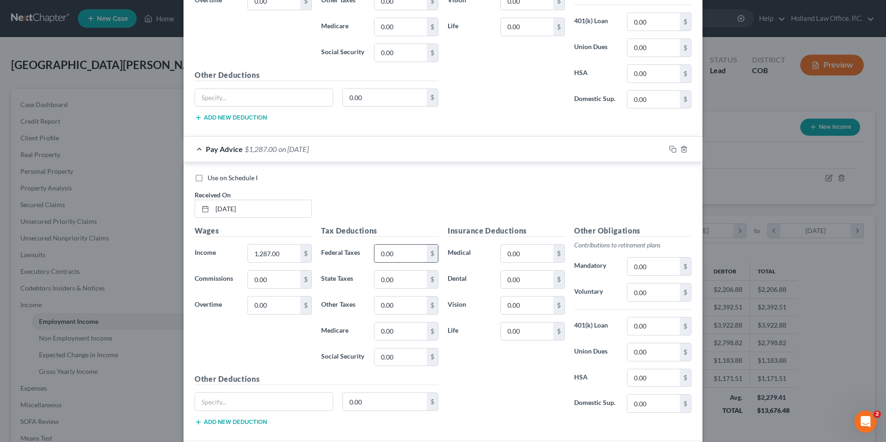
click at [394, 251] on input "0.00" at bounding box center [400, 254] width 52 height 18
click at [411, 250] on input "0.00" at bounding box center [400, 254] width 52 height 18
drag, startPoint x: 397, startPoint y: 256, endPoint x: 358, endPoint y: 253, distance: 39.0
click at [358, 253] on div "Federal Taxes 0.00 $" at bounding box center [379, 253] width 126 height 19
click at [444, 202] on div "Use on Schedule I Received On * [DATE]" at bounding box center [443, 199] width 506 height 52
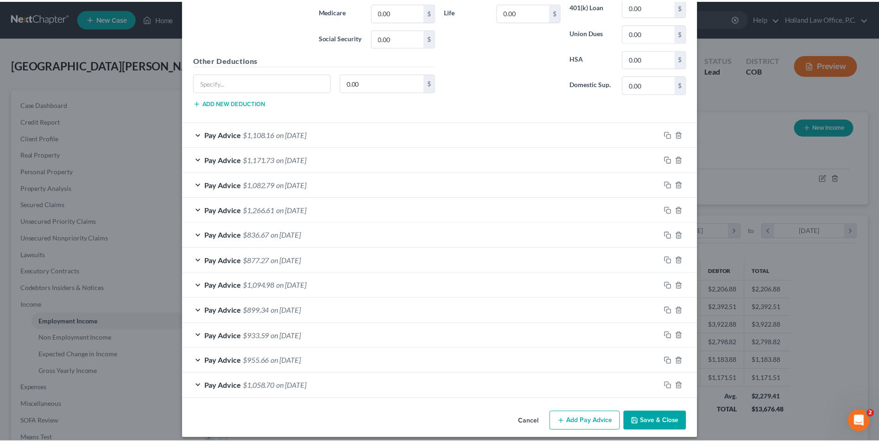
scroll to position [814, 0]
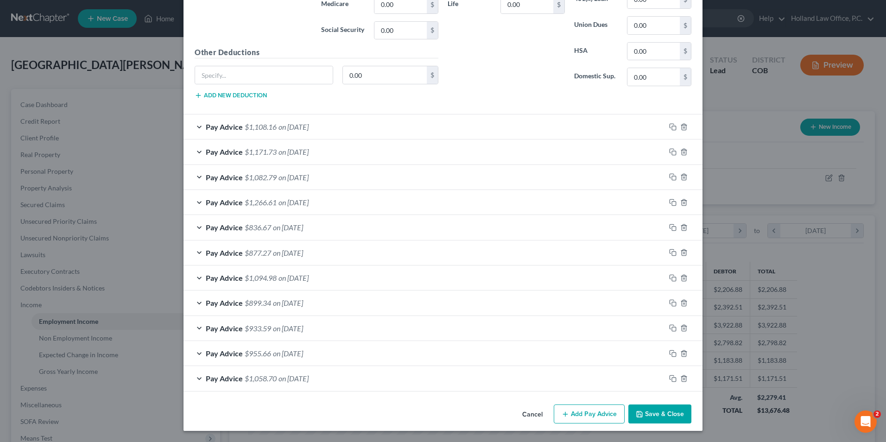
click at [666, 413] on button "Save & Close" at bounding box center [659, 414] width 63 height 19
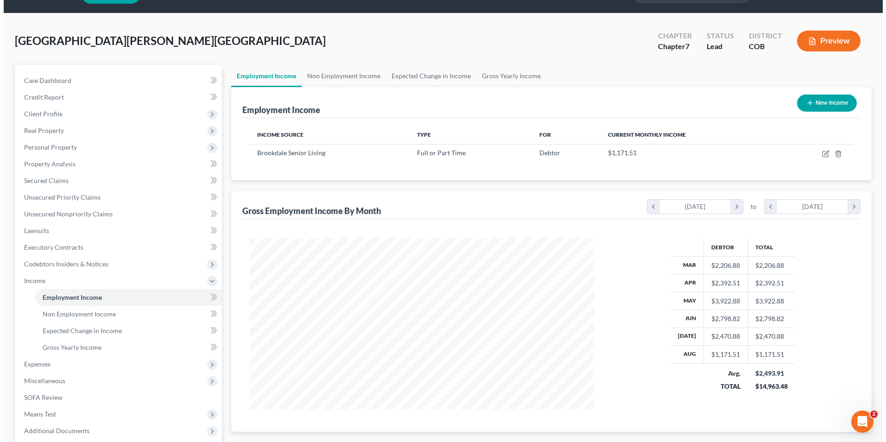
scroll to position [46, 0]
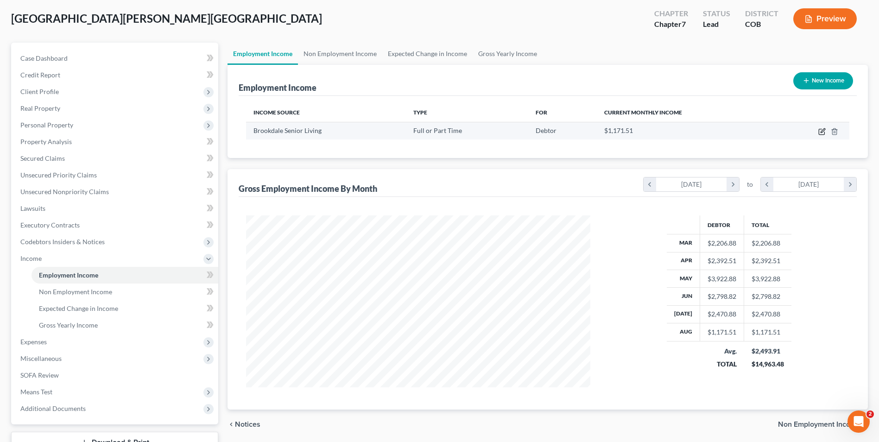
click at [820, 133] on icon "button" at bounding box center [821, 131] width 7 height 7
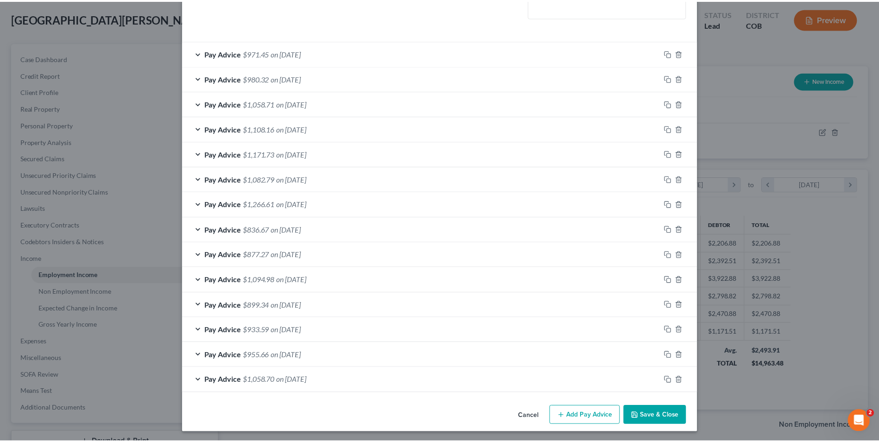
scroll to position [247, 0]
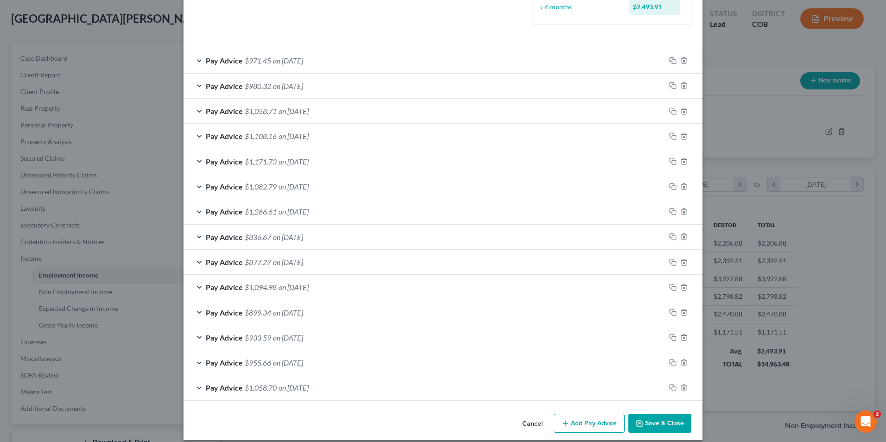
click at [654, 427] on button "Save & Close" at bounding box center [659, 423] width 63 height 19
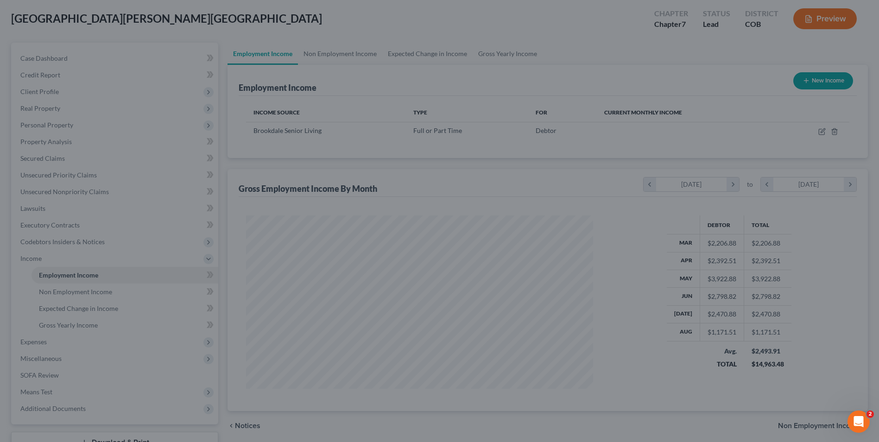
scroll to position [463175, 462984]
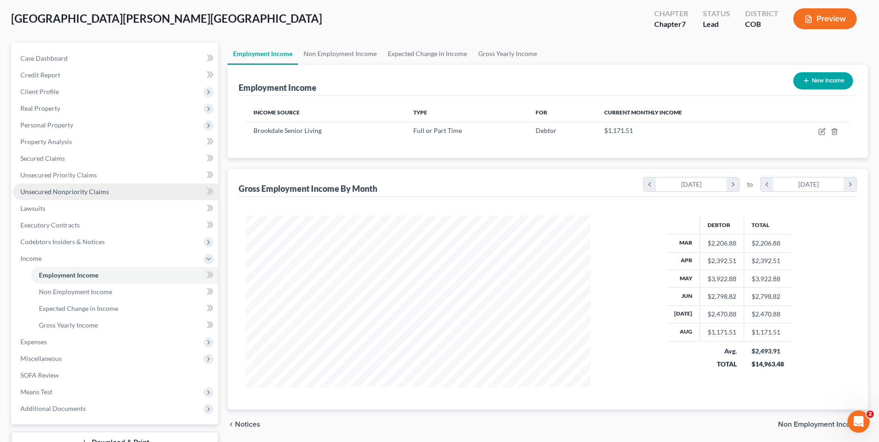
click at [47, 195] on span "Unsecured Nonpriority Claims" at bounding box center [64, 192] width 88 height 8
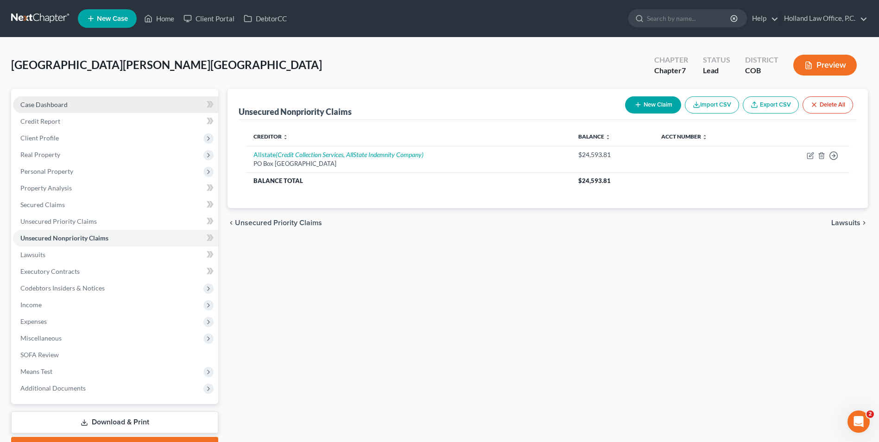
click at [51, 107] on span "Case Dashboard" at bounding box center [43, 105] width 47 height 8
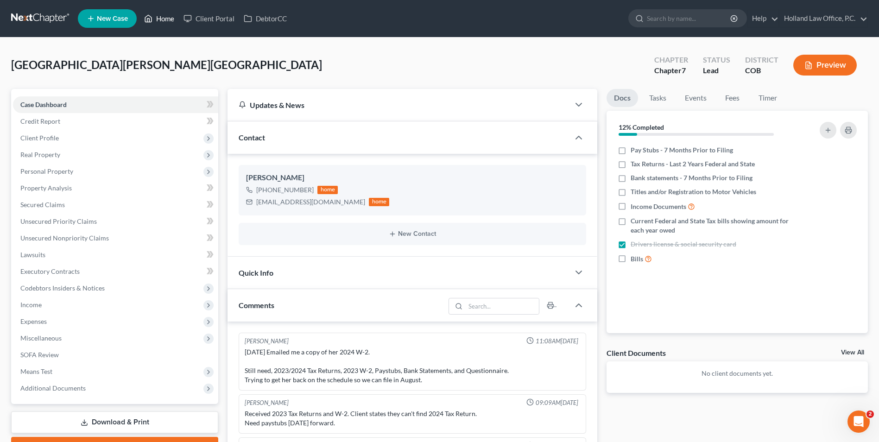
click at [159, 24] on link "Home" at bounding box center [158, 18] width 39 height 17
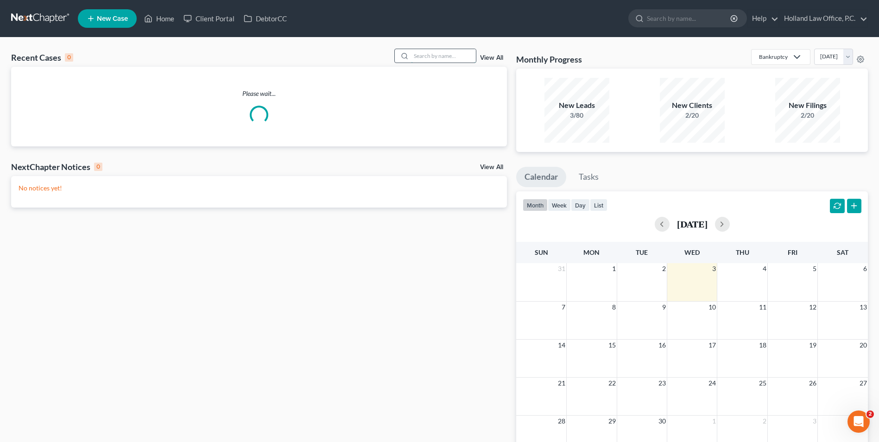
drag, startPoint x: 434, startPoint y: 52, endPoint x: 443, endPoint y: 56, distance: 10.3
click at [441, 54] on input "search" at bounding box center [443, 55] width 65 height 13
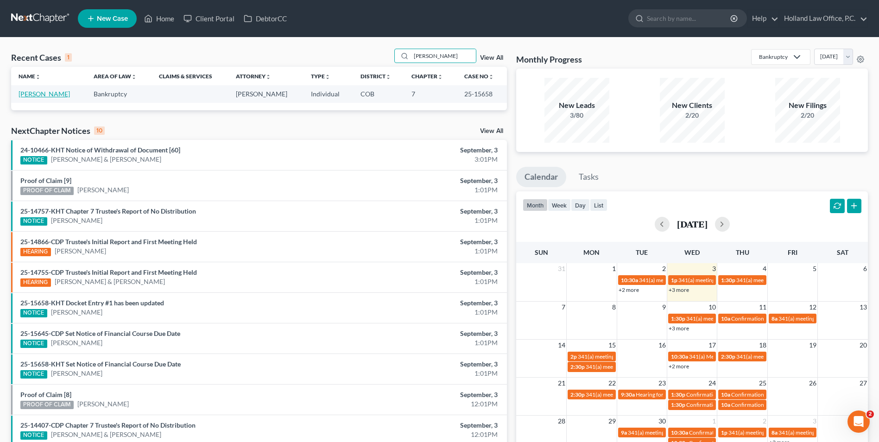
click at [39, 97] on link "[PERSON_NAME]" at bounding box center [44, 94] width 51 height 8
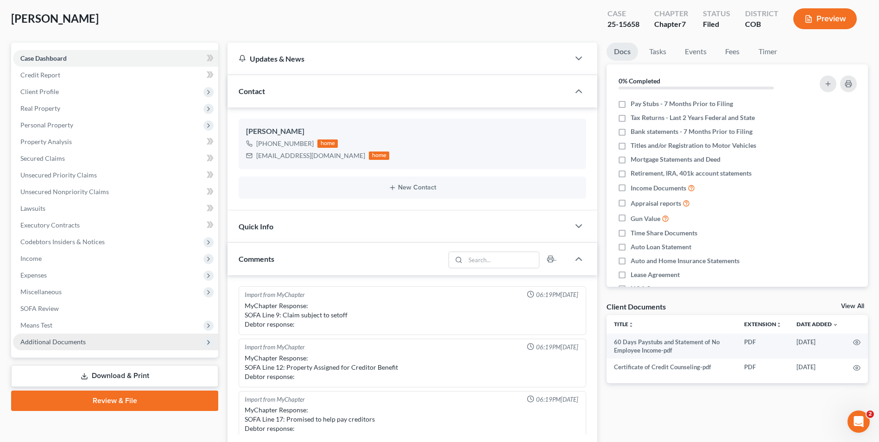
scroll to position [343, 0]
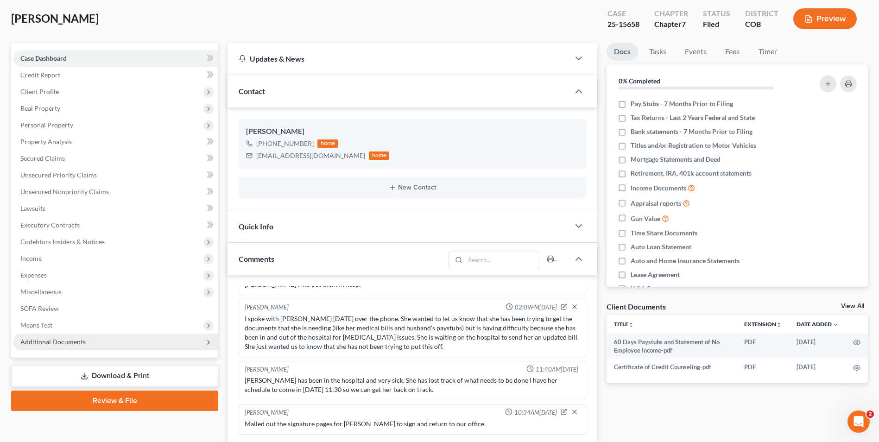
click at [58, 340] on span "Additional Documents" at bounding box center [52, 342] width 65 height 8
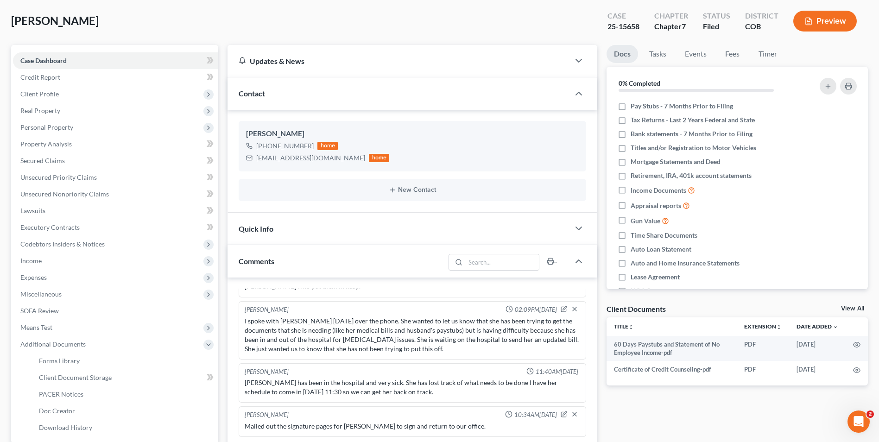
scroll to position [46, 0]
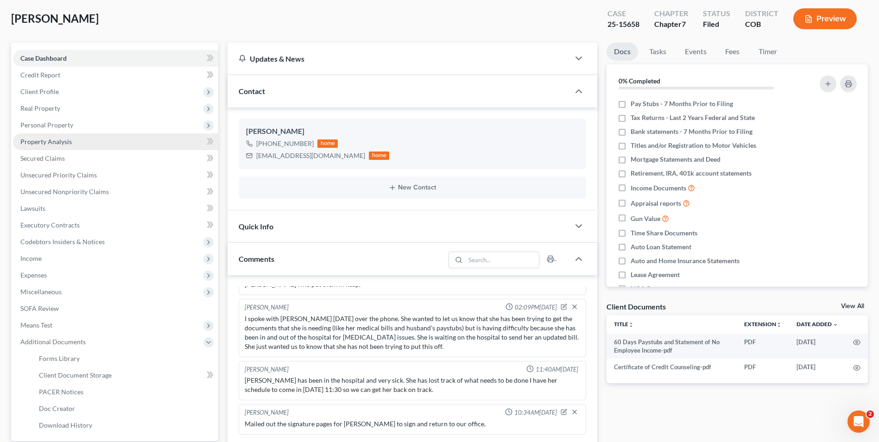
drag, startPoint x: 63, startPoint y: 129, endPoint x: 68, endPoint y: 140, distance: 11.6
click at [63, 129] on span "Personal Property" at bounding box center [115, 125] width 205 height 17
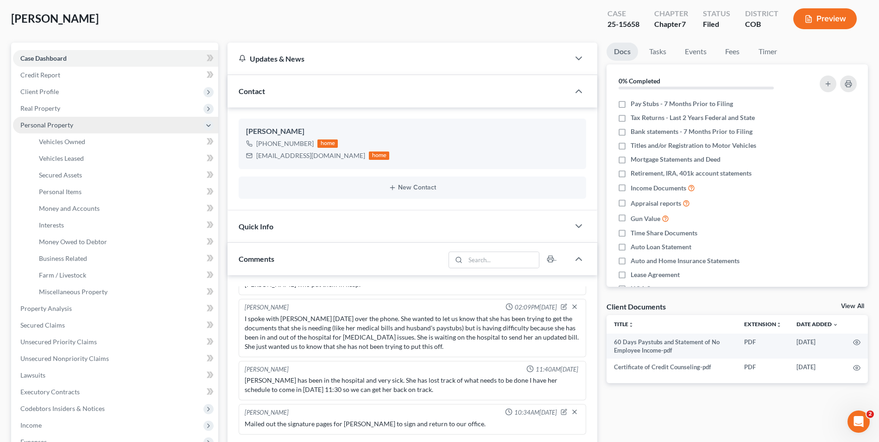
drag, startPoint x: 66, startPoint y: 109, endPoint x: 66, endPoint y: 129, distance: 20.4
click at [66, 109] on span "Real Property" at bounding box center [115, 108] width 205 height 17
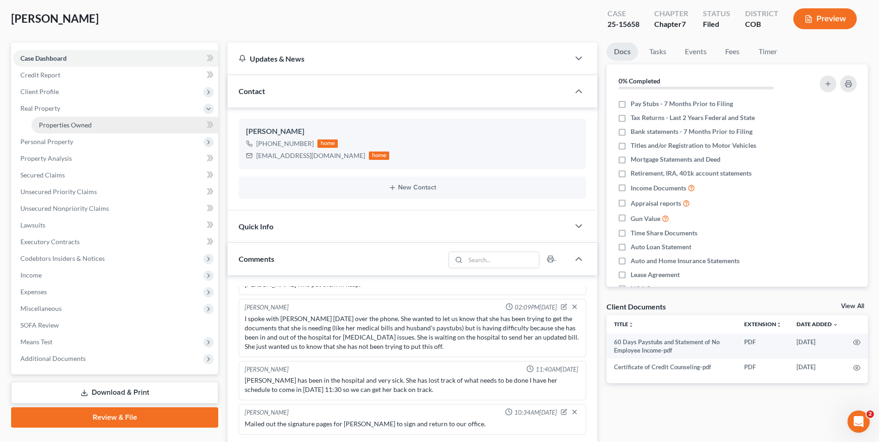
click at [68, 124] on span "Properties Owned" at bounding box center [65, 125] width 53 height 8
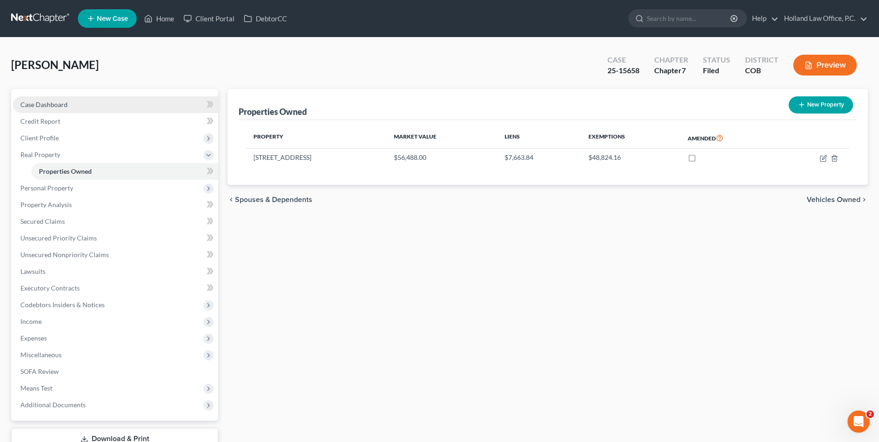
click at [82, 107] on link "Case Dashboard" at bounding box center [115, 104] width 205 height 17
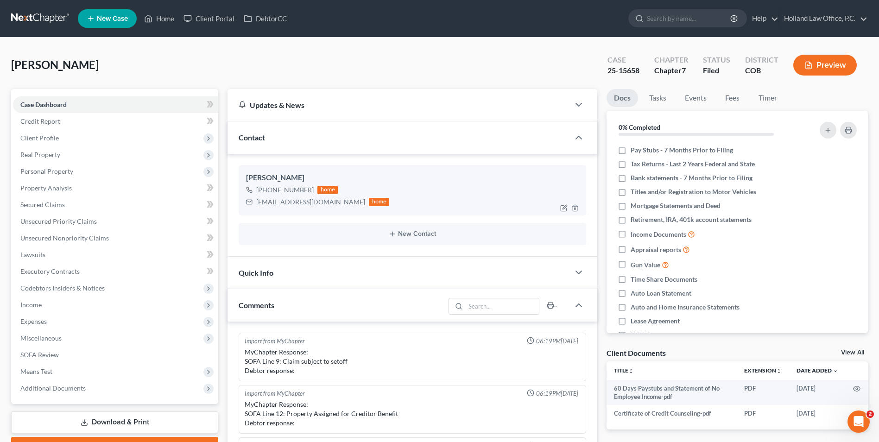
scroll to position [343, 0]
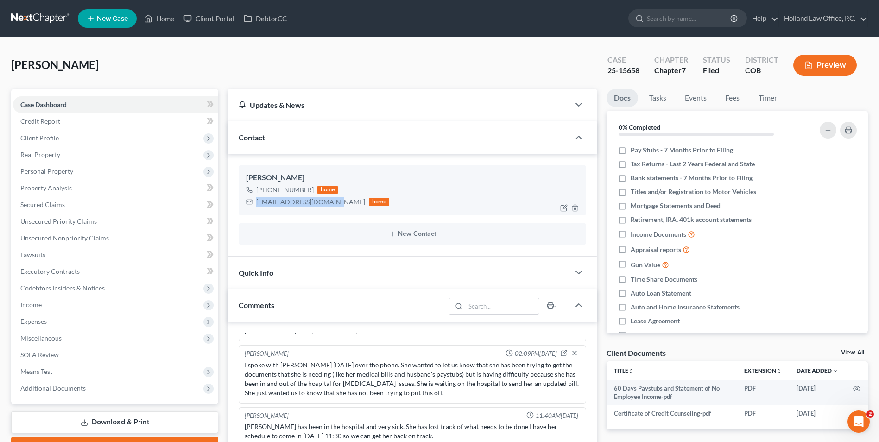
drag, startPoint x: 330, startPoint y: 204, endPoint x: 293, endPoint y: 203, distance: 37.5
click at [256, 209] on div "[PERSON_NAME] [PHONE_NUMBER] home [EMAIL_ADDRESS][DOMAIN_NAME] home" at bounding box center [413, 190] width 348 height 50
copy div "[EMAIL_ADDRESS][DOMAIN_NAME]"
drag, startPoint x: 310, startPoint y: 190, endPoint x: 265, endPoint y: 193, distance: 45.9
click at [265, 193] on div "[PHONE_NUMBER] home" at bounding box center [317, 190] width 143 height 12
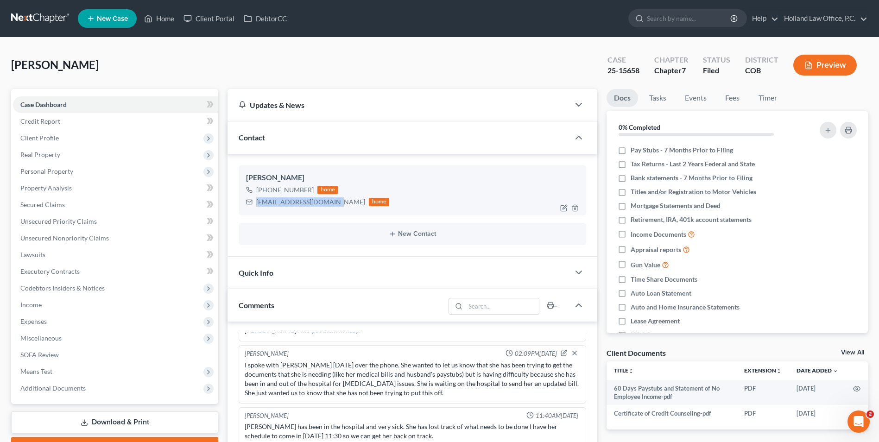
copy div "[PHONE_NUMBER]"
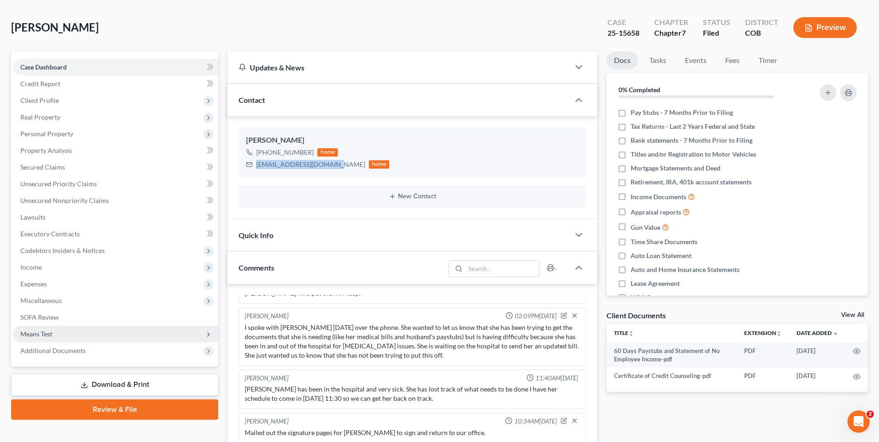
scroll to position [46, 0]
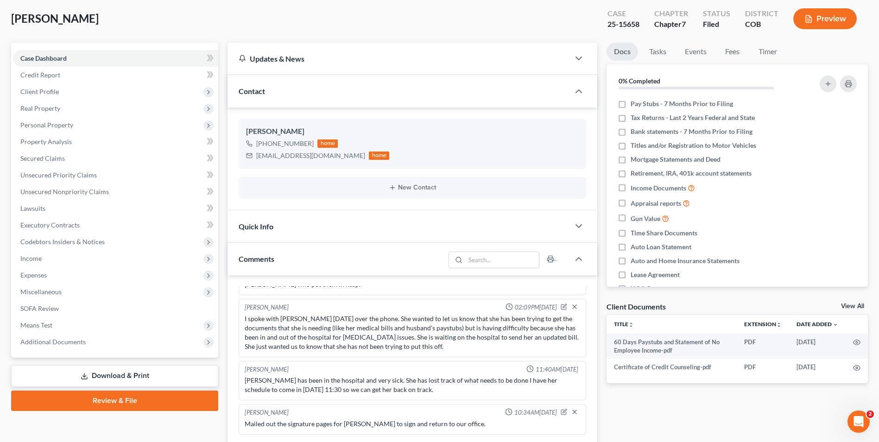
drag, startPoint x: 72, startPoint y: 336, endPoint x: 74, endPoint y: 354, distance: 17.7
click at [72, 336] on span "Additional Documents" at bounding box center [115, 342] width 205 height 17
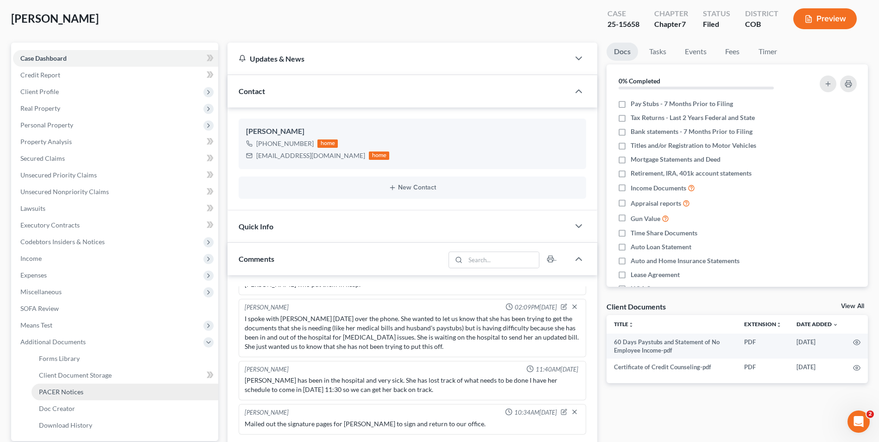
click at [72, 389] on span "PACER Notices" at bounding box center [61, 392] width 44 height 8
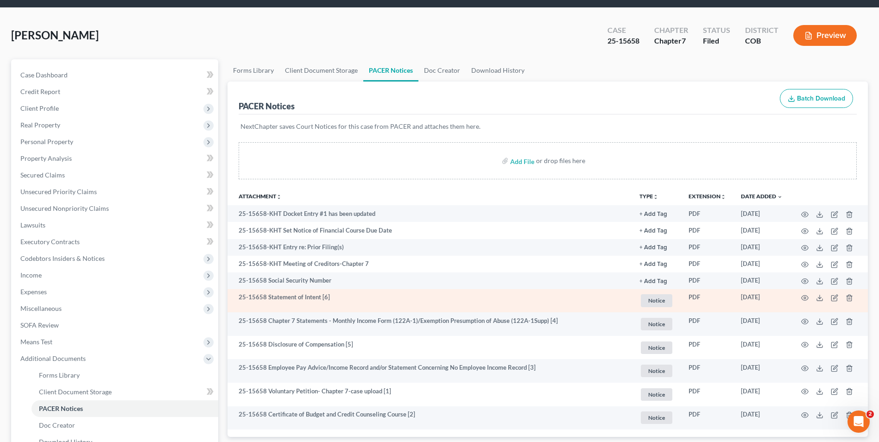
scroll to position [46, 0]
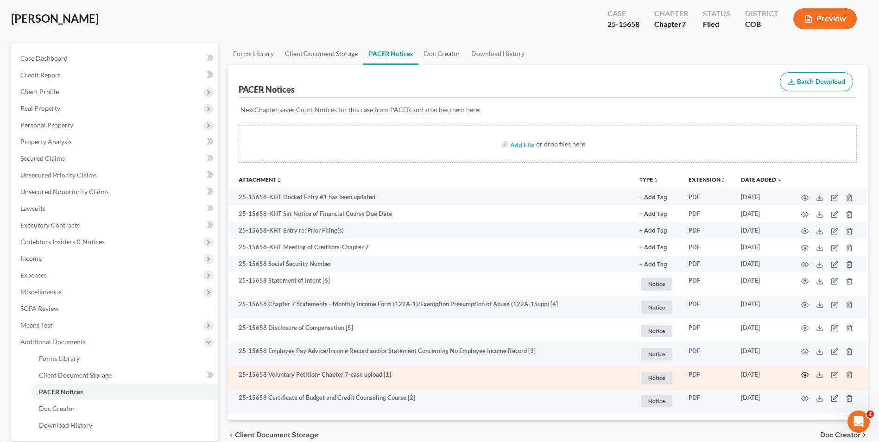
click at [805, 376] on circle "button" at bounding box center [805, 375] width 2 height 2
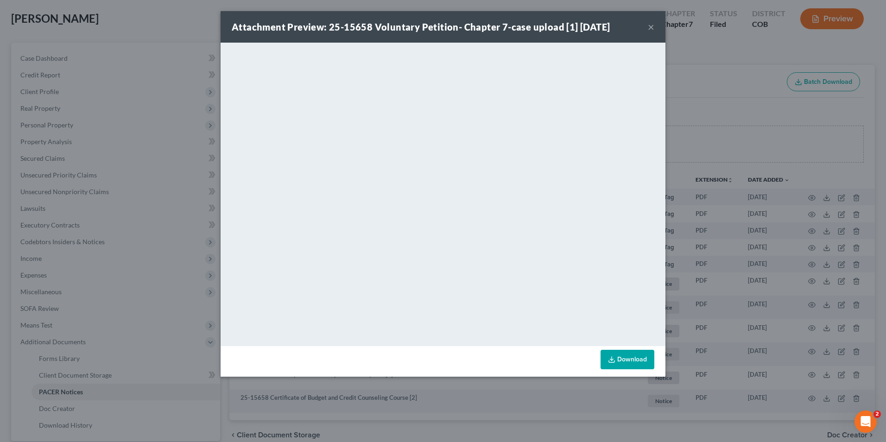
click at [654, 25] on button "×" at bounding box center [651, 26] width 6 height 11
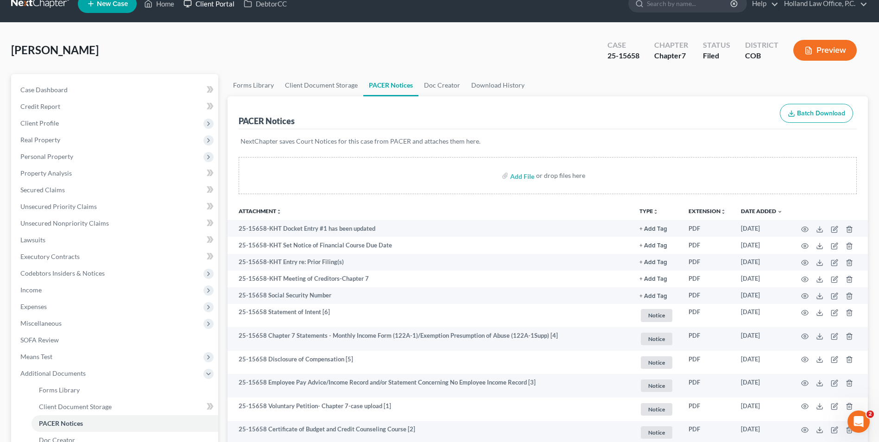
scroll to position [0, 0]
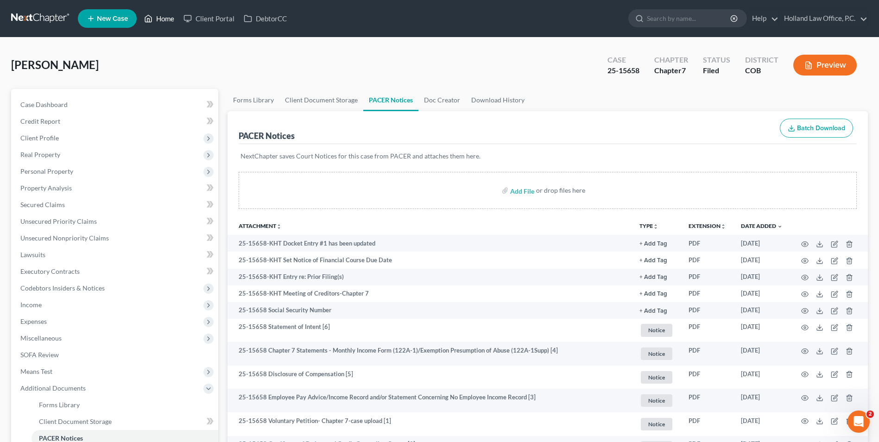
click at [168, 20] on link "Home" at bounding box center [158, 18] width 39 height 17
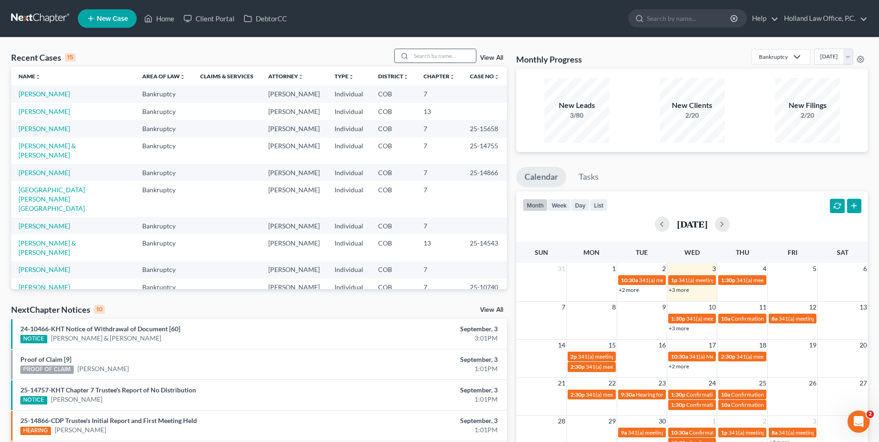
drag, startPoint x: 432, startPoint y: 55, endPoint x: 435, endPoint y: 51, distance: 4.8
click at [432, 55] on input "search" at bounding box center [443, 55] width 65 height 13
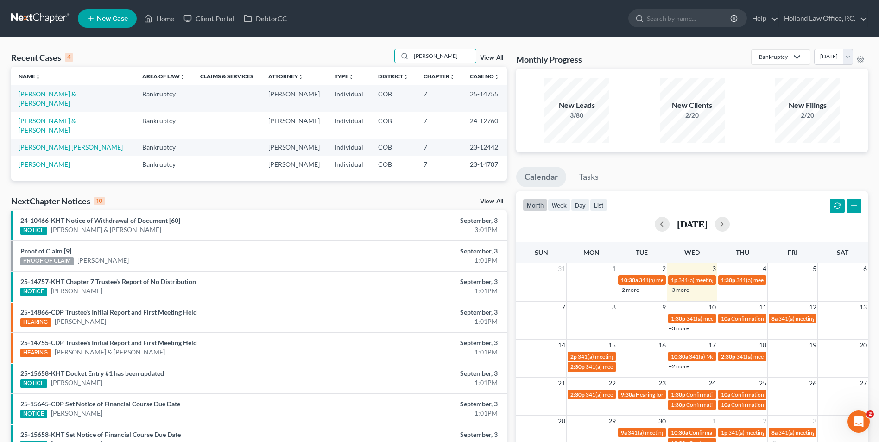
click at [49, 89] on td "[PERSON_NAME] & [PERSON_NAME]" at bounding box center [73, 98] width 124 height 26
click at [45, 96] on link "[PERSON_NAME] & [PERSON_NAME]" at bounding box center [47, 98] width 57 height 17
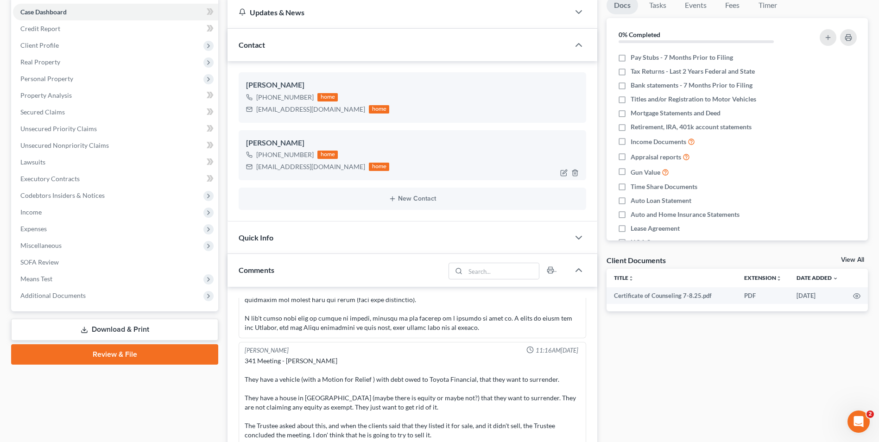
scroll to position [46, 0]
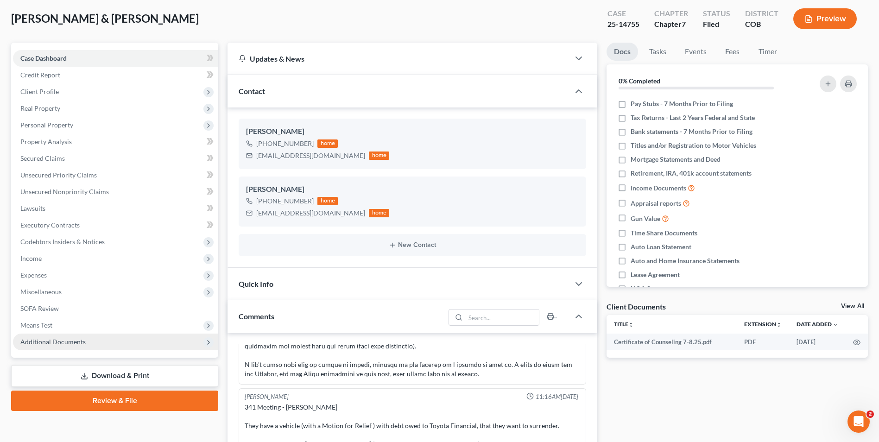
click at [81, 342] on span "Additional Documents" at bounding box center [52, 342] width 65 height 8
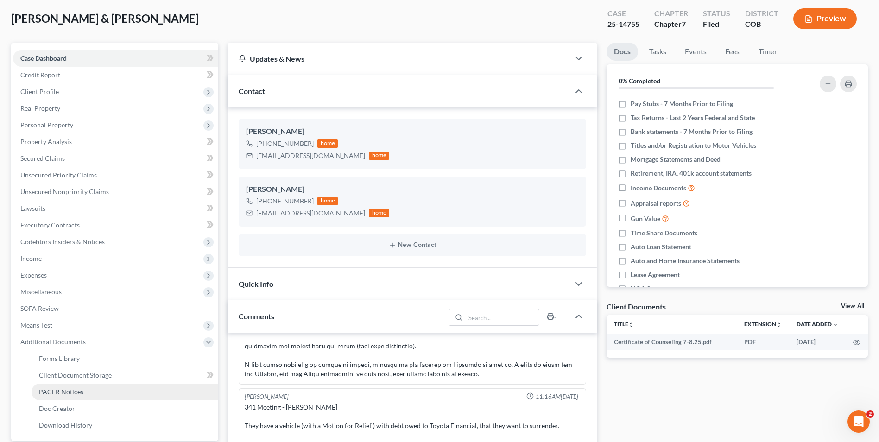
click at [71, 394] on span "PACER Notices" at bounding box center [61, 392] width 44 height 8
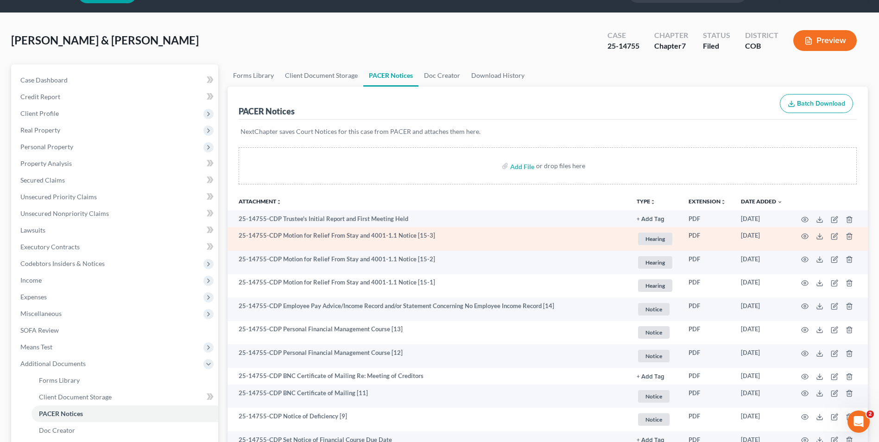
scroll to position [46, 0]
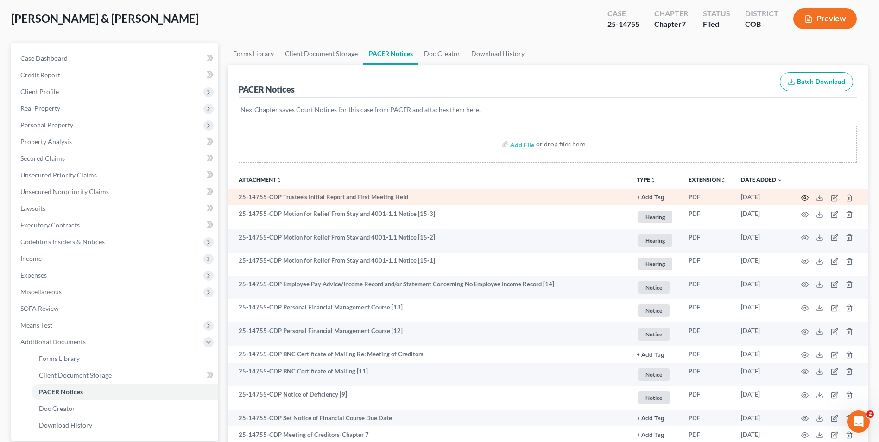
click at [805, 198] on icon "button" at bounding box center [804, 197] width 7 height 7
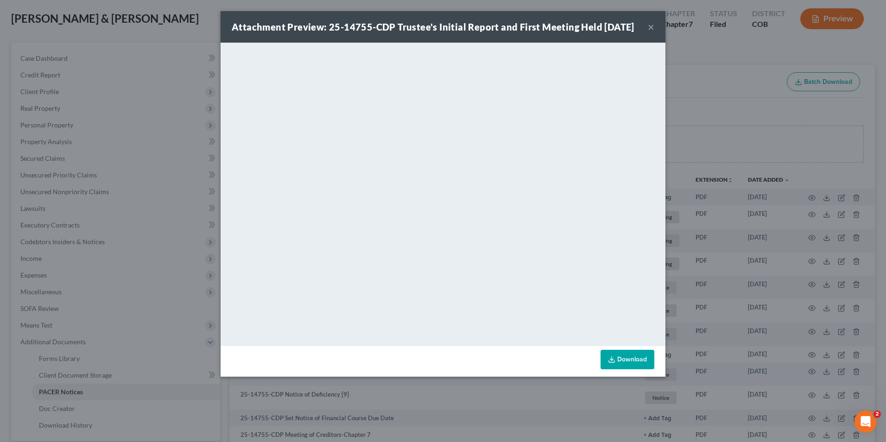
click at [653, 32] on button "×" at bounding box center [651, 26] width 6 height 11
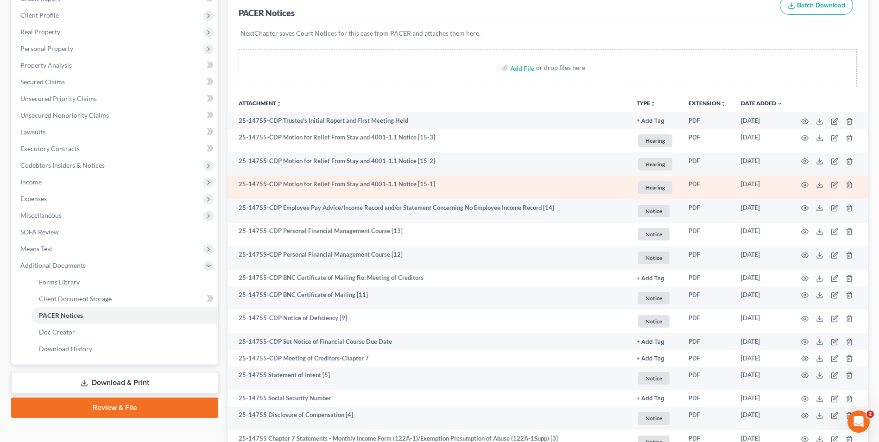
scroll to position [139, 0]
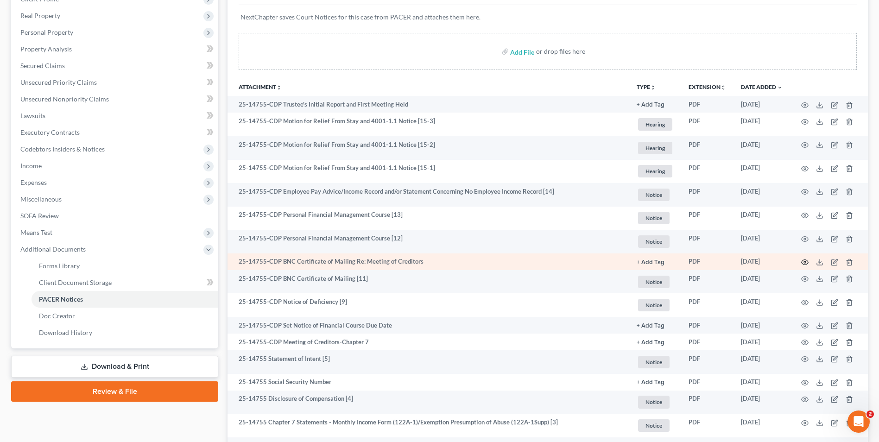
click at [808, 261] on icon "button" at bounding box center [805, 262] width 7 height 5
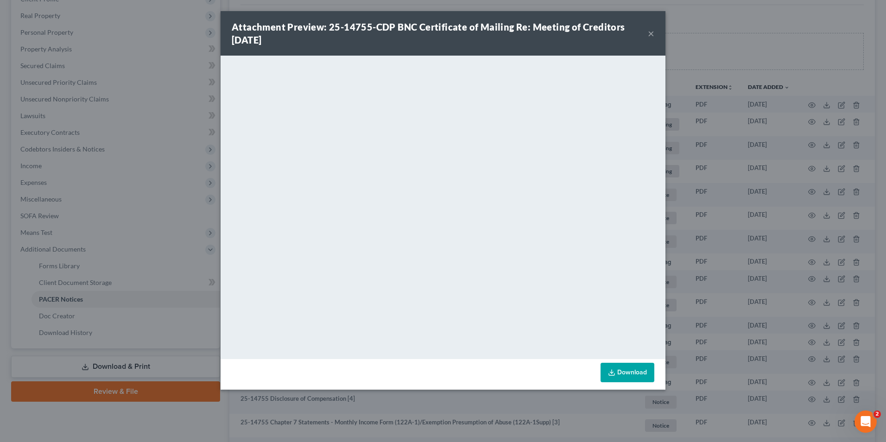
click at [651, 32] on button "×" at bounding box center [651, 33] width 6 height 11
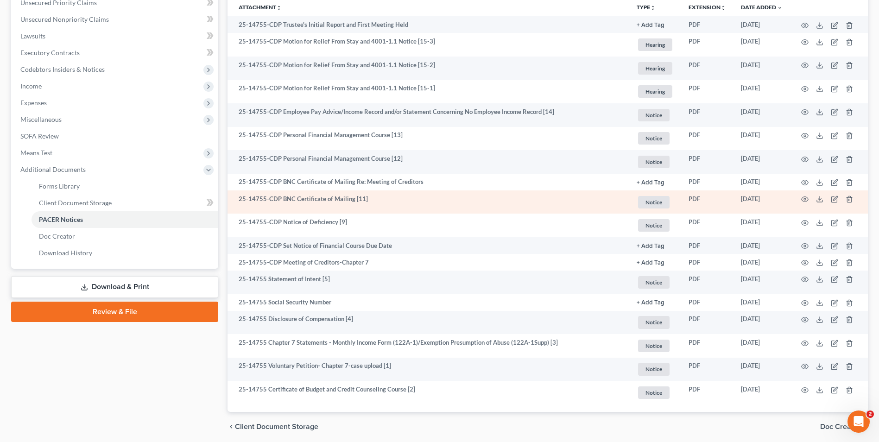
scroll to position [253, 0]
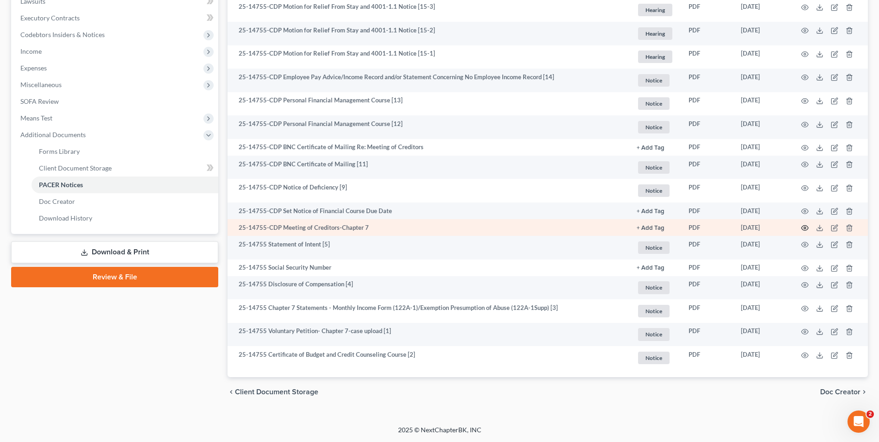
click at [804, 227] on icon "button" at bounding box center [804, 227] width 7 height 7
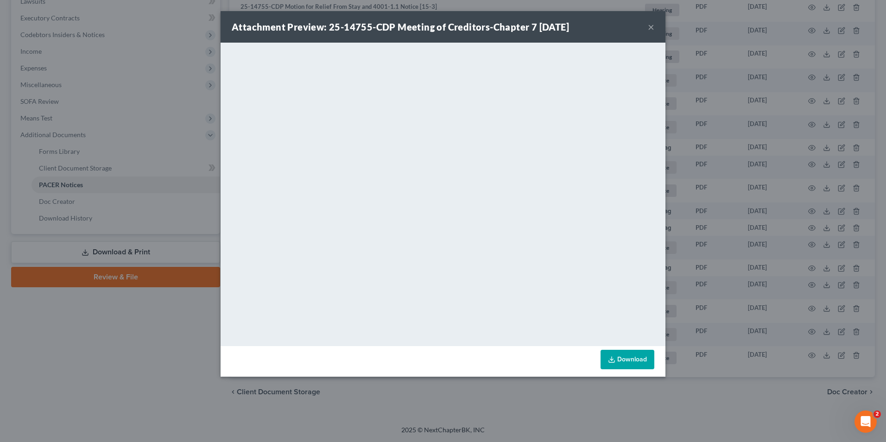
drag, startPoint x: 646, startPoint y: 26, endPoint x: 653, endPoint y: 26, distance: 6.5
click at [646, 26] on div "Attachment Preview: 25-14755-CDP Meeting of Creditors-Chapter 7 [DATE] ×" at bounding box center [443, 27] width 445 height 32
click at [652, 26] on button "×" at bounding box center [651, 26] width 6 height 11
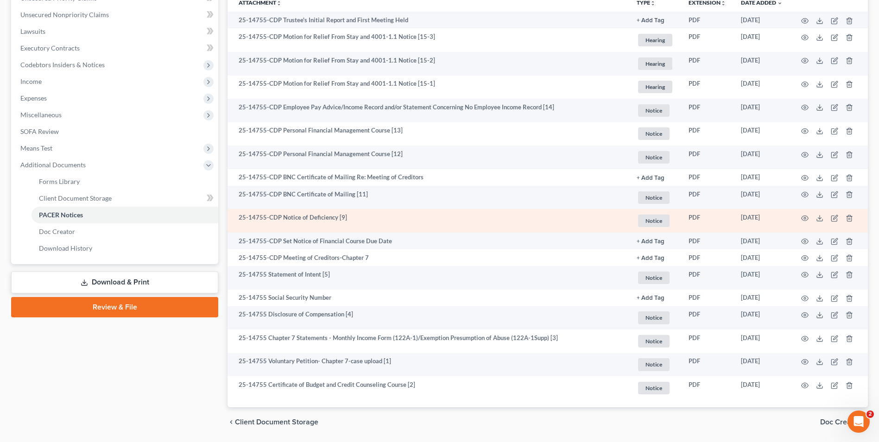
scroll to position [207, 0]
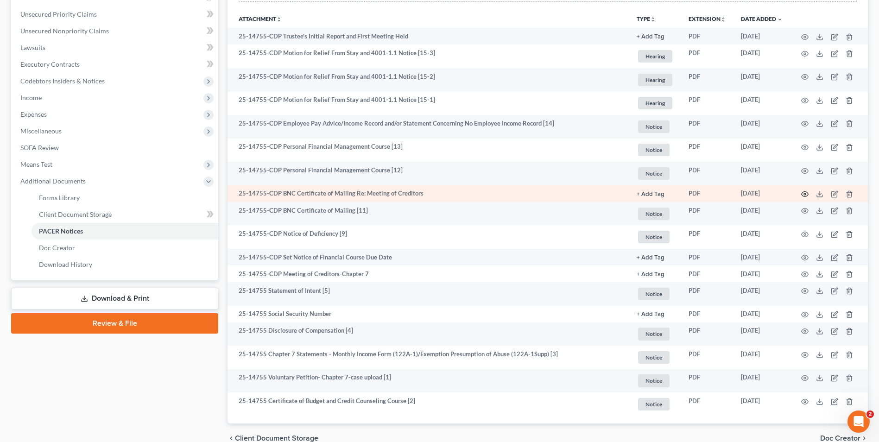
click at [805, 191] on icon "button" at bounding box center [804, 193] width 7 height 7
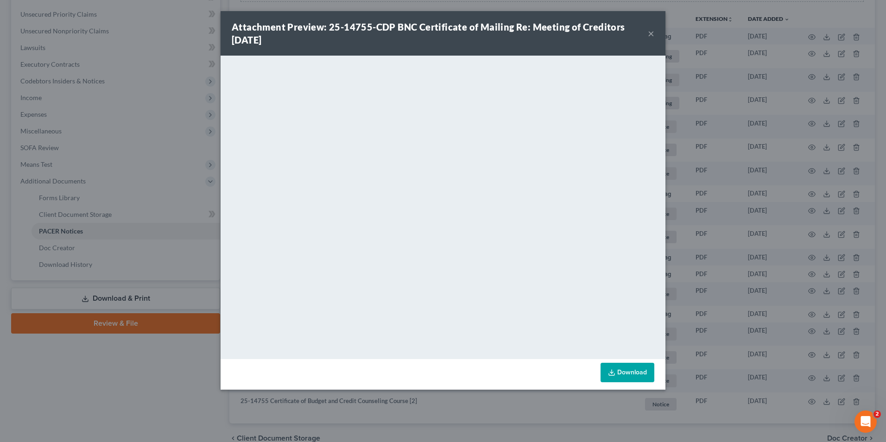
click at [654, 32] on div "Attachment Preview: 25-14755-CDP BNC Certificate of Mailing Re: Meeting of Cred…" at bounding box center [443, 33] width 445 height 44
click at [651, 33] on button "×" at bounding box center [651, 33] width 6 height 11
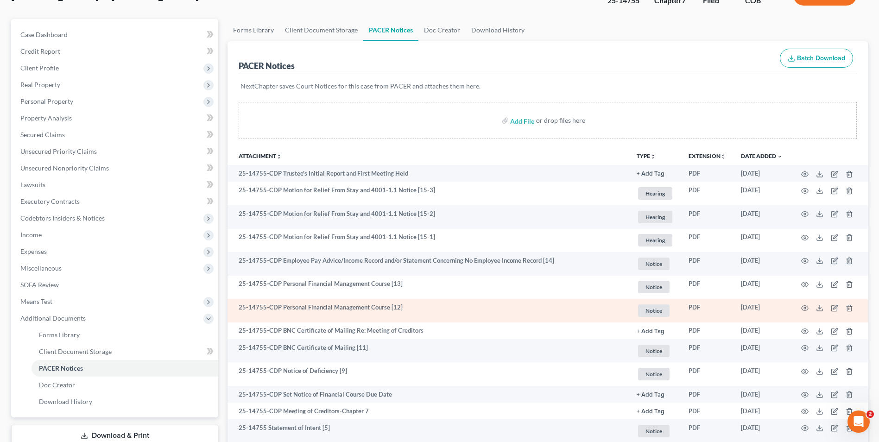
scroll to position [93, 0]
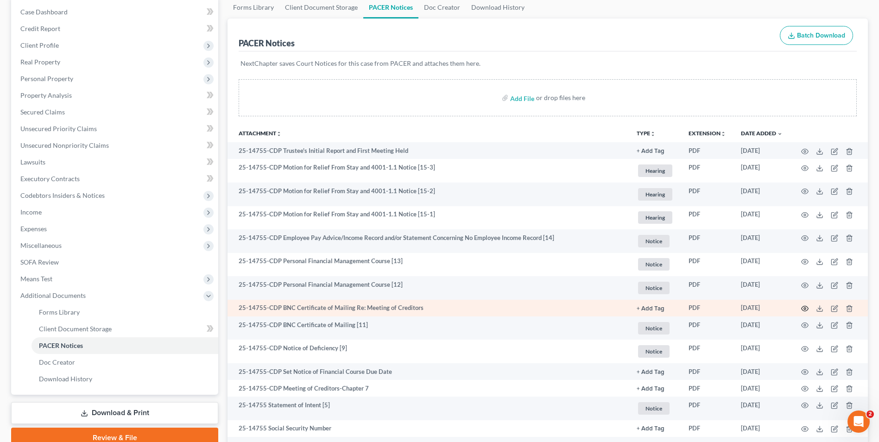
click at [801, 305] on icon "button" at bounding box center [804, 308] width 7 height 7
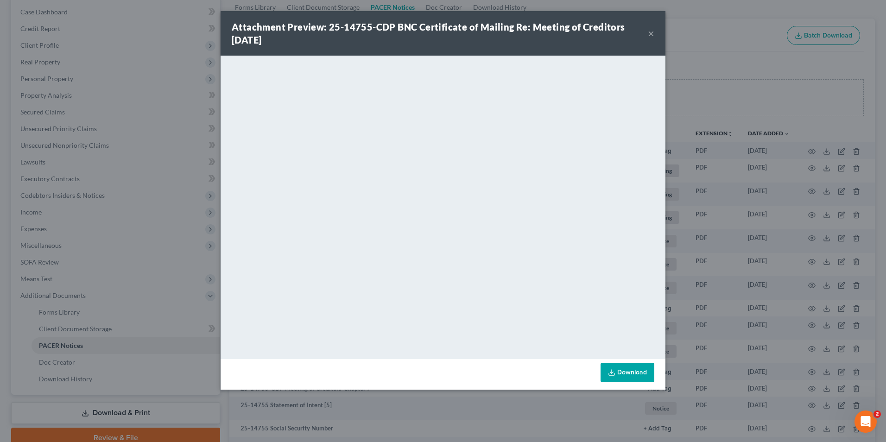
click at [650, 34] on button "×" at bounding box center [651, 33] width 6 height 11
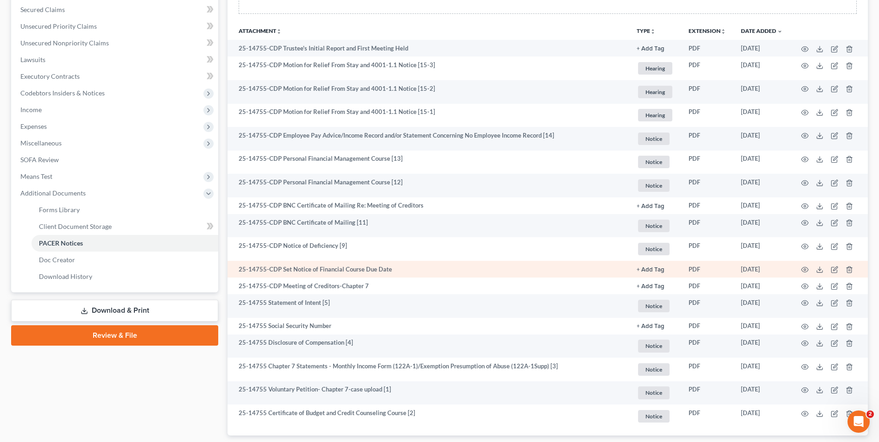
scroll to position [114, 0]
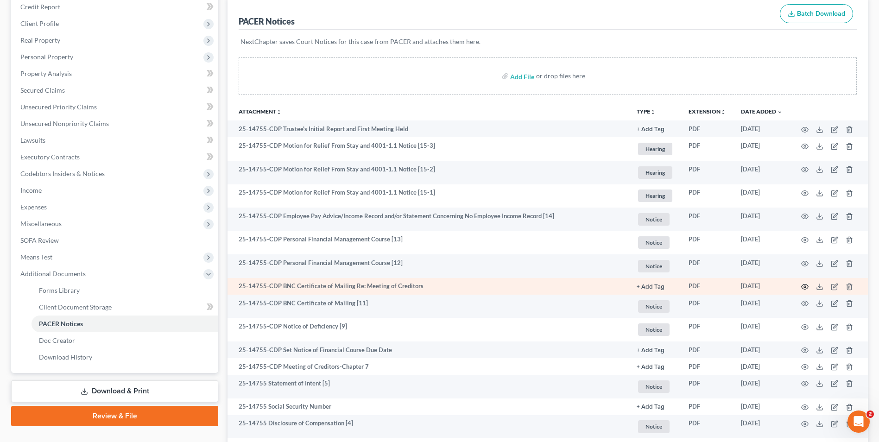
click at [803, 289] on icon "button" at bounding box center [804, 286] width 7 height 7
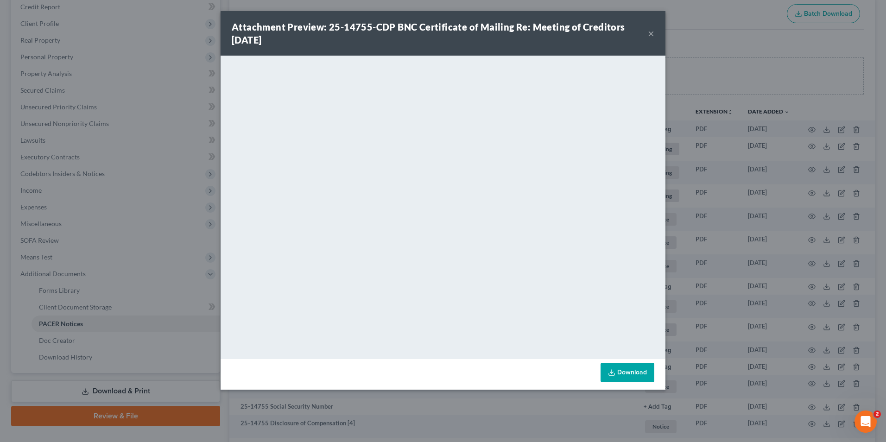
click at [654, 36] on div "Attachment Preview: 25-14755-CDP BNC Certificate of Mailing Re: Meeting of Cred…" at bounding box center [443, 33] width 445 height 44
click at [652, 31] on button "×" at bounding box center [651, 33] width 6 height 11
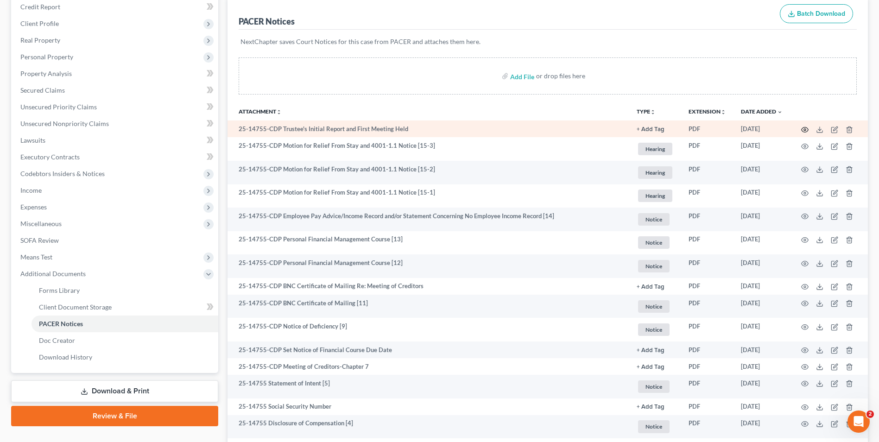
click at [804, 130] on circle "button" at bounding box center [805, 130] width 2 height 2
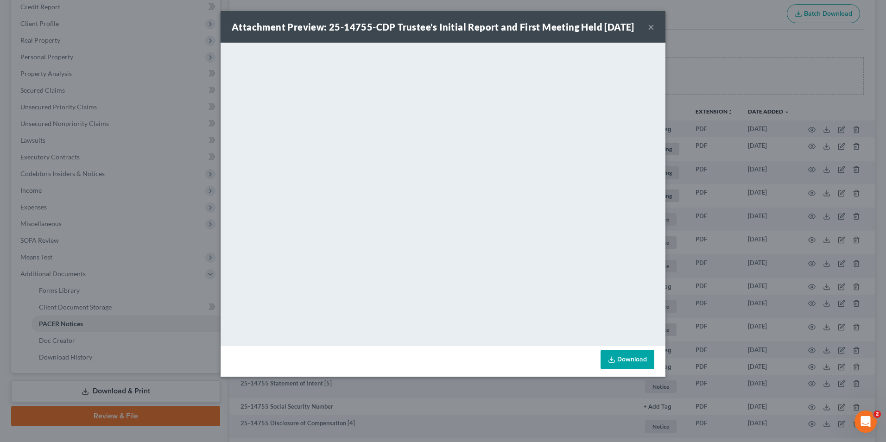
click at [697, 185] on div "Attachment Preview: 25-14755-CDP Trustee's Initial Report and First Meeting Hel…" at bounding box center [443, 221] width 886 height 442
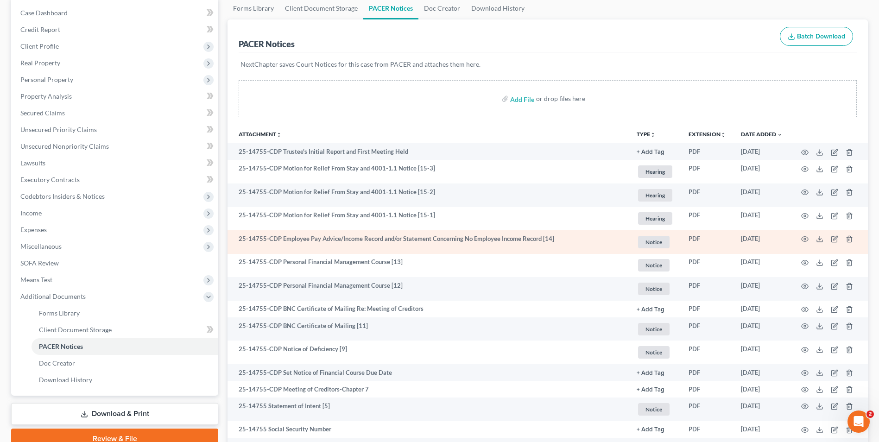
scroll to position [93, 0]
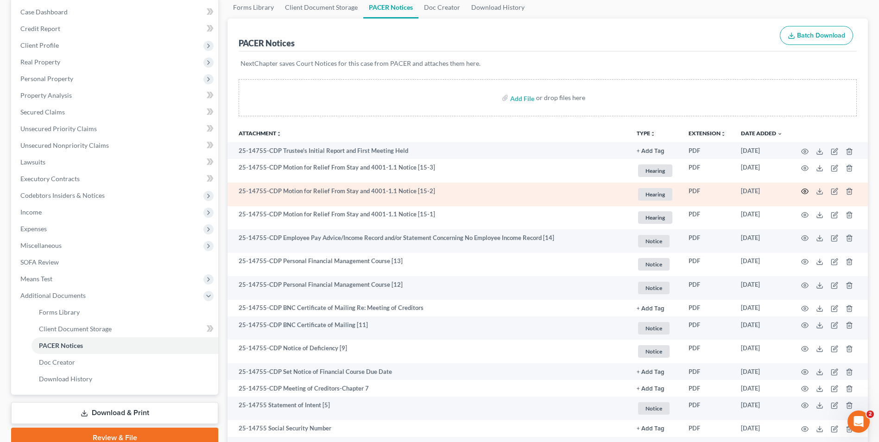
click at [807, 192] on icon "button" at bounding box center [804, 191] width 7 height 7
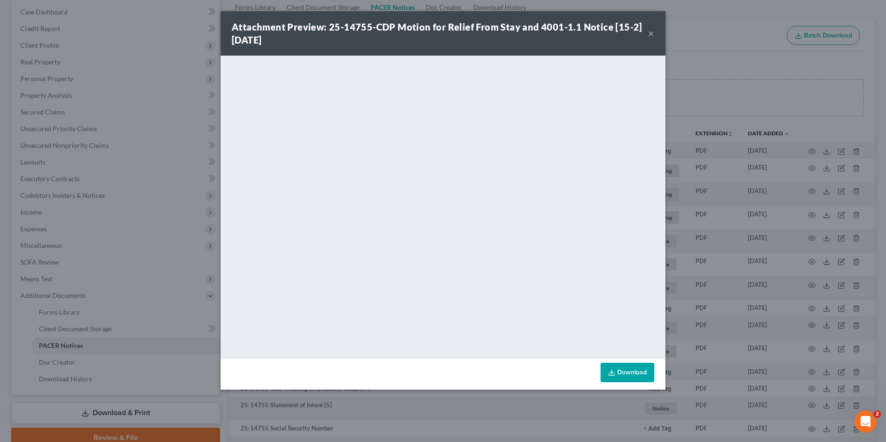
click at [650, 32] on button "×" at bounding box center [651, 33] width 6 height 11
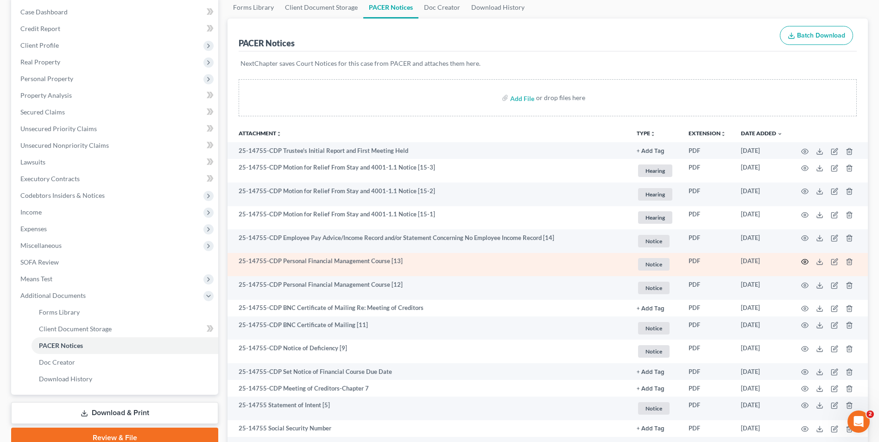
click at [805, 260] on icon "button" at bounding box center [804, 261] width 7 height 7
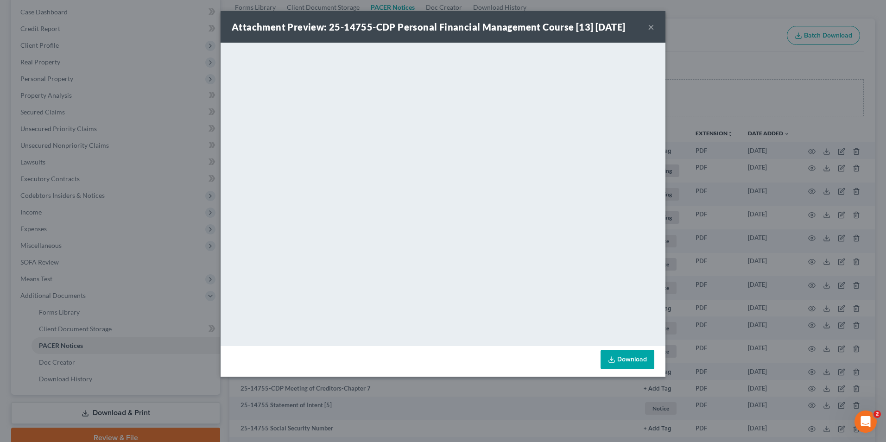
click at [655, 28] on div "Attachment Preview: 25-14755-CDP Personal Financial Management Course [13] [DAT…" at bounding box center [443, 27] width 445 height 32
click at [652, 28] on button "×" at bounding box center [651, 26] width 6 height 11
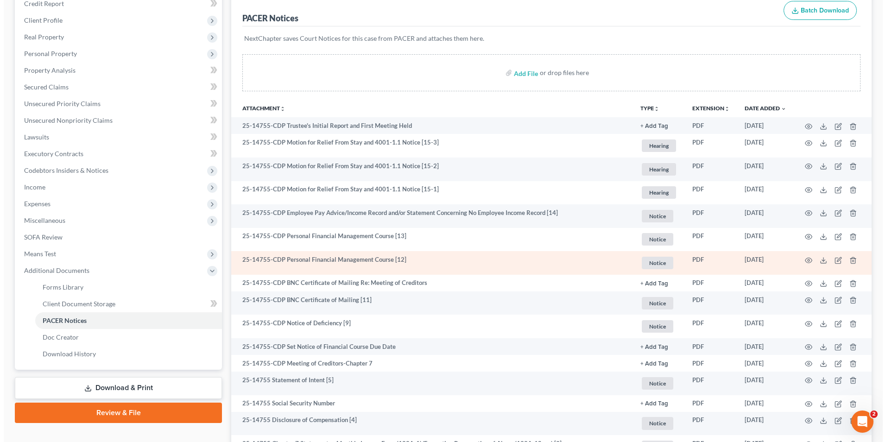
scroll to position [139, 0]
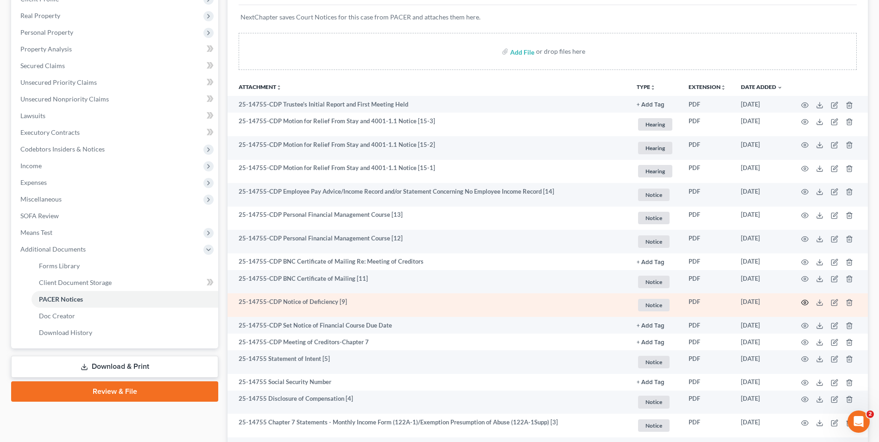
click at [806, 300] on icon "button" at bounding box center [805, 302] width 7 height 5
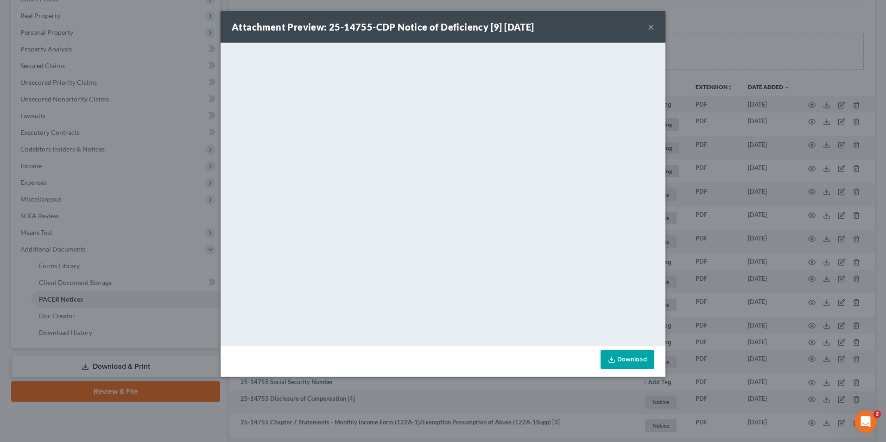
click at [653, 24] on button "×" at bounding box center [651, 26] width 6 height 11
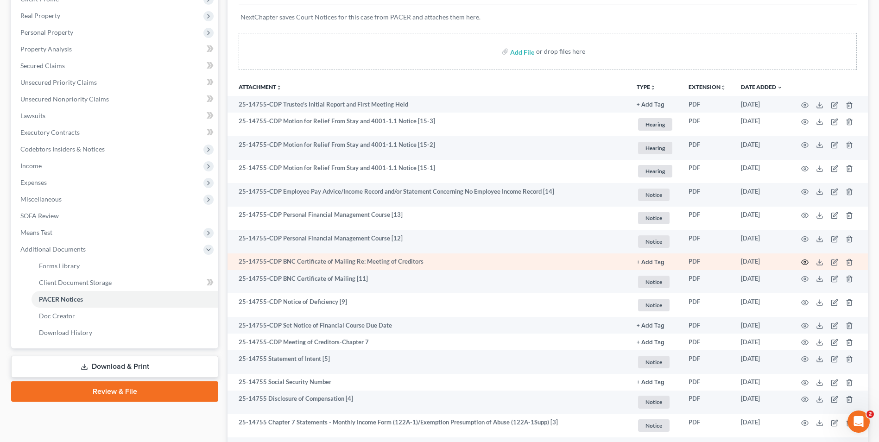
click at [804, 260] on icon "button" at bounding box center [804, 262] width 7 height 7
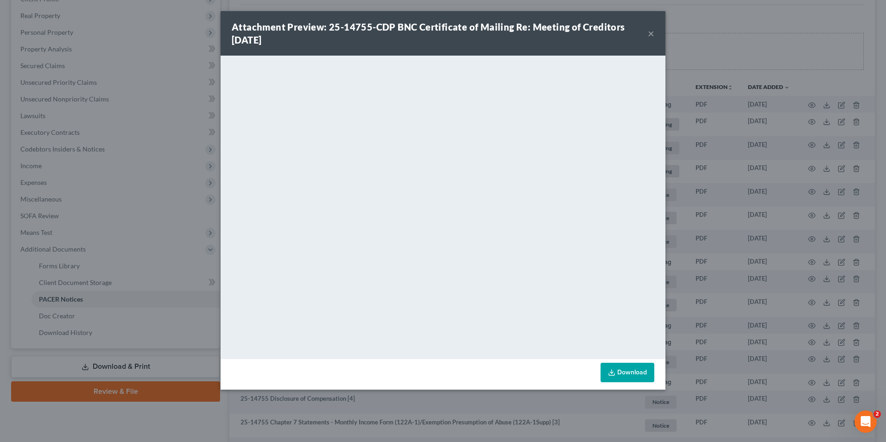
click at [646, 29] on div "Attachment Preview: 25-14755-CDP BNC Certificate of Mailing Re: Meeting of Cred…" at bounding box center [440, 33] width 416 height 26
click at [653, 29] on button "×" at bounding box center [651, 33] width 6 height 11
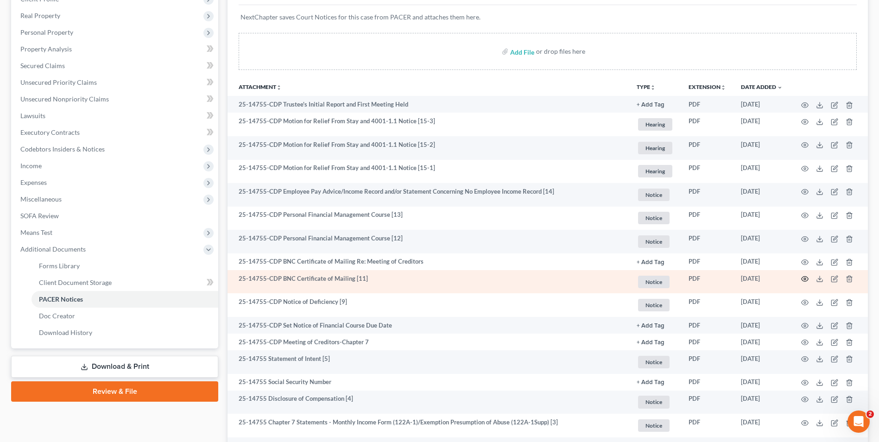
click at [807, 278] on icon "button" at bounding box center [805, 279] width 7 height 5
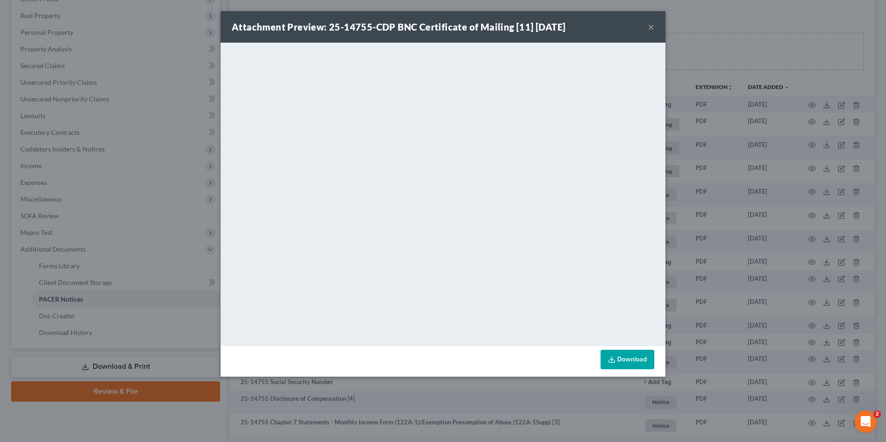
click at [647, 27] on div "Attachment Preview: 25-14755-CDP BNC Certificate of Mailing [11] [DATE] ×" at bounding box center [443, 27] width 445 height 32
click at [652, 26] on button "×" at bounding box center [651, 26] width 6 height 11
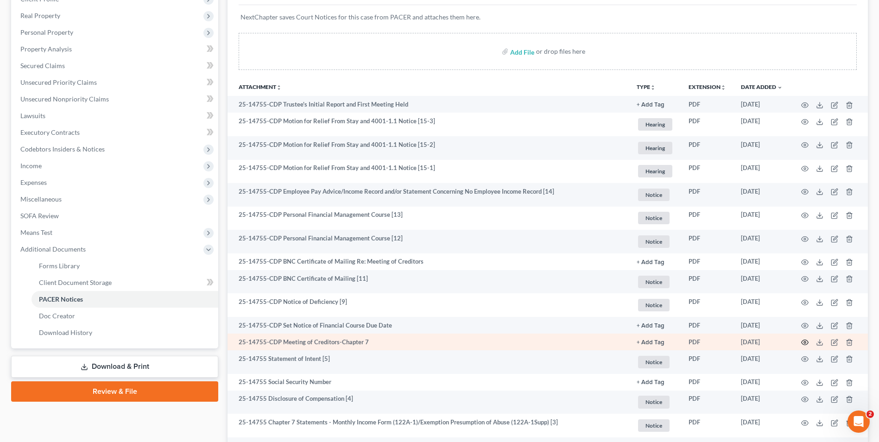
click at [808, 340] on icon "button" at bounding box center [804, 342] width 7 height 7
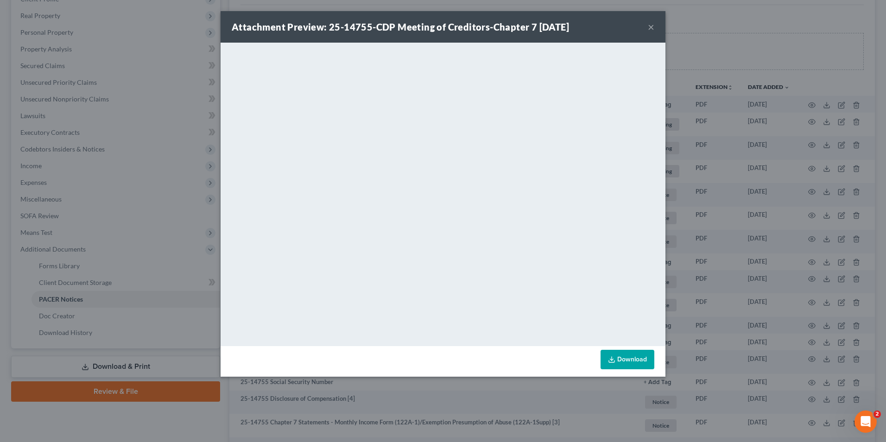
click at [652, 26] on button "×" at bounding box center [651, 26] width 6 height 11
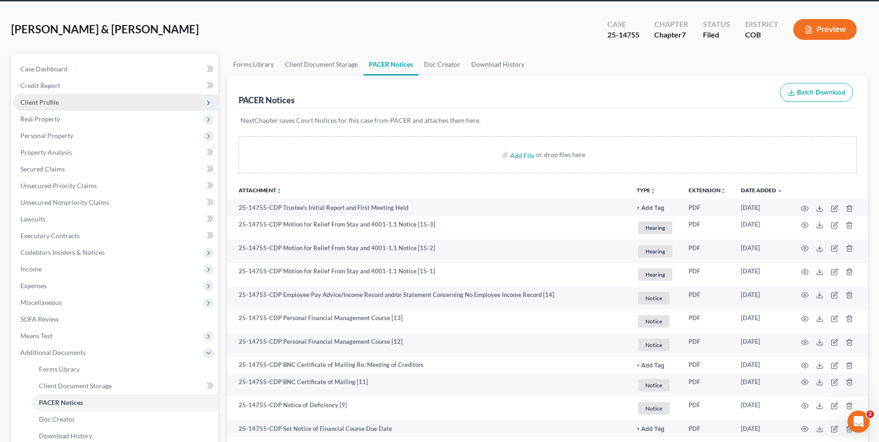
scroll to position [0, 0]
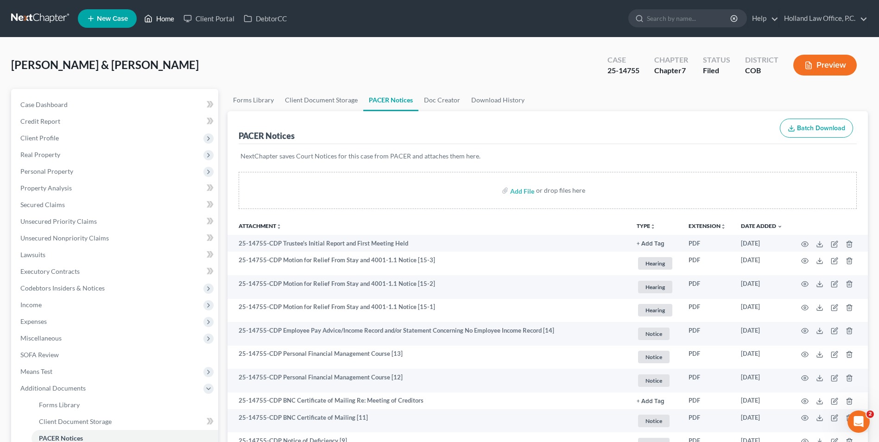
click at [152, 23] on icon at bounding box center [148, 18] width 8 height 11
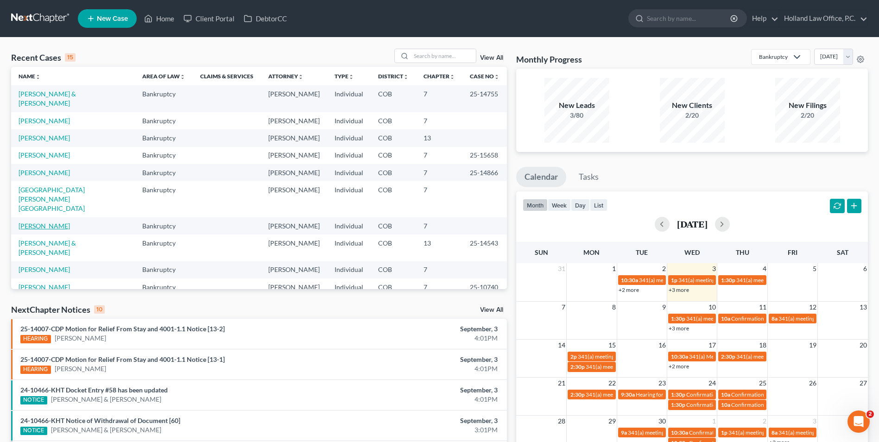
click at [48, 222] on link "[PERSON_NAME]" at bounding box center [44, 226] width 51 height 8
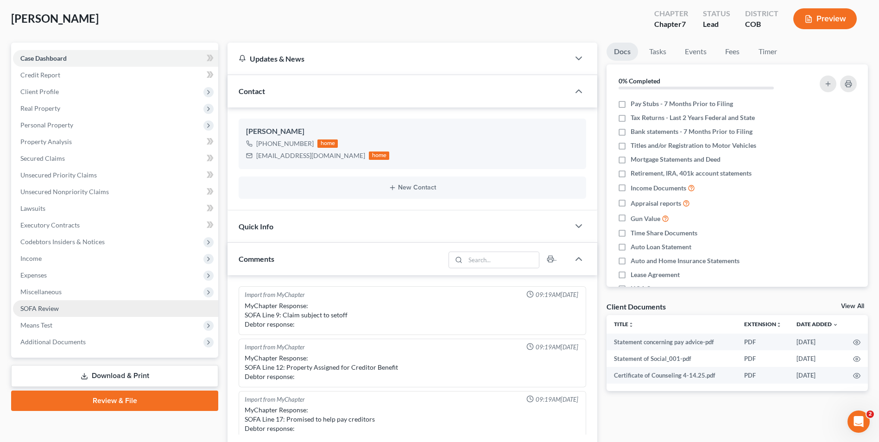
scroll to position [204, 0]
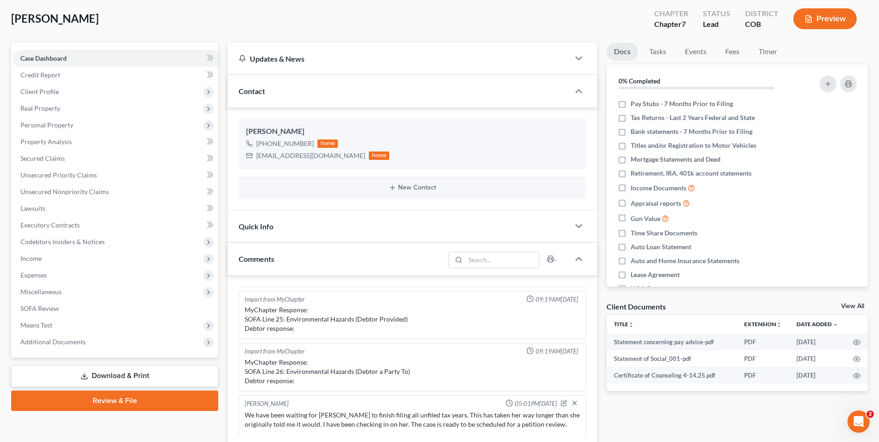
click at [148, 375] on link "Download & Print" at bounding box center [114, 376] width 207 height 22
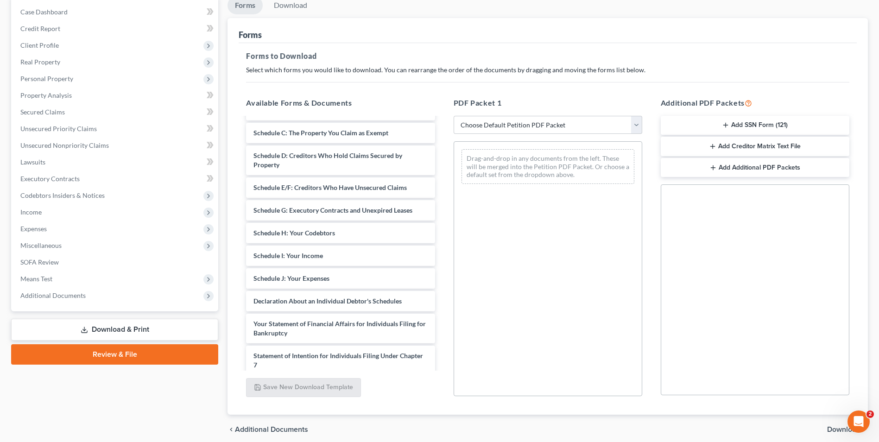
scroll to position [85, 0]
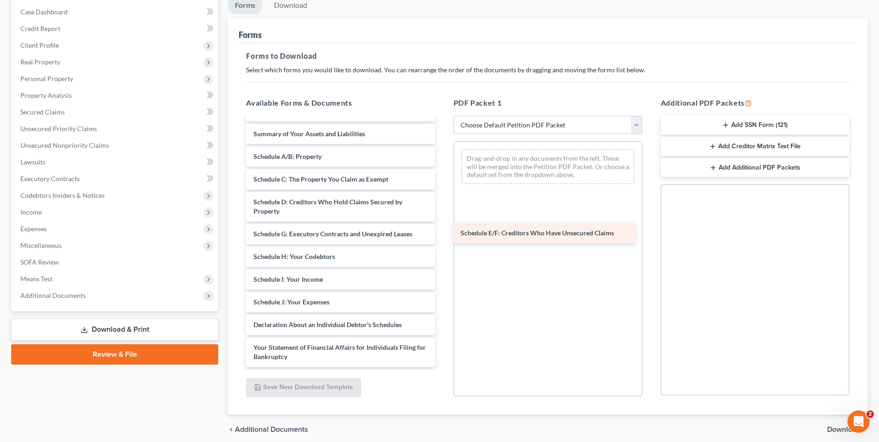
drag, startPoint x: 342, startPoint y: 240, endPoint x: 550, endPoint y: 239, distance: 207.1
click at [442, 239] on div "Schedule E/F: Creditors Who Have Unsecured Claims Statement concerning pay advi…" at bounding box center [340, 282] width 203 height 498
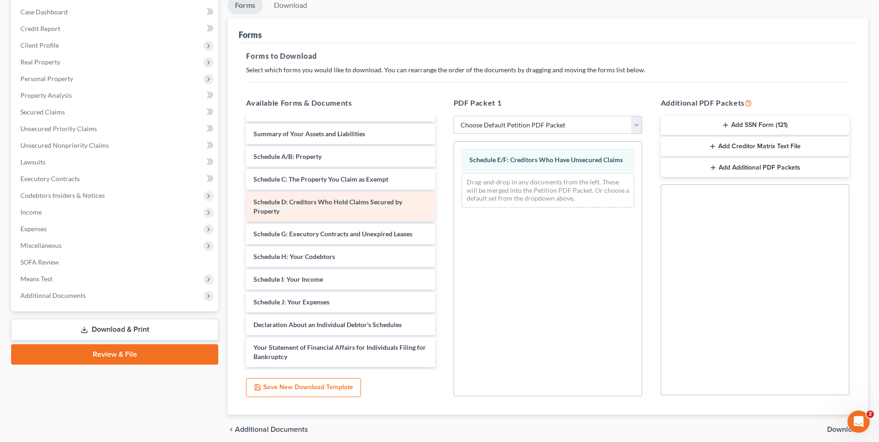
scroll to position [39, 0]
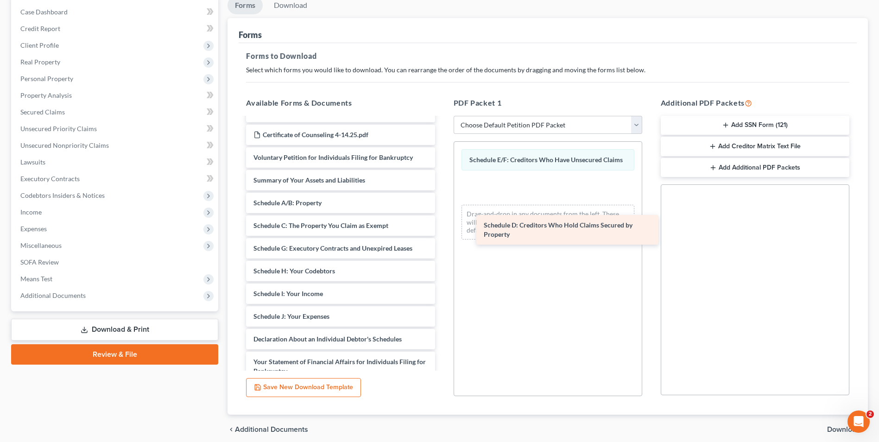
drag, startPoint x: 346, startPoint y: 245, endPoint x: 576, endPoint y: 221, distance: 231.5
click at [442, 221] on div "Schedule D: Creditors Who Hold Claims Secured by Property Statement concerning …" at bounding box center [340, 312] width 203 height 466
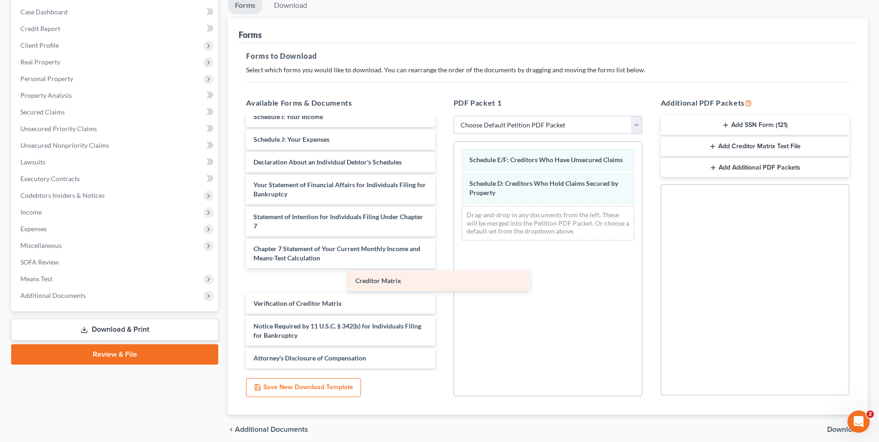
scroll to position [193, 0]
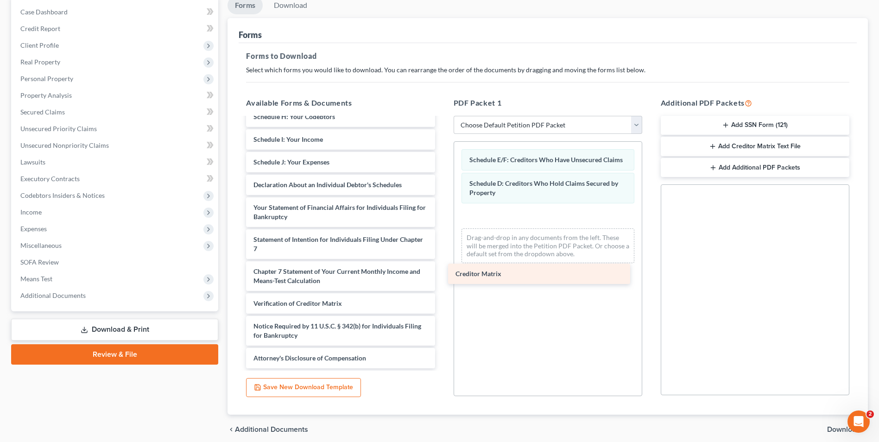
drag, startPoint x: 299, startPoint y: 284, endPoint x: 502, endPoint y: 277, distance: 203.5
click at [442, 277] on div "Creditor Matrix Statement concerning pay advice-pdf Statement of Social_001-pdf…" at bounding box center [340, 146] width 203 height 443
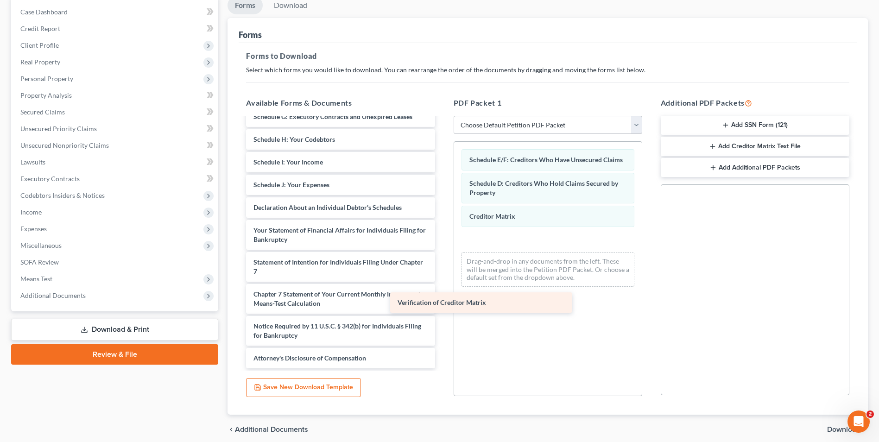
scroll to position [171, 0]
drag, startPoint x: 338, startPoint y: 309, endPoint x: 555, endPoint y: 308, distance: 216.9
click at [442, 308] on div "Verification of Creditor Matrix Statement concerning pay advice-pdf Statement o…" at bounding box center [340, 158] width 203 height 421
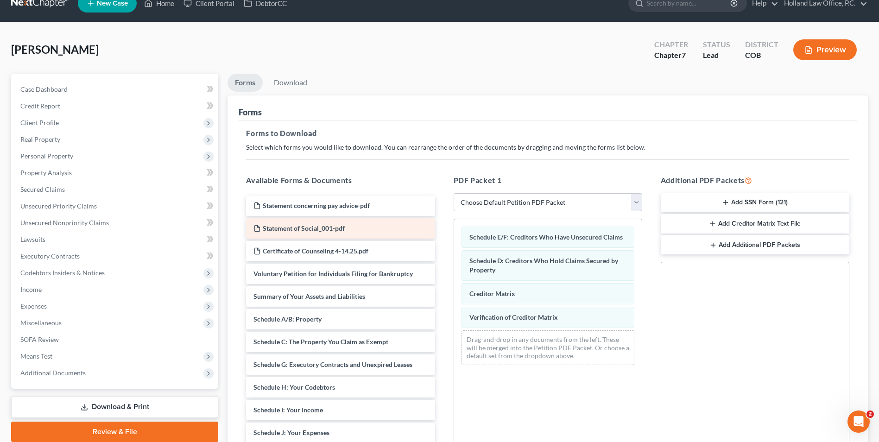
scroll to position [0, 0]
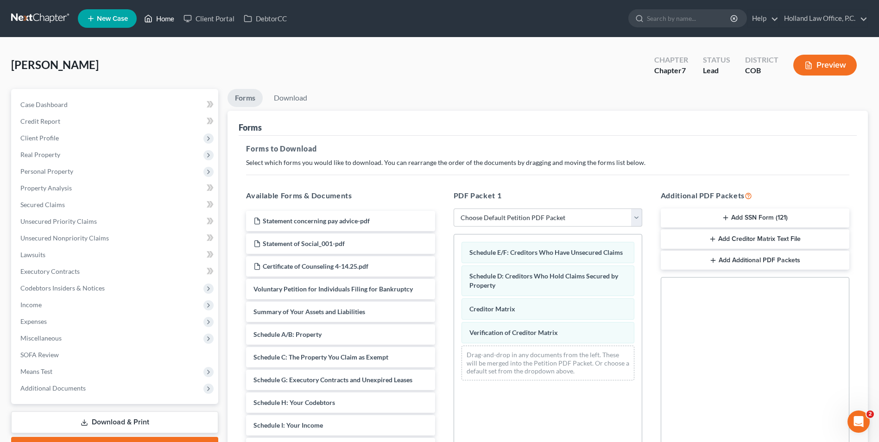
click at [165, 21] on link "Home" at bounding box center [158, 18] width 39 height 17
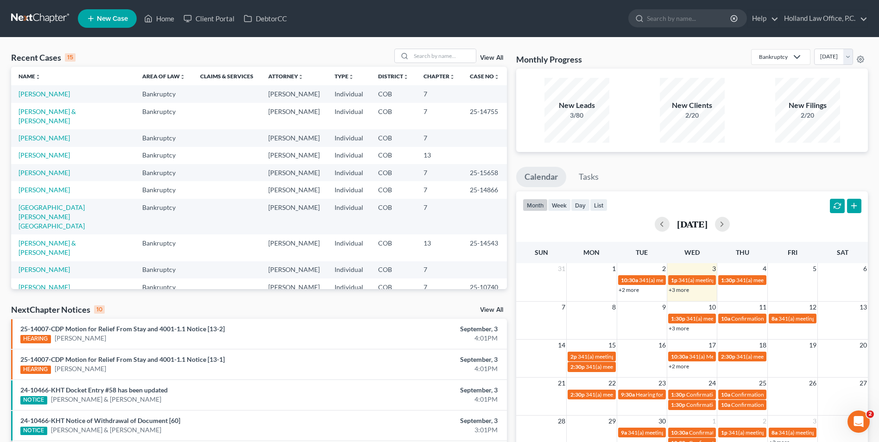
click at [92, 13] on icon at bounding box center [91, 18] width 8 height 11
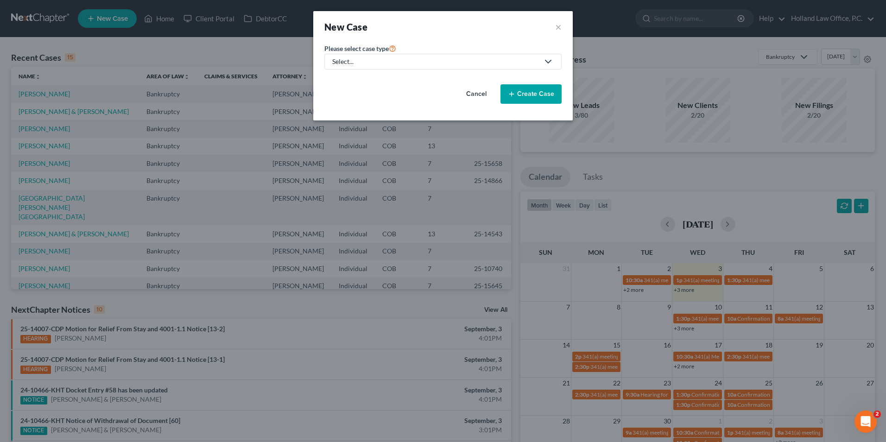
click at [400, 67] on link "Select..." at bounding box center [442, 62] width 237 height 16
click at [357, 84] on div "Bankruptcy" at bounding box center [351, 80] width 36 height 9
select select "11"
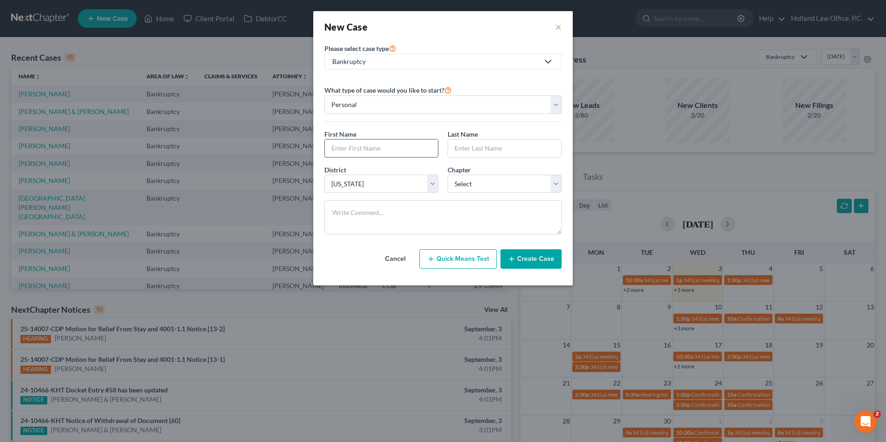
click at [360, 151] on input "text" at bounding box center [381, 148] width 113 height 18
type input "Susanna"
click at [472, 151] on input "text" at bounding box center [504, 148] width 113 height 18
type input "Bernard"
click at [371, 151] on input "Susanna" at bounding box center [381, 148] width 113 height 18
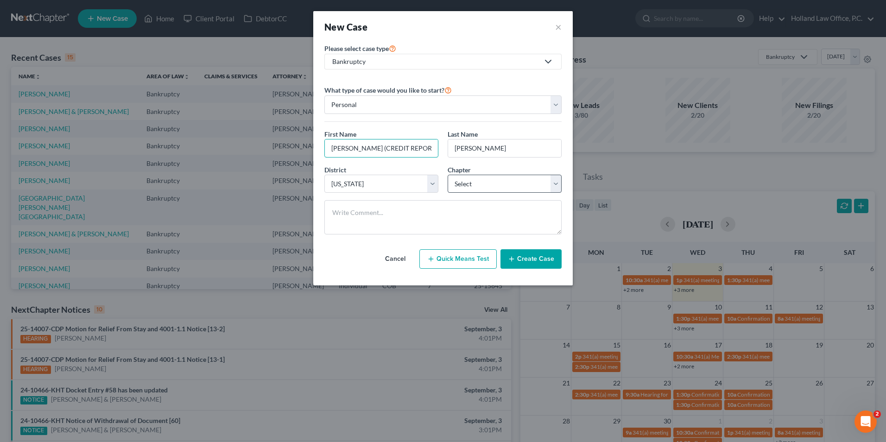
type input "Susanna (CREDIT REPORT)"
drag, startPoint x: 469, startPoint y: 187, endPoint x: 471, endPoint y: 194, distance: 7.2
click at [469, 187] on select "Select 7 11 12 13" at bounding box center [505, 184] width 114 height 19
select select "0"
click at [448, 175] on select "Select 7 11 12 13" at bounding box center [505, 184] width 114 height 19
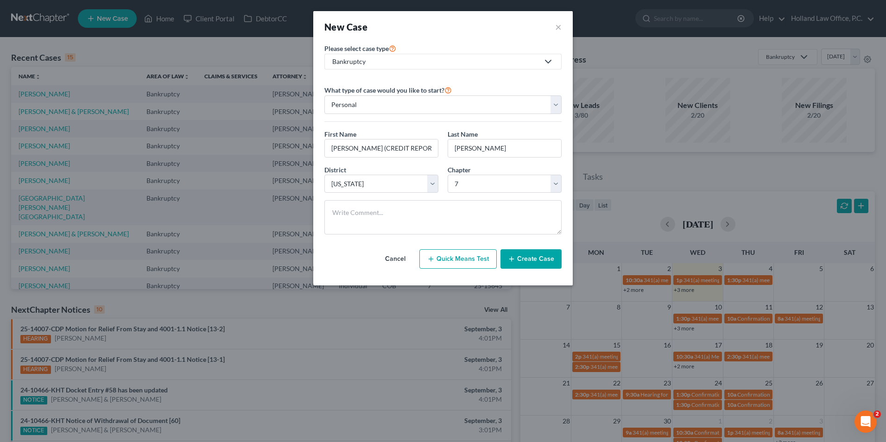
click at [534, 259] on button "Create Case" at bounding box center [530, 258] width 61 height 19
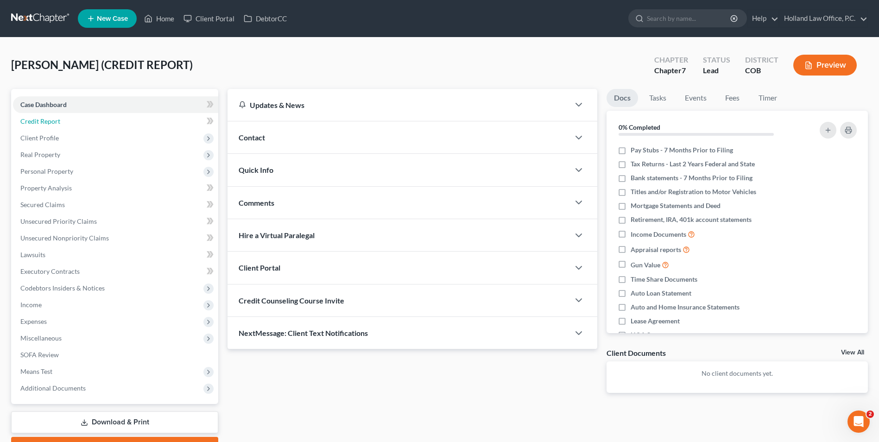
click at [60, 123] on link "Credit Report" at bounding box center [115, 121] width 205 height 17
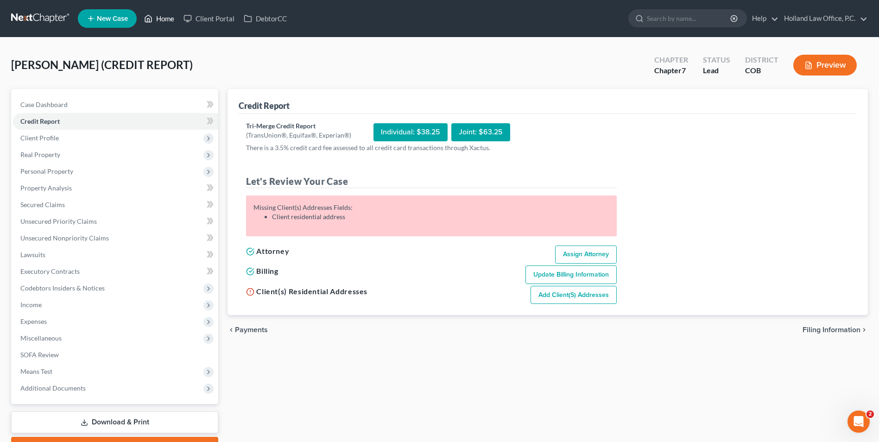
click at [171, 18] on link "Home" at bounding box center [158, 18] width 39 height 17
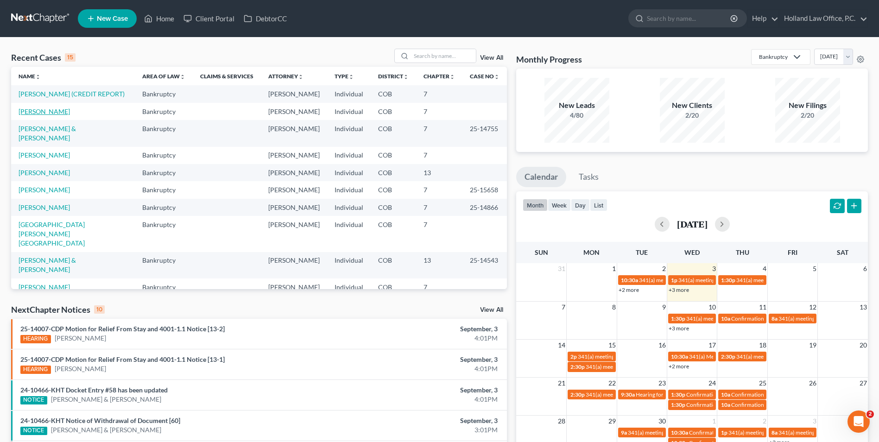
click at [49, 107] on link "[PERSON_NAME]" at bounding box center [44, 111] width 51 height 8
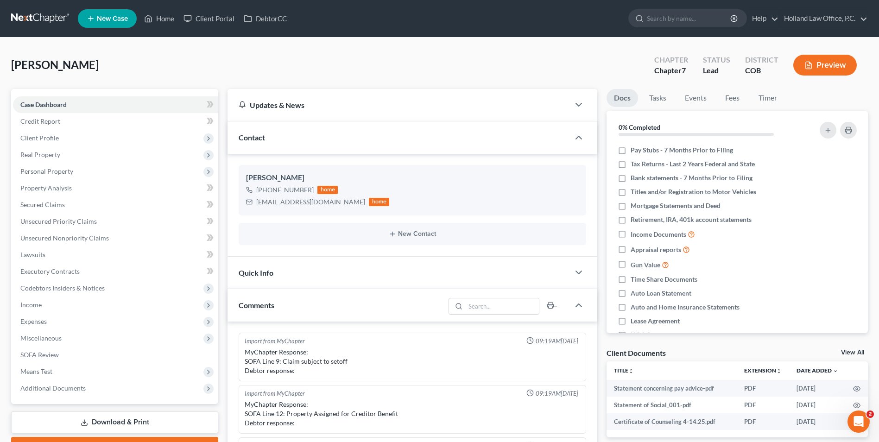
scroll to position [204, 0]
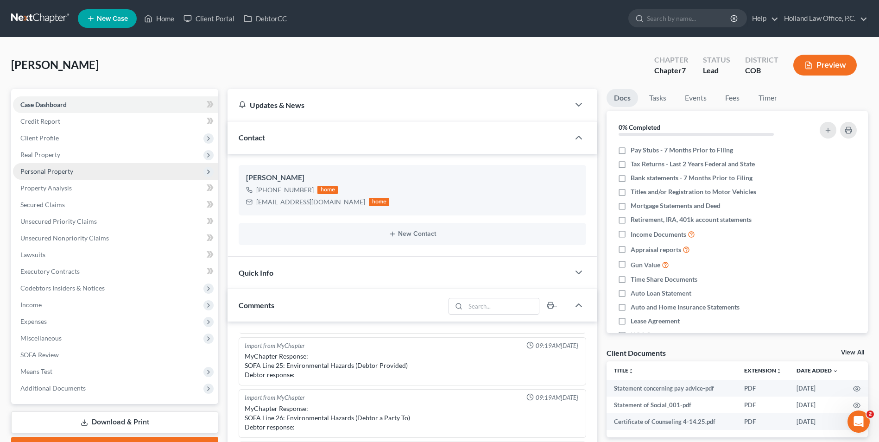
click at [55, 166] on span "Personal Property" at bounding box center [115, 171] width 205 height 17
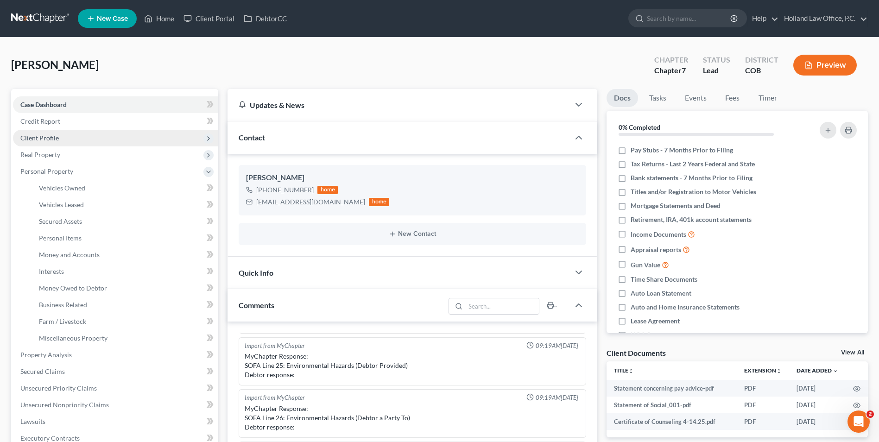
click at [50, 136] on span "Client Profile" at bounding box center [39, 138] width 38 height 8
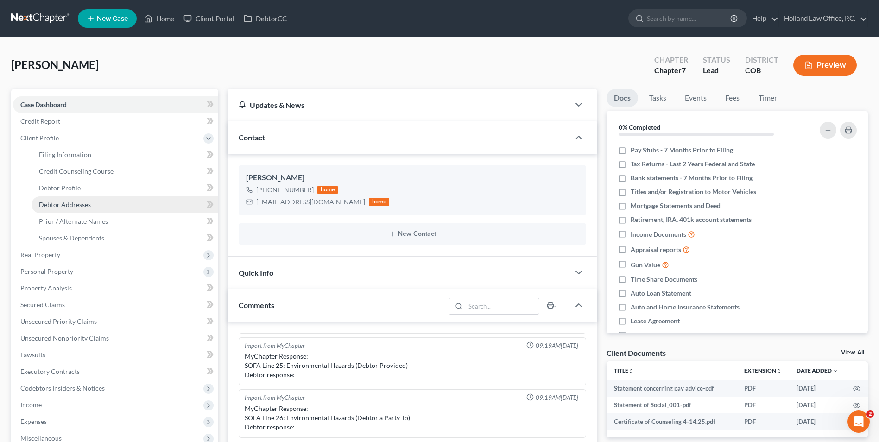
click at [73, 204] on span "Debtor Addresses" at bounding box center [65, 205] width 52 height 8
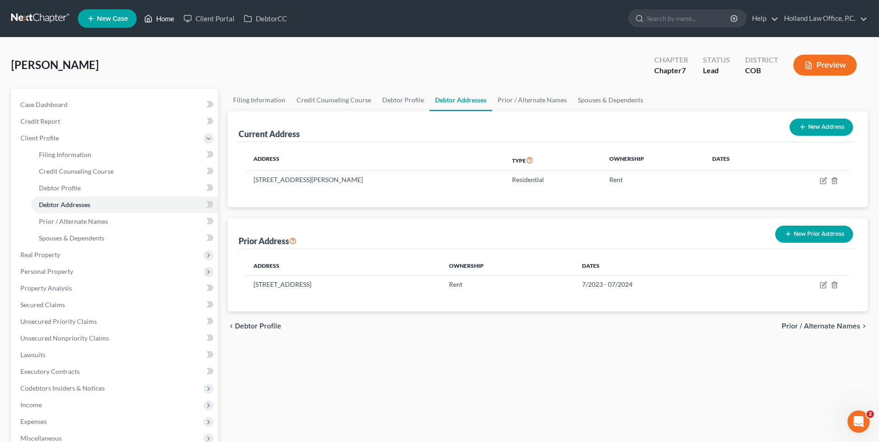
drag, startPoint x: 164, startPoint y: 7, endPoint x: 157, endPoint y: 21, distance: 14.9
click at [164, 7] on ul "New Case Home Client Portal DebtorCC - No Result - See all results Or Press Ent…" at bounding box center [473, 18] width 790 height 24
click at [157, 21] on link "Home" at bounding box center [158, 18] width 39 height 17
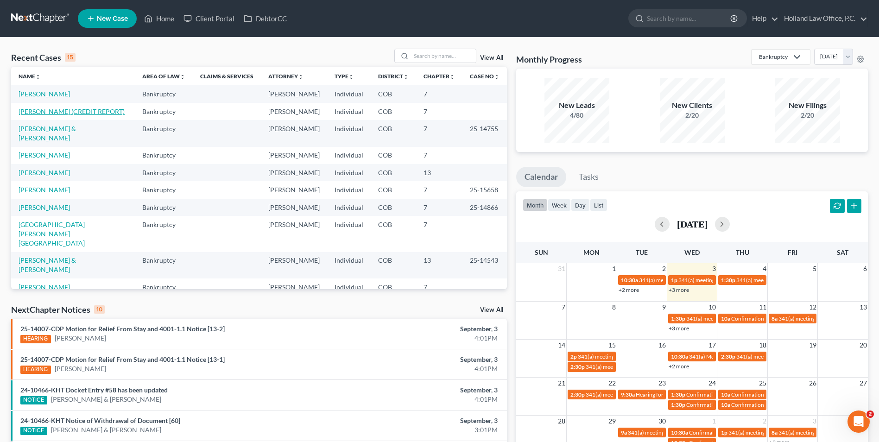
click at [49, 111] on link "Bernard, Susanna (CREDIT REPORT)" at bounding box center [72, 111] width 106 height 8
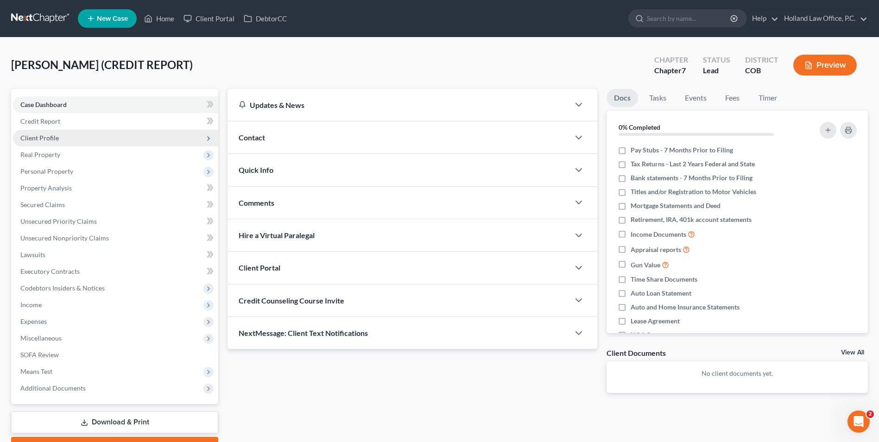
click at [64, 138] on span "Client Profile" at bounding box center [115, 138] width 205 height 17
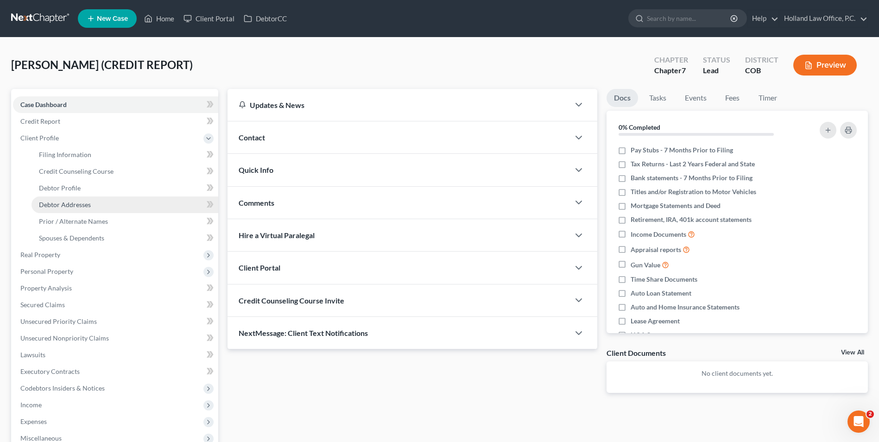
click at [77, 205] on span "Debtor Addresses" at bounding box center [65, 205] width 52 height 8
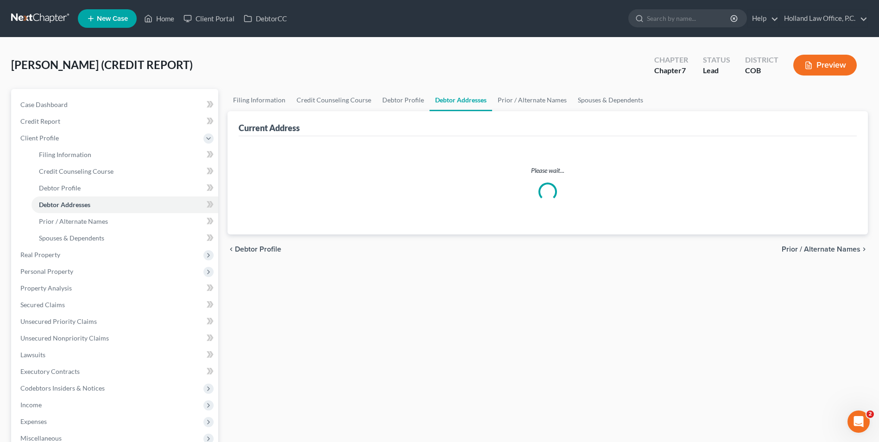
select select "0"
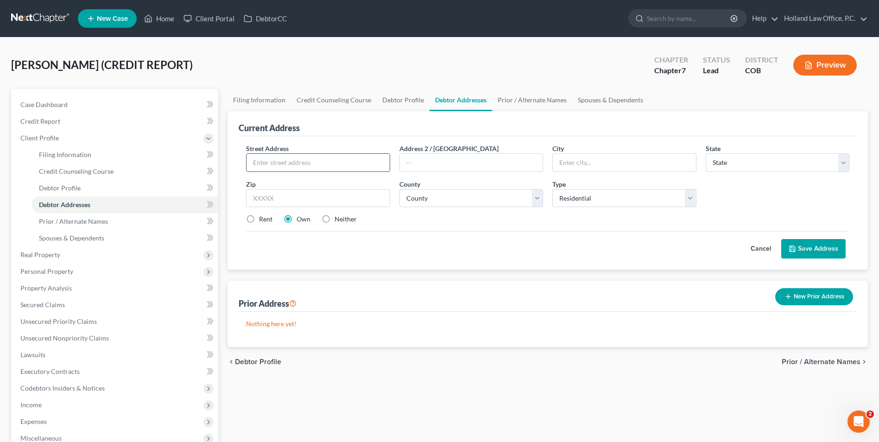
drag, startPoint x: 288, startPoint y: 165, endPoint x: 291, endPoint y: 157, distance: 8.9
click at [288, 158] on input "text" at bounding box center [318, 163] width 143 height 18
type input "1705 Dotsero Ave"
click at [302, 202] on input "text" at bounding box center [318, 198] width 144 height 19
type input "80538"
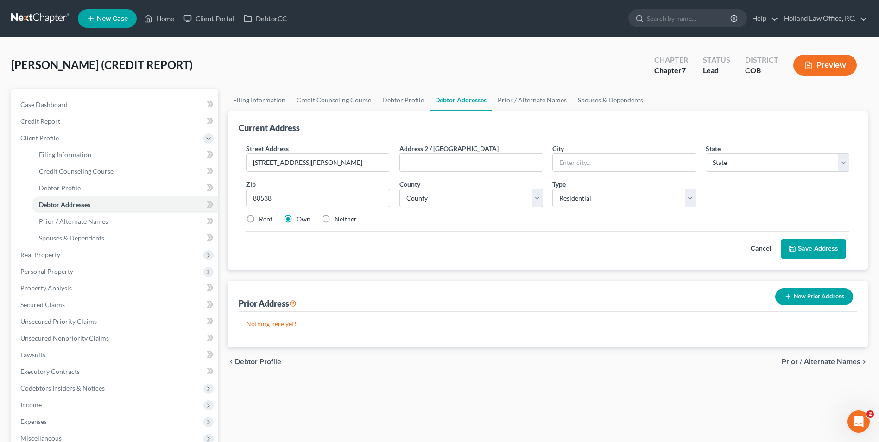
type input "Loveland"
select select "5"
click at [361, 180] on div "Zip * 80538" at bounding box center [317, 193] width 153 height 28
drag, startPoint x: 482, startPoint y: 202, endPoint x: 480, endPoint y: 208, distance: 6.7
click at [482, 202] on select "County Adams County Alamosa County Arapahoe County Archuleta County Baca County…" at bounding box center [471, 198] width 144 height 19
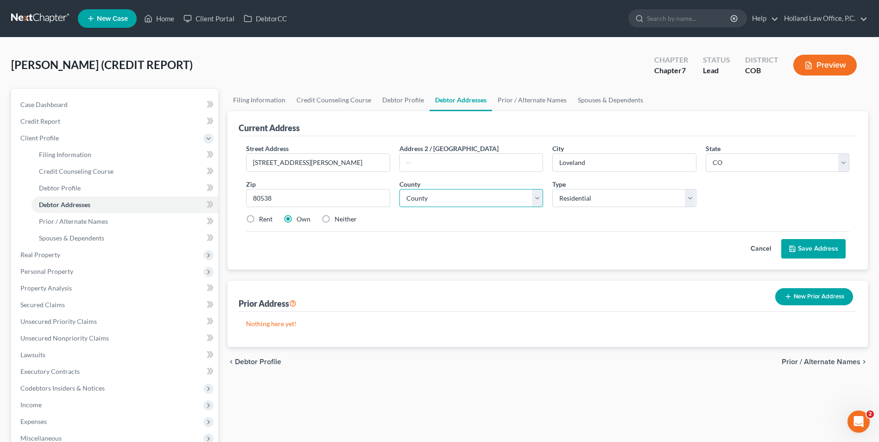
select select "35"
click at [399, 189] on select "County Adams County Alamosa County Arapahoe County Archuleta County Baca County…" at bounding box center [471, 198] width 144 height 19
click at [265, 215] on label "Rent" at bounding box center [265, 219] width 13 height 9
click at [265, 215] on input "Rent" at bounding box center [266, 218] width 6 height 6
radio input "true"
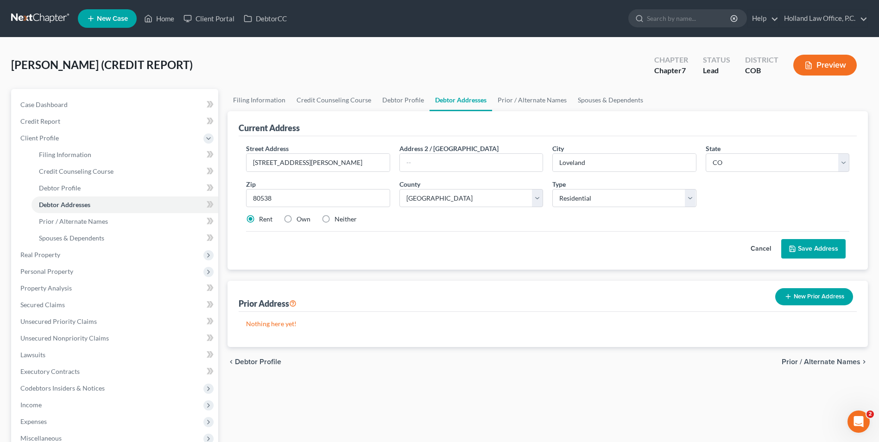
click at [809, 249] on button "Save Address" at bounding box center [813, 248] width 64 height 19
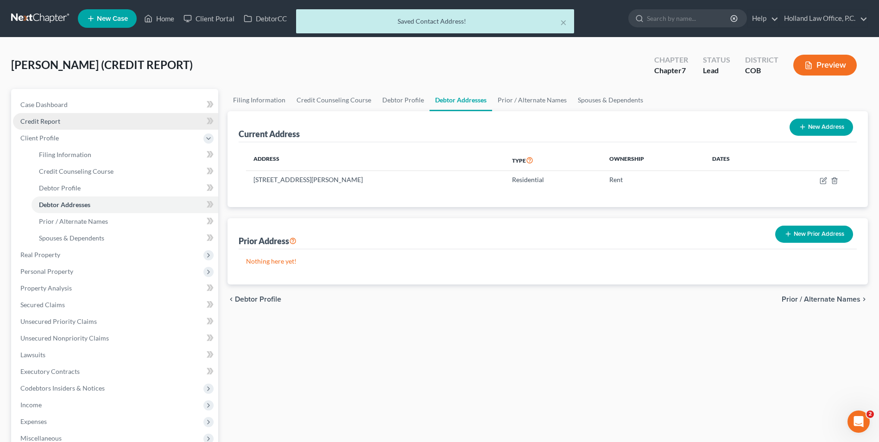
click at [60, 116] on link "Credit Report" at bounding box center [115, 121] width 205 height 17
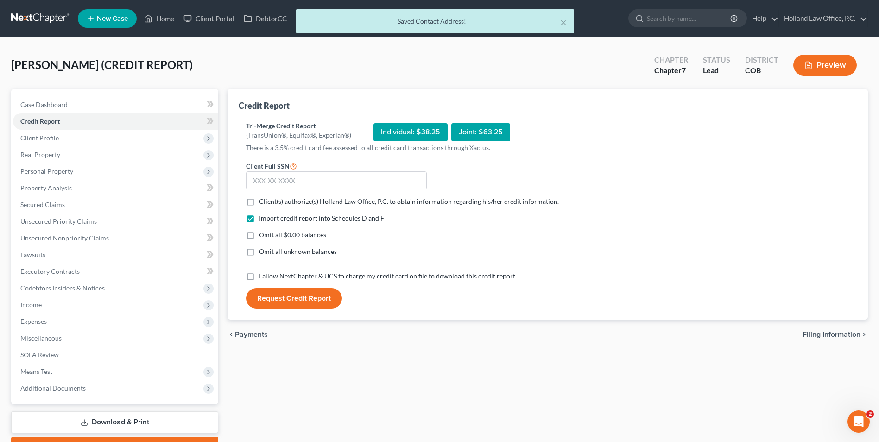
click at [259, 203] on label "Client(s) authorize(s) Holland Law Office, P.C. to obtain information regarding…" at bounding box center [409, 201] width 300 height 9
click at [263, 203] on input "Client(s) authorize(s) Holland Law Office, P.C. to obtain information regarding…" at bounding box center [266, 200] width 6 height 6
checkbox input "true"
click at [259, 272] on label "I allow NextChapter & UCS to charge my credit card on file to download this cre…" at bounding box center [387, 276] width 256 height 9
click at [263, 272] on input "I allow NextChapter & UCS to charge my credit card on file to download this cre…" at bounding box center [266, 275] width 6 height 6
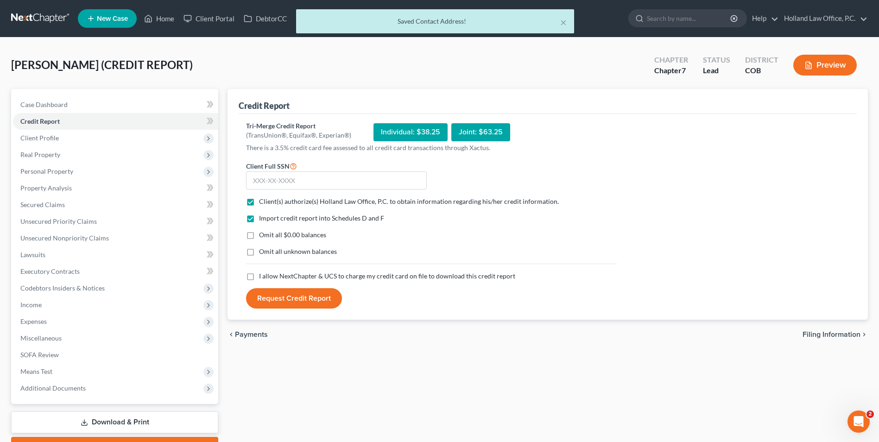
checkbox input "true"
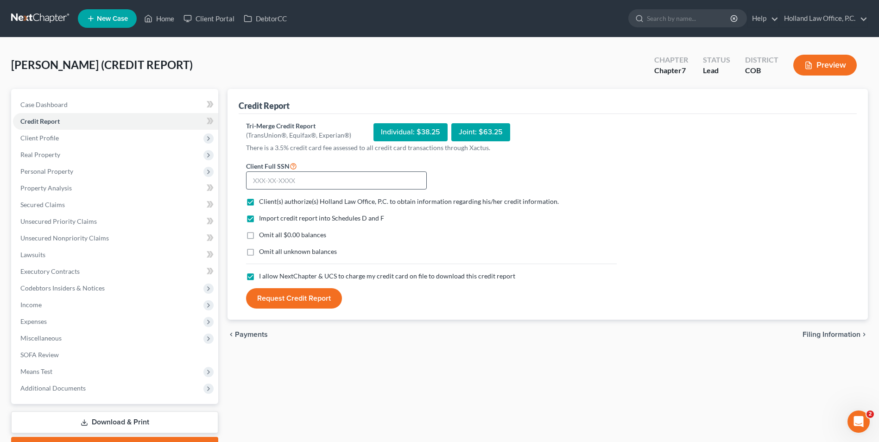
drag, startPoint x: 245, startPoint y: 169, endPoint x: 266, endPoint y: 186, distance: 28.0
click at [253, 175] on div "Client Full SSN *" at bounding box center [336, 175] width 190 height 30
click at [266, 186] on input "text" at bounding box center [336, 180] width 181 height 19
type input "464-93-0293"
click at [278, 308] on button "Request Credit Report" at bounding box center [294, 298] width 96 height 20
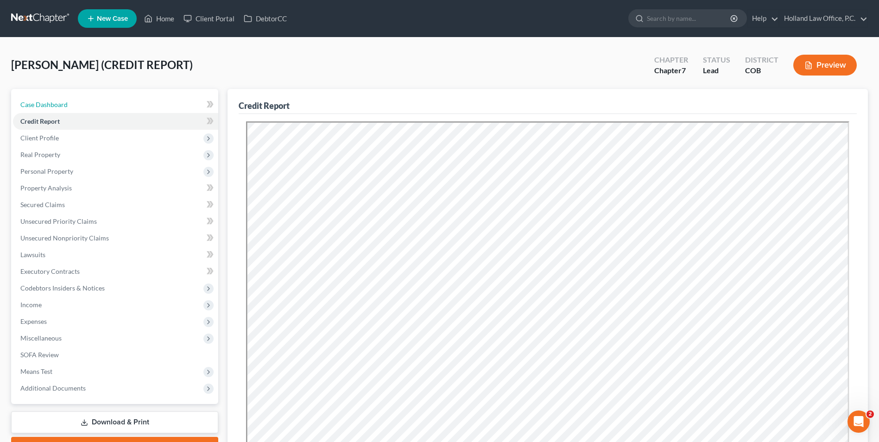
drag, startPoint x: 60, startPoint y: 109, endPoint x: 424, endPoint y: 24, distance: 374.6
click at [59, 109] on link "Case Dashboard" at bounding box center [115, 104] width 205 height 17
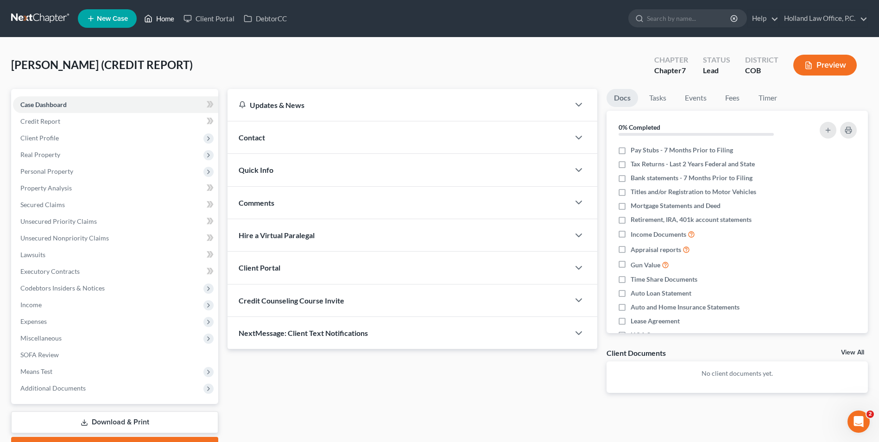
click at [159, 18] on link "Home" at bounding box center [158, 18] width 39 height 17
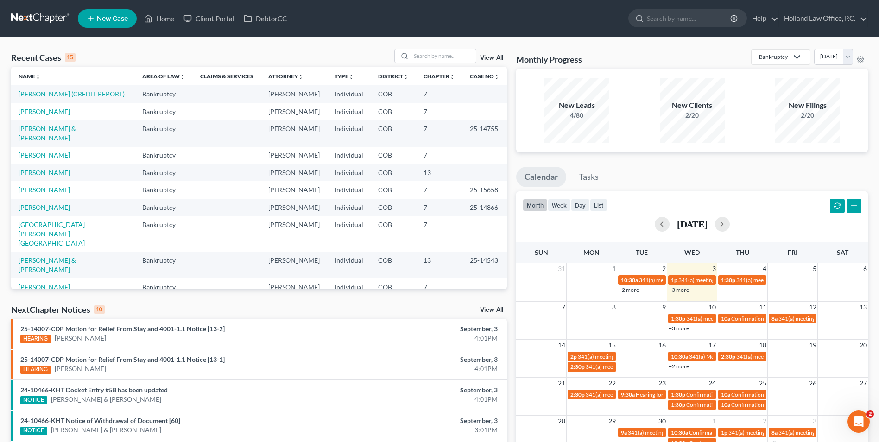
click at [76, 129] on link "[PERSON_NAME] & [PERSON_NAME]" at bounding box center [47, 133] width 57 height 17
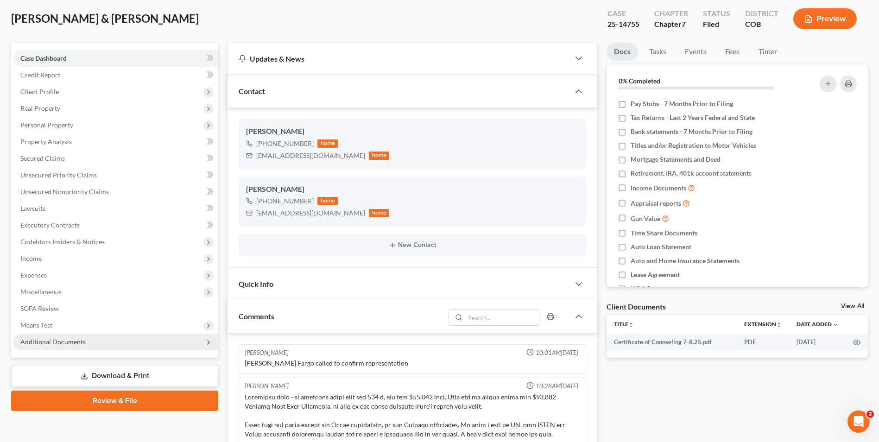
scroll to position [144, 0]
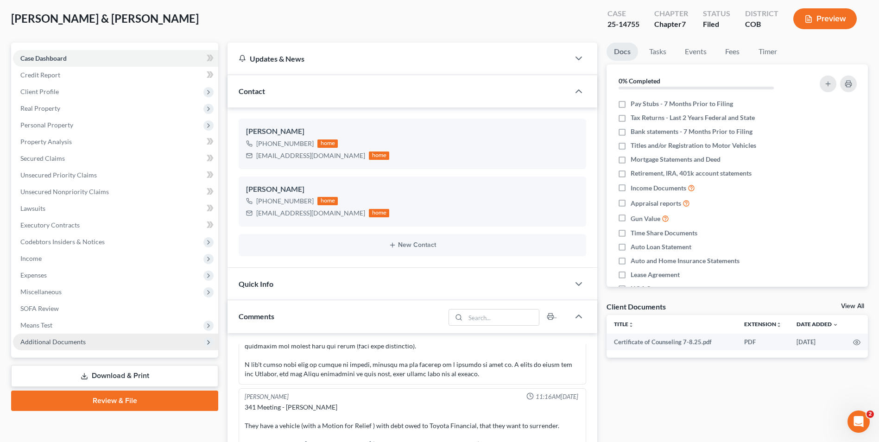
click at [59, 341] on span "Additional Documents" at bounding box center [52, 342] width 65 height 8
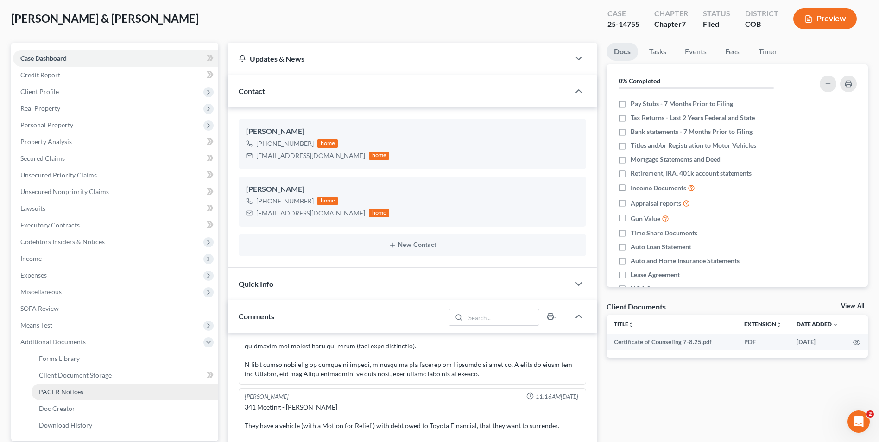
click at [76, 392] on span "PACER Notices" at bounding box center [61, 392] width 44 height 8
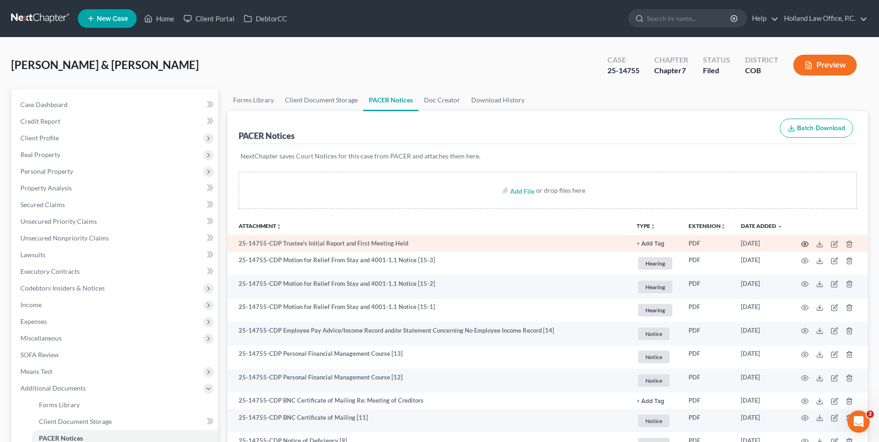
click at [803, 245] on icon "button" at bounding box center [804, 243] width 7 height 7
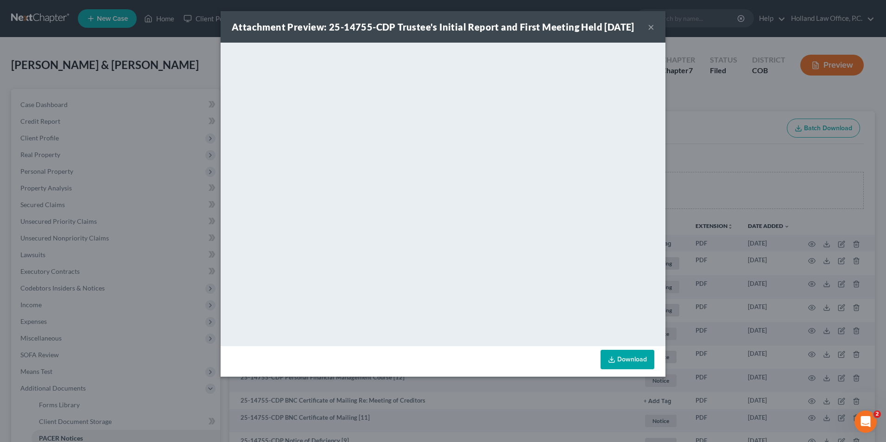
click at [650, 32] on button "×" at bounding box center [651, 26] width 6 height 11
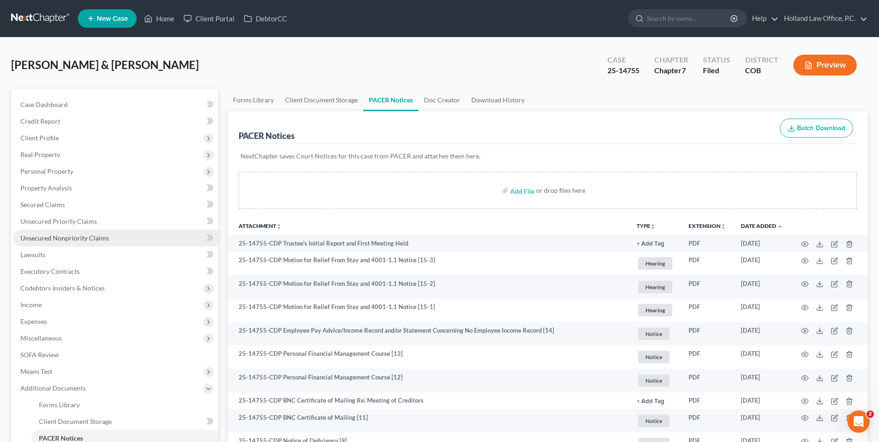
drag, startPoint x: 97, startPoint y: 240, endPoint x: 146, endPoint y: 235, distance: 48.9
click at [97, 240] on span "Unsecured Nonpriority Claims" at bounding box center [64, 238] width 88 height 8
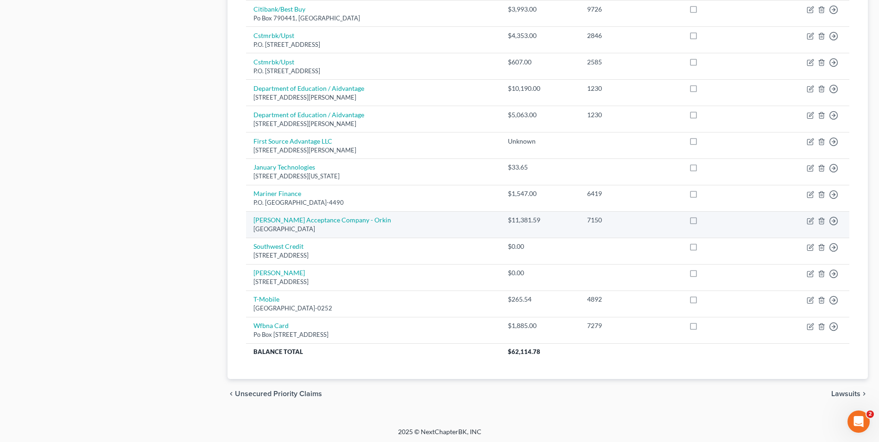
scroll to position [573, 0]
click at [340, 218] on link "Rollins Acceptance Company - Orkin" at bounding box center [322, 218] width 138 height 8
select select "36"
select select "2"
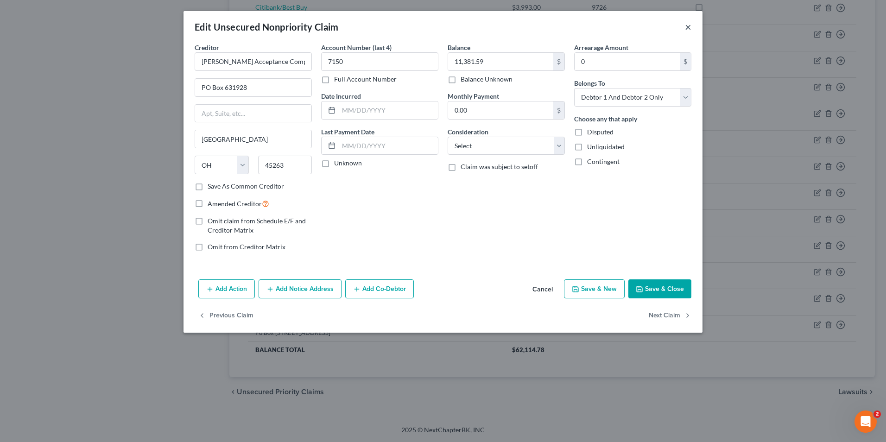
click at [685, 29] on div "Edit Unsecured Nonpriority Claim ×" at bounding box center [442, 27] width 519 height 32
click at [688, 27] on button "×" at bounding box center [688, 26] width 6 height 11
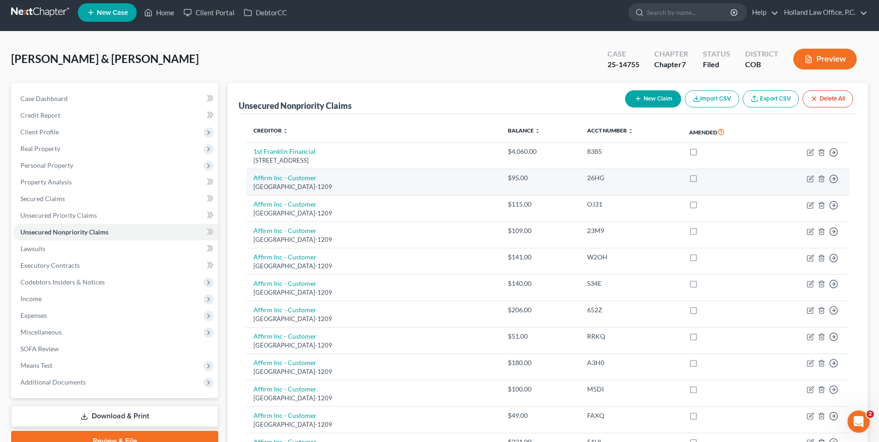
scroll to position [0, 0]
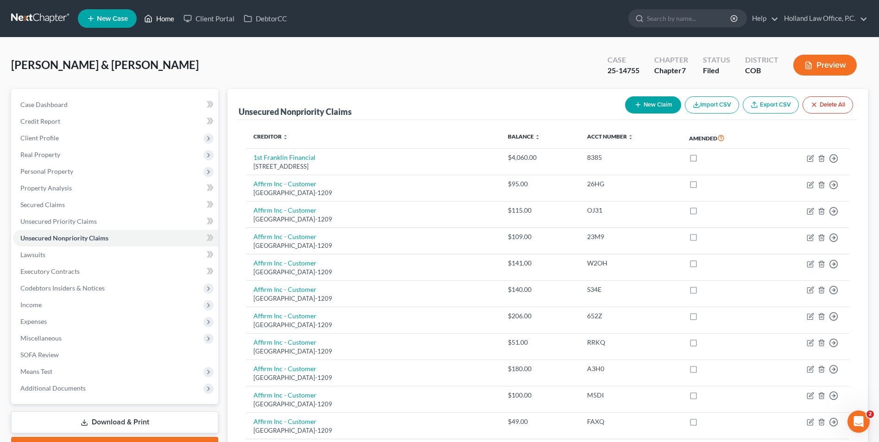
click at [164, 14] on link "Home" at bounding box center [158, 18] width 39 height 17
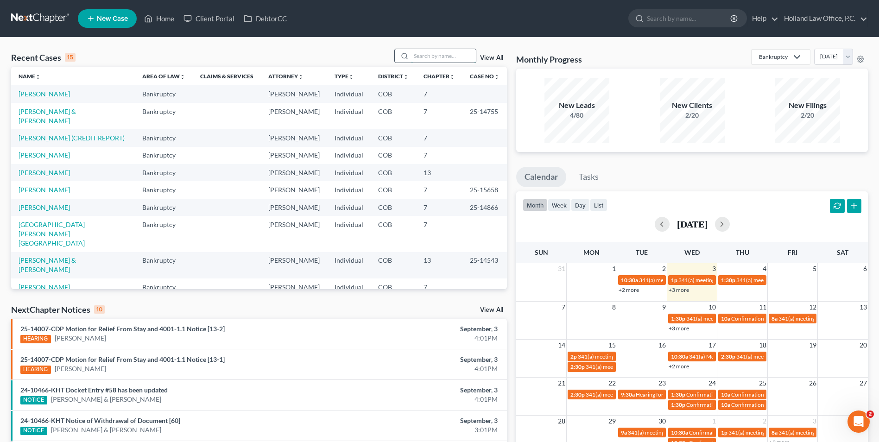
click at [431, 55] on input "search" at bounding box center [443, 55] width 65 height 13
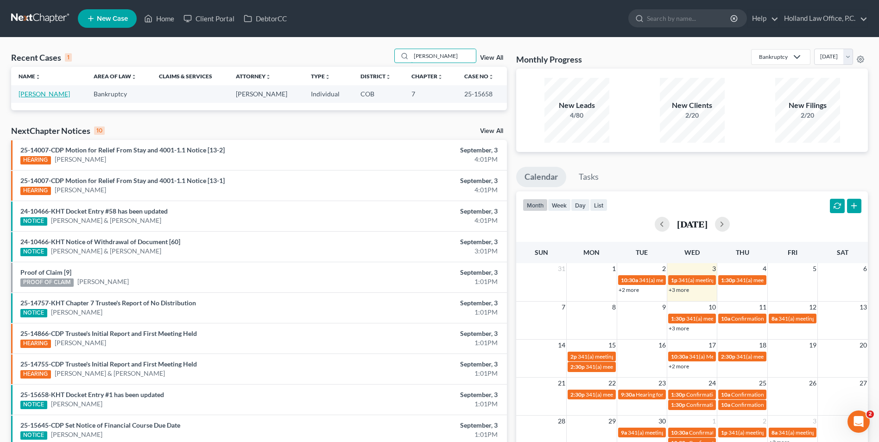
type input "[PERSON_NAME]"
click at [41, 95] on link "[PERSON_NAME]" at bounding box center [44, 94] width 51 height 8
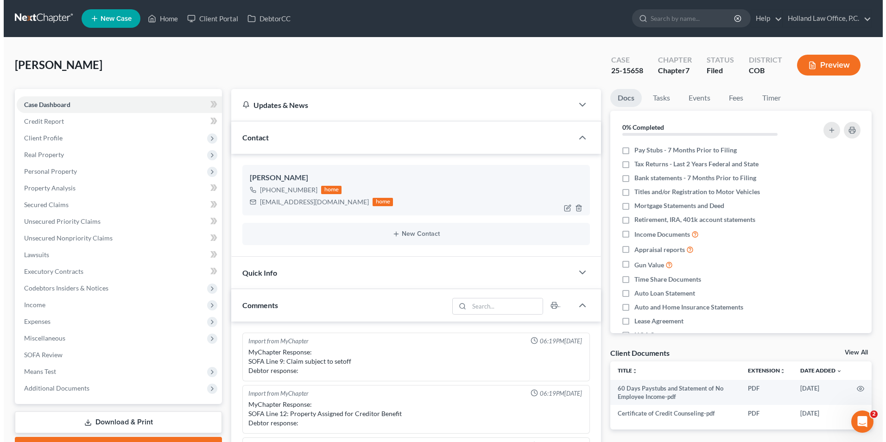
scroll to position [343, 0]
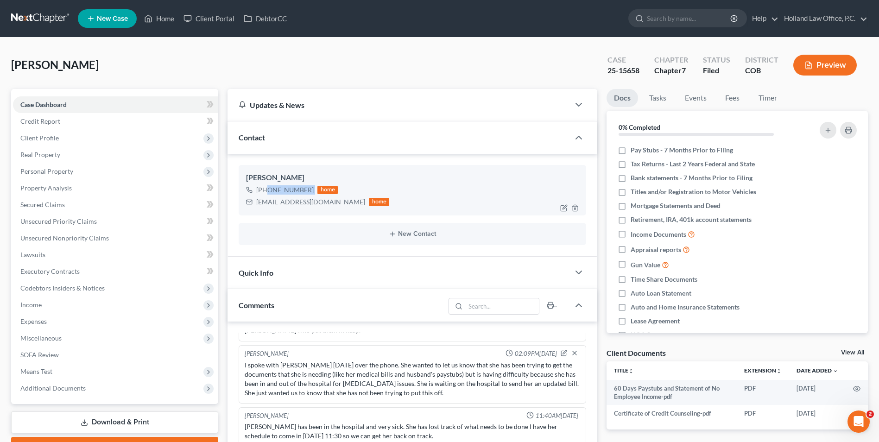
drag, startPoint x: 311, startPoint y: 188, endPoint x: 265, endPoint y: 191, distance: 46.0
click at [265, 191] on div "[PHONE_NUMBER] home" at bounding box center [317, 190] width 143 height 12
drag, startPoint x: 157, startPoint y: 20, endPoint x: 460, endPoint y: 48, distance: 304.8
click at [157, 20] on link "Home" at bounding box center [158, 18] width 39 height 17
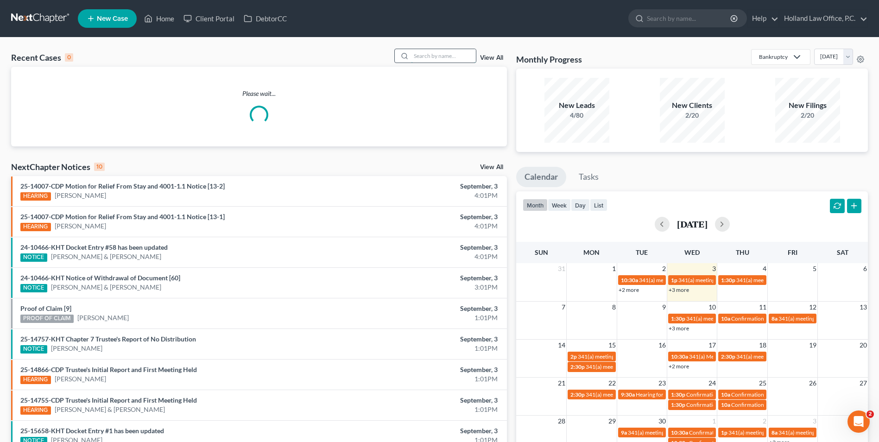
click at [452, 56] on input "search" at bounding box center [443, 55] width 65 height 13
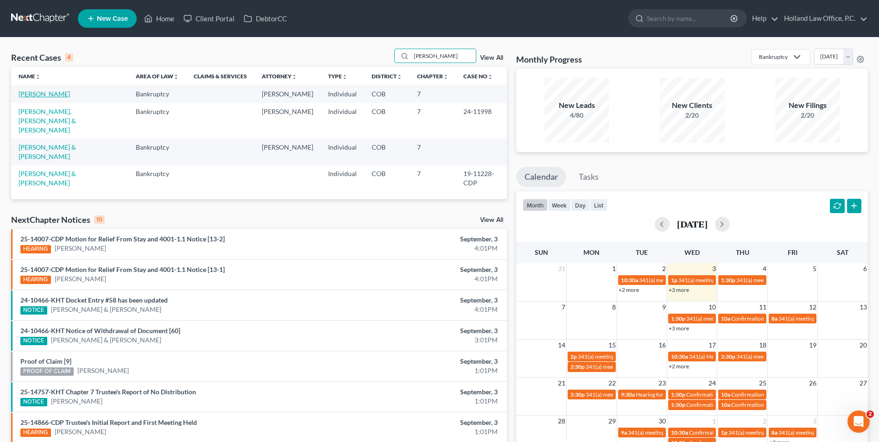
type input "thompson"
click at [59, 91] on link "Thompson, Tanisha" at bounding box center [44, 94] width 51 height 8
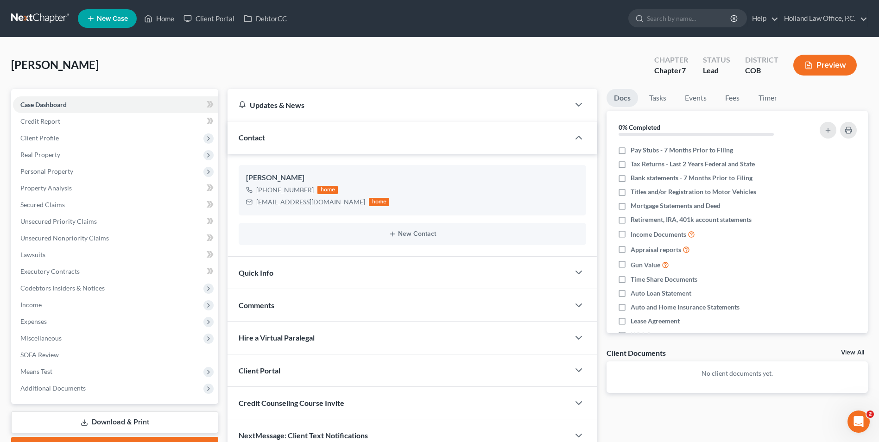
drag, startPoint x: 69, startPoint y: 70, endPoint x: 269, endPoint y: 64, distance: 200.7
click at [269, 64] on div "Thompson, Tanisha Upgraded Chapter Chapter 7 Status Lead District COB Preview" at bounding box center [439, 69] width 857 height 40
click at [45, 209] on link "Secured Claims" at bounding box center [115, 204] width 205 height 17
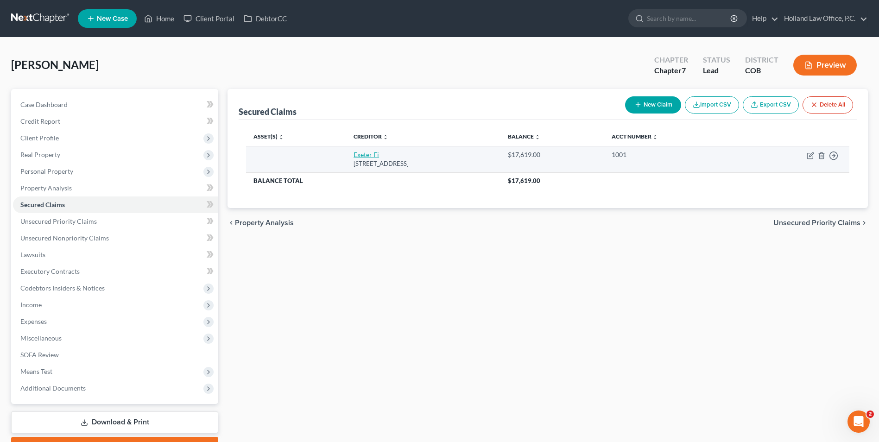
click at [354, 156] on link "Exeter Fi" at bounding box center [366, 155] width 25 height 8
select select "45"
select select "0"
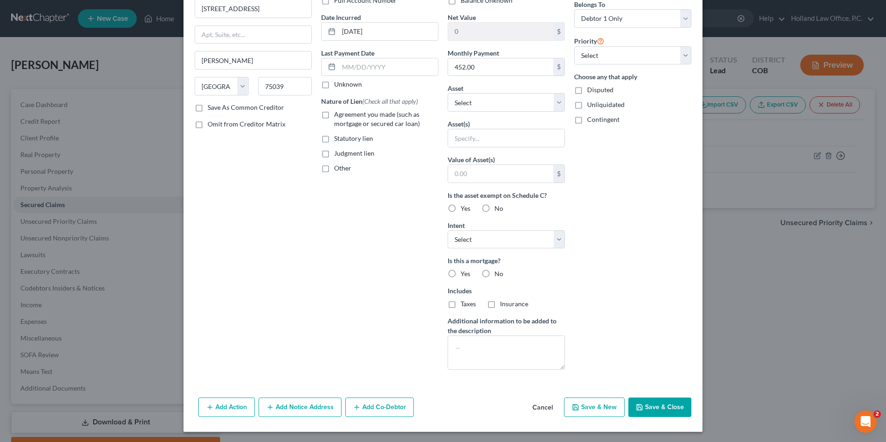
scroll to position [80, 0]
click at [534, 242] on select "Select Surrender Redeem Reaffirm Avoid Other" at bounding box center [506, 238] width 117 height 19
click at [492, 174] on input "text" at bounding box center [500, 173] width 105 height 18
drag, startPoint x: 484, startPoint y: 133, endPoint x: 481, endPoint y: 105, distance: 28.8
click at [484, 133] on input "text" at bounding box center [506, 137] width 116 height 18
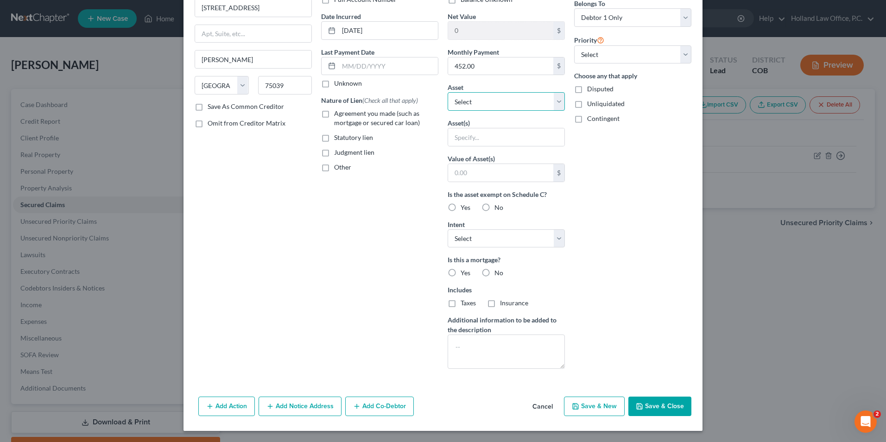
click at [481, 101] on select "Select Other Multiple Assets" at bounding box center [506, 101] width 117 height 19
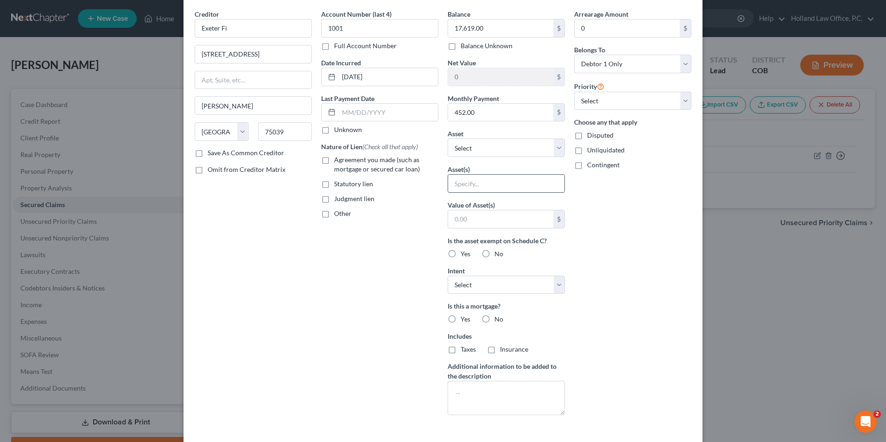
click at [479, 185] on input "text" at bounding box center [506, 184] width 116 height 18
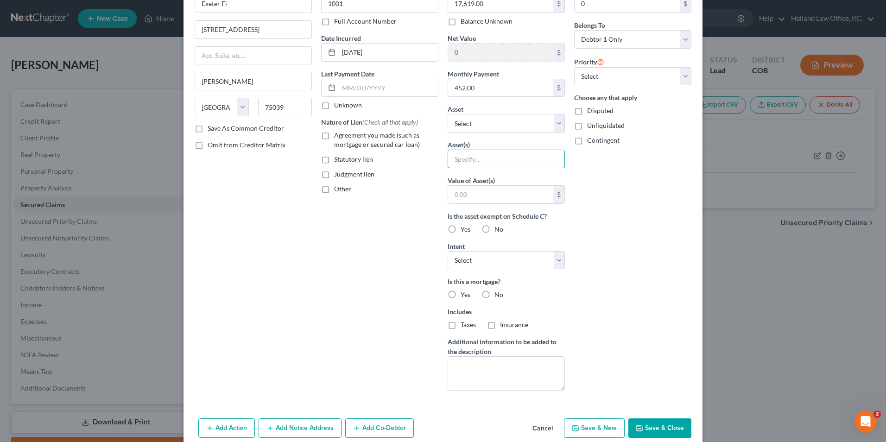
scroll to position [80, 0]
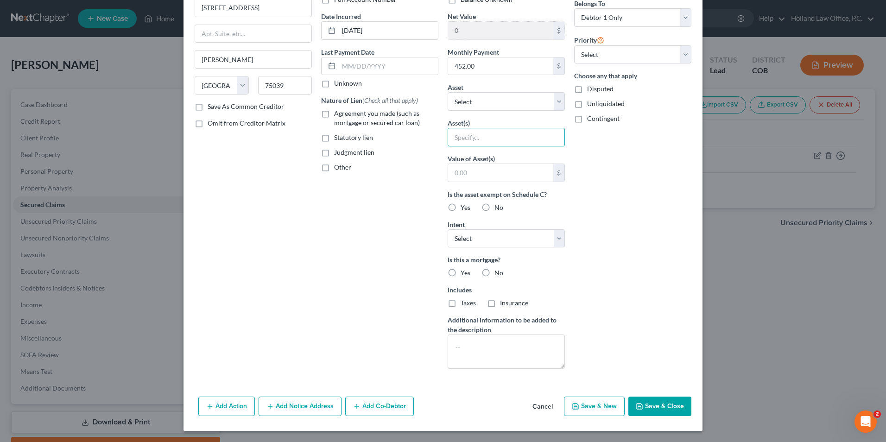
click at [642, 405] on button "Save & Close" at bounding box center [659, 406] width 63 height 19
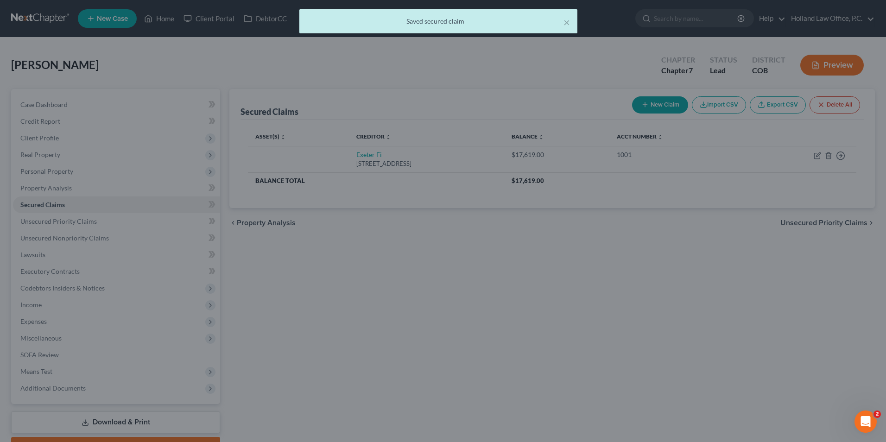
scroll to position [0, 0]
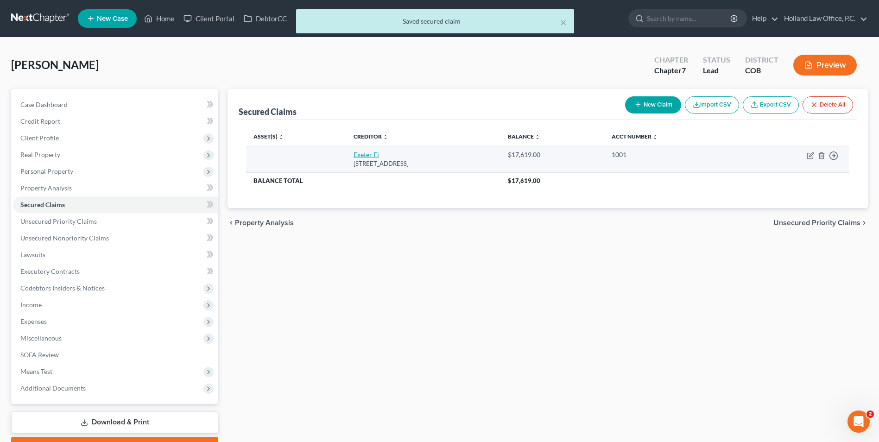
click at [354, 158] on link "Exeter Fi" at bounding box center [366, 155] width 25 height 8
select select "45"
select select "0"
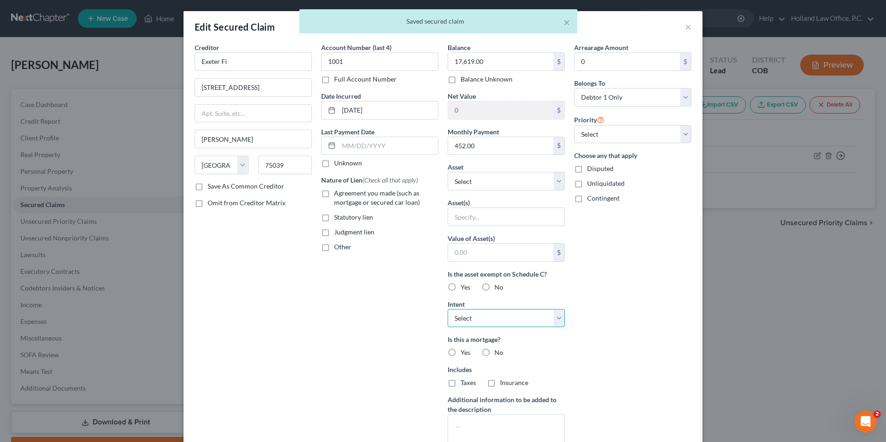
click at [506, 317] on select "Select Surrender Redeem Reaffirm Avoid Other" at bounding box center [506, 318] width 117 height 19
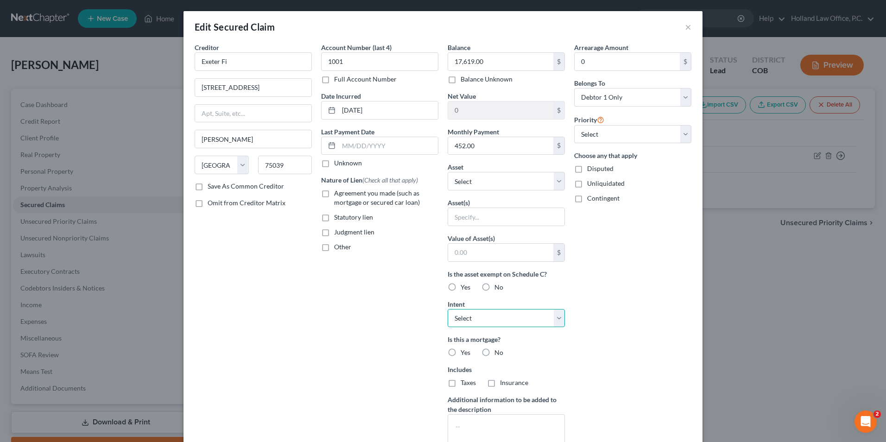
click at [506, 317] on select "Select Surrender Redeem Reaffirm Avoid Other" at bounding box center [506, 318] width 117 height 19
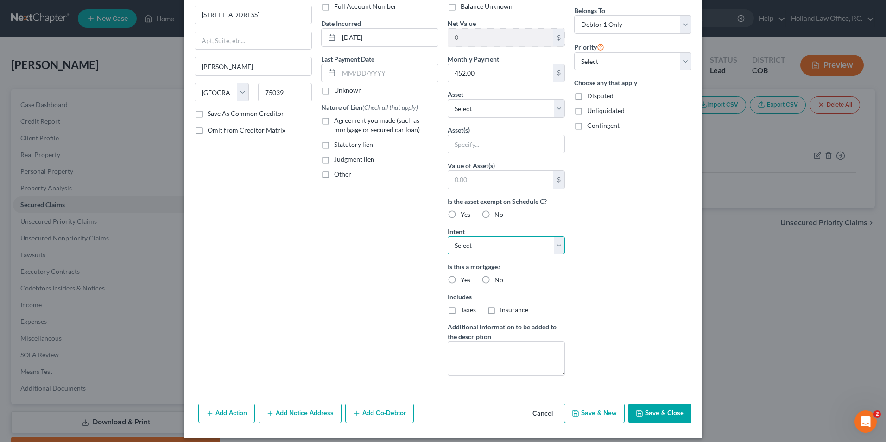
scroll to position [80, 0]
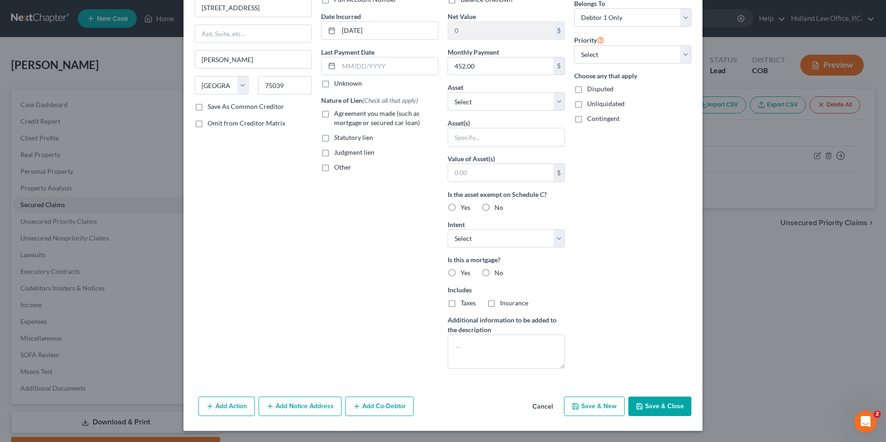
click at [217, 402] on button "Add Action" at bounding box center [226, 406] width 57 height 19
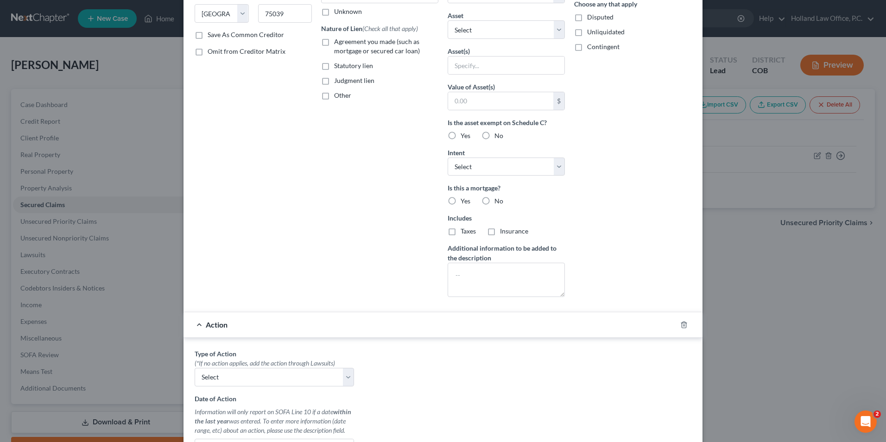
scroll to position [172, 0]
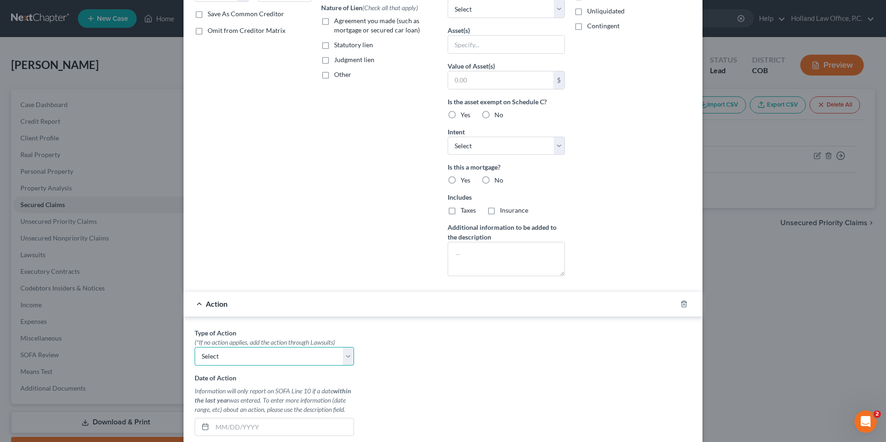
click at [234, 356] on select "Select Repossession Garnishment Foreclosure Personal Injury Attached, Seized, O…" at bounding box center [274, 356] width 159 height 19
drag, startPoint x: 683, startPoint y: 301, endPoint x: 489, endPoint y: 255, distance: 199.4
click at [683, 301] on icon "button" at bounding box center [683, 303] width 7 height 7
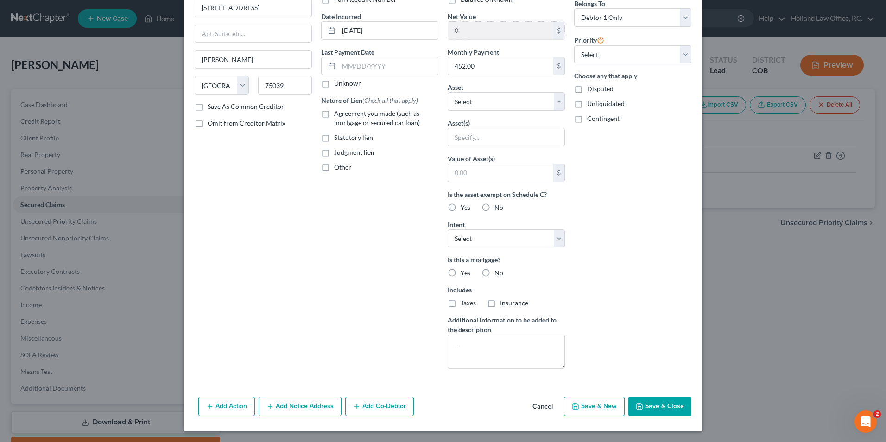
scroll to position [0, 0]
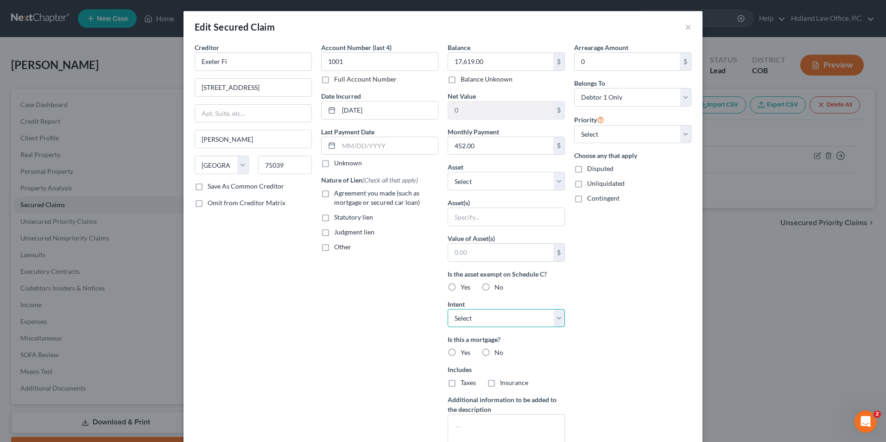
click at [507, 324] on select "Select Surrender Redeem Reaffirm Avoid Other" at bounding box center [506, 318] width 117 height 19
select select "4"
click at [448, 309] on select "Select Surrender Redeem Reaffirm Avoid Other" at bounding box center [506, 318] width 117 height 19
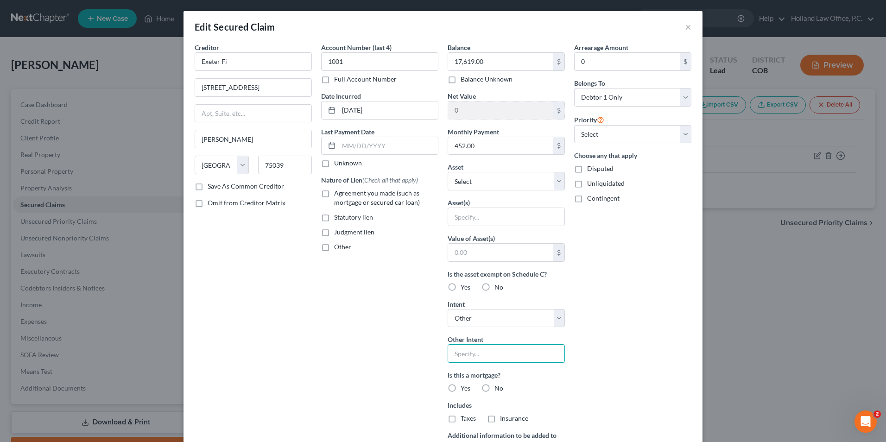
click at [477, 354] on input "text" at bounding box center [506, 353] width 117 height 19
type input "Retain and Pay"
click at [494, 386] on label "No" at bounding box center [498, 388] width 9 height 9
click at [498, 386] on input "No" at bounding box center [501, 387] width 6 height 6
radio input "true"
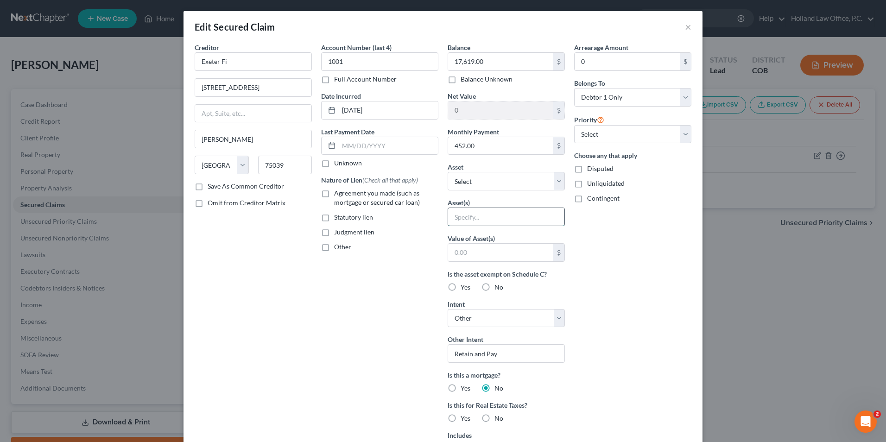
click at [534, 224] on input "text" at bounding box center [506, 217] width 116 height 18
click at [521, 177] on select "Select Other Multiple Assets" at bounding box center [506, 181] width 117 height 19
click at [448, 172] on select "Select Other Multiple Assets" at bounding box center [506, 181] width 117 height 19
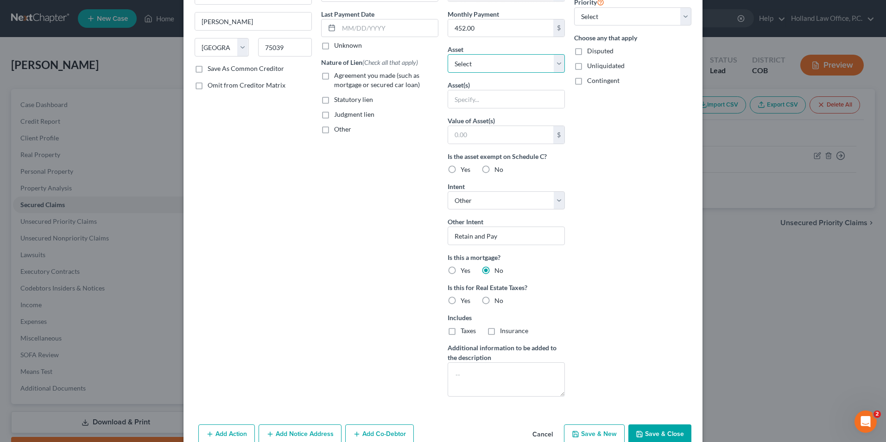
scroll to position [145, 0]
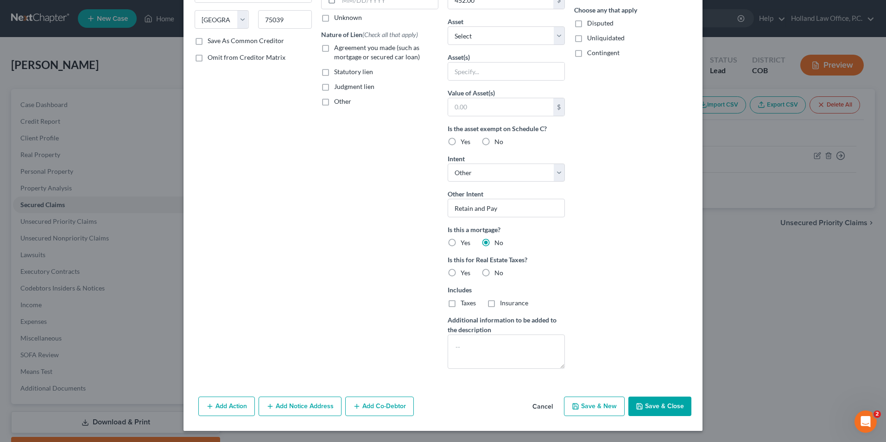
click at [680, 411] on button "Save & Close" at bounding box center [659, 406] width 63 height 19
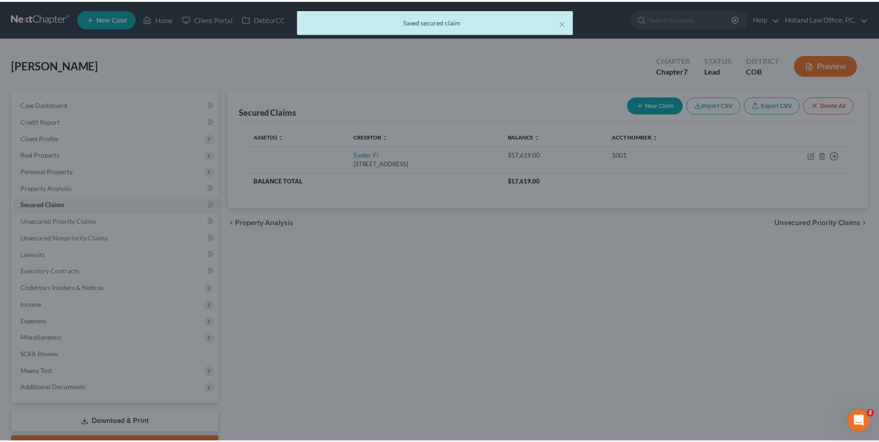
scroll to position [0, 0]
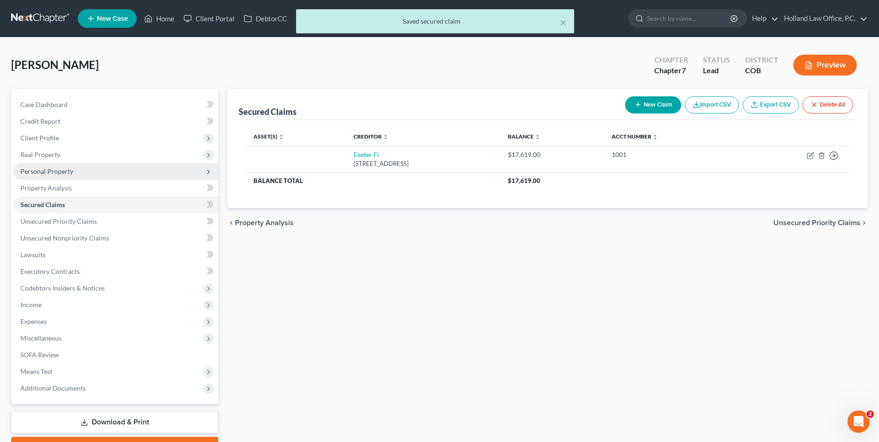
click at [71, 176] on span "Personal Property" at bounding box center [115, 171] width 205 height 17
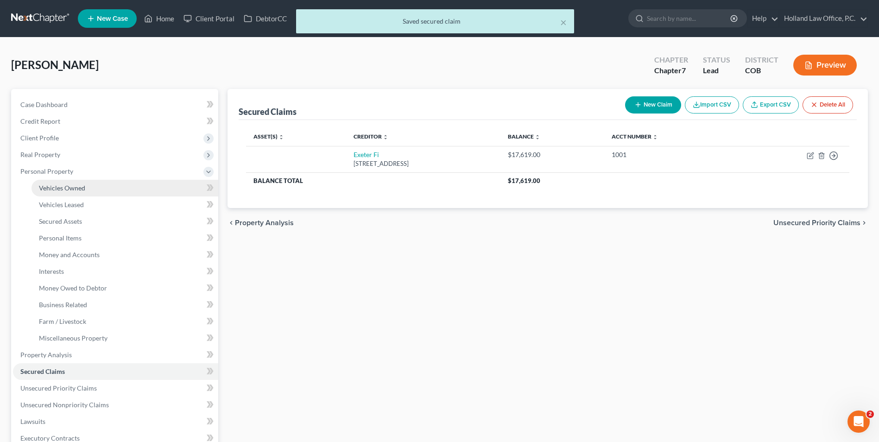
click at [84, 191] on span "Vehicles Owned" at bounding box center [62, 188] width 46 height 8
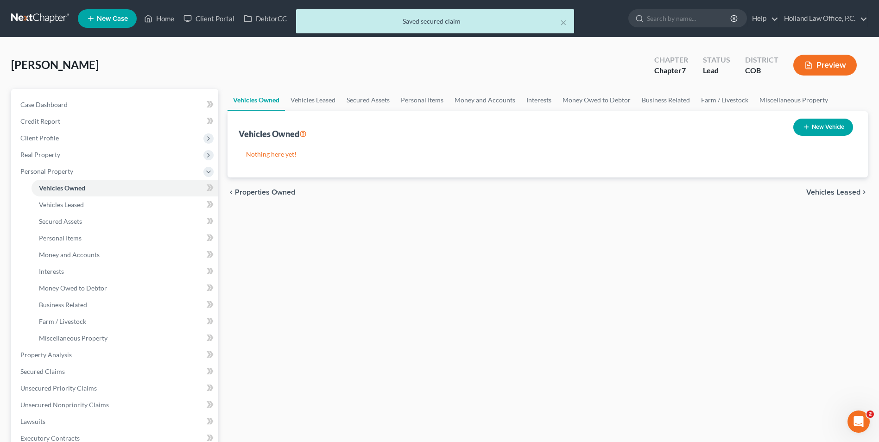
click at [828, 126] on button "New Vehicle" at bounding box center [823, 127] width 60 height 17
select select "0"
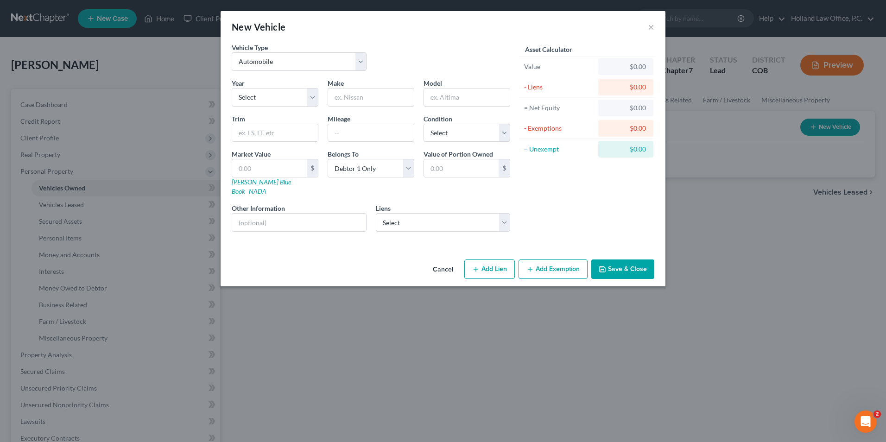
click at [437, 262] on button "Cancel" at bounding box center [442, 269] width 35 height 19
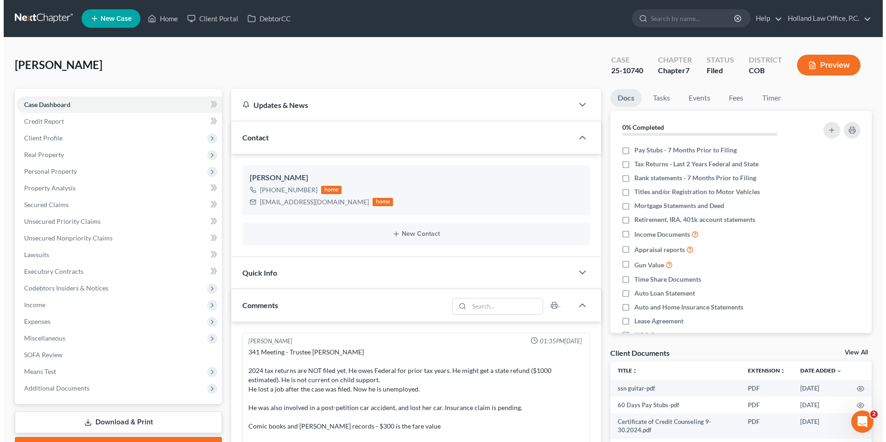
scroll to position [12, 0]
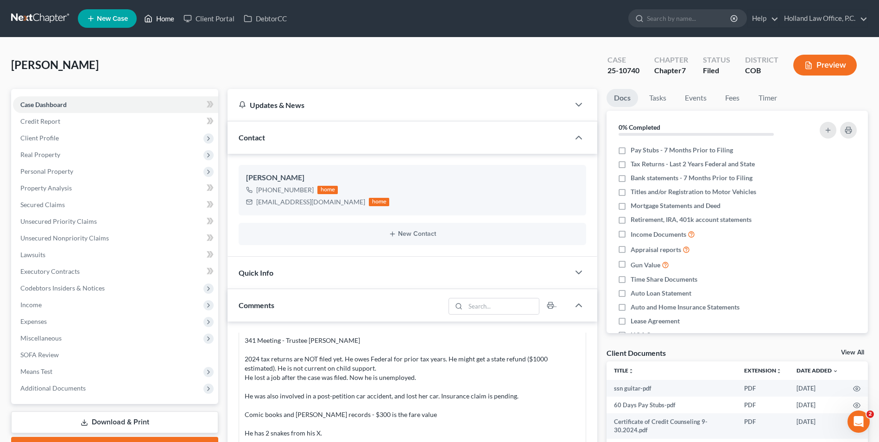
click at [158, 21] on link "Home" at bounding box center [158, 18] width 39 height 17
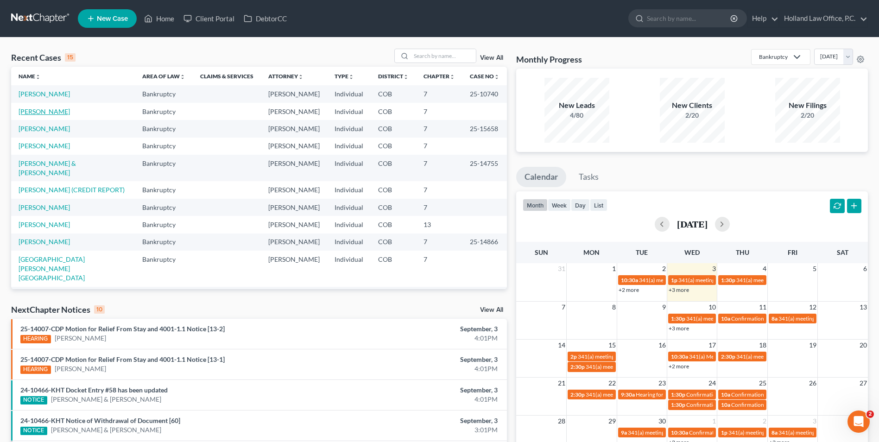
click at [53, 113] on link "[PERSON_NAME]" at bounding box center [44, 111] width 51 height 8
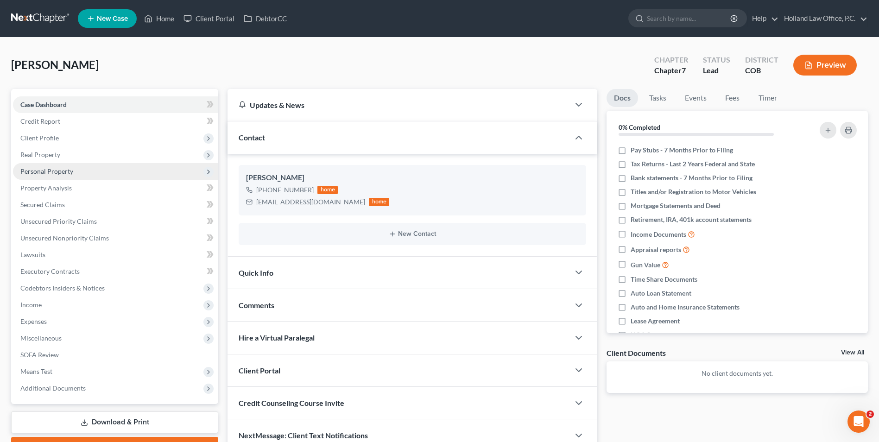
click at [46, 171] on span "Personal Property" at bounding box center [46, 171] width 53 height 8
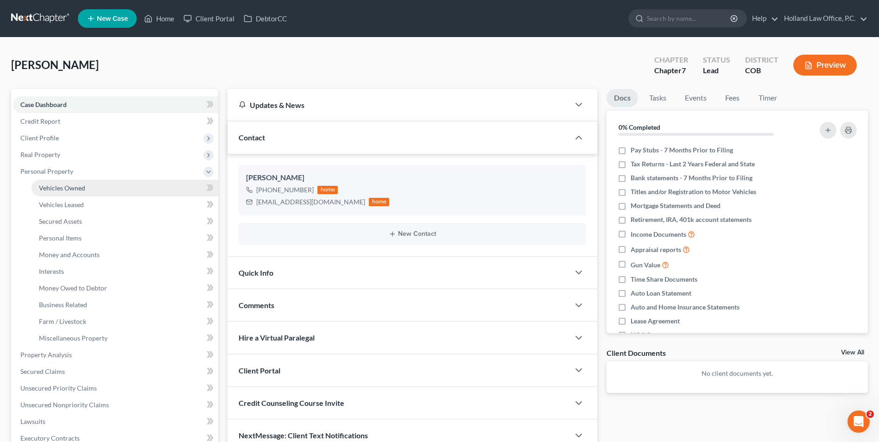
click at [70, 190] on span "Vehicles Owned" at bounding box center [62, 188] width 46 height 8
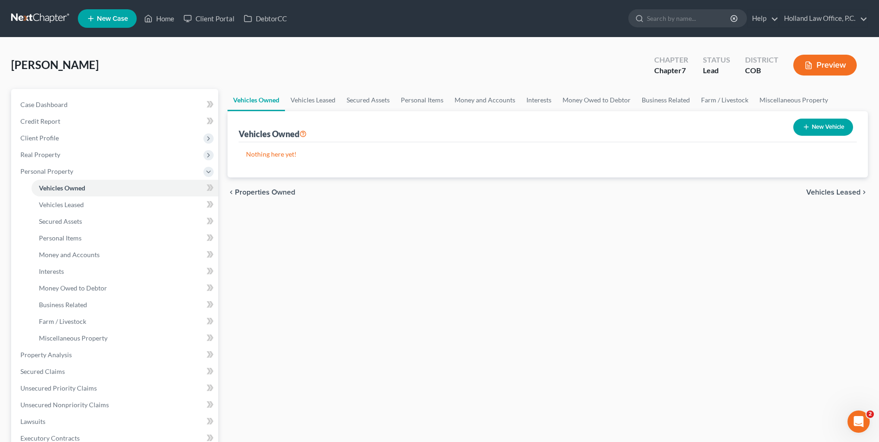
click at [815, 131] on button "New Vehicle" at bounding box center [823, 127] width 60 height 17
select select "0"
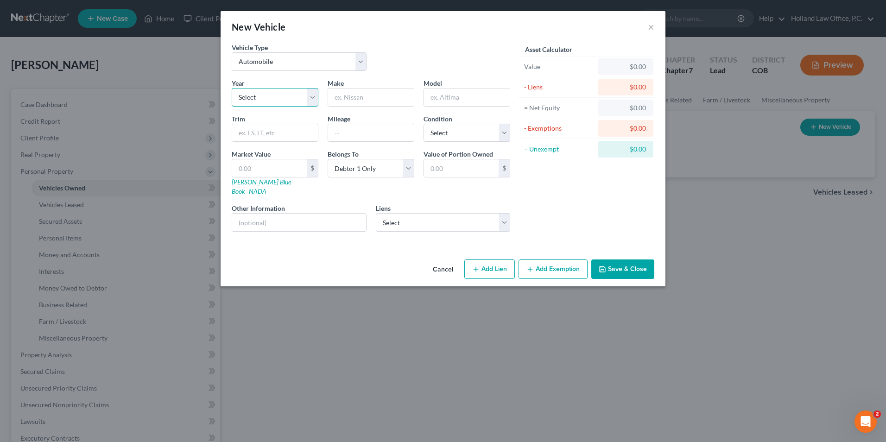
click at [271, 95] on select "Select 2026 2025 2024 2023 2022 2021 2020 2019 2018 2017 2016 2015 2014 2013 20…" at bounding box center [275, 97] width 87 height 19
select select "5"
click at [232, 88] on select "Select 2026 2025 2024 2023 2022 2021 2020 2019 2018 2017 2016 2015 2014 2013 20…" at bounding box center [275, 97] width 87 height 19
click at [337, 99] on input "text" at bounding box center [371, 97] width 86 height 18
type input "Ford"
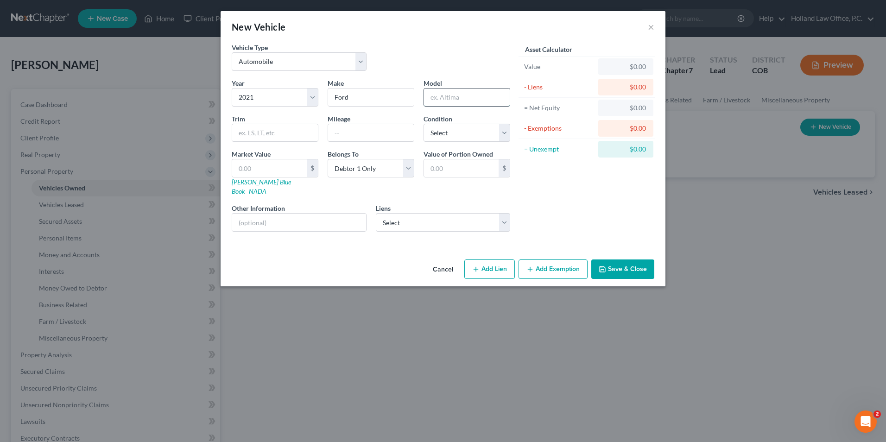
click at [477, 101] on input "text" at bounding box center [467, 97] width 86 height 18
type input "EcoSport"
click at [349, 132] on input "text" at bounding box center [371, 133] width 86 height 18
type input "73255"
drag, startPoint x: 455, startPoint y: 135, endPoint x: 455, endPoint y: 142, distance: 7.0
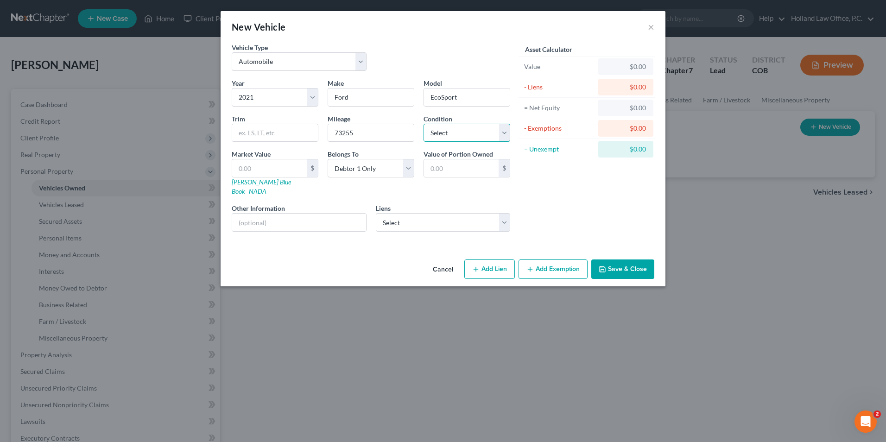
click at [455, 135] on select "Select Excellent Very Good Good Fair Poor" at bounding box center [466, 133] width 87 height 19
select select "2"
click at [423, 124] on select "Select Excellent Very Good Good Fair Poor" at bounding box center [466, 133] width 87 height 19
click at [278, 171] on input "text" at bounding box center [269, 168] width 75 height 18
type input "9"
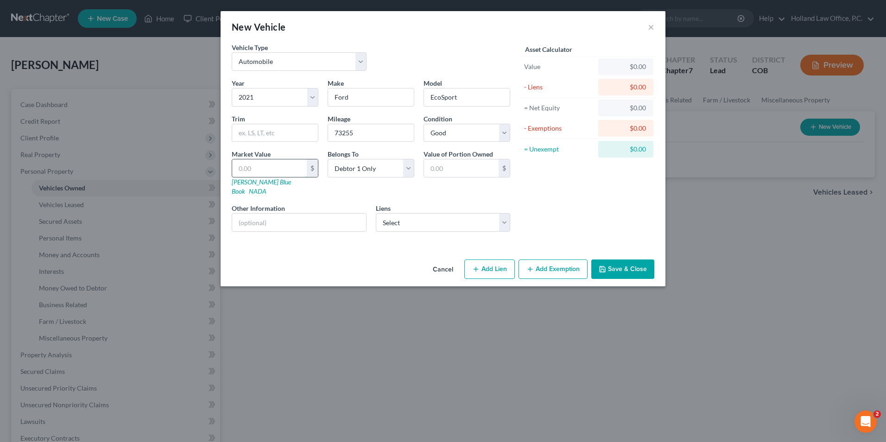
type input "9.00"
type input "95"
type input "95.00"
type input "959"
type input "959.00"
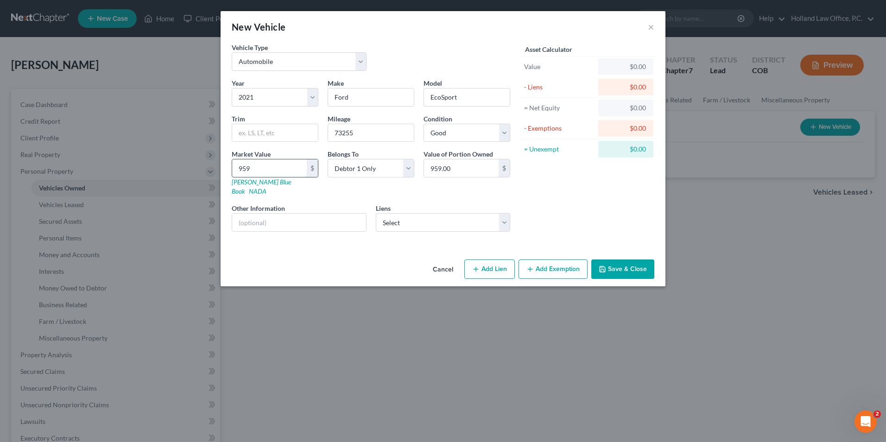
type input "9596"
type input "9,596.00"
click at [447, 215] on select "Select Exeter Fi - $17,619.00" at bounding box center [443, 222] width 135 height 19
select select "45"
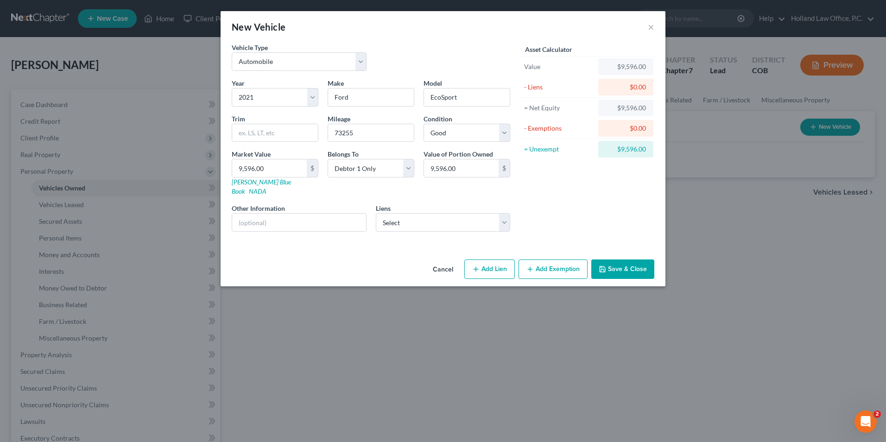
select select "0"
select select "4"
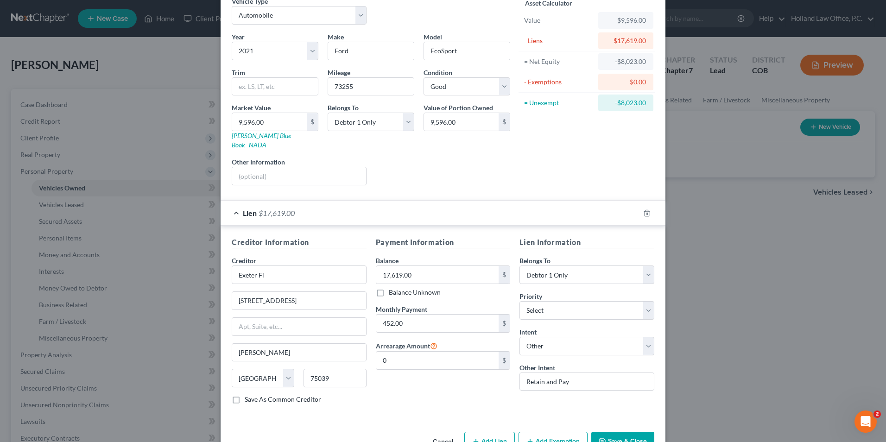
scroll to position [65, 0]
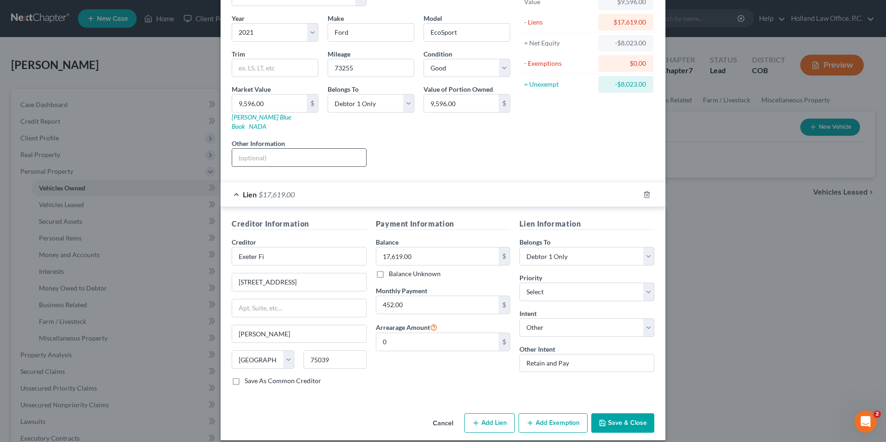
click at [299, 151] on input "text" at bounding box center [299, 158] width 134 height 18
click at [266, 149] on input "text" at bounding box center [299, 158] width 134 height 18
type input "Maturity Date: 7/3/2030"
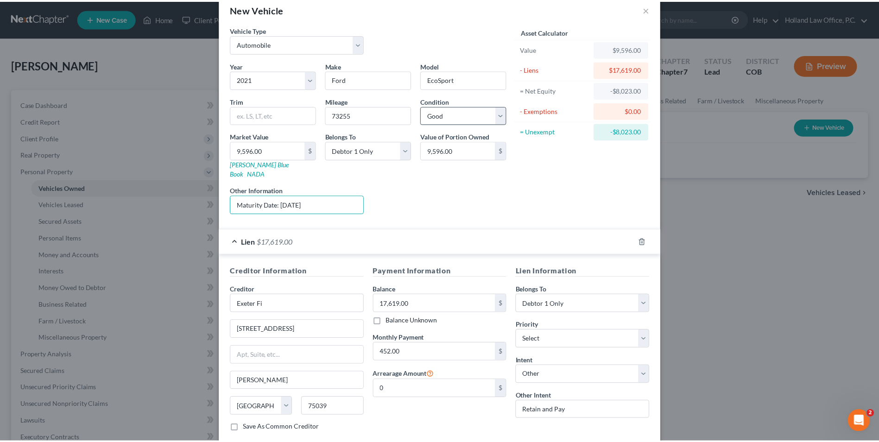
scroll to position [46, 0]
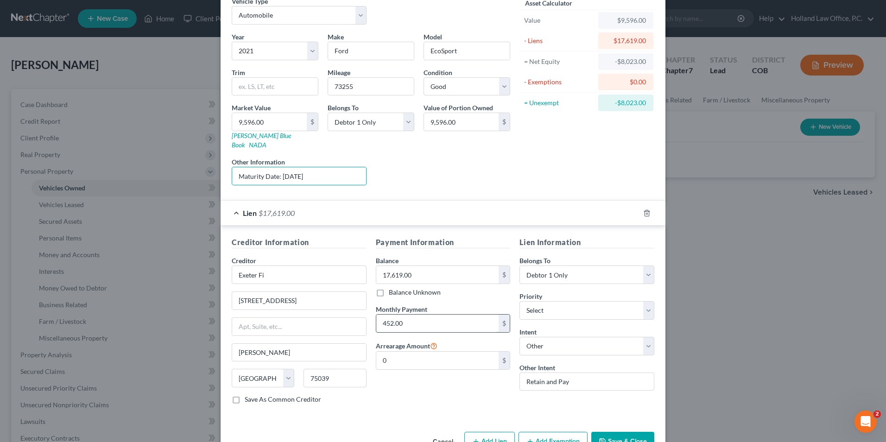
click at [426, 315] on input "452.00" at bounding box center [437, 324] width 123 height 18
click at [411, 317] on input "452.00" at bounding box center [437, 324] width 123 height 18
type input "452.67"
click at [626, 434] on button "Save & Close" at bounding box center [622, 441] width 63 height 19
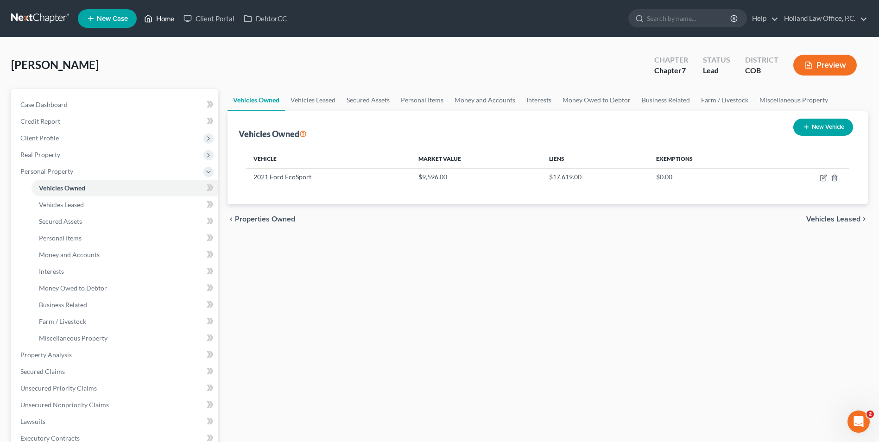
click at [155, 18] on link "Home" at bounding box center [158, 18] width 39 height 17
